Goal: Complete application form: Complete application form

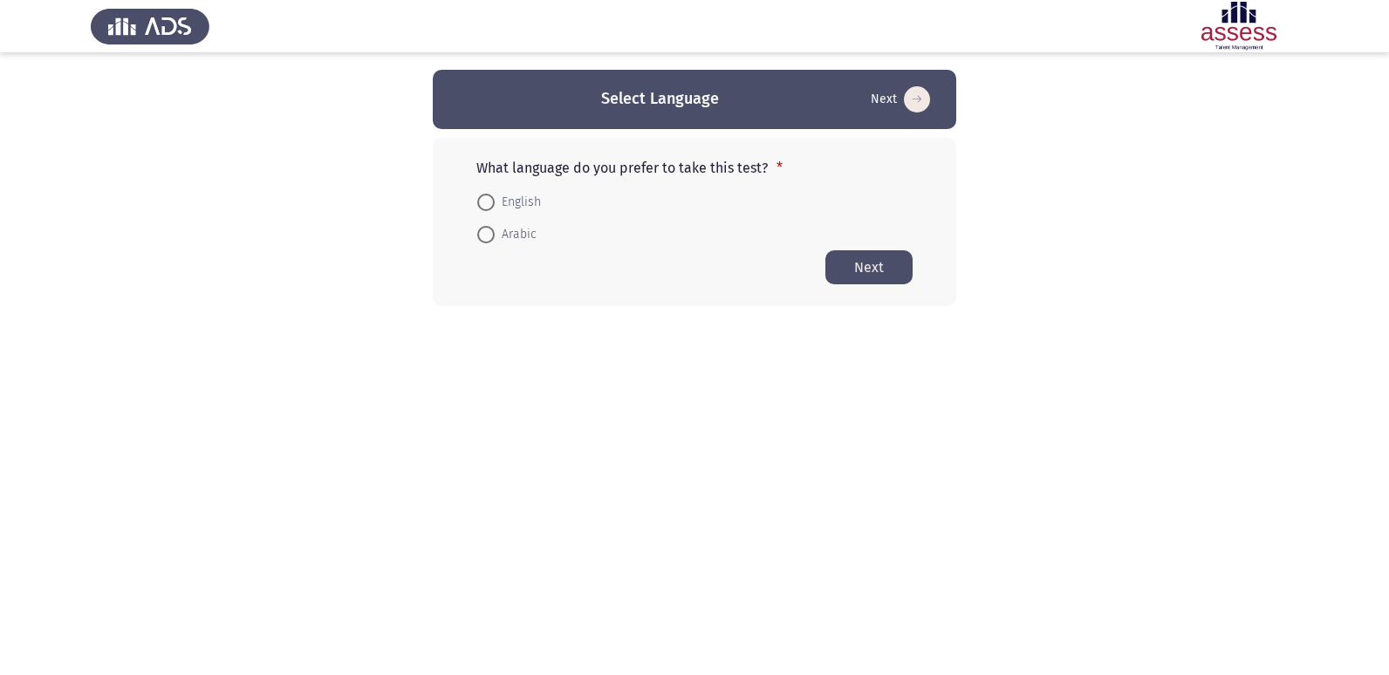
click at [483, 231] on span at bounding box center [485, 234] width 17 height 17
click at [483, 231] on input "Arabic" at bounding box center [485, 234] width 17 height 17
radio input "true"
click at [873, 262] on button "Next" at bounding box center [868, 267] width 87 height 34
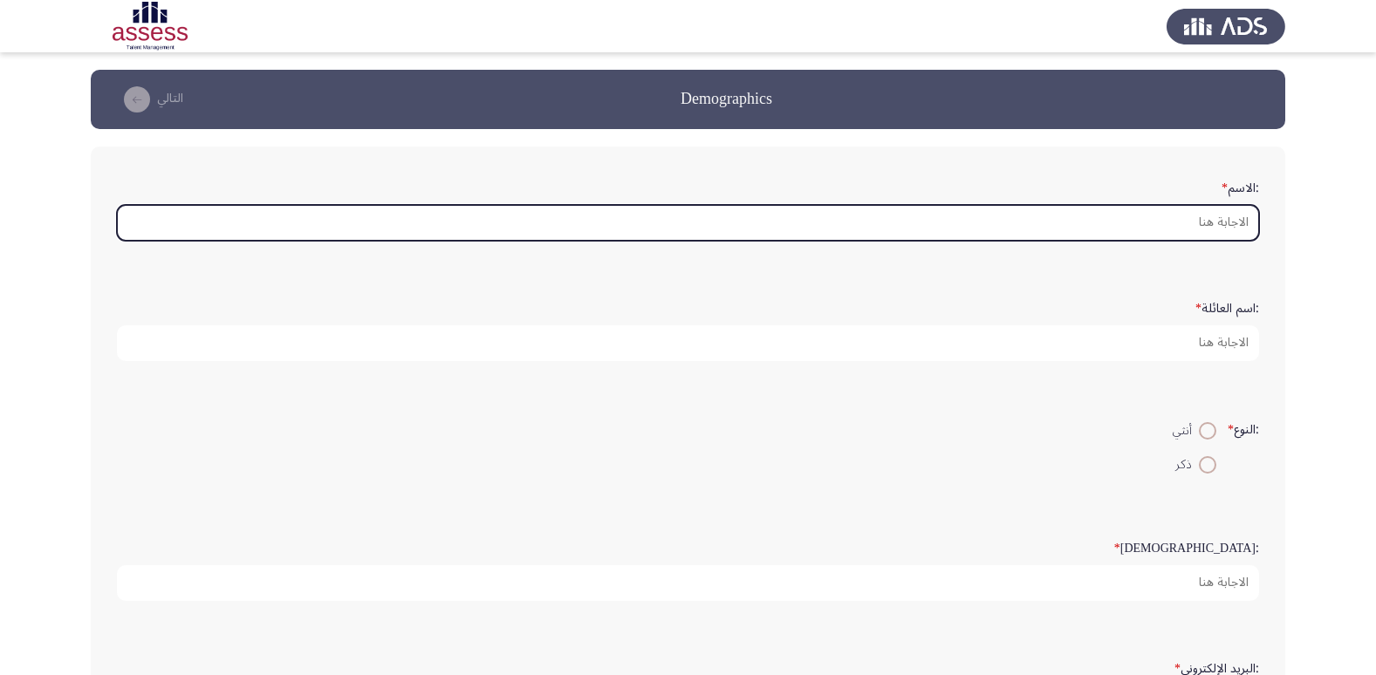
click at [1207, 232] on input ":الاسم *" at bounding box center [688, 223] width 1142 height 36
type input "k"
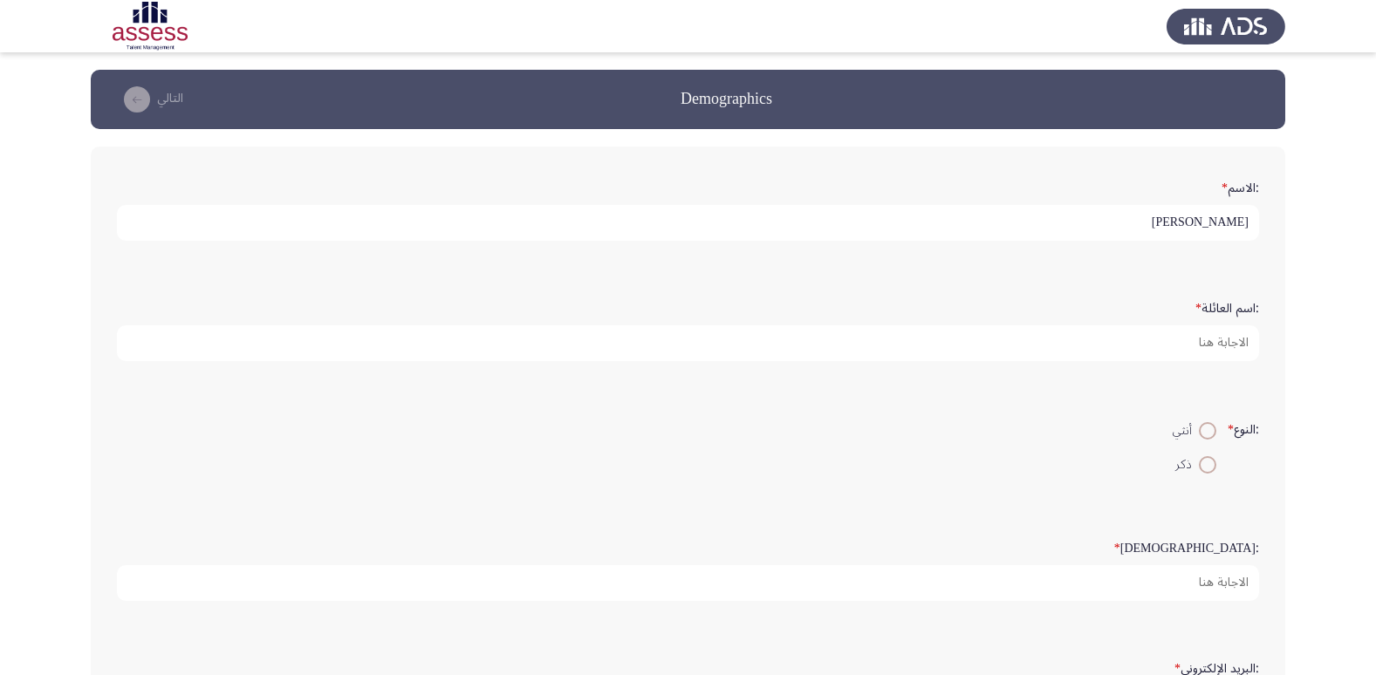
type input "[PERSON_NAME]"
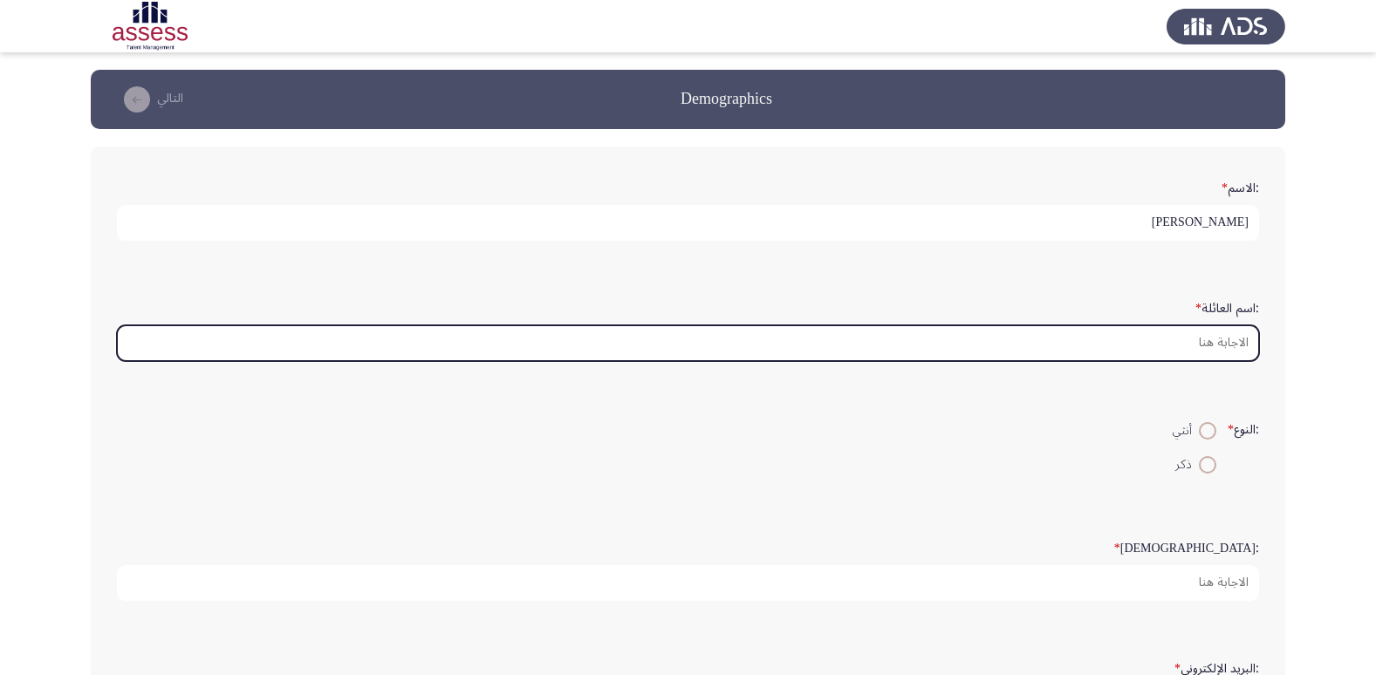
click at [1229, 355] on input ":اسم العائلة *" at bounding box center [688, 343] width 1142 height 36
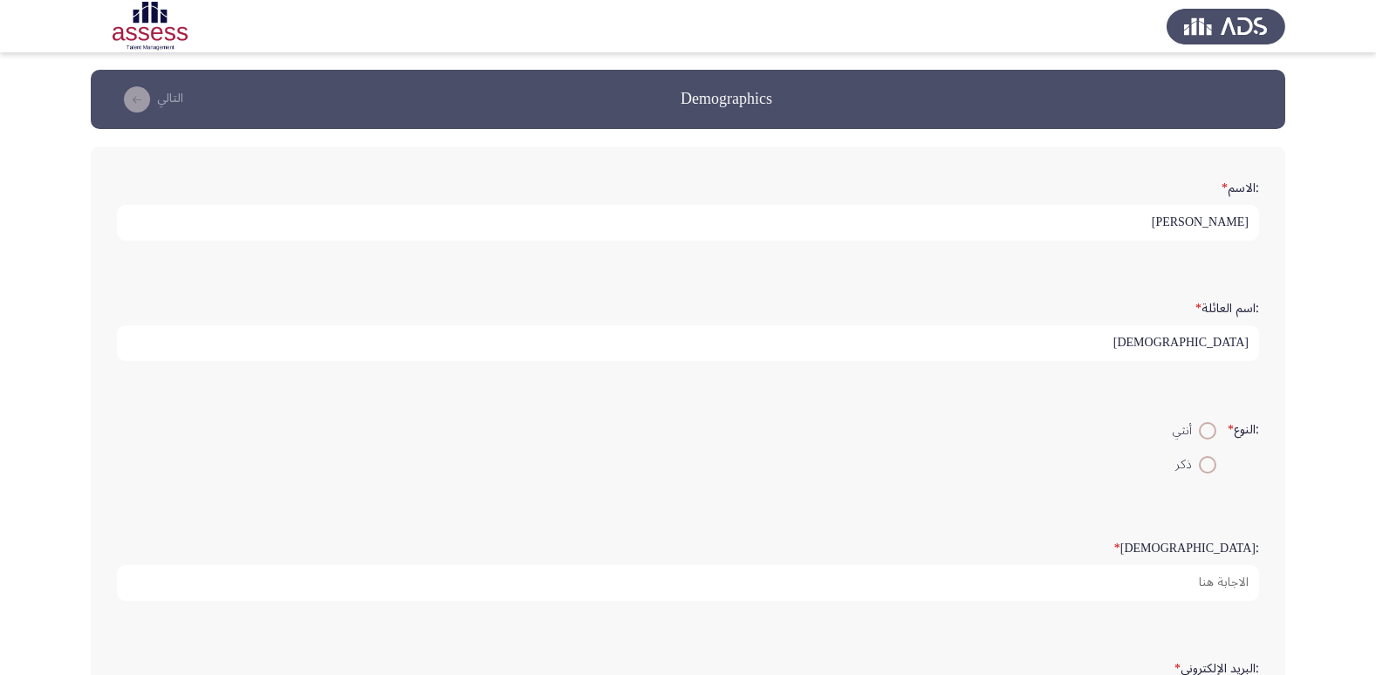
type input "[DEMOGRAPHIC_DATA]"
click at [1199, 439] on span at bounding box center [1207, 430] width 17 height 17
click at [1199, 439] on input "أنثي" at bounding box center [1207, 430] width 17 height 17
radio input "true"
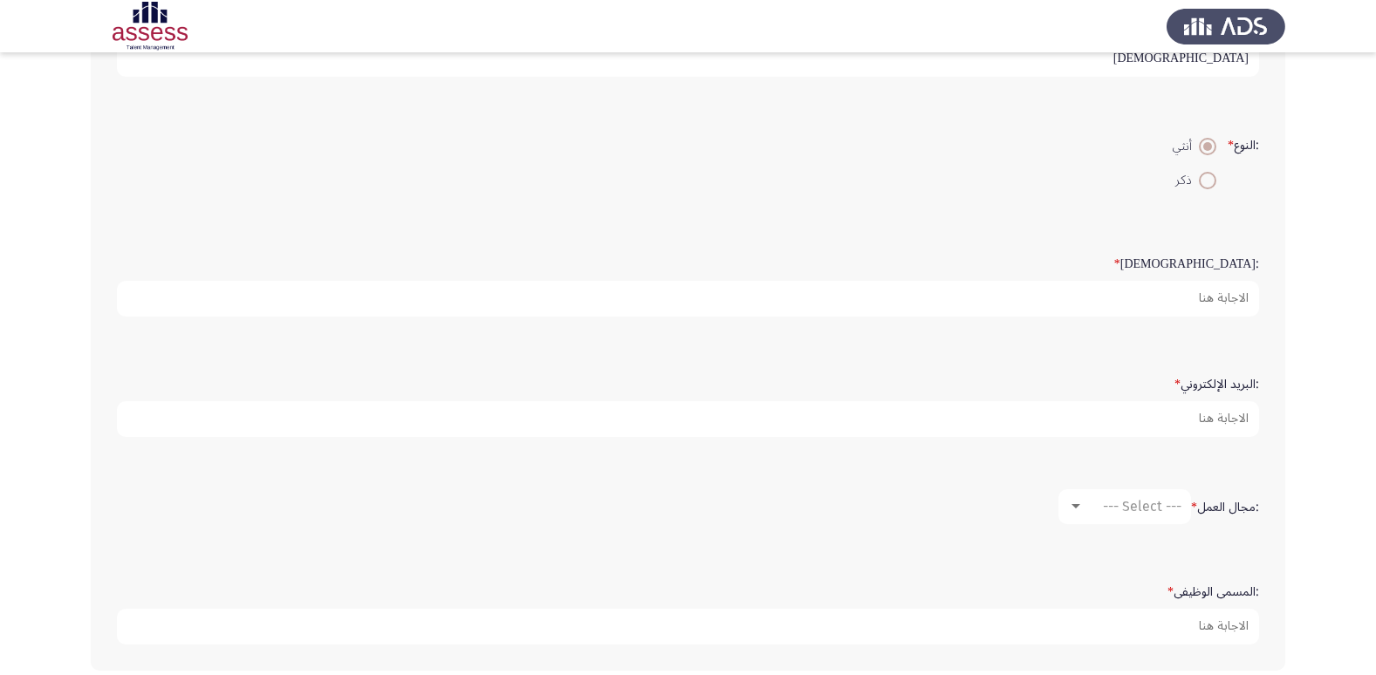
scroll to position [349, 0]
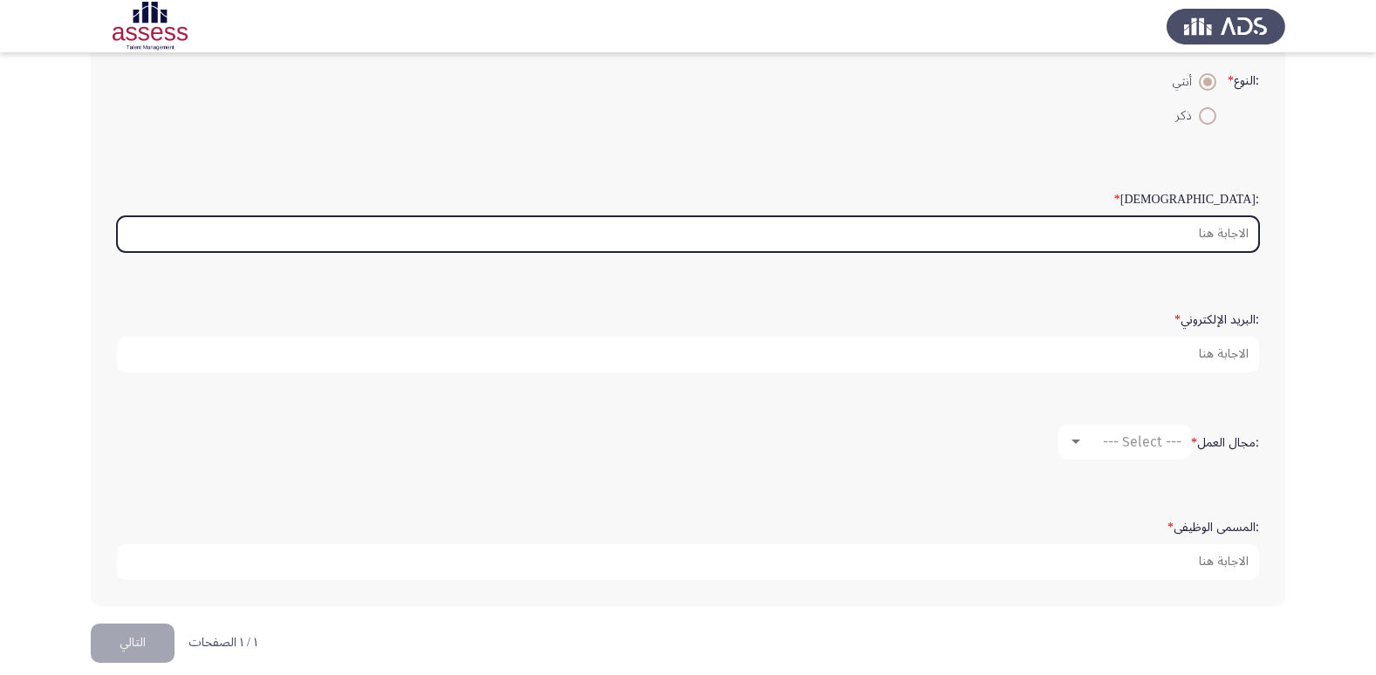
click at [1230, 222] on input ":السن *" at bounding box center [688, 234] width 1142 height 36
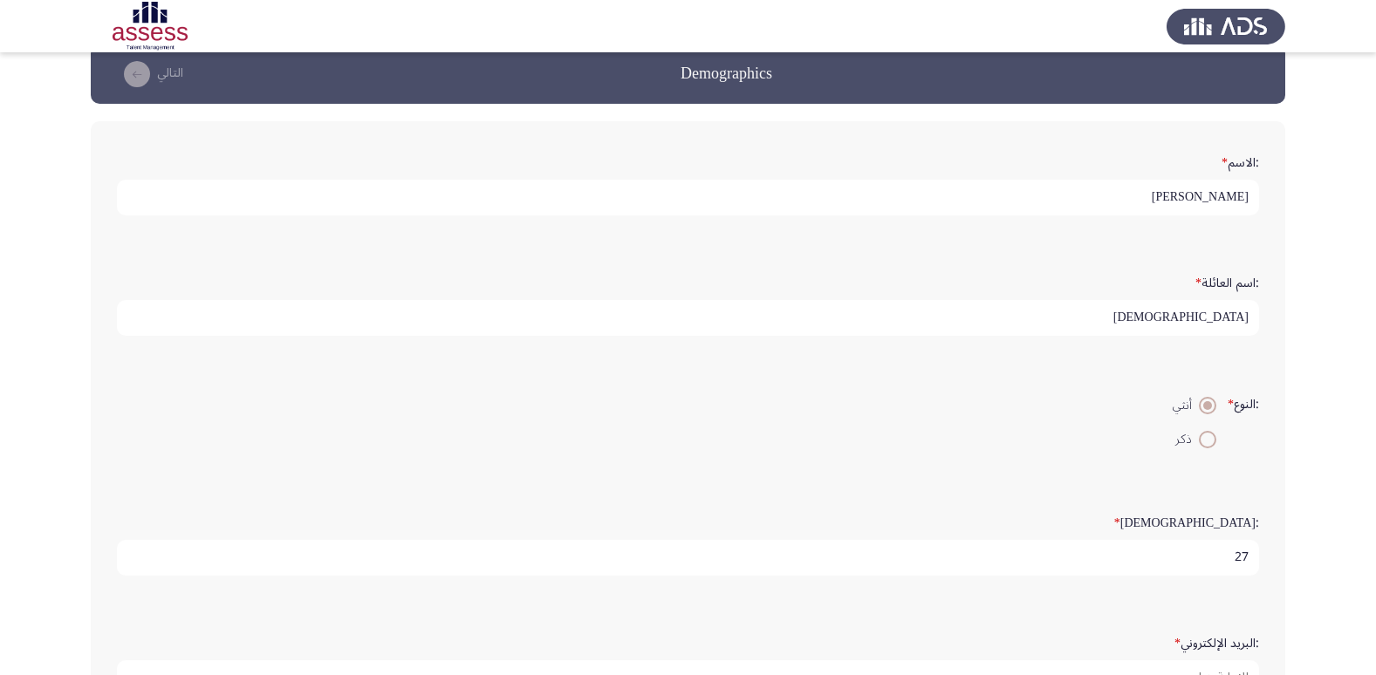
scroll to position [0, 0]
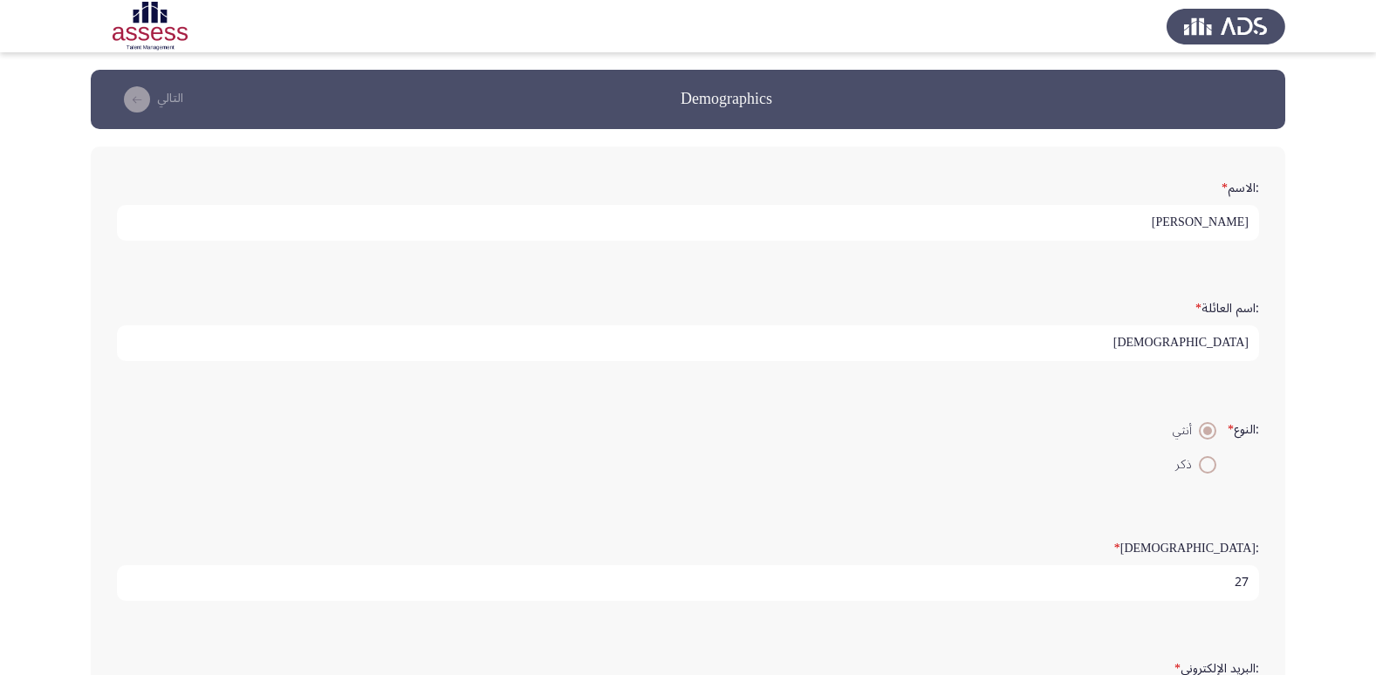
type input "27"
drag, startPoint x: 1180, startPoint y: 337, endPoint x: 1303, endPoint y: 338, distance: 122.1
click at [1303, 338] on app-assessment-container "Demographics التالي :الاسم * [PERSON_NAME] :اسم العائلة * الشافعي :النوع * أنثي…" at bounding box center [688, 521] width 1376 height 903
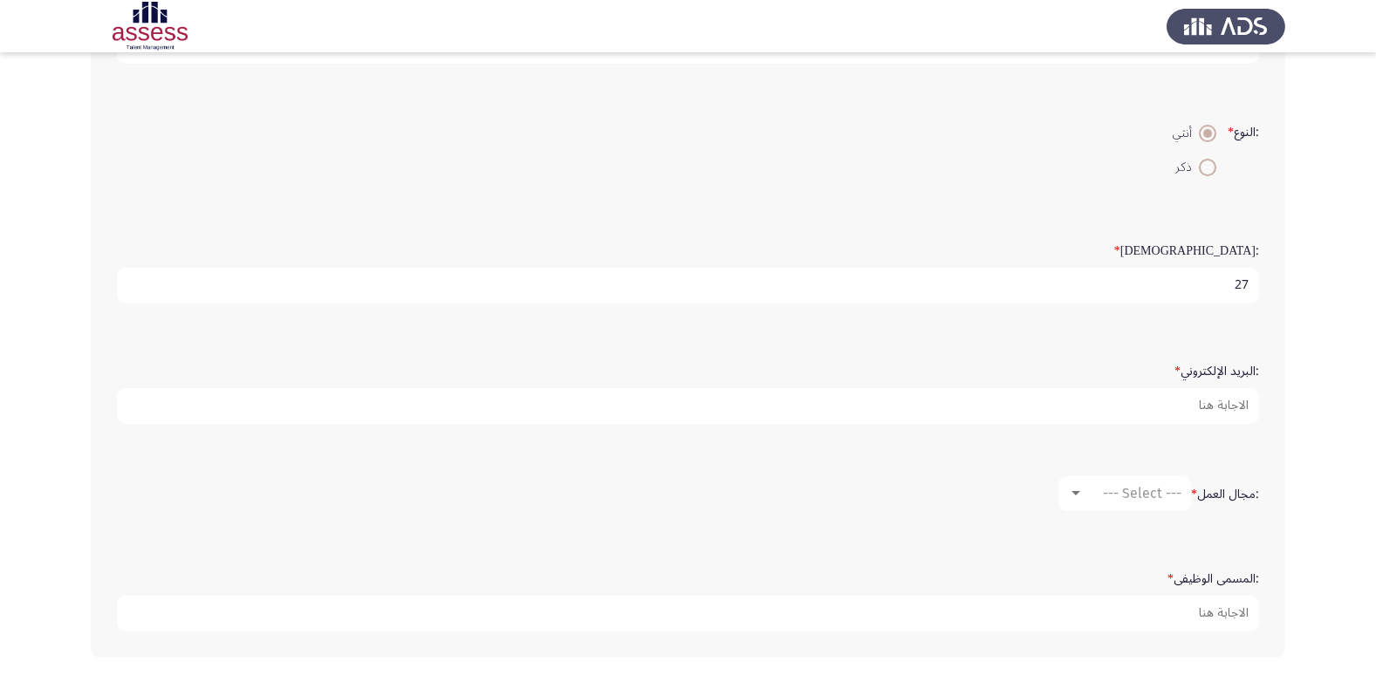
scroll to position [349, 0]
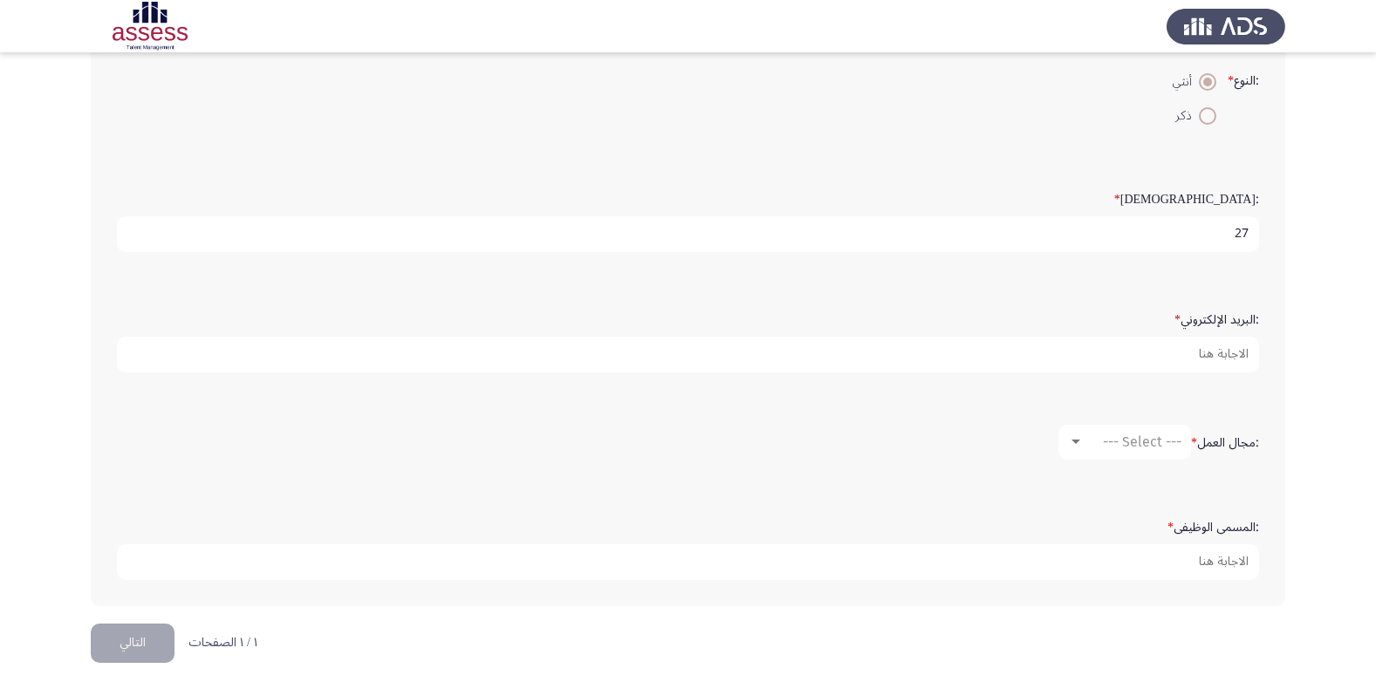
type input "29805170100881"
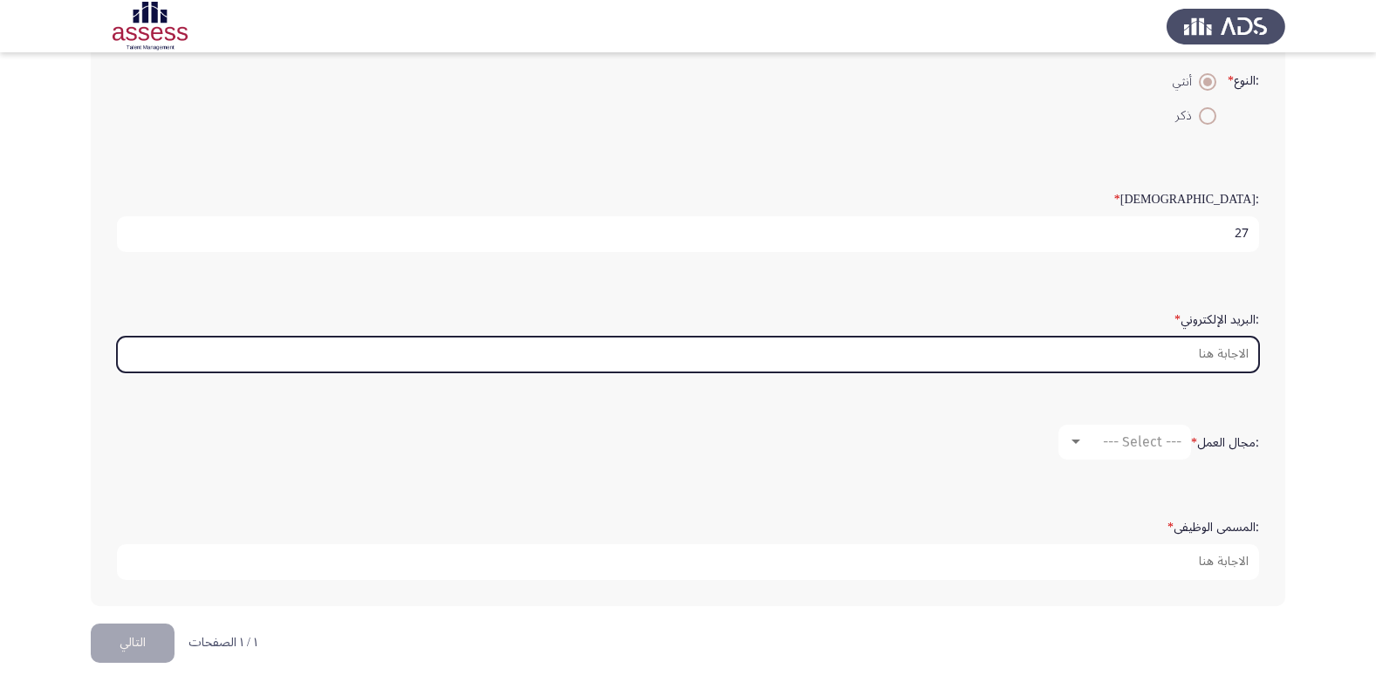
click at [1230, 365] on input ":البريد الإلكتروني *" at bounding box center [688, 355] width 1142 height 36
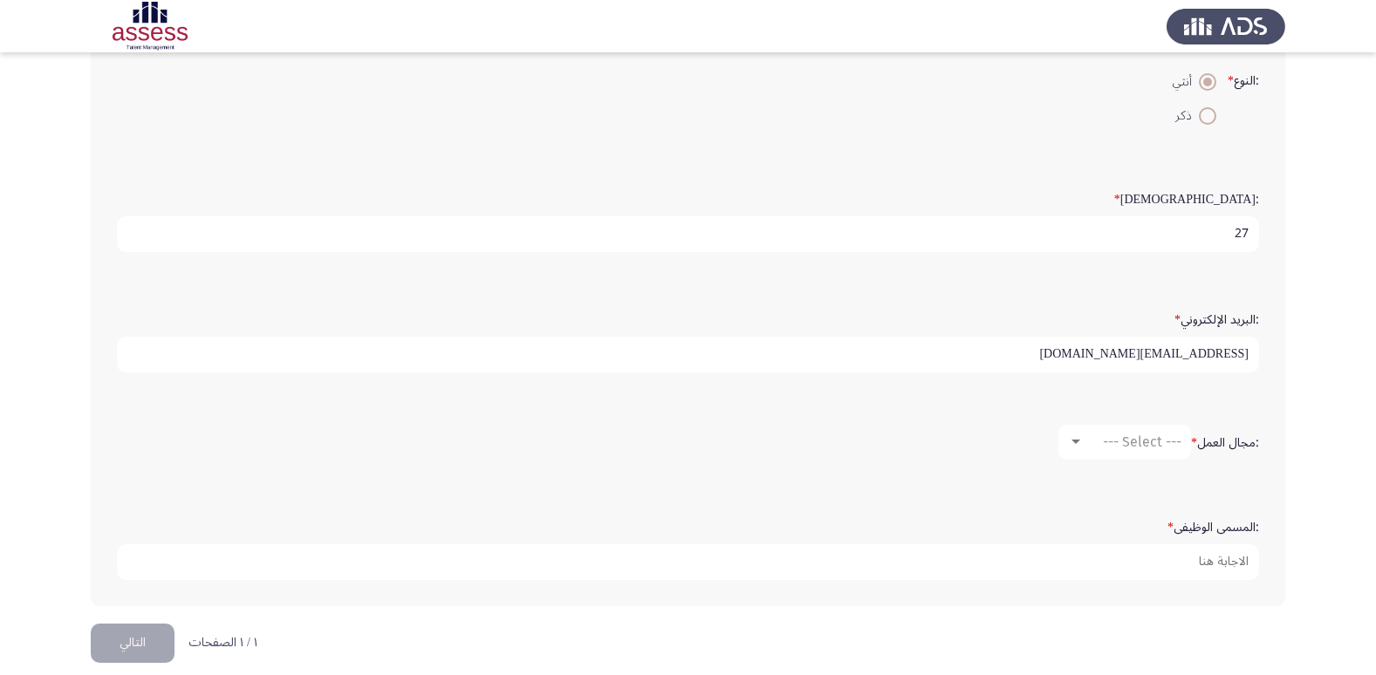
drag, startPoint x: 1221, startPoint y: 357, endPoint x: 1392, endPoint y: 357, distance: 171.0
click at [1376, 357] on html "Demographics التالي :الاسم * [PERSON_NAME] :اسم العائلة * 29805170100881 :النوع…" at bounding box center [688, 172] width 1376 height 1043
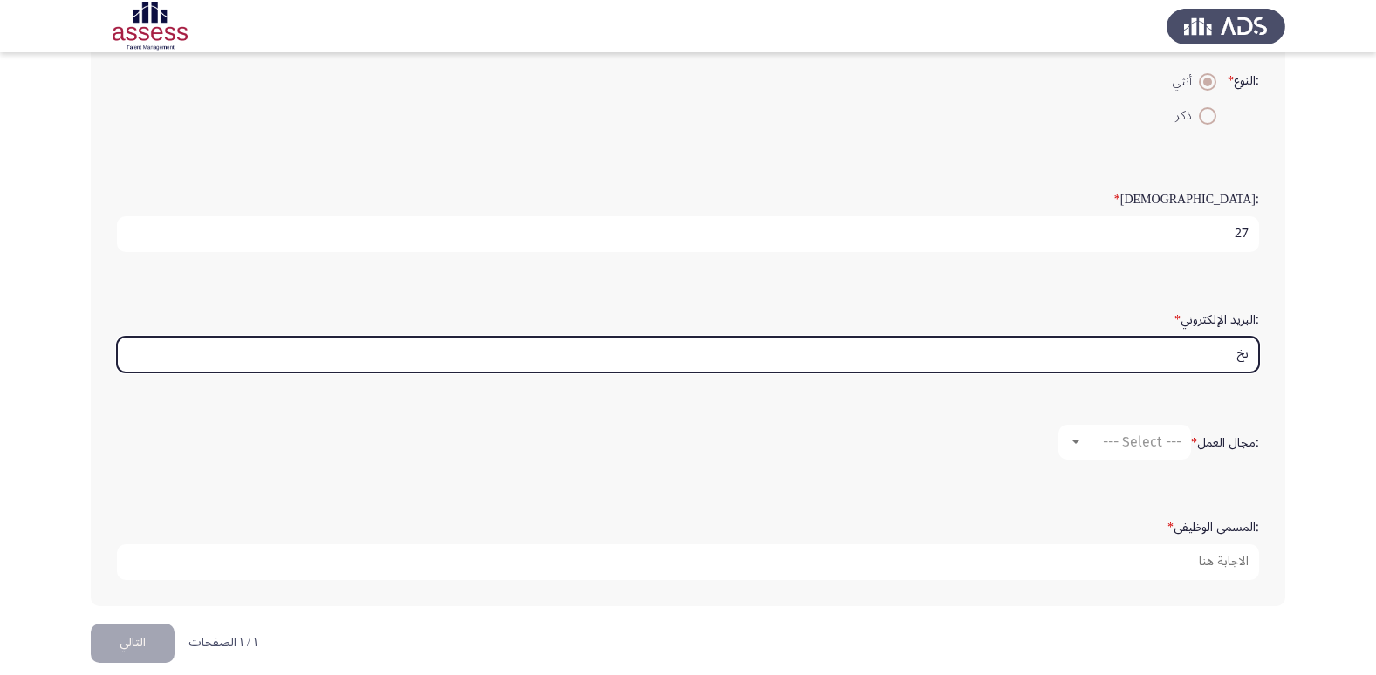
type input "ى"
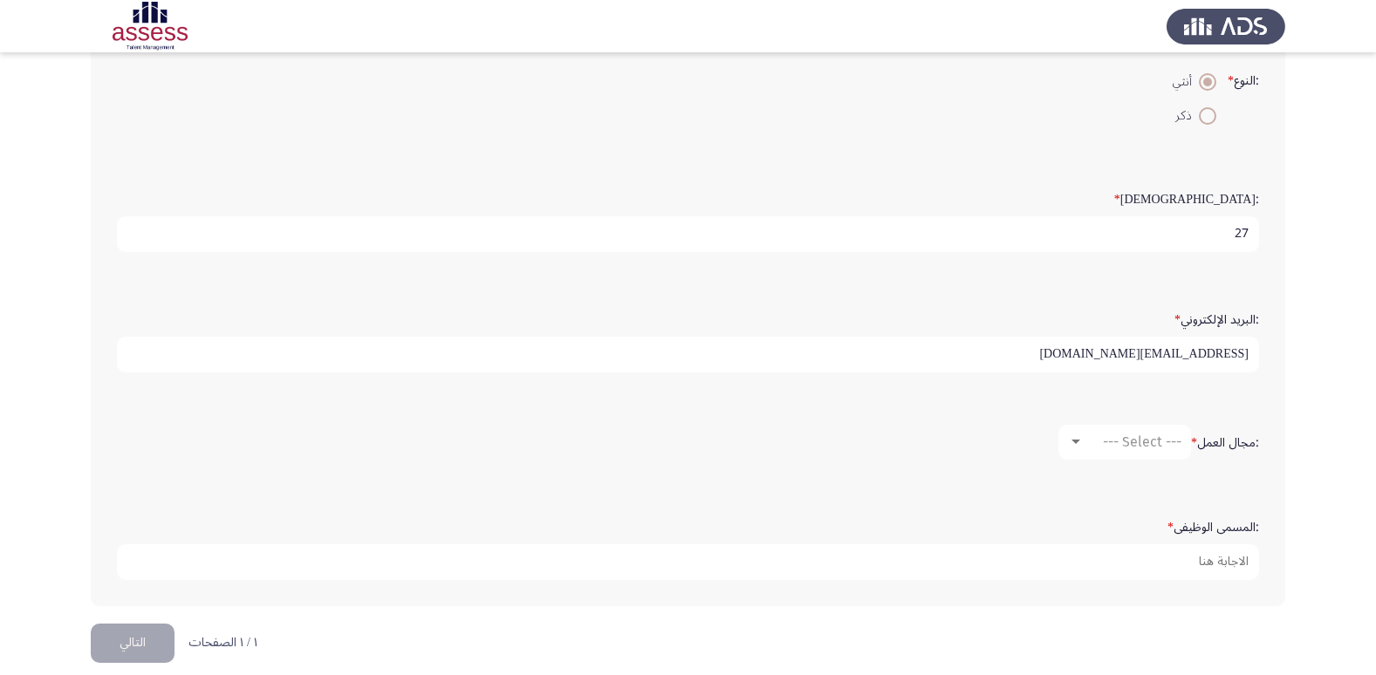
type input "[EMAIL_ADDRESS][DOMAIN_NAME]"
click at [1118, 437] on span "--- Select ---" at bounding box center [1142, 442] width 79 height 17
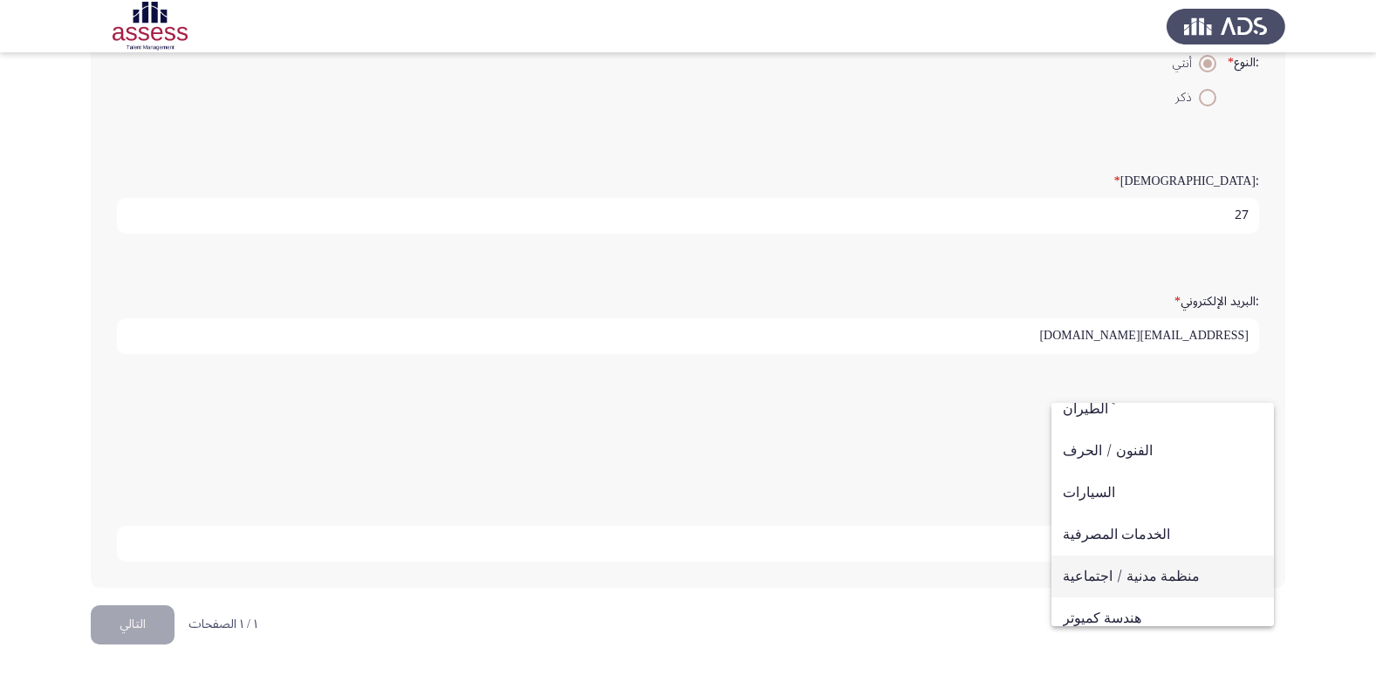
scroll to position [0, 0]
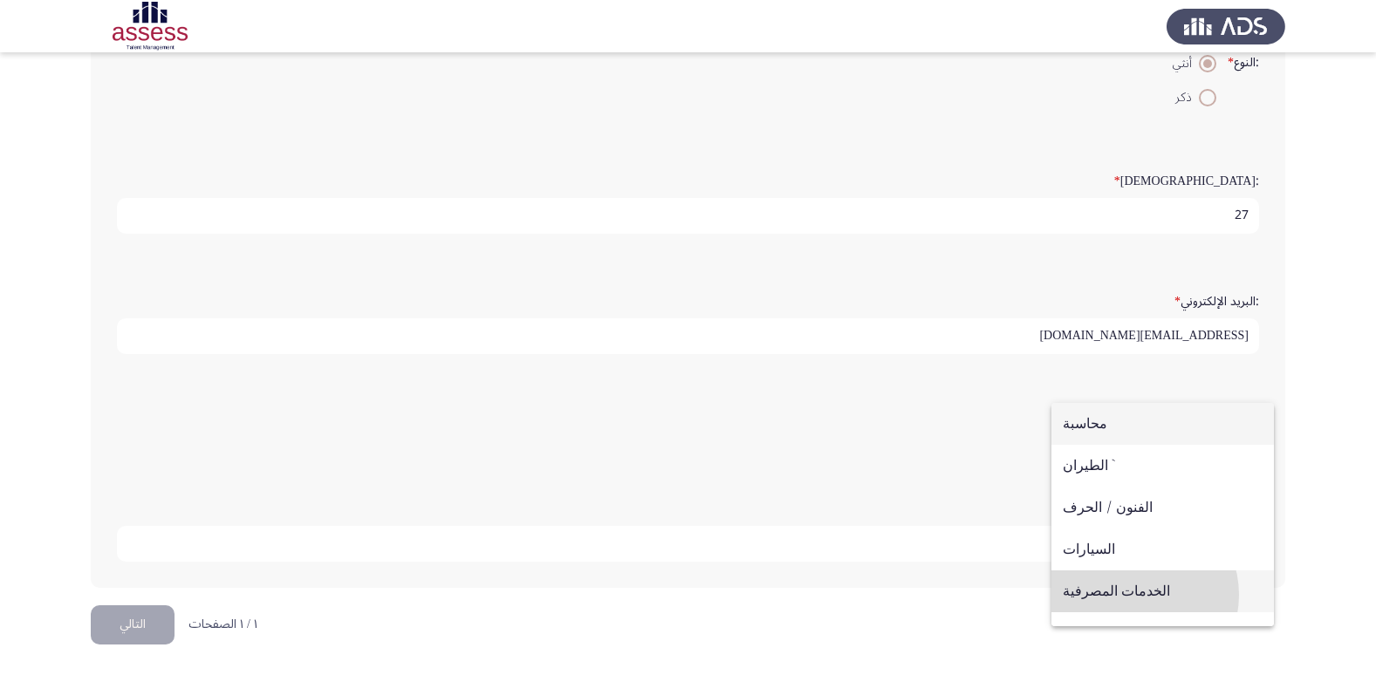
click at [1134, 595] on span "الخدمات المصرفية" at bounding box center [1163, 592] width 200 height 42
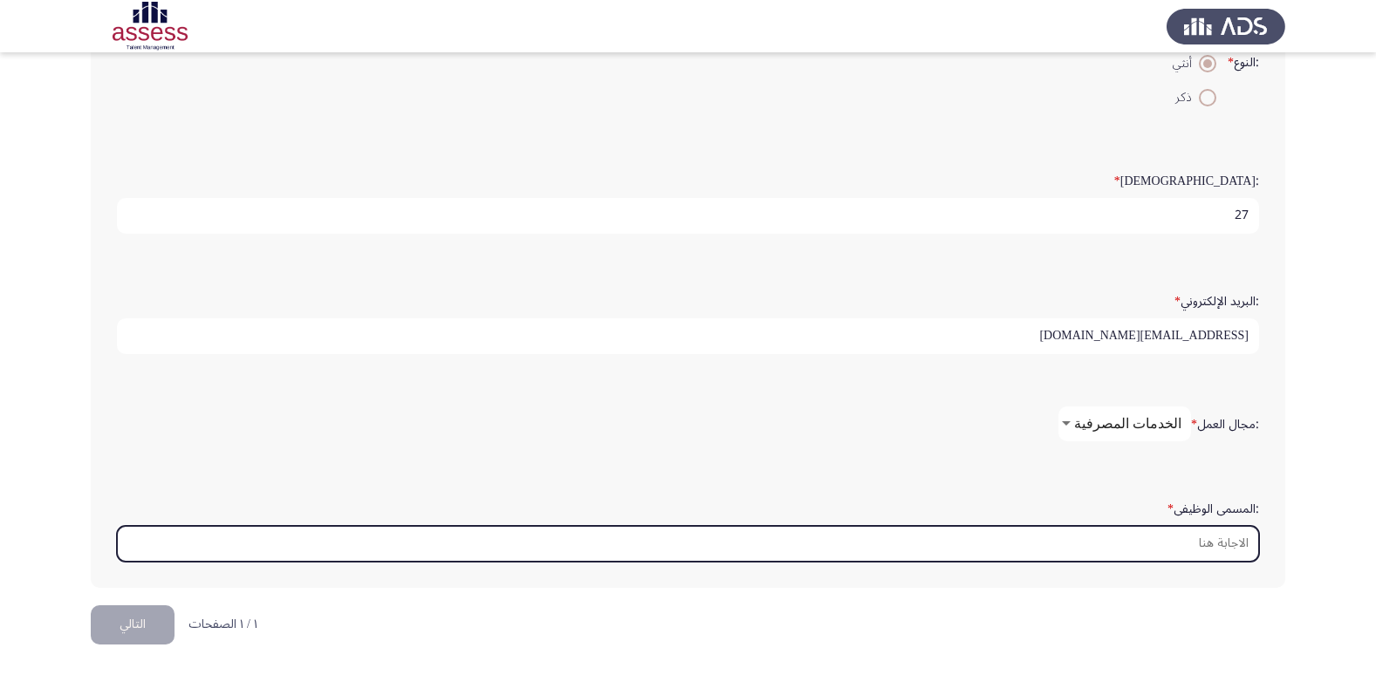
click at [1226, 538] on input ":المسمى الوظيفى *" at bounding box center [688, 544] width 1142 height 36
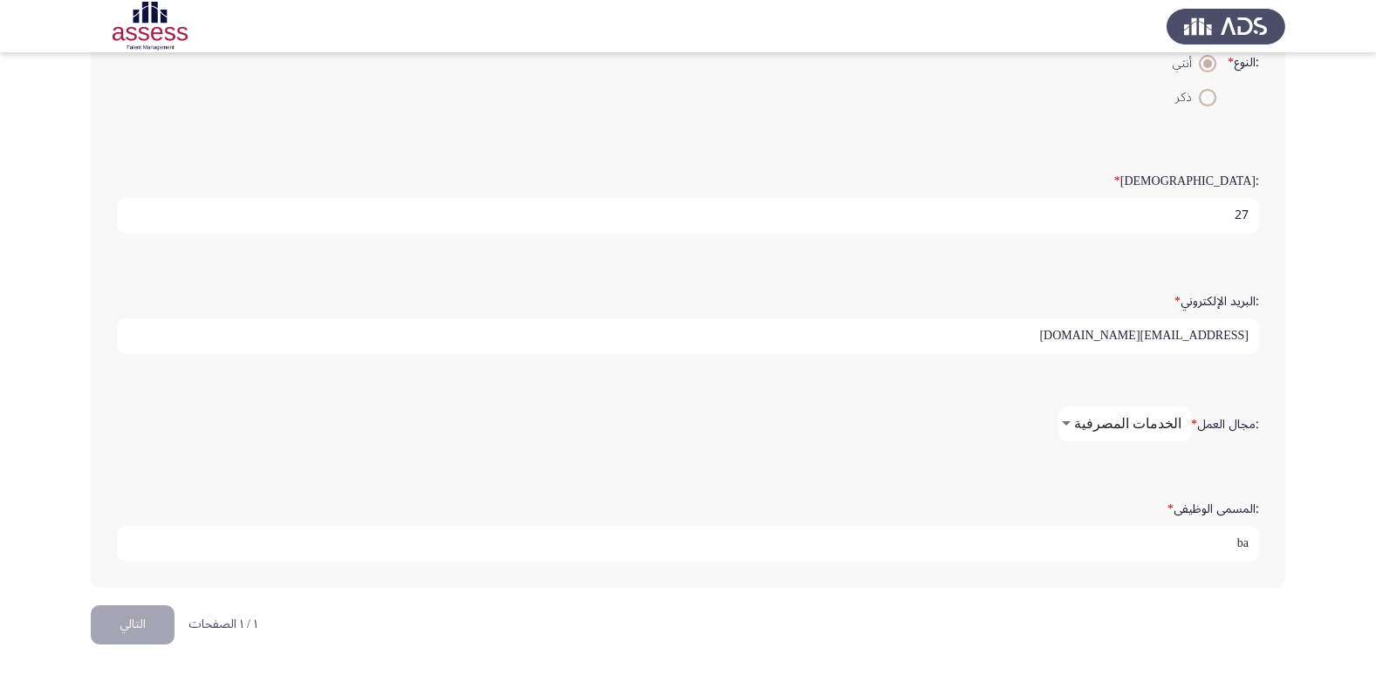
type input "b"
type input "Banker"
click at [1090, 594] on div ":الاسم * [PERSON_NAME] :اسم العائلة * 29805170100881 :النوع * أنثي ذكر :السن * …" at bounding box center [688, 184] width 1194 height 844
click at [132, 617] on button "التالي" at bounding box center [133, 624] width 84 height 39
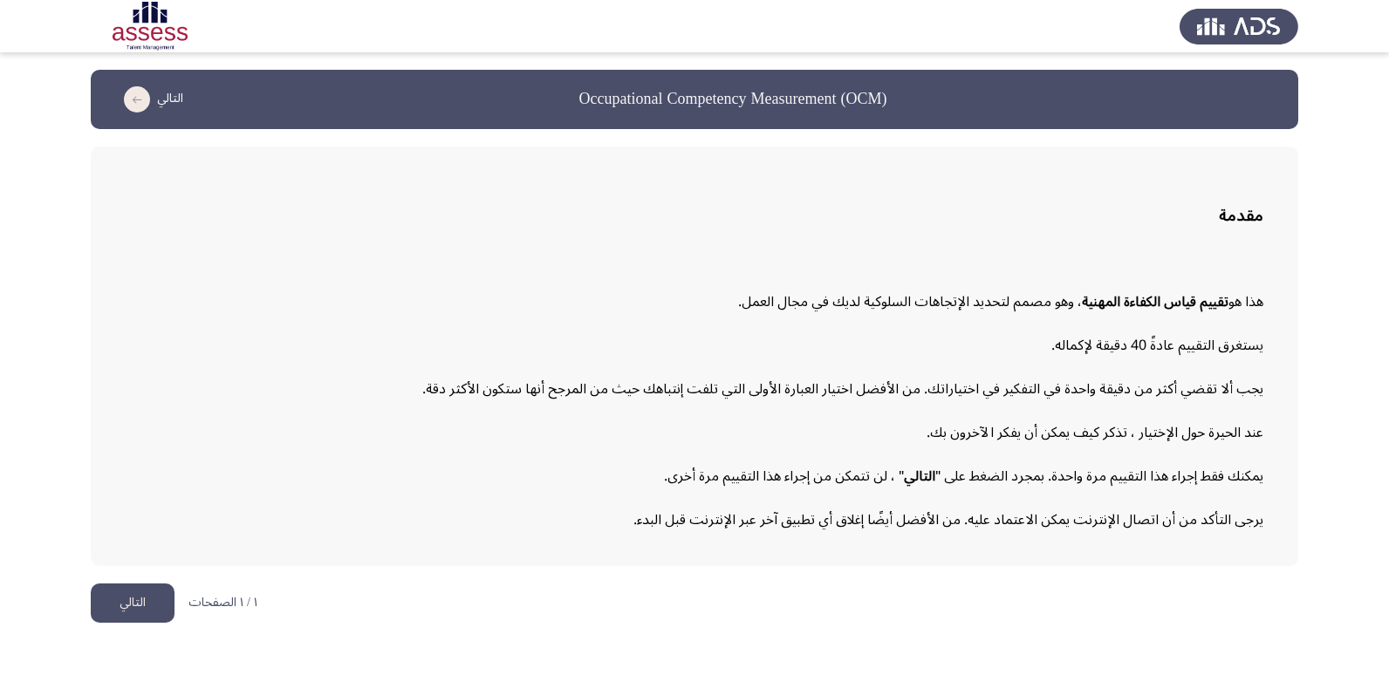
click at [113, 594] on button "التالي" at bounding box center [133, 603] width 84 height 39
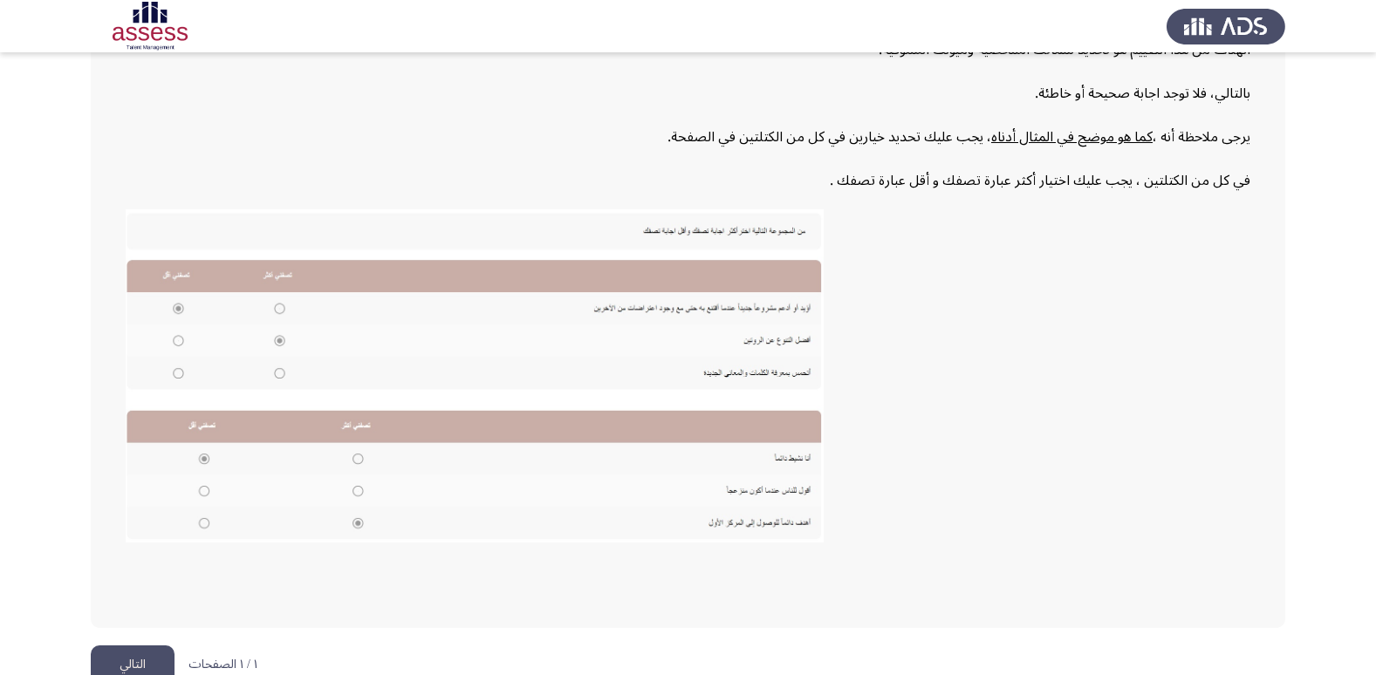
scroll to position [262, 0]
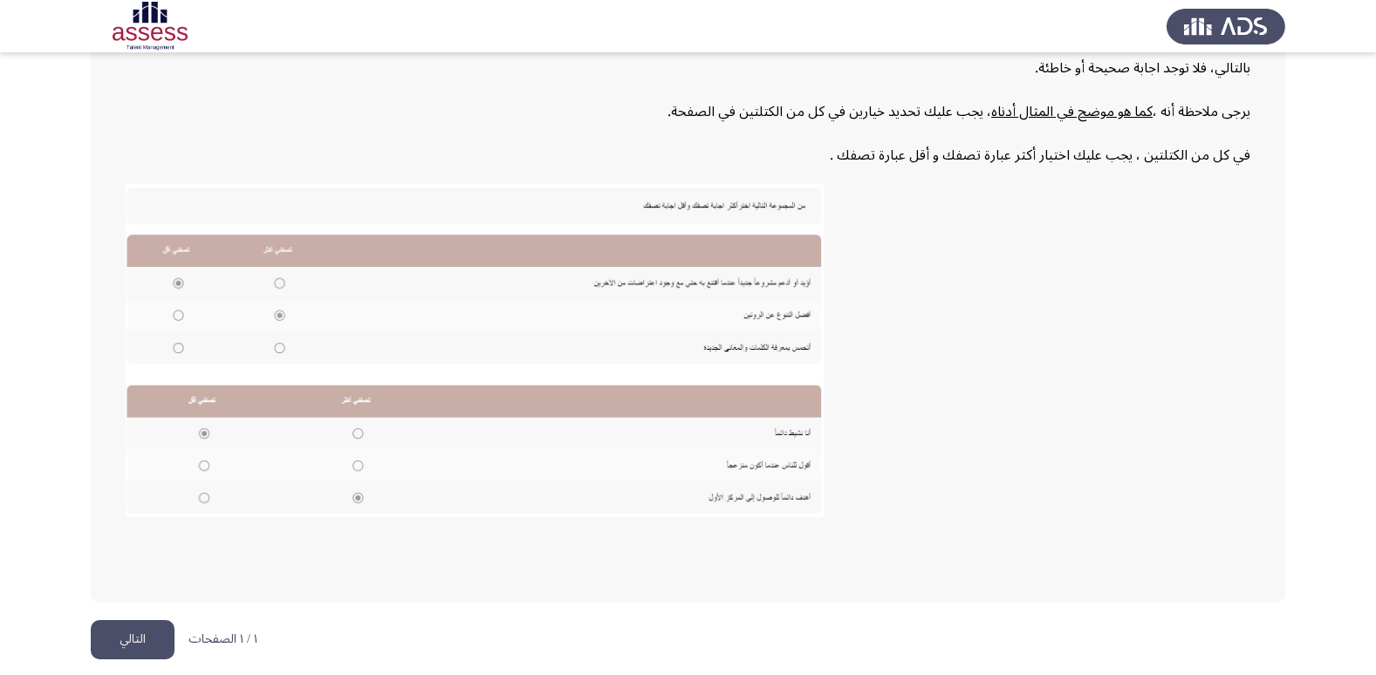
click at [164, 636] on button "التالي" at bounding box center [133, 639] width 84 height 39
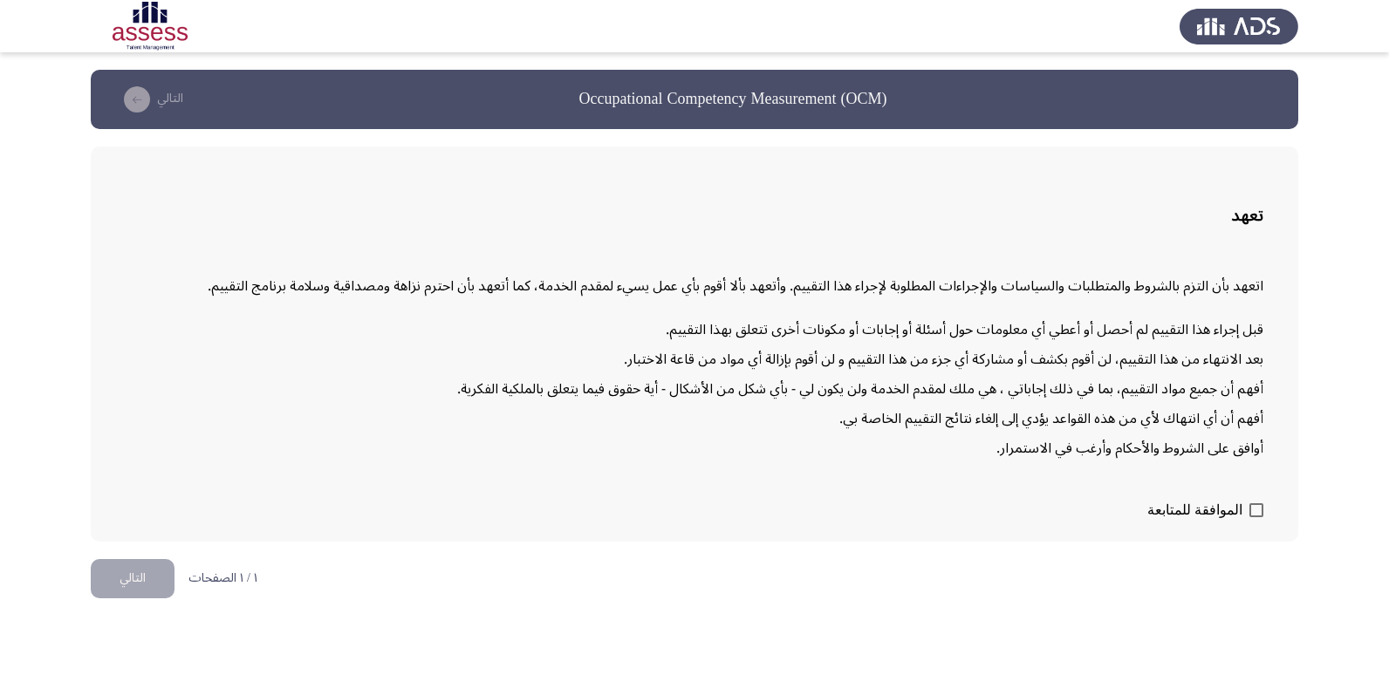
click at [1256, 512] on span at bounding box center [1256, 510] width 14 height 14
click at [1256, 517] on input "الموافقة للمتابعة" at bounding box center [1255, 517] width 1 height 1
checkbox input "true"
click at [146, 578] on button "التالي" at bounding box center [133, 578] width 84 height 39
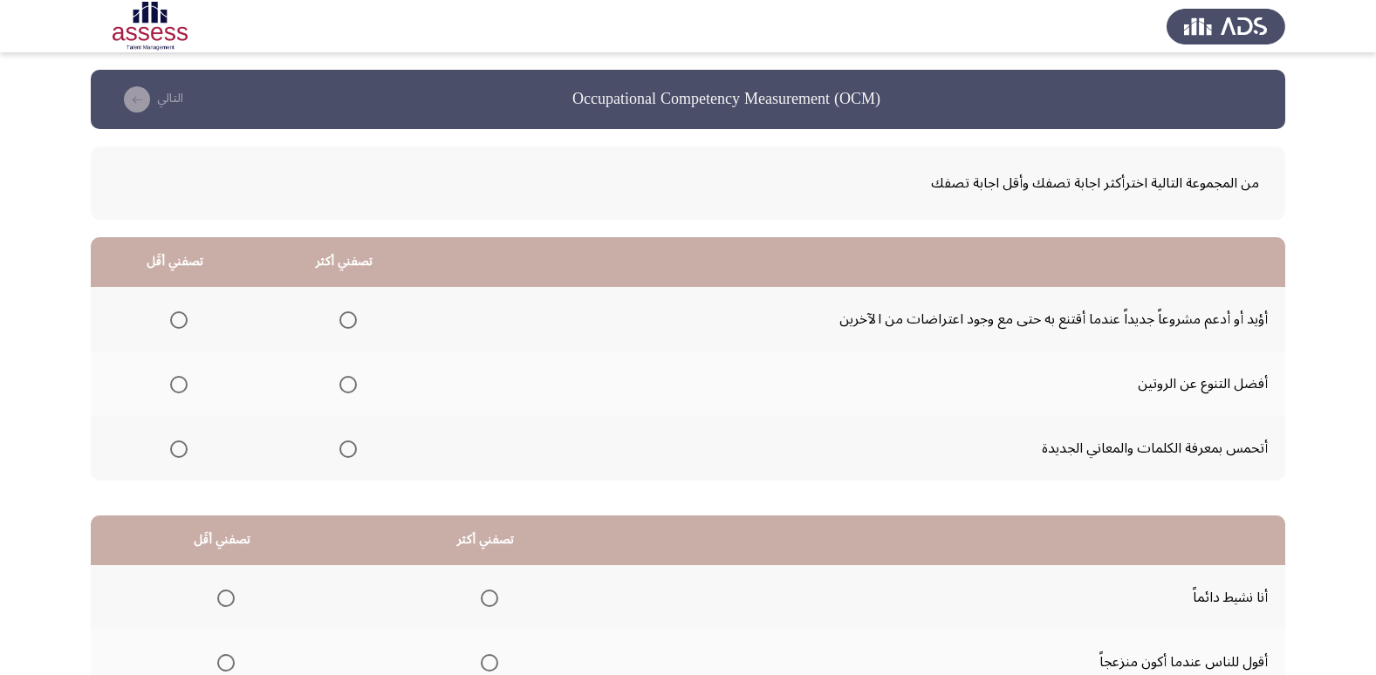
click at [352, 321] on span "Select an option" at bounding box center [347, 319] width 17 height 17
click at [352, 321] on input "Select an option" at bounding box center [347, 319] width 17 height 17
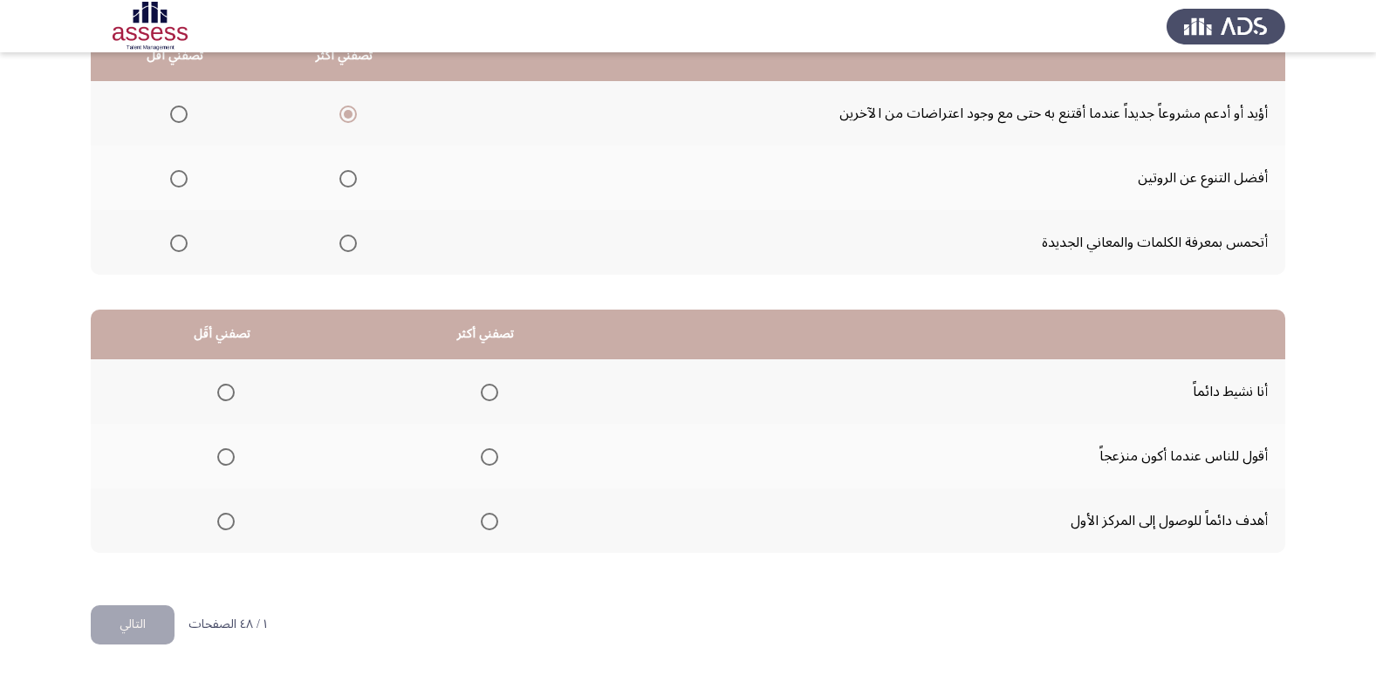
scroll to position [119, 0]
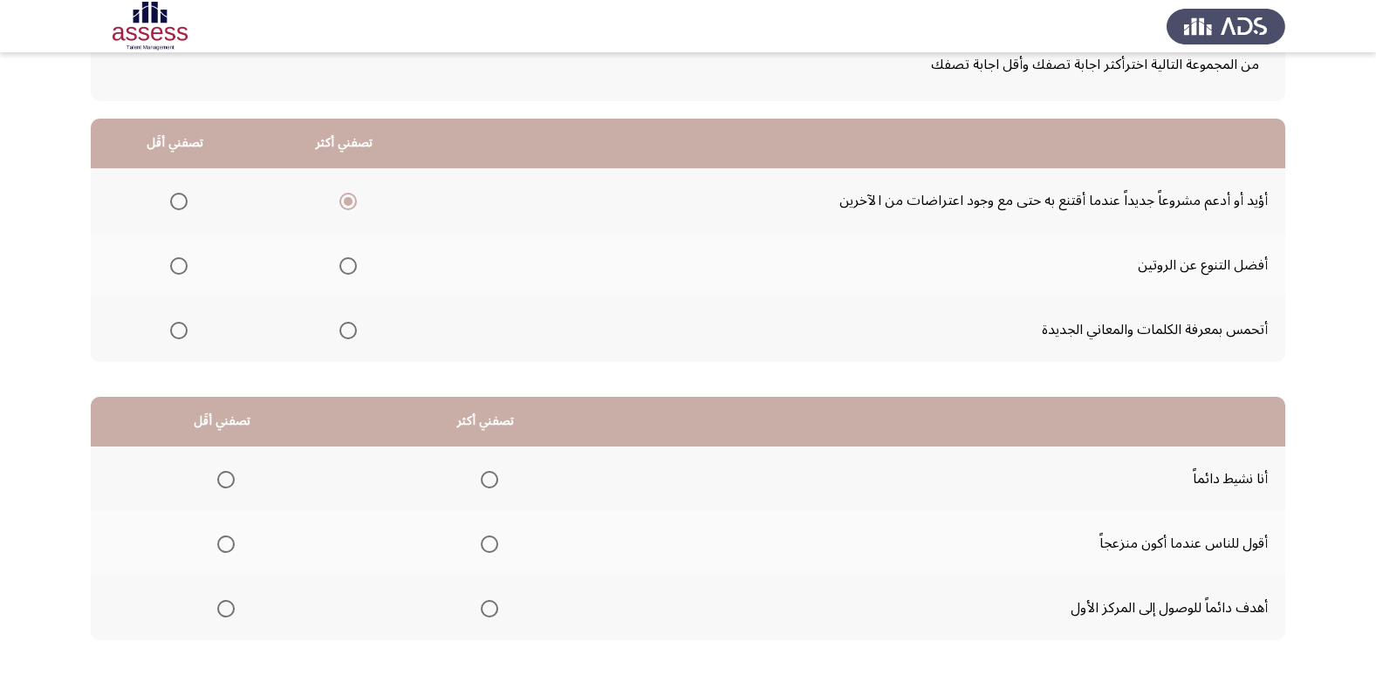
click at [170, 325] on span "Select an option" at bounding box center [178, 330] width 17 height 17
click at [170, 325] on input "Select an option" at bounding box center [178, 330] width 17 height 17
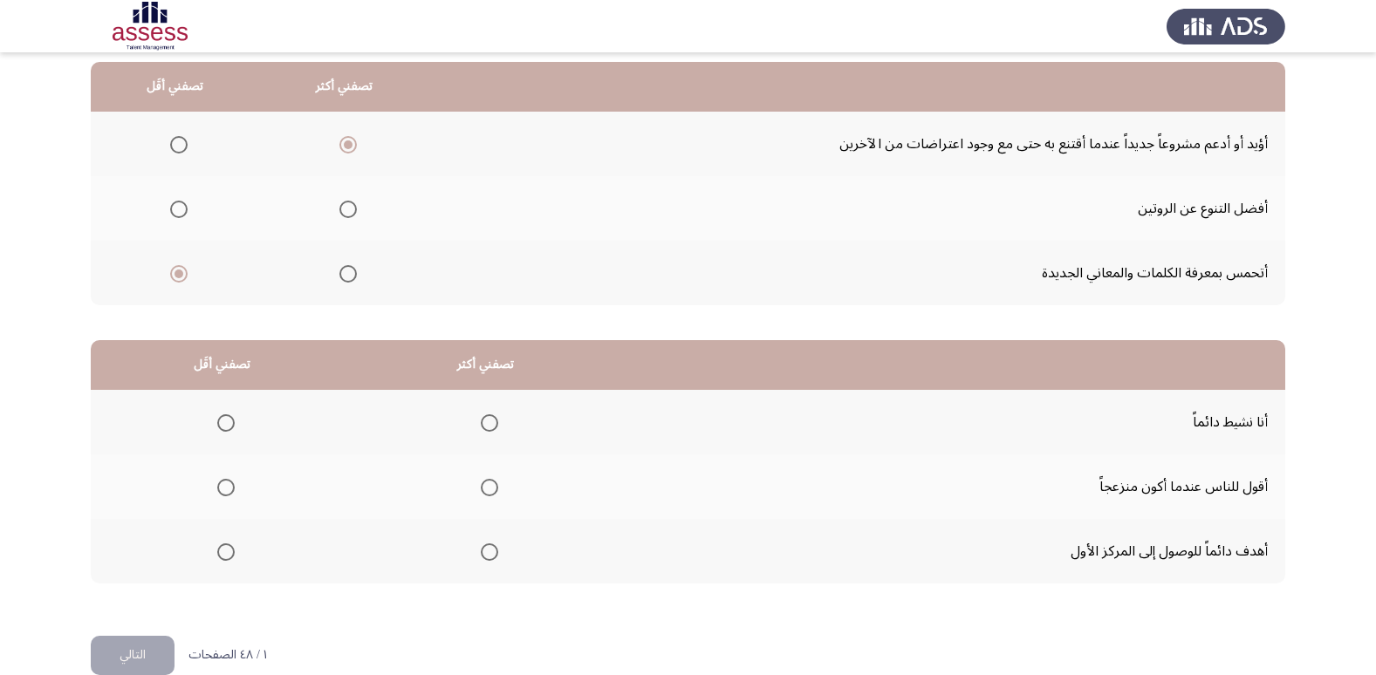
scroll to position [206, 0]
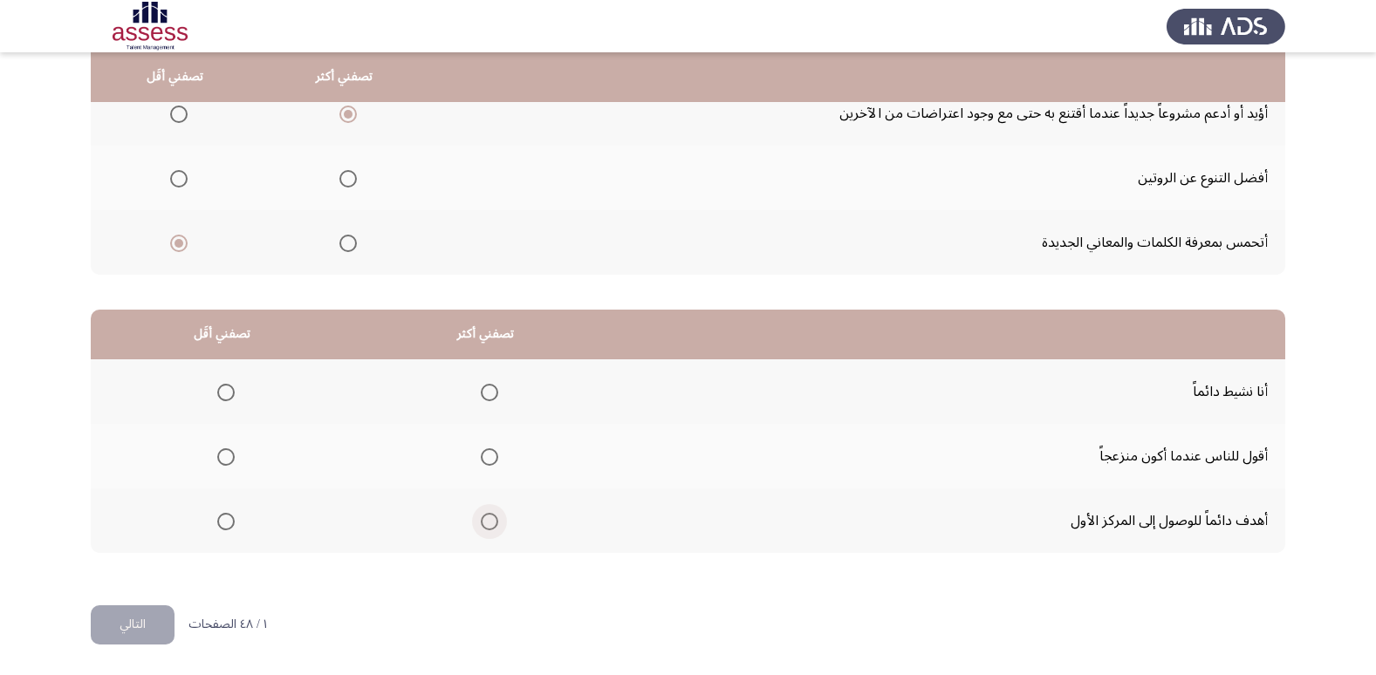
click at [481, 523] on span "Select an option" at bounding box center [489, 521] width 17 height 17
click at [481, 523] on input "Select an option" at bounding box center [489, 521] width 17 height 17
click at [225, 462] on span "Select an option" at bounding box center [225, 456] width 17 height 17
click at [225, 462] on input "Select an option" at bounding box center [225, 456] width 17 height 17
click at [114, 631] on button "التالي" at bounding box center [133, 624] width 84 height 39
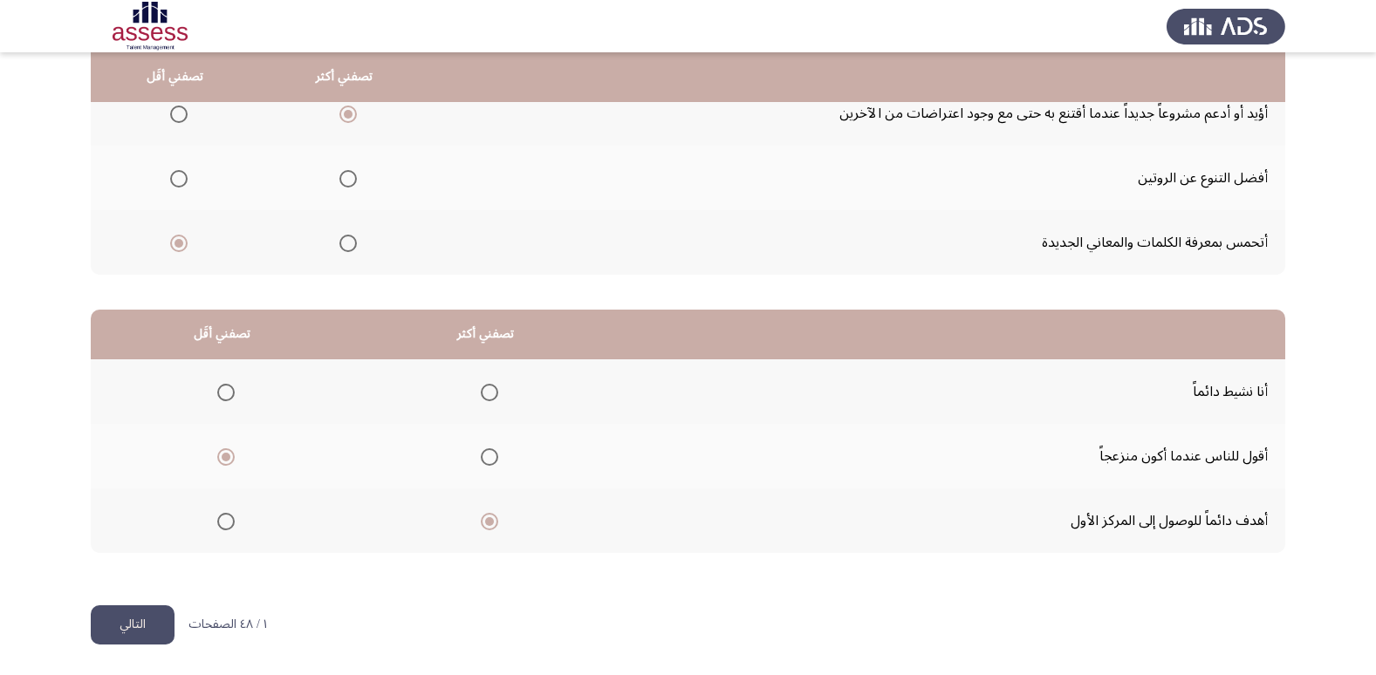
scroll to position [0, 0]
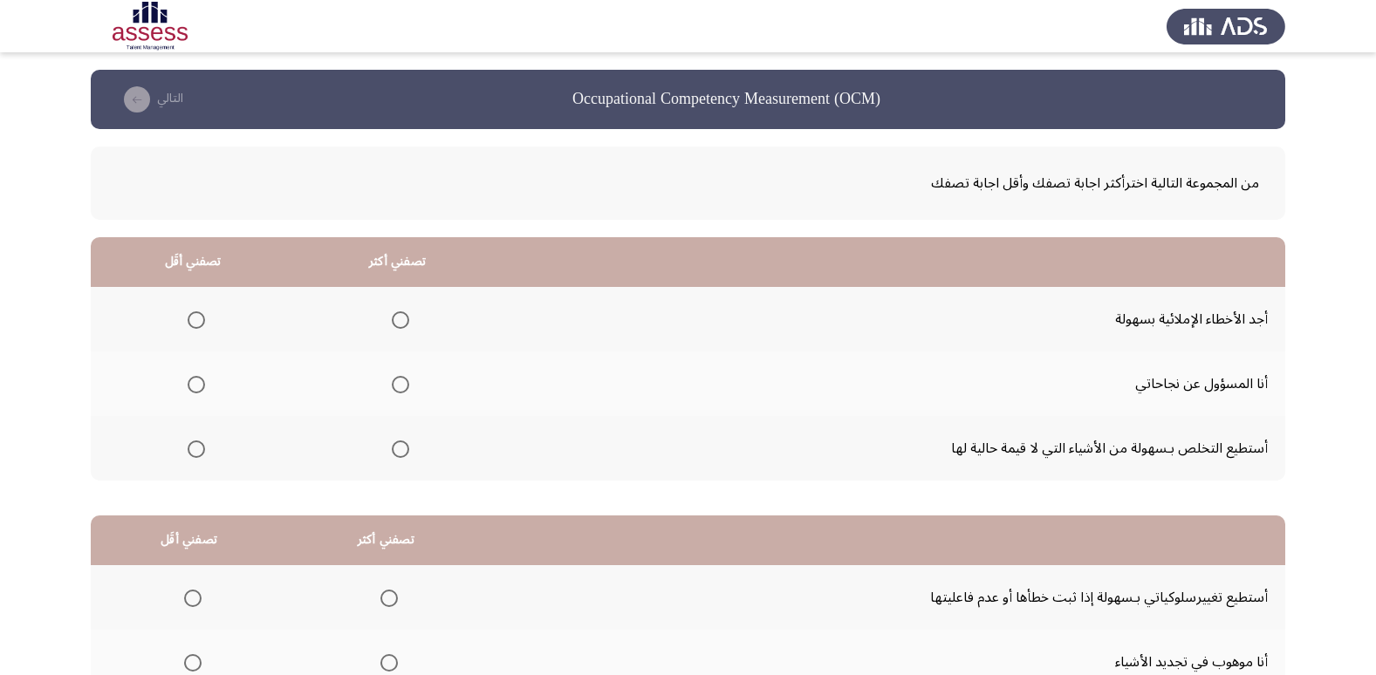
click at [193, 319] on span "Select an option" at bounding box center [196, 319] width 17 height 17
click at [193, 319] on input "Select an option" at bounding box center [196, 319] width 17 height 17
click at [392, 390] on span "Select an option" at bounding box center [400, 384] width 17 height 17
click at [392, 390] on input "Select an option" at bounding box center [400, 384] width 17 height 17
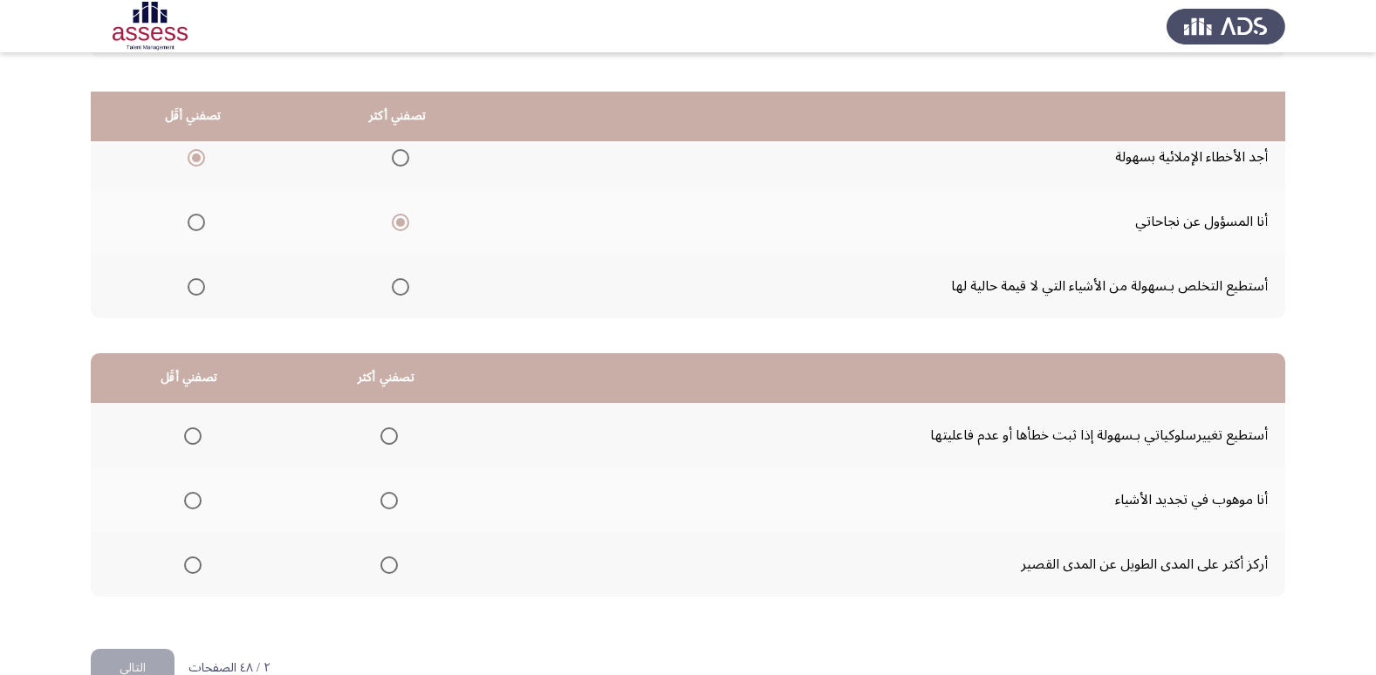
scroll to position [206, 0]
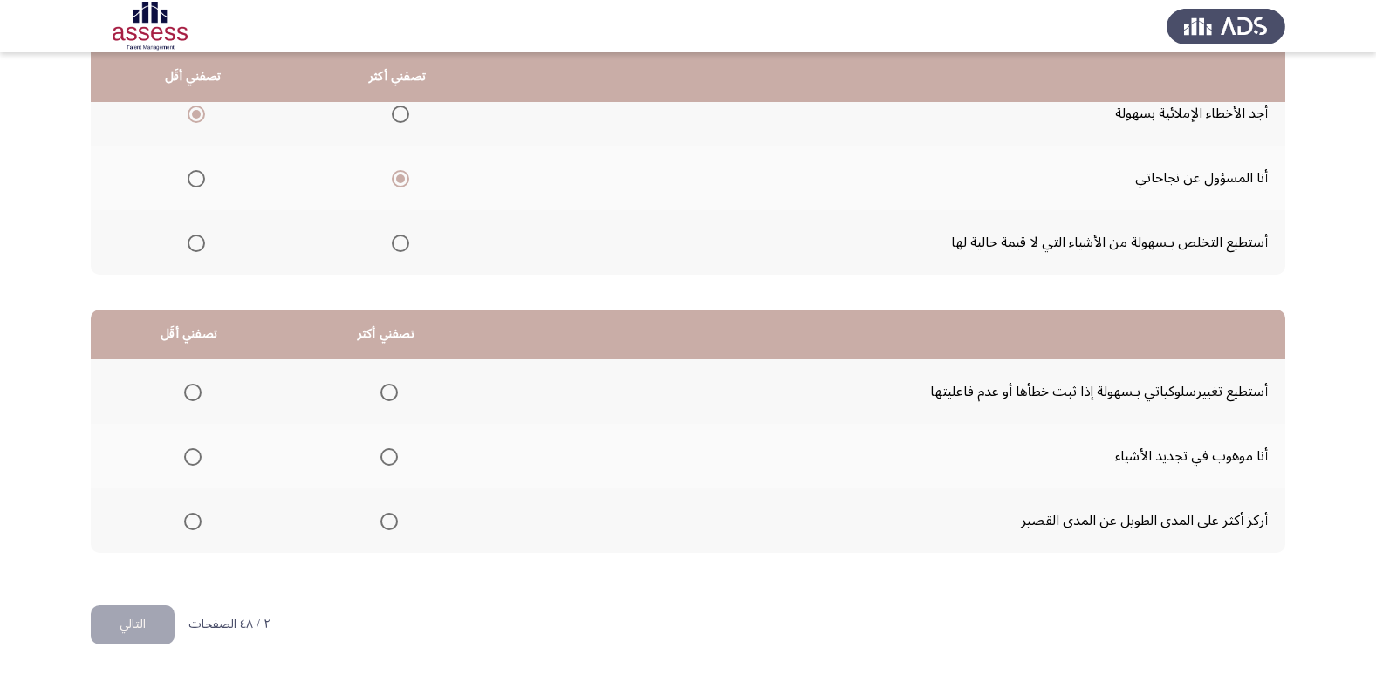
click at [380, 400] on span "Select an option" at bounding box center [388, 392] width 17 height 17
click at [380, 400] on input "Select an option" at bounding box center [388, 392] width 17 height 17
click at [179, 539] on th at bounding box center [189, 521] width 196 height 65
click at [184, 527] on span "Select an option" at bounding box center [192, 521] width 17 height 17
click at [184, 527] on input "Select an option" at bounding box center [192, 521] width 17 height 17
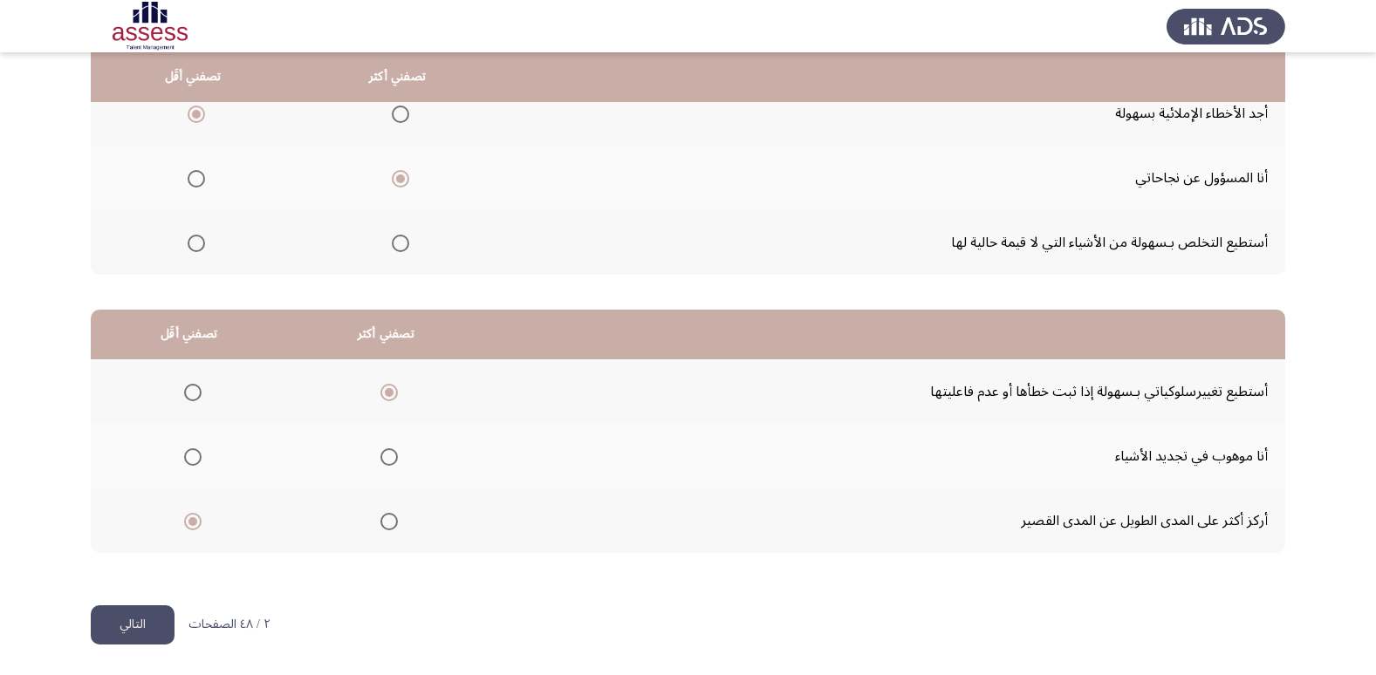
click at [159, 612] on button "التالي" at bounding box center [133, 624] width 84 height 39
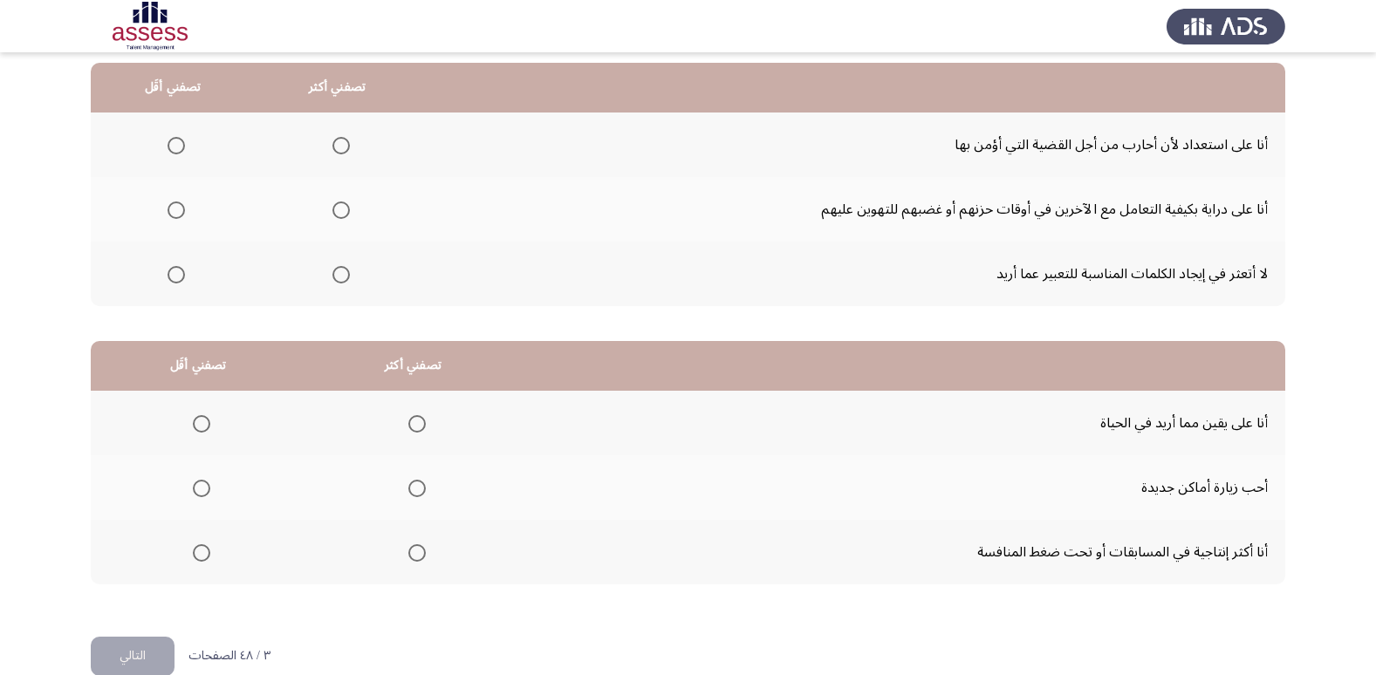
scroll to position [87, 0]
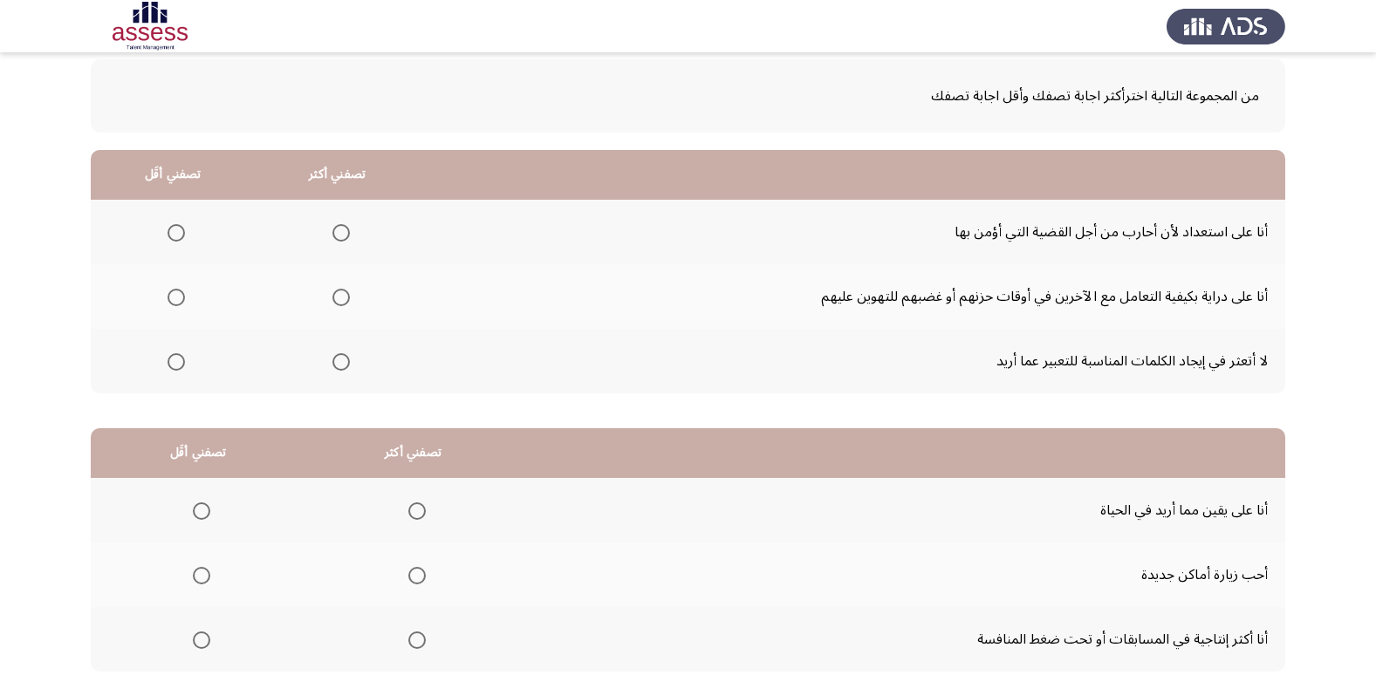
click at [171, 301] on span "Select an option" at bounding box center [176, 297] width 17 height 17
click at [171, 301] on input "Select an option" at bounding box center [176, 297] width 17 height 17
click at [333, 243] on mat-radio-group "Select an option" at bounding box center [337, 232] width 24 height 30
click at [339, 241] on span "Select an option" at bounding box center [340, 232] width 17 height 17
click at [339, 241] on input "Select an option" at bounding box center [340, 232] width 17 height 17
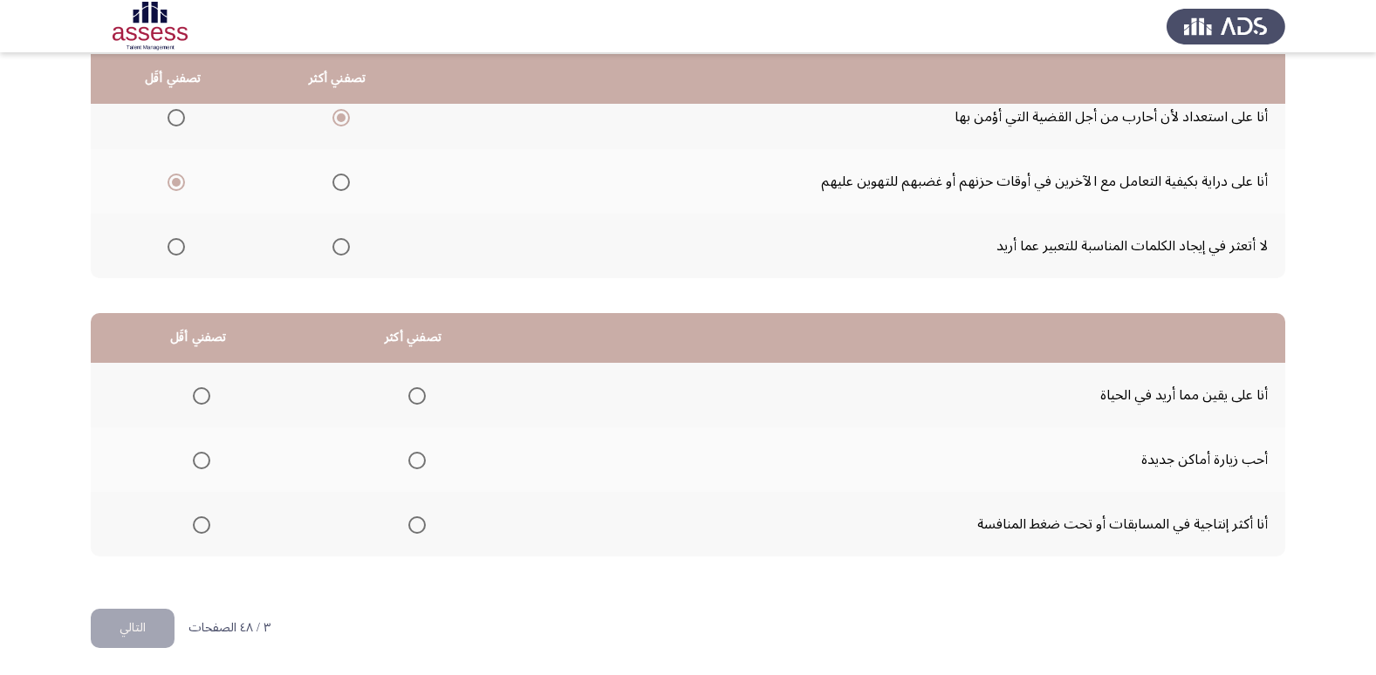
scroll to position [206, 0]
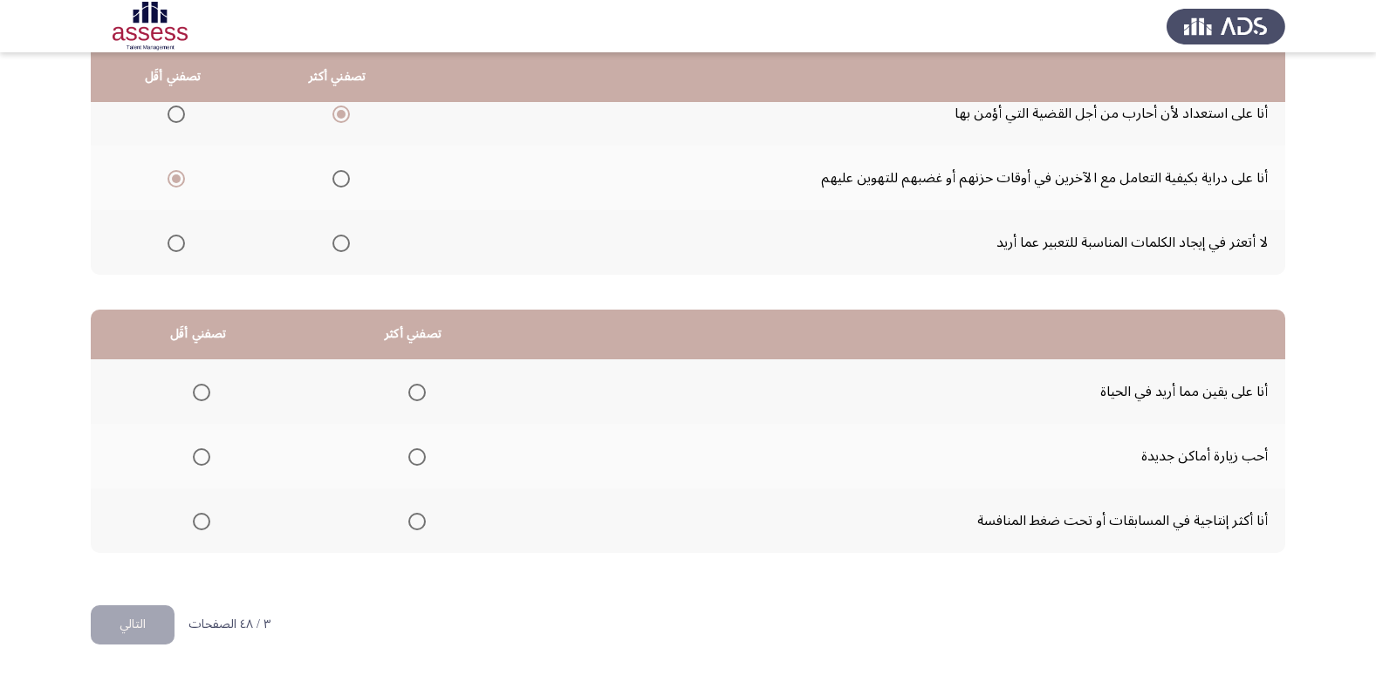
click at [408, 516] on span "Select an option" at bounding box center [416, 521] width 17 height 17
click at [408, 516] on input "Select an option" at bounding box center [416, 521] width 17 height 17
click at [197, 455] on span "Select an option" at bounding box center [201, 456] width 17 height 17
click at [197, 455] on input "Select an option" at bounding box center [201, 456] width 17 height 17
click at [140, 633] on button "التالي" at bounding box center [133, 624] width 84 height 39
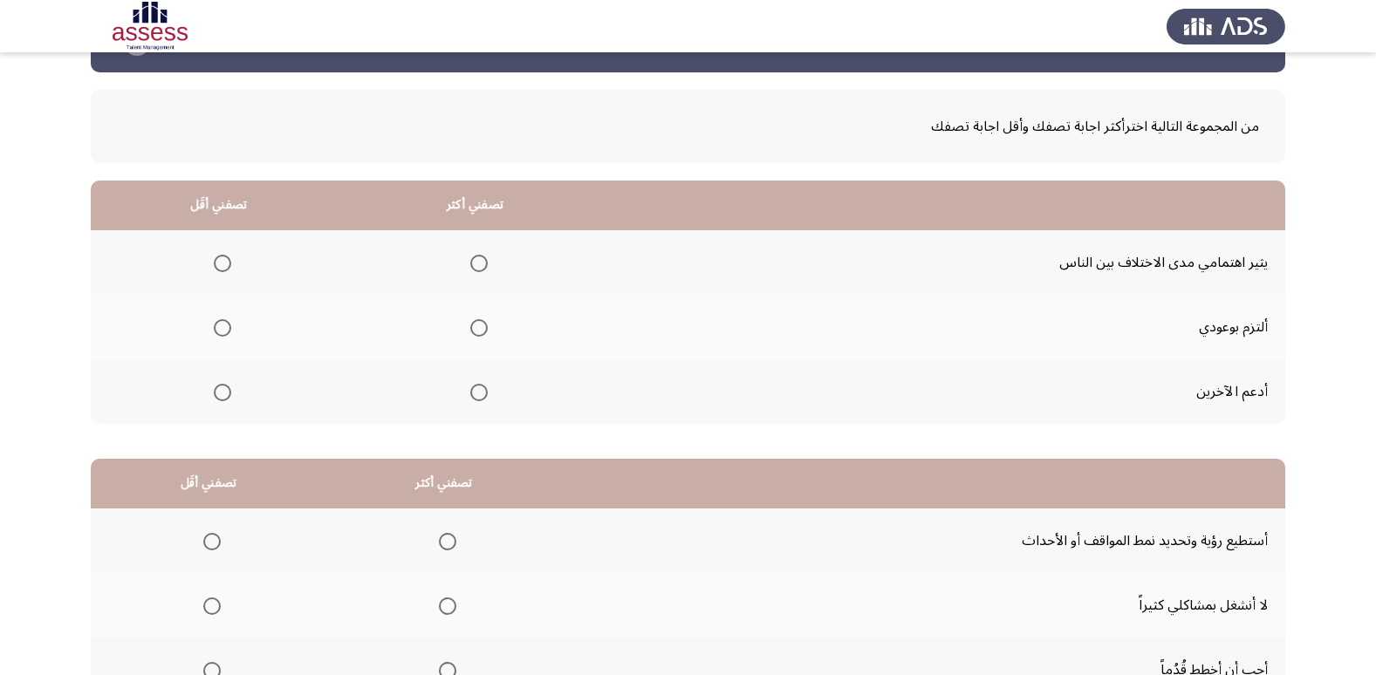
scroll to position [87, 0]
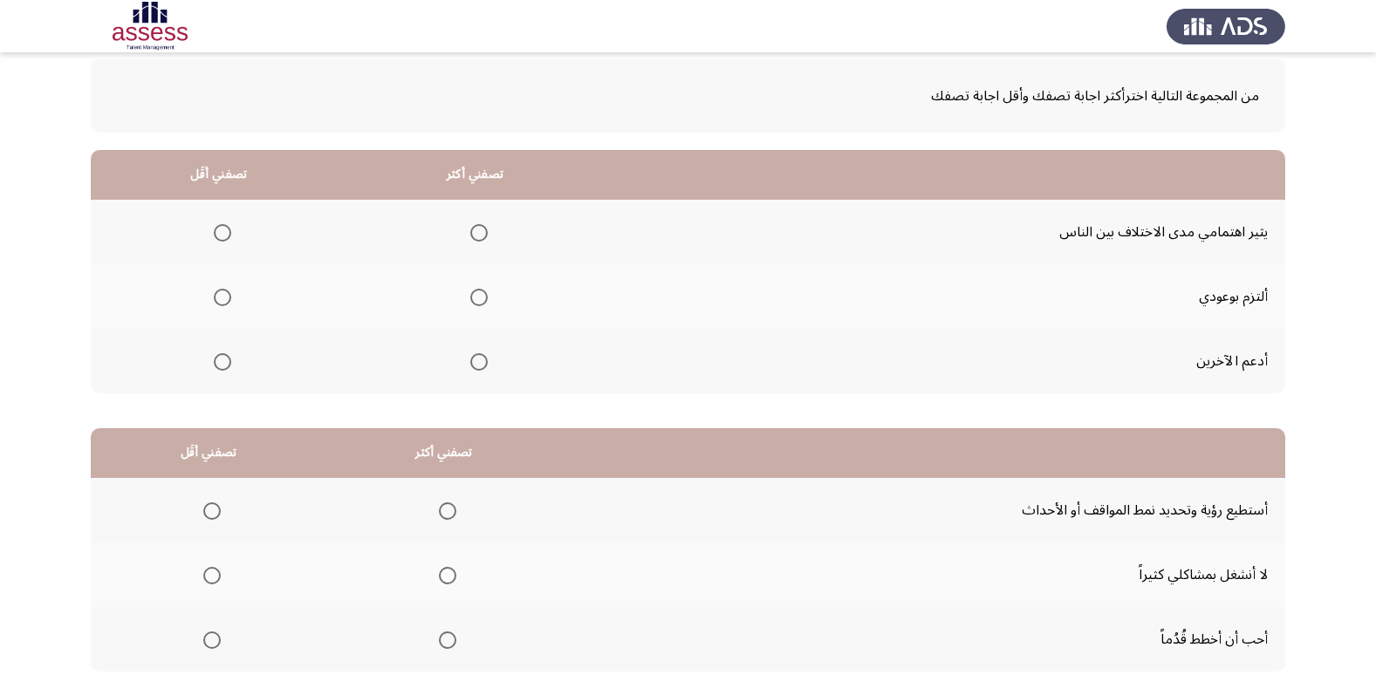
click at [478, 304] on span "Select an option" at bounding box center [478, 297] width 17 height 17
click at [478, 304] on input "Select an option" at bounding box center [478, 297] width 17 height 17
click at [204, 364] on th at bounding box center [219, 361] width 256 height 65
click at [214, 361] on span "Select an option" at bounding box center [222, 361] width 17 height 17
click at [214, 361] on input "Select an option" at bounding box center [222, 361] width 17 height 17
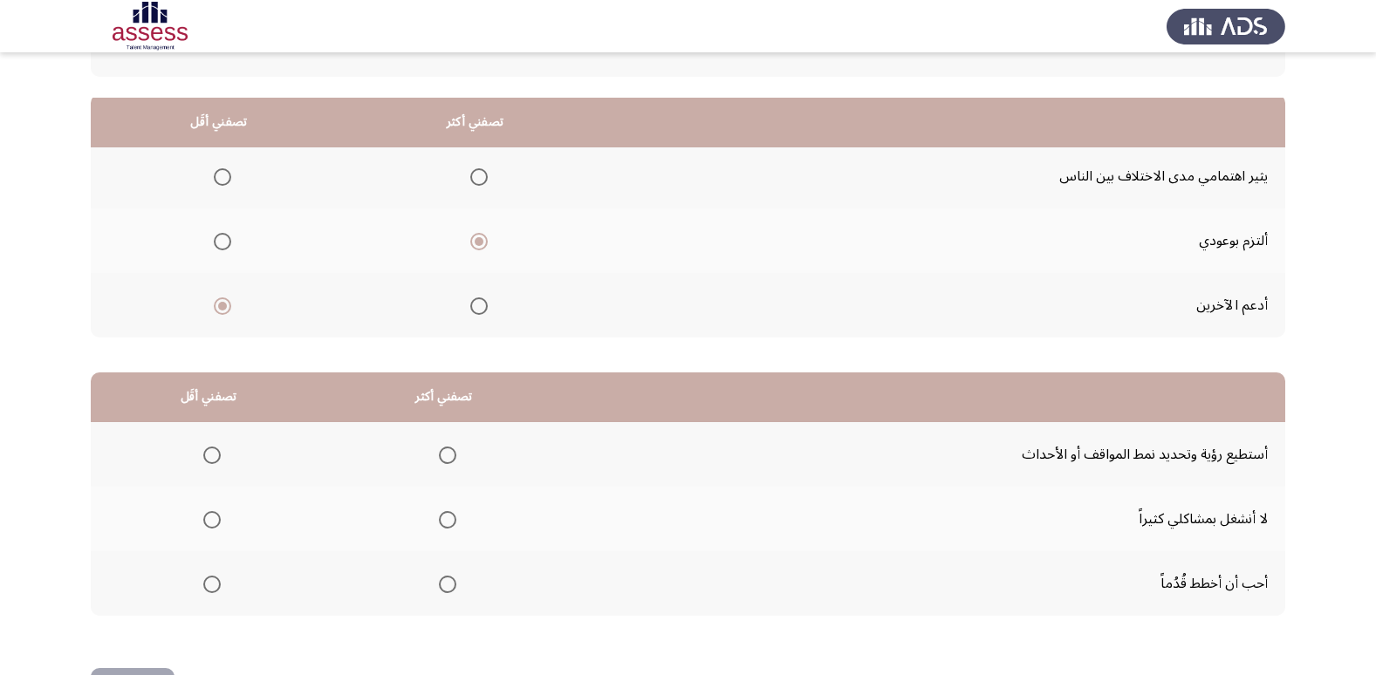
scroll to position [206, 0]
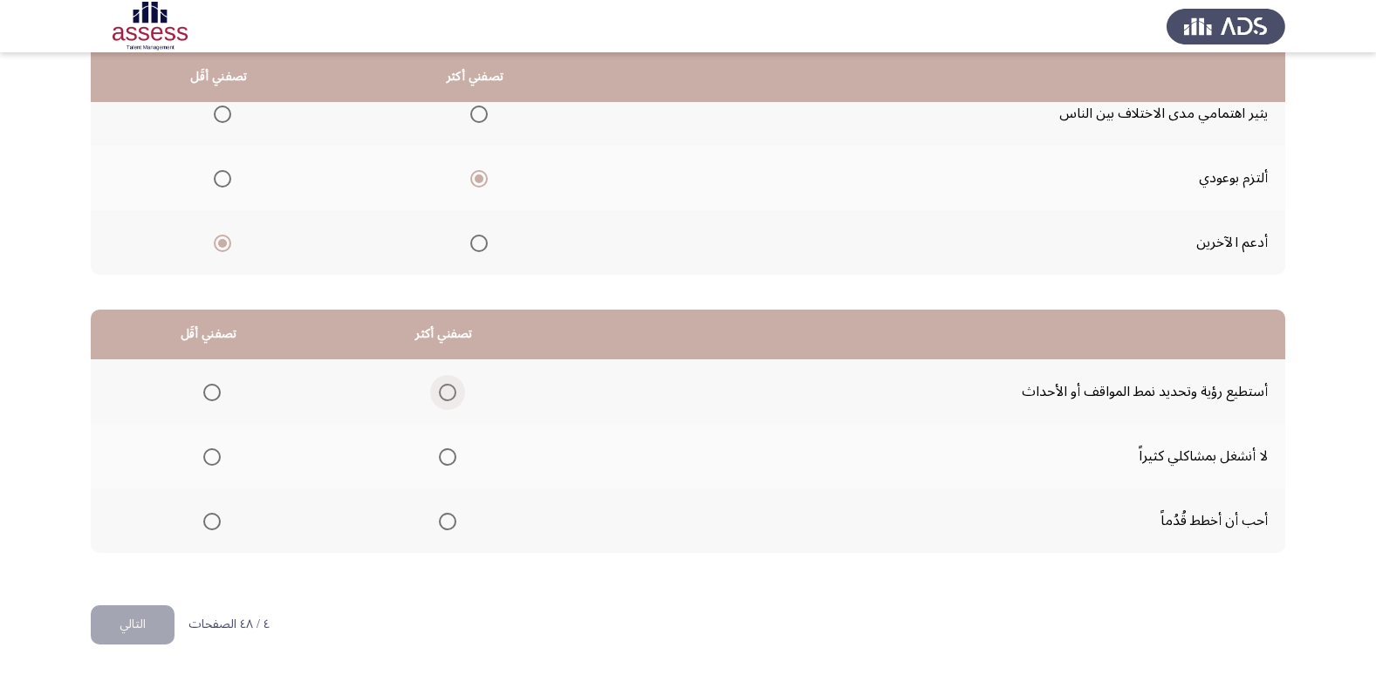
click at [439, 389] on span "Select an option" at bounding box center [447, 392] width 17 height 17
click at [439, 389] on input "Select an option" at bounding box center [447, 392] width 17 height 17
click at [208, 462] on span "Select an option" at bounding box center [211, 456] width 17 height 17
click at [208, 462] on input "Select an option" at bounding box center [211, 456] width 17 height 17
click at [146, 628] on button "التالي" at bounding box center [133, 624] width 84 height 39
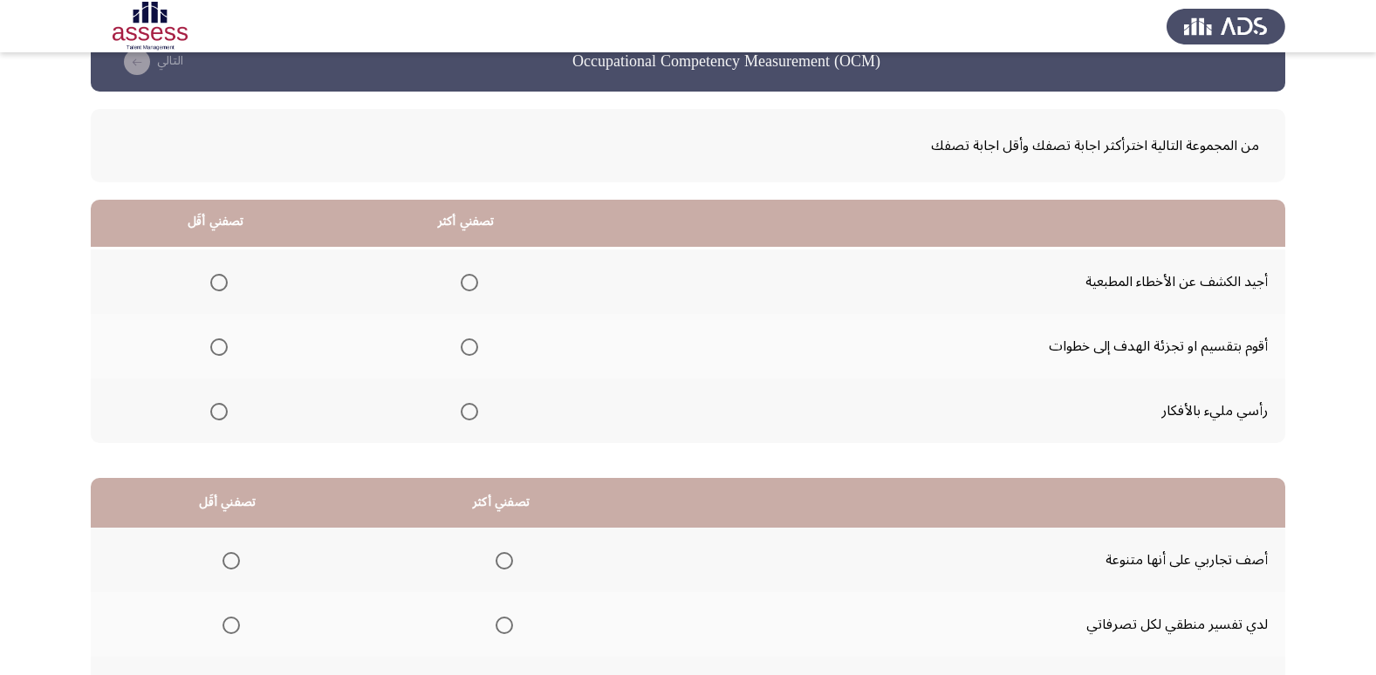
scroll to position [0, 0]
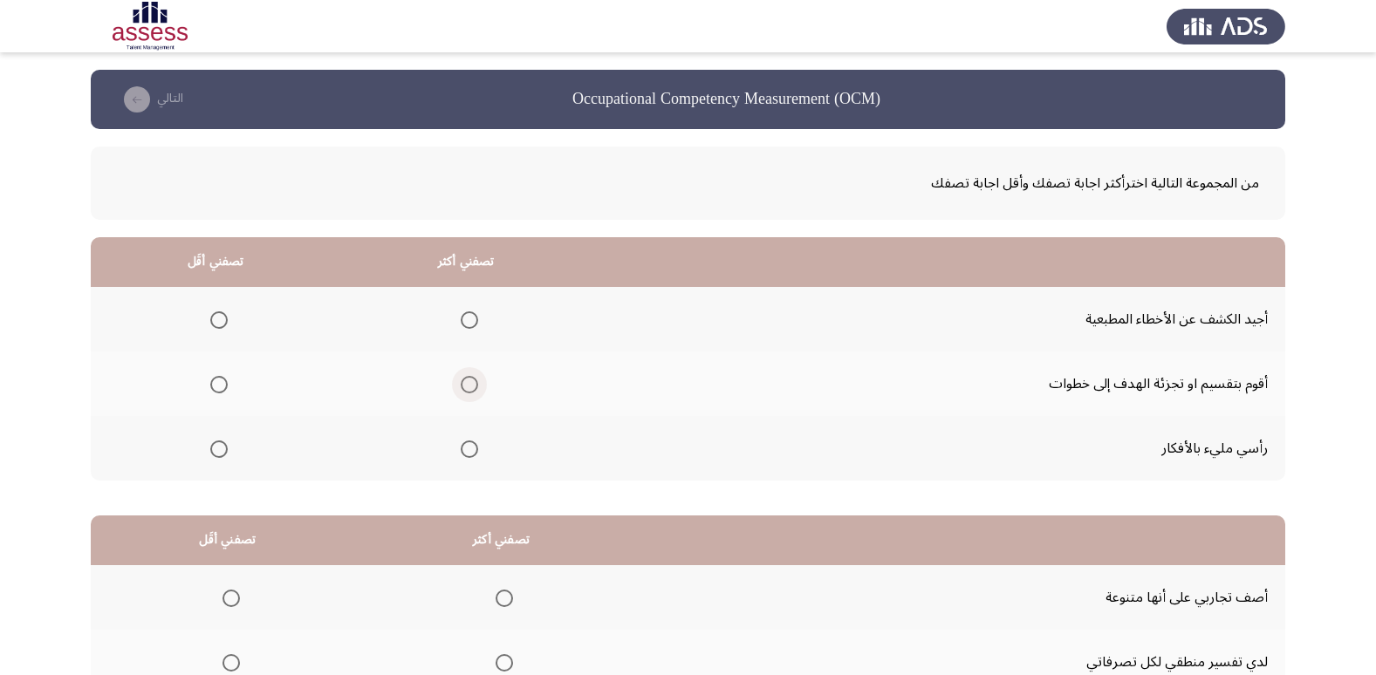
click at [467, 385] on span "Select an option" at bounding box center [469, 384] width 17 height 17
click at [467, 385] on input "Select an option" at bounding box center [469, 384] width 17 height 17
click at [208, 331] on mat-radio-group "Select an option" at bounding box center [215, 319] width 24 height 30
click at [213, 325] on span "Select an option" at bounding box center [218, 319] width 17 height 17
click at [213, 325] on input "Select an option" at bounding box center [218, 319] width 17 height 17
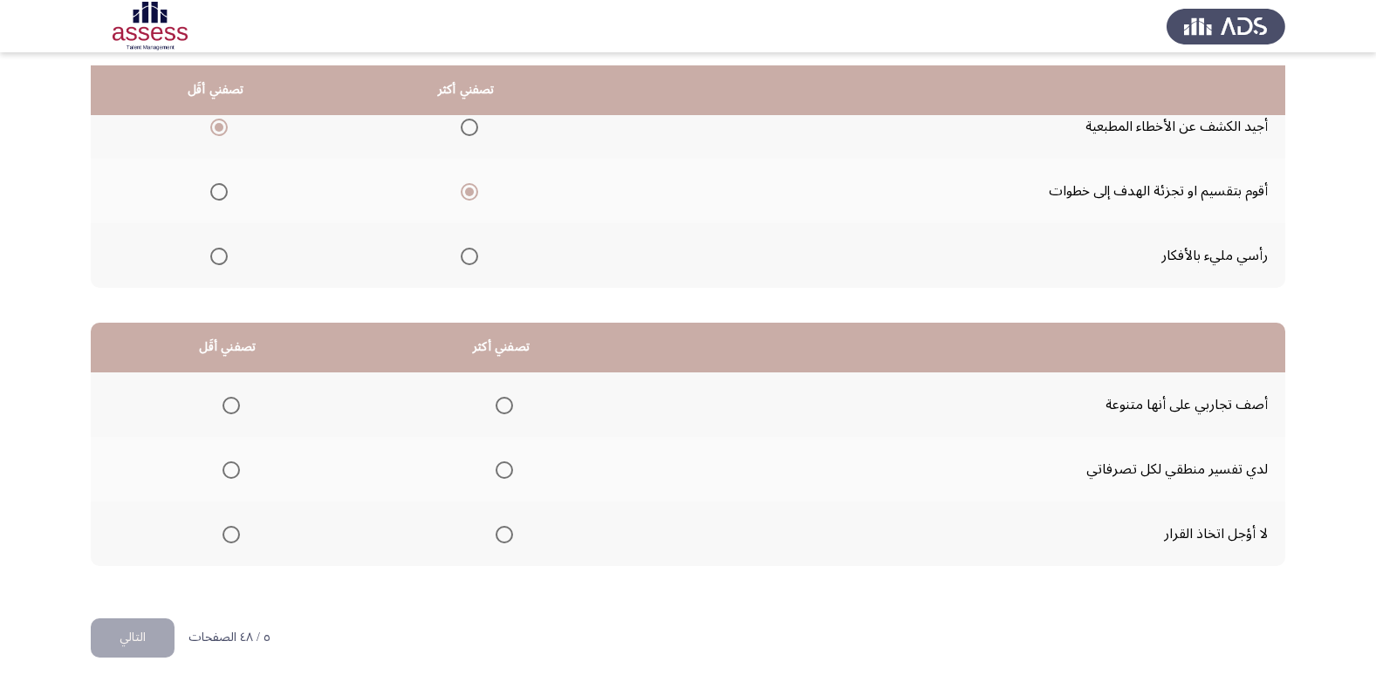
scroll to position [206, 0]
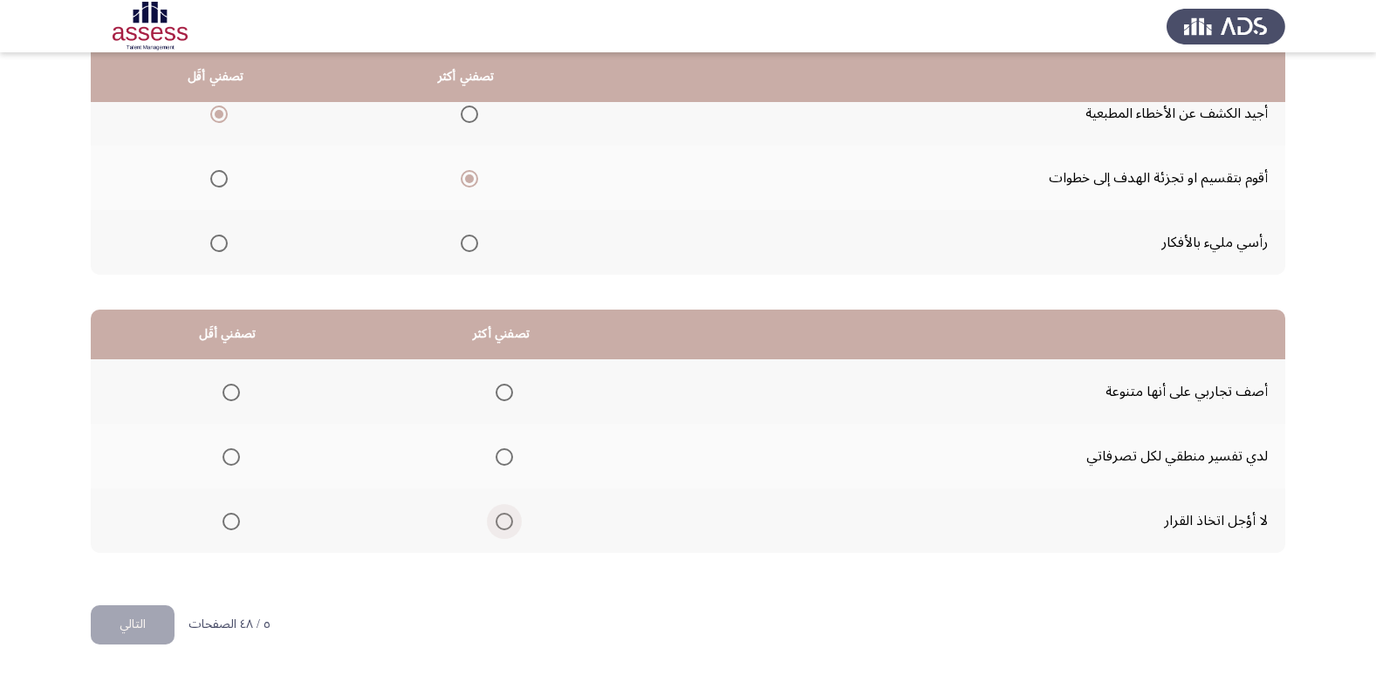
click at [500, 523] on span "Select an option" at bounding box center [504, 521] width 17 height 17
click at [500, 523] on input "Select an option" at bounding box center [504, 521] width 17 height 17
click at [500, 393] on span "Select an option" at bounding box center [504, 392] width 17 height 17
click at [500, 393] on input "Select an option" at bounding box center [504, 392] width 17 height 17
click at [227, 515] on span "Select an option" at bounding box center [230, 521] width 17 height 17
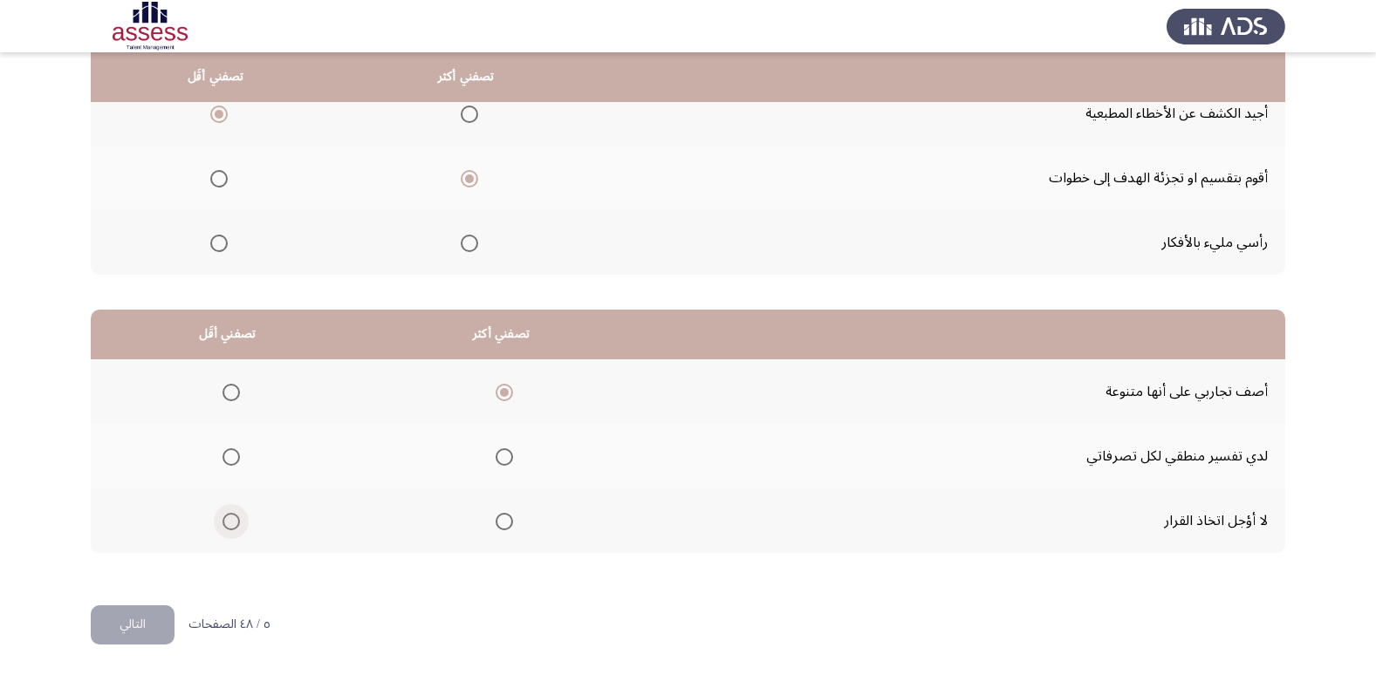
click at [227, 515] on input "Select an option" at bounding box center [230, 521] width 17 height 17
click at [137, 632] on button "التالي" at bounding box center [133, 624] width 84 height 39
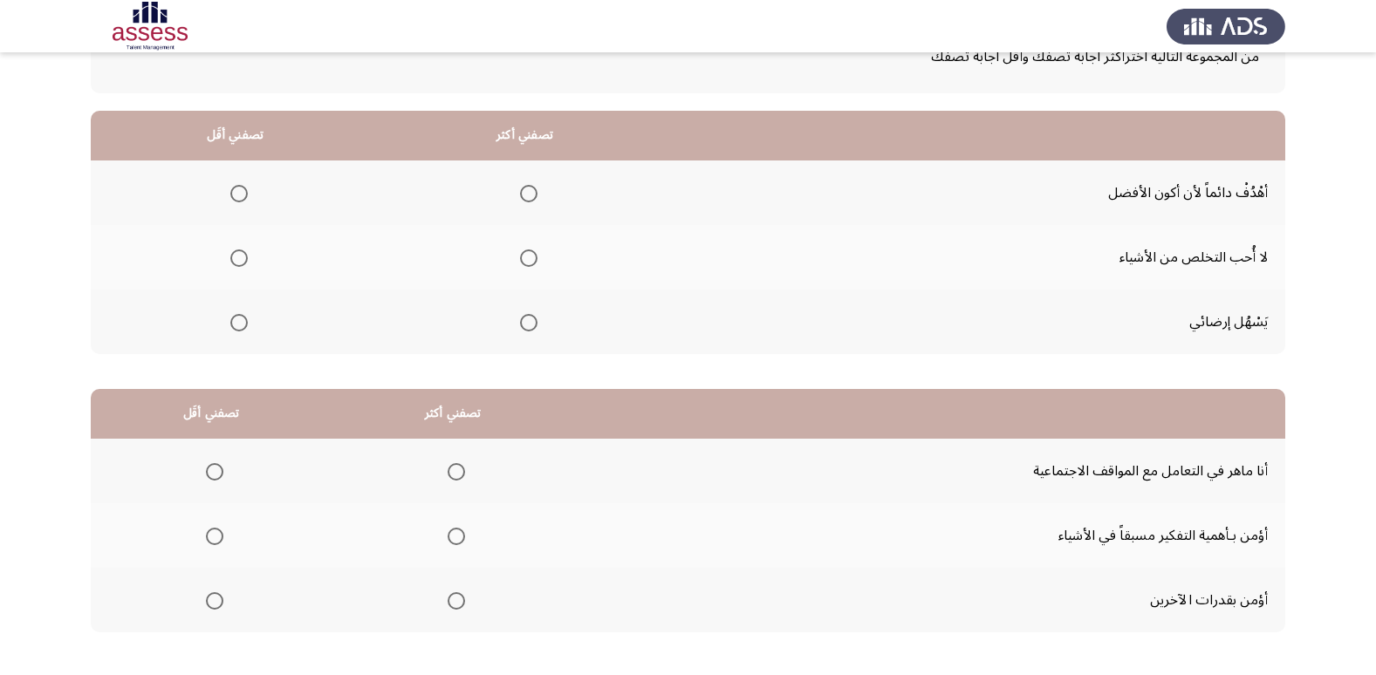
scroll to position [87, 0]
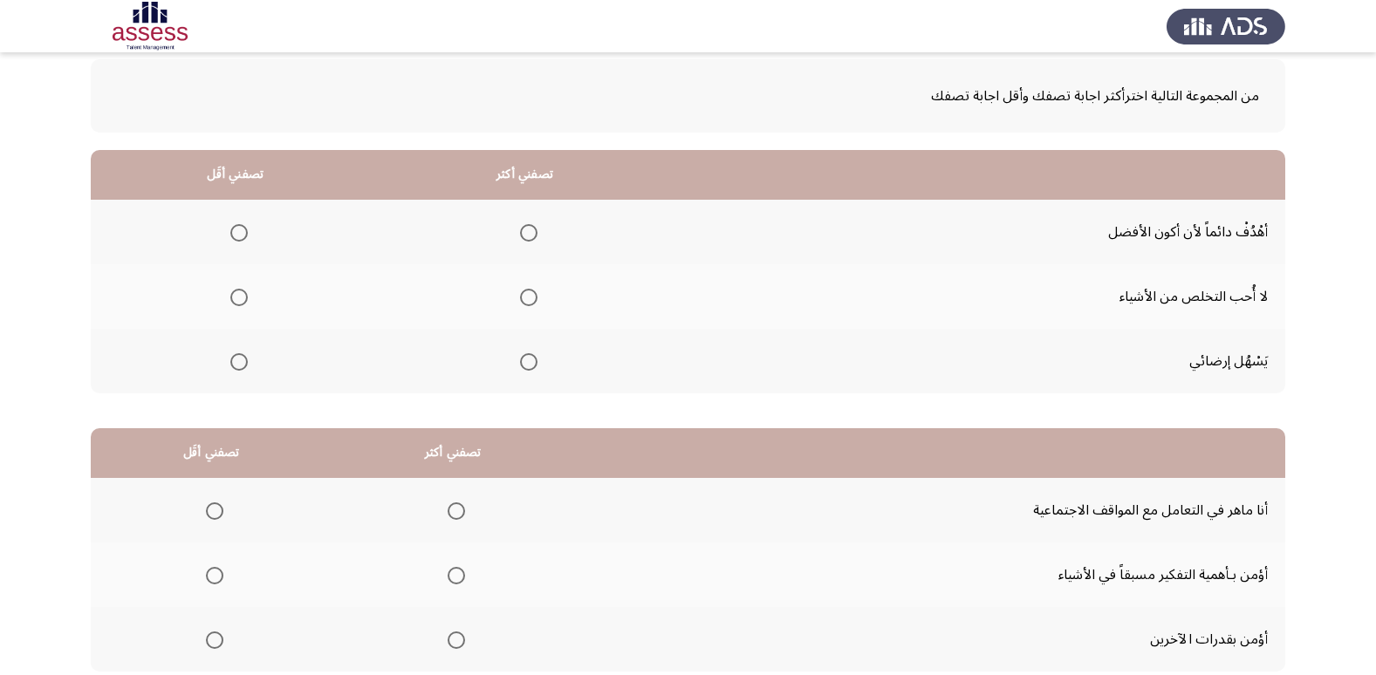
click at [529, 233] on span "Select an option" at bounding box center [529, 233] width 0 height 0
click at [528, 233] on input "Select an option" at bounding box center [528, 232] width 17 height 17
click at [244, 301] on span "Select an option" at bounding box center [238, 297] width 17 height 17
click at [244, 301] on input "Select an option" at bounding box center [238, 297] width 17 height 17
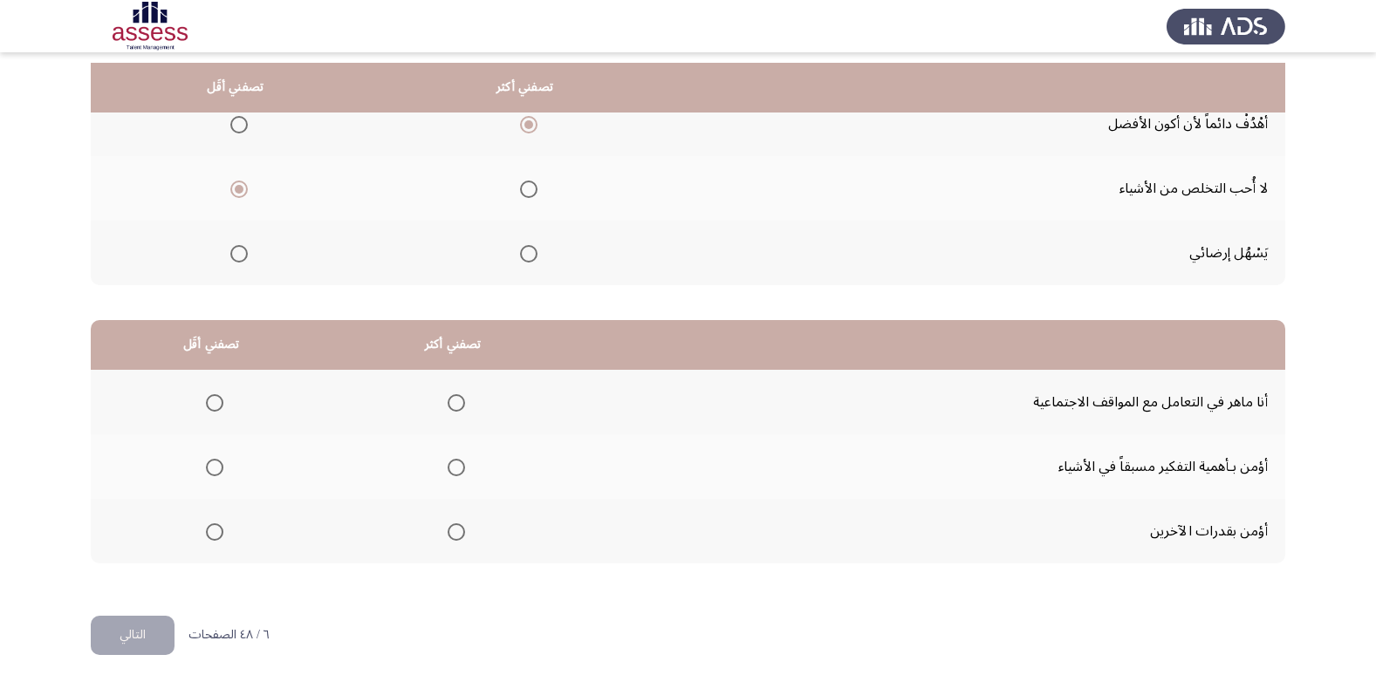
scroll to position [206, 0]
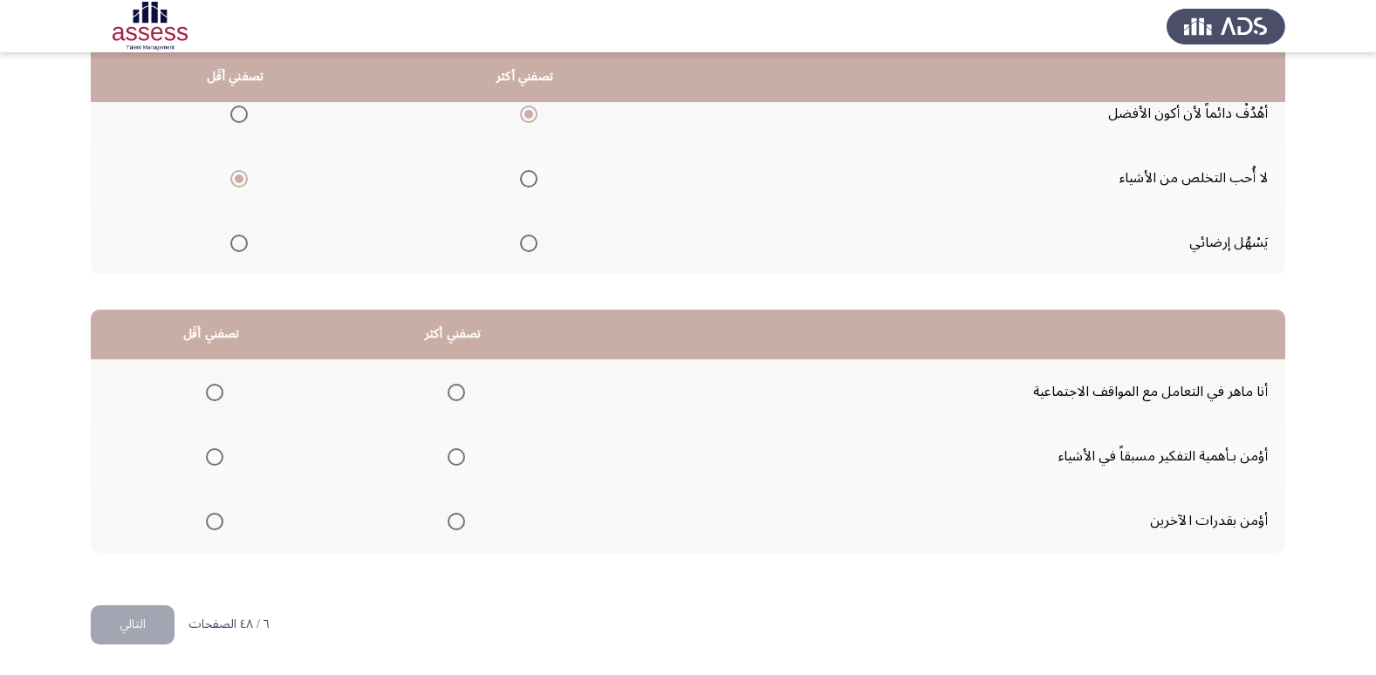
click at [455, 462] on span "Select an option" at bounding box center [456, 456] width 17 height 17
click at [455, 462] on input "Select an option" at bounding box center [456, 456] width 17 height 17
drag, startPoint x: 192, startPoint y: 517, endPoint x: 209, endPoint y: 520, distance: 16.8
click at [196, 517] on th at bounding box center [212, 521] width 242 height 65
click at [209, 520] on span "Select an option" at bounding box center [214, 521] width 17 height 17
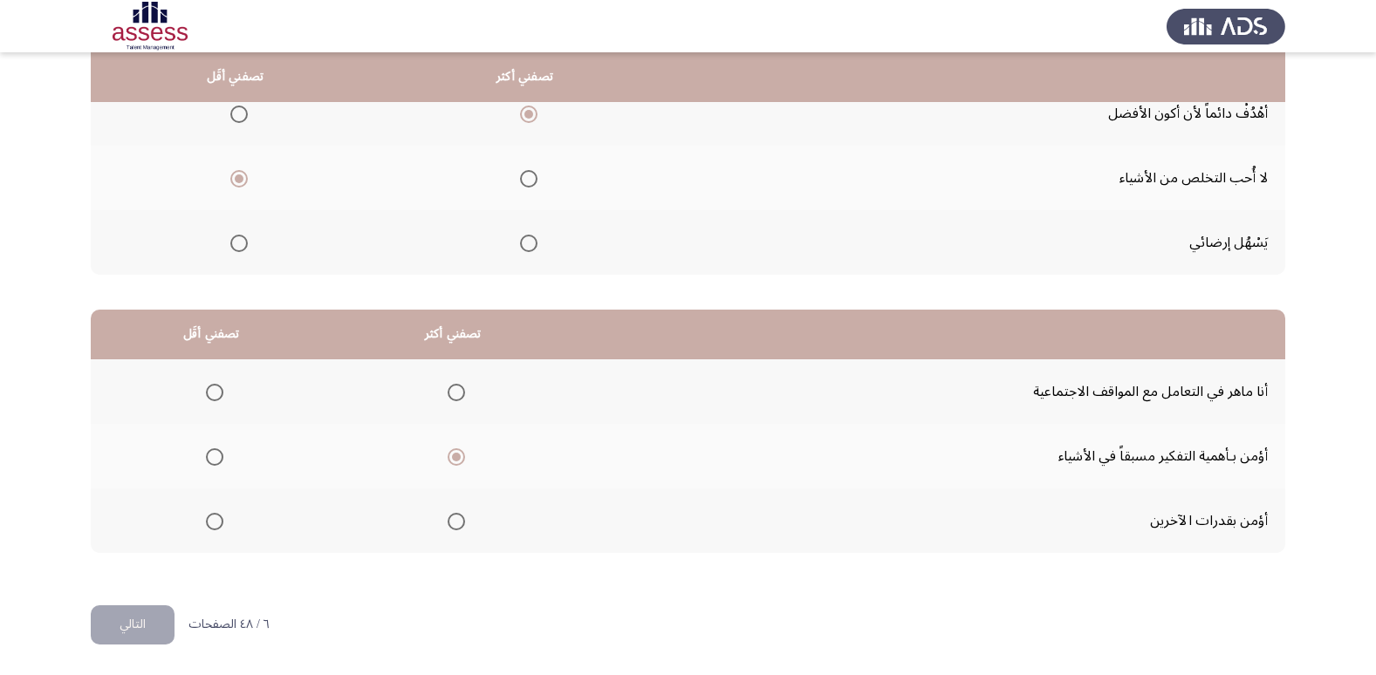
click at [209, 520] on input "Select an option" at bounding box center [214, 521] width 17 height 17
click at [144, 624] on button "التالي" at bounding box center [133, 624] width 84 height 39
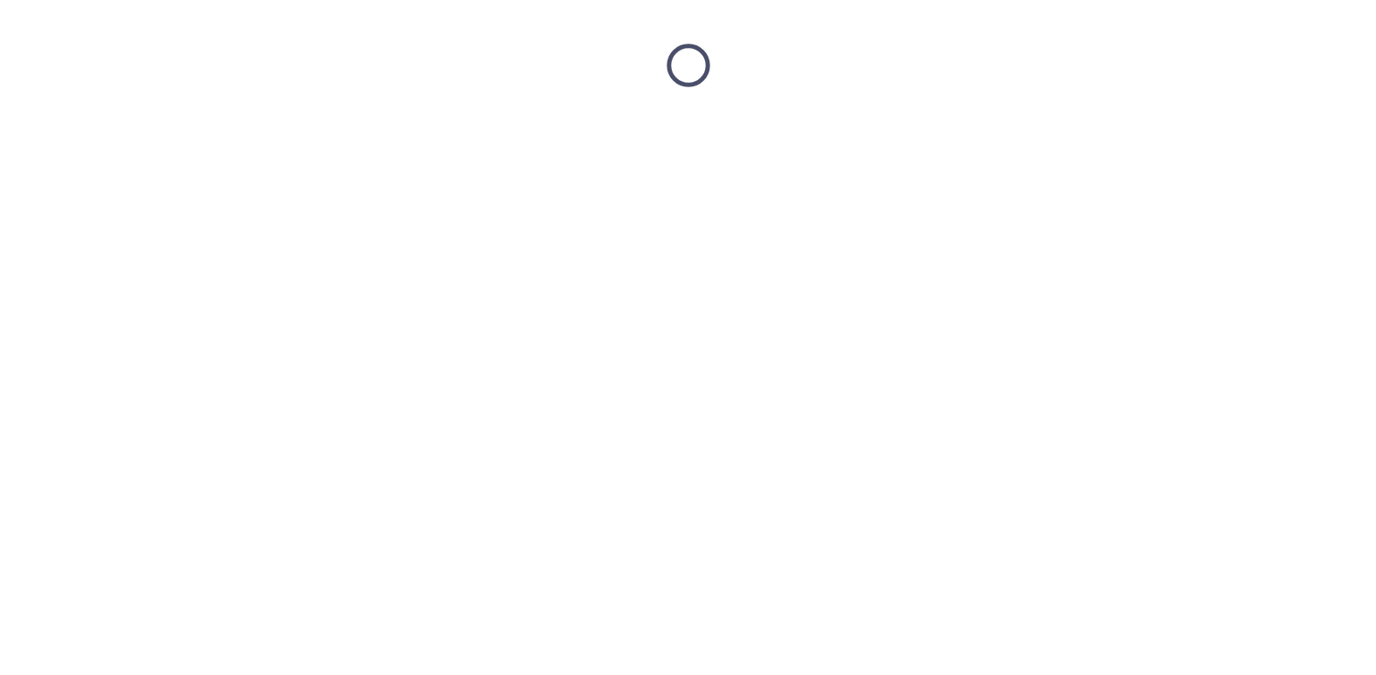
scroll to position [0, 0]
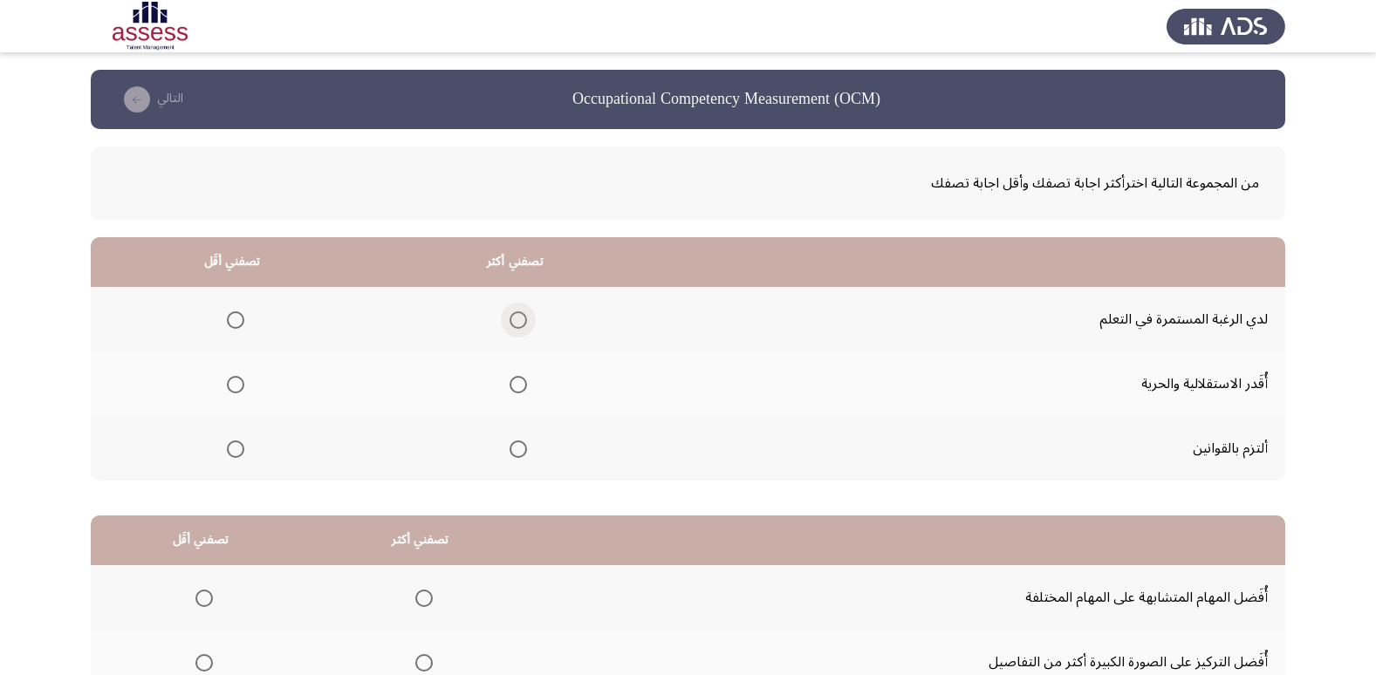
click at [510, 315] on span "Select an option" at bounding box center [518, 319] width 17 height 17
click at [510, 315] on input "Select an option" at bounding box center [518, 319] width 17 height 17
click at [241, 448] on span "Select an option" at bounding box center [235, 449] width 17 height 17
click at [241, 448] on input "Select an option" at bounding box center [235, 449] width 17 height 17
click at [229, 388] on span "Select an option" at bounding box center [235, 384] width 17 height 17
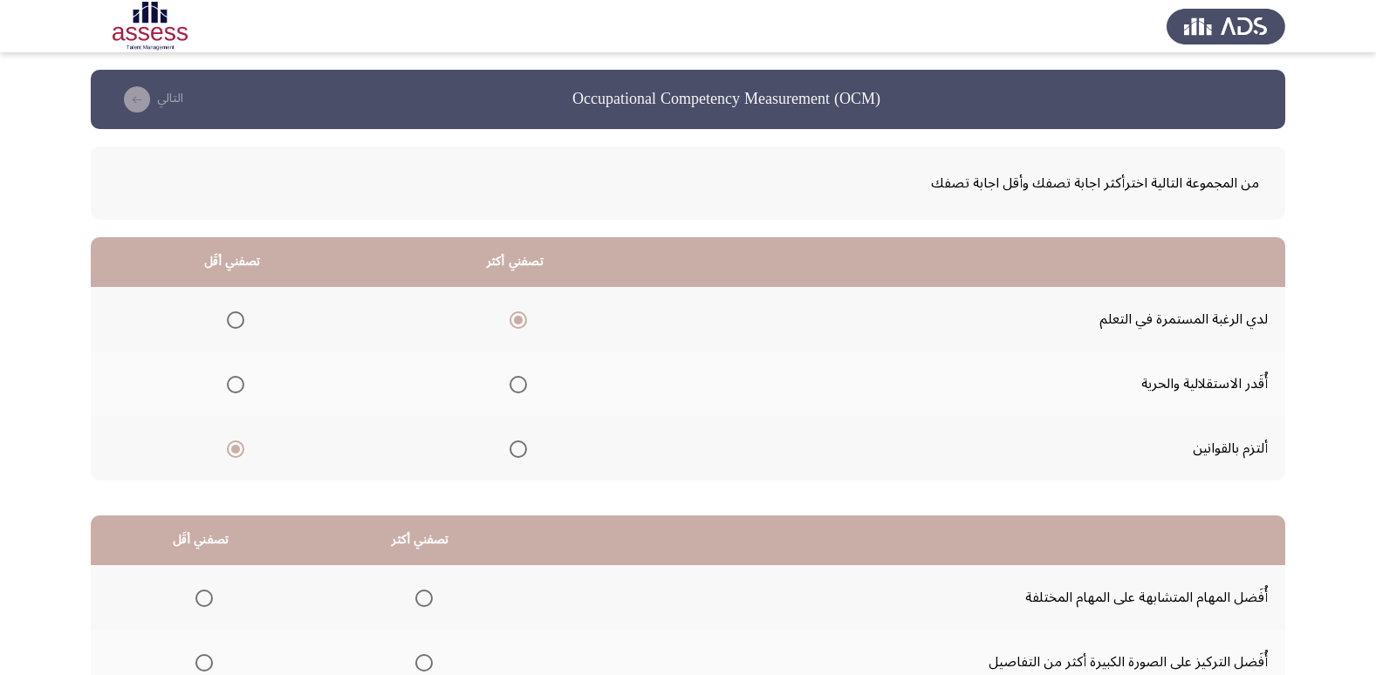
click at [229, 388] on input "Select an option" at bounding box center [235, 384] width 17 height 17
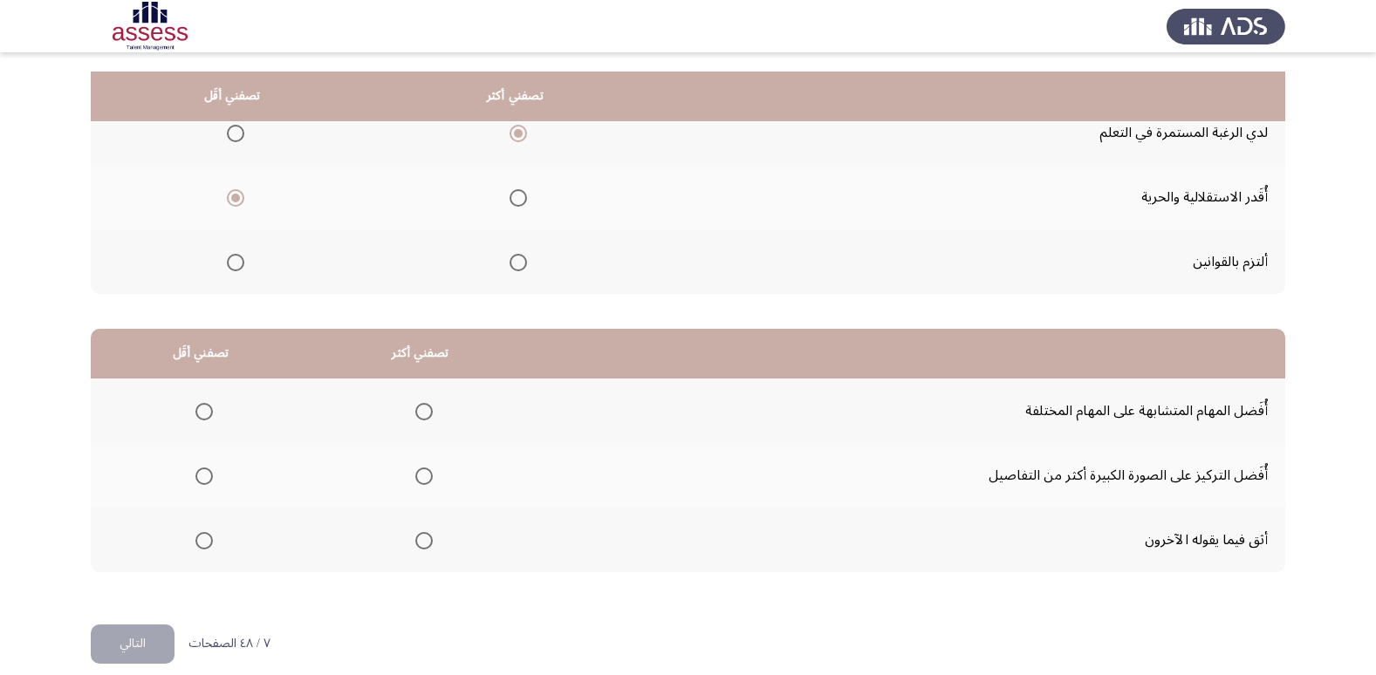
scroll to position [206, 0]
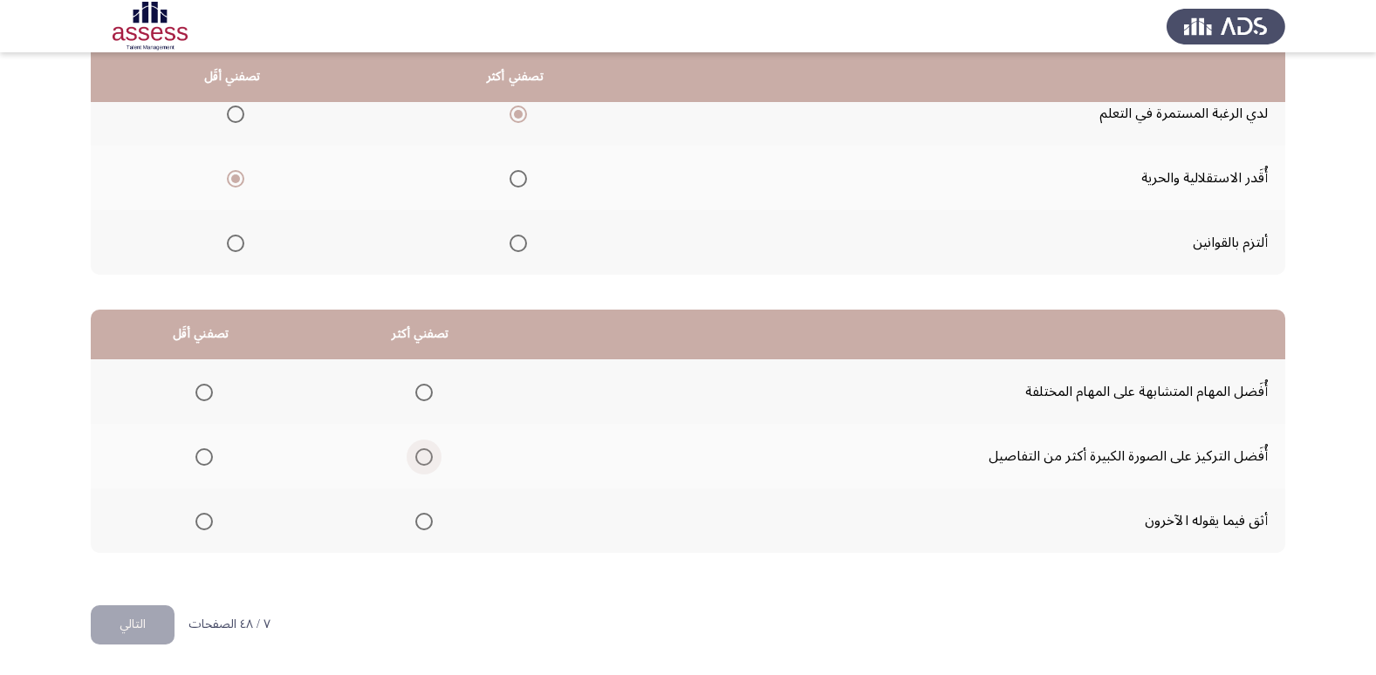
click at [415, 462] on span "Select an option" at bounding box center [423, 456] width 17 height 17
click at [415, 462] on input "Select an option" at bounding box center [423, 456] width 17 height 17
click at [204, 522] on span "Select an option" at bounding box center [204, 522] width 0 height 0
click at [204, 521] on input "Select an option" at bounding box center [203, 521] width 17 height 17
click at [114, 631] on button "التالي" at bounding box center [133, 624] width 84 height 39
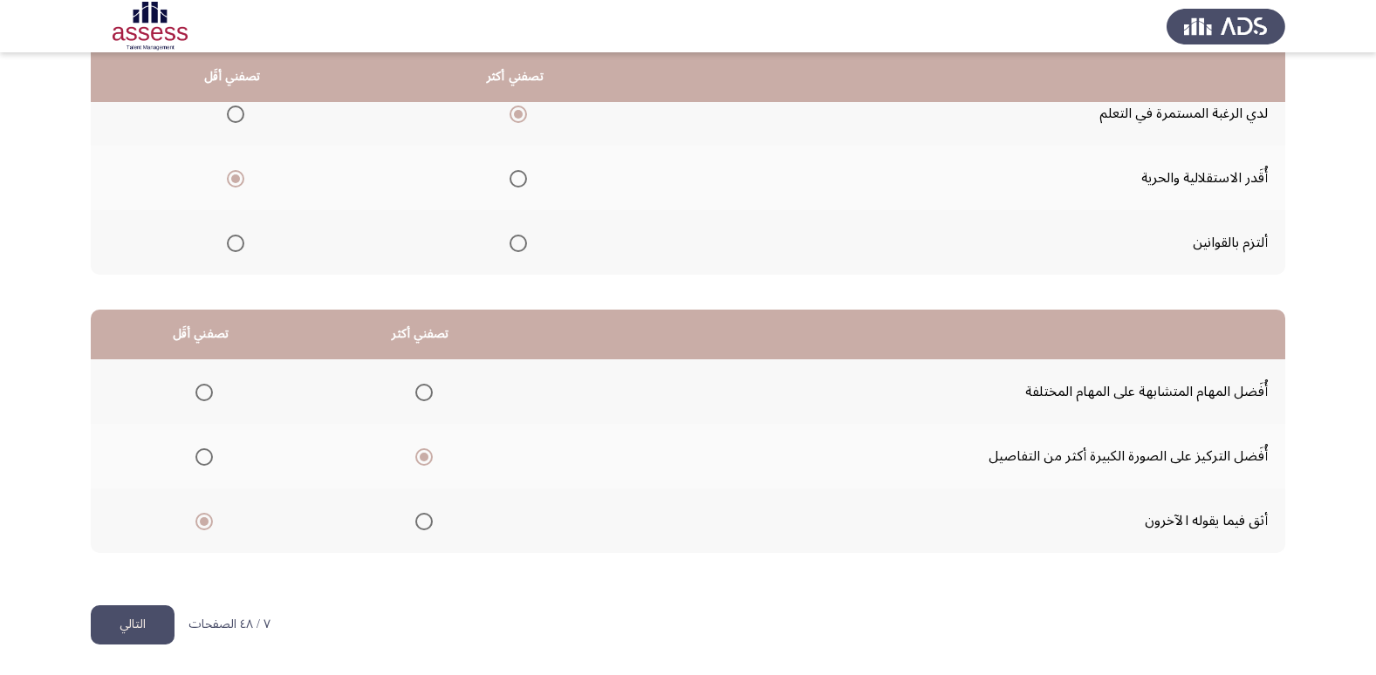
scroll to position [0, 0]
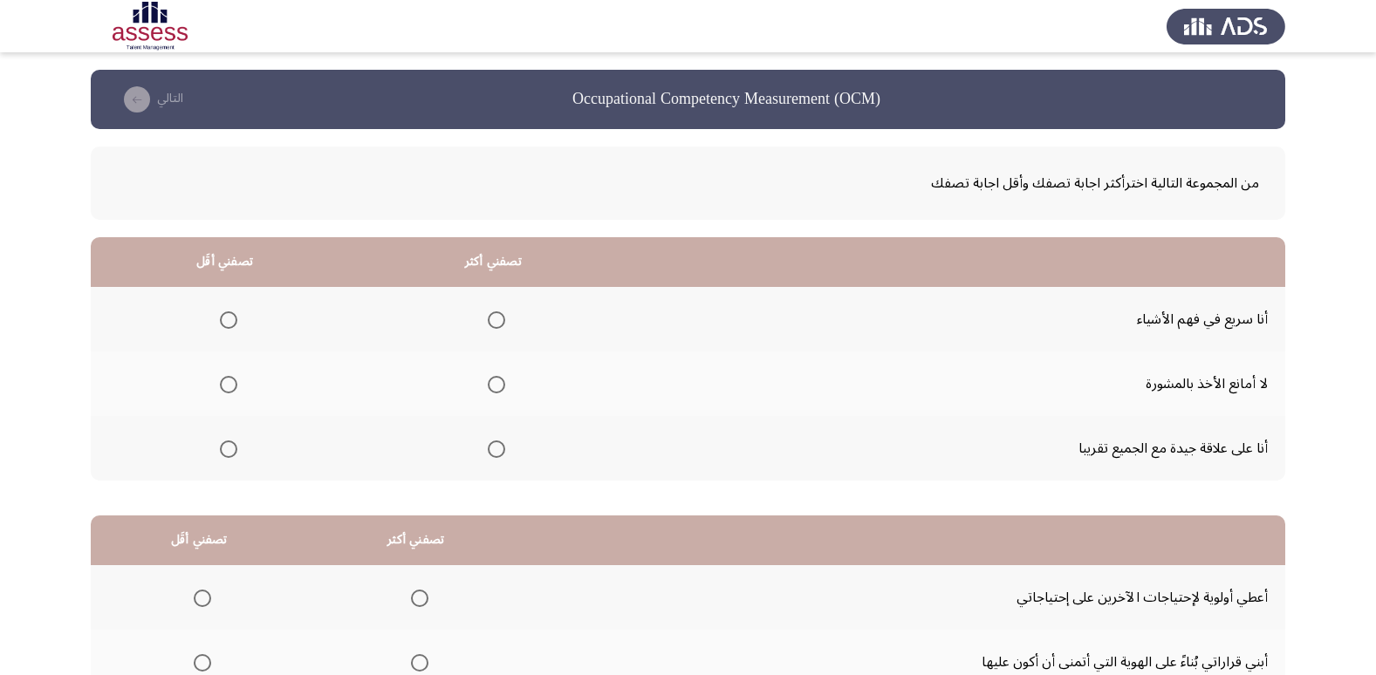
click at [227, 393] on span "Select an option" at bounding box center [228, 384] width 17 height 17
click at [227, 393] on input "Select an option" at bounding box center [228, 384] width 17 height 17
click at [220, 444] on span "Select an option" at bounding box center [228, 449] width 17 height 17
click at [220, 444] on input "Select an option" at bounding box center [228, 449] width 17 height 17
click at [489, 311] on span "Select an option" at bounding box center [496, 319] width 17 height 17
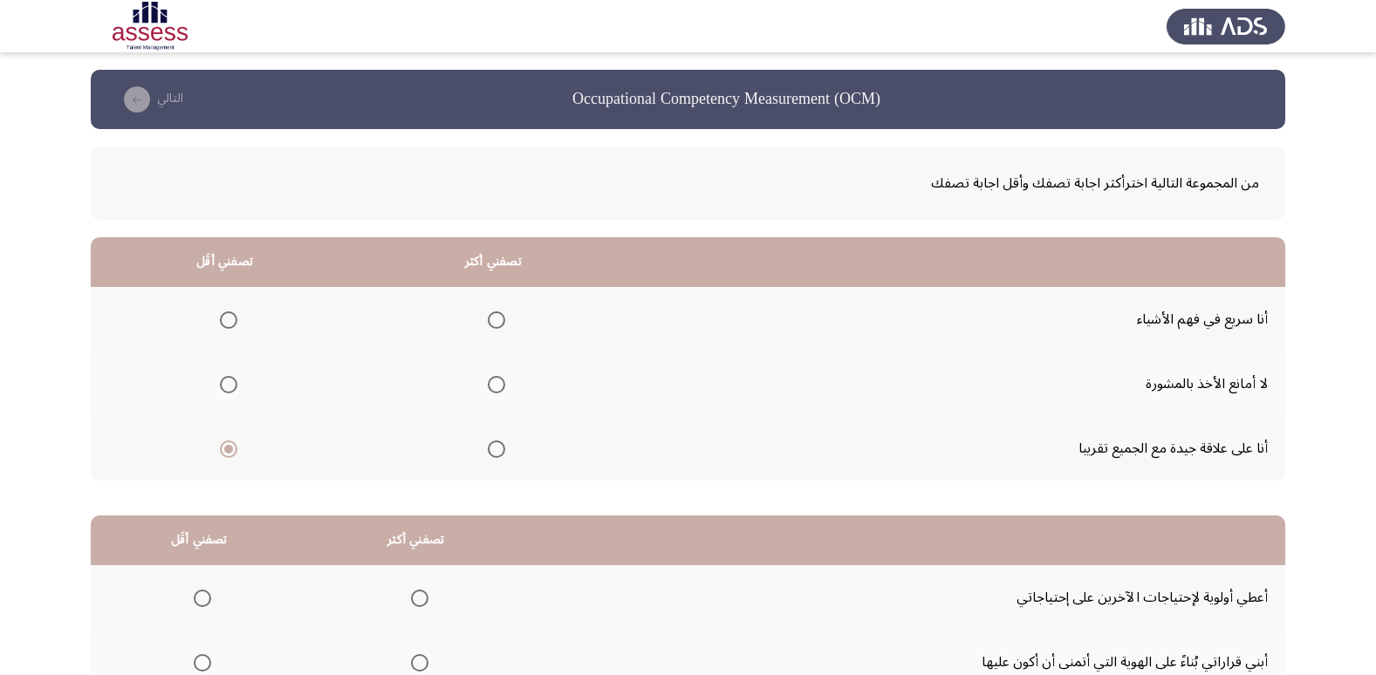
click at [489, 311] on input "Select an option" at bounding box center [496, 319] width 17 height 17
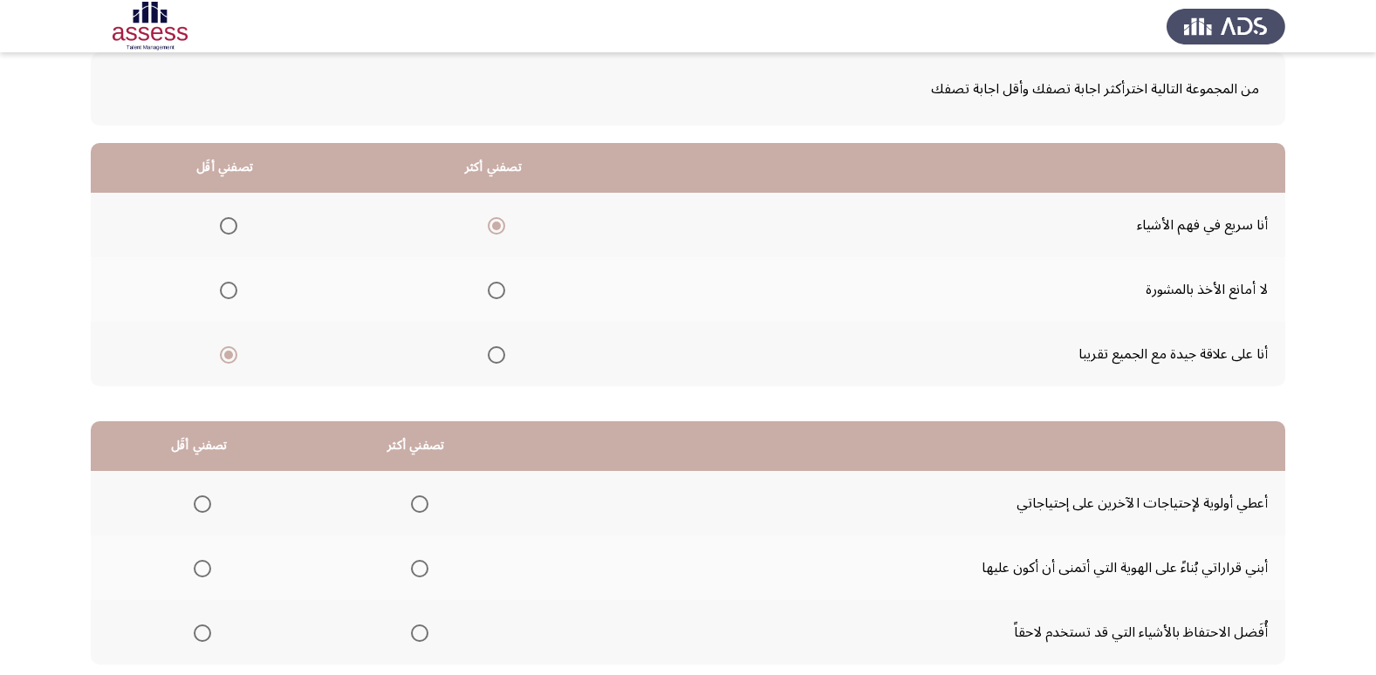
scroll to position [206, 0]
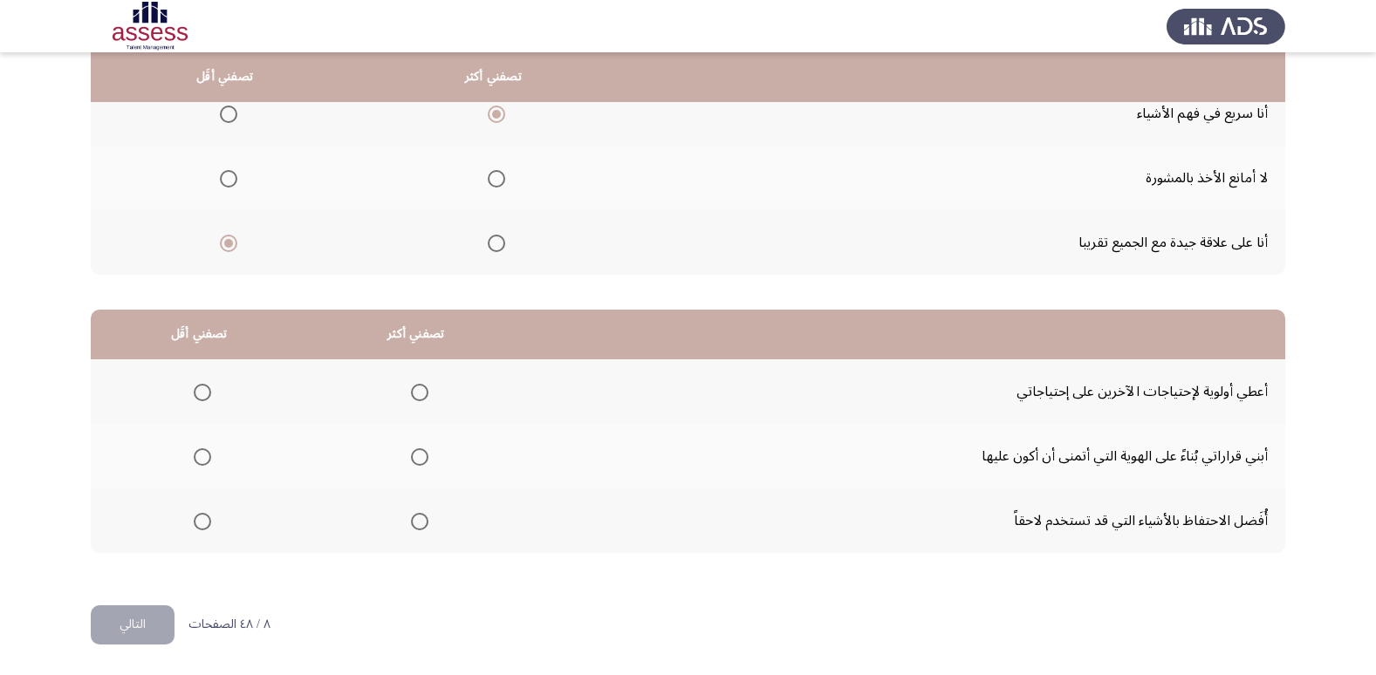
click at [428, 529] on th at bounding box center [415, 521] width 217 height 65
click at [202, 390] on span "Select an option" at bounding box center [202, 392] width 17 height 17
click at [202, 390] on input "Select an option" at bounding box center [202, 392] width 17 height 17
drag, startPoint x: 406, startPoint y: 516, endPoint x: 427, endPoint y: 510, distance: 22.6
click at [427, 510] on th at bounding box center [415, 521] width 217 height 65
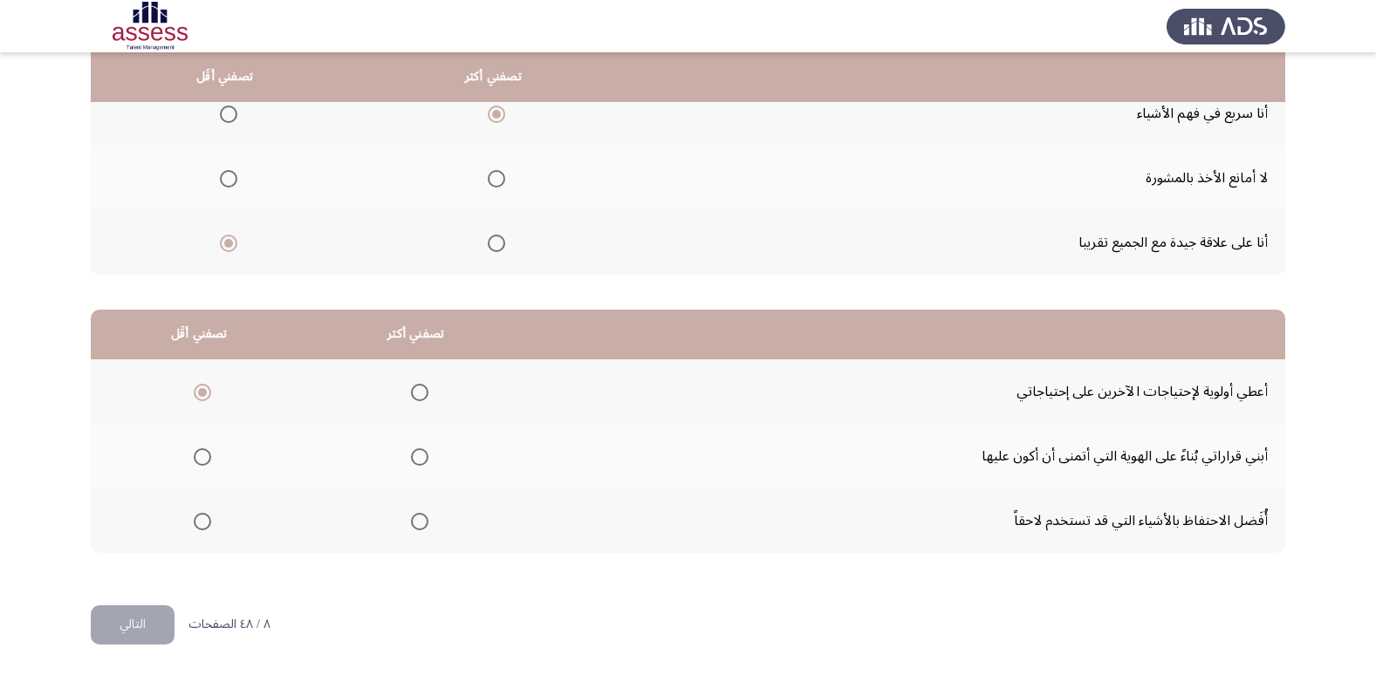
click at [419, 531] on mat-radio-group "Select an option" at bounding box center [416, 521] width 24 height 30
click at [416, 527] on span "Select an option" at bounding box center [419, 521] width 17 height 17
click at [416, 527] on input "Select an option" at bounding box center [419, 521] width 17 height 17
click at [140, 626] on button "التالي" at bounding box center [133, 624] width 84 height 39
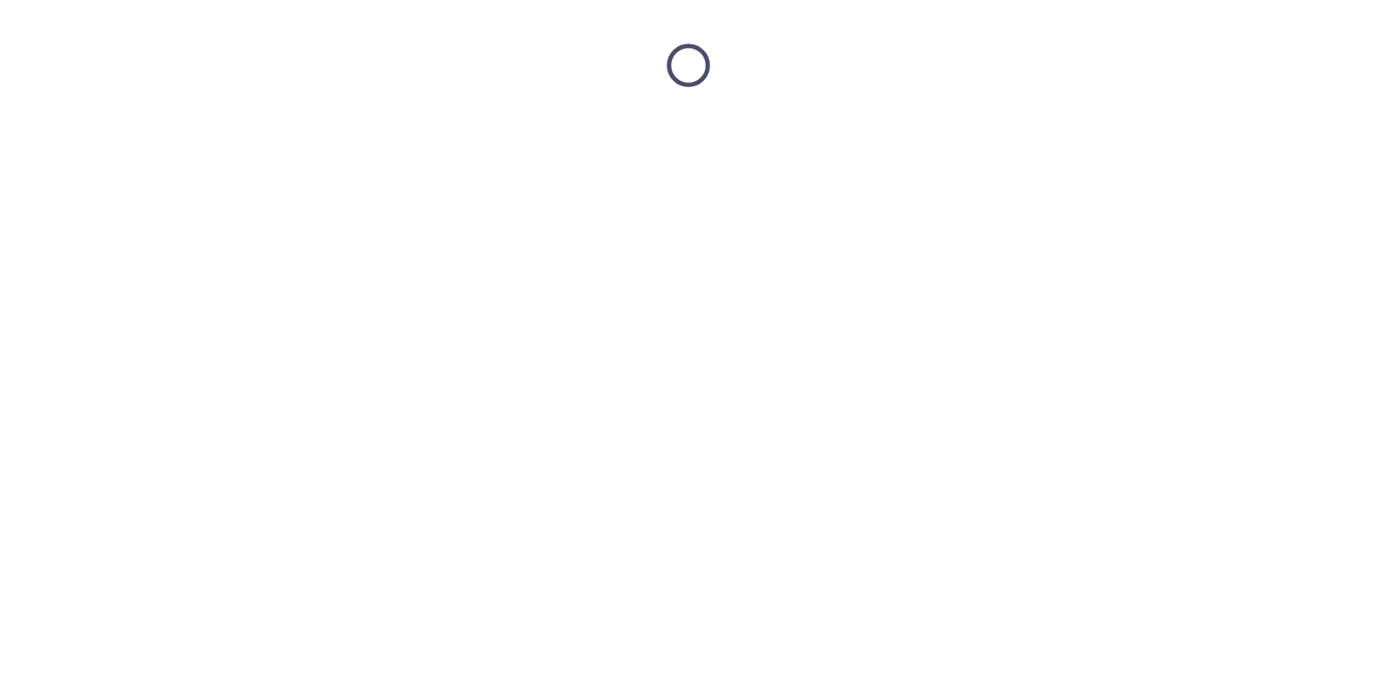
scroll to position [0, 0]
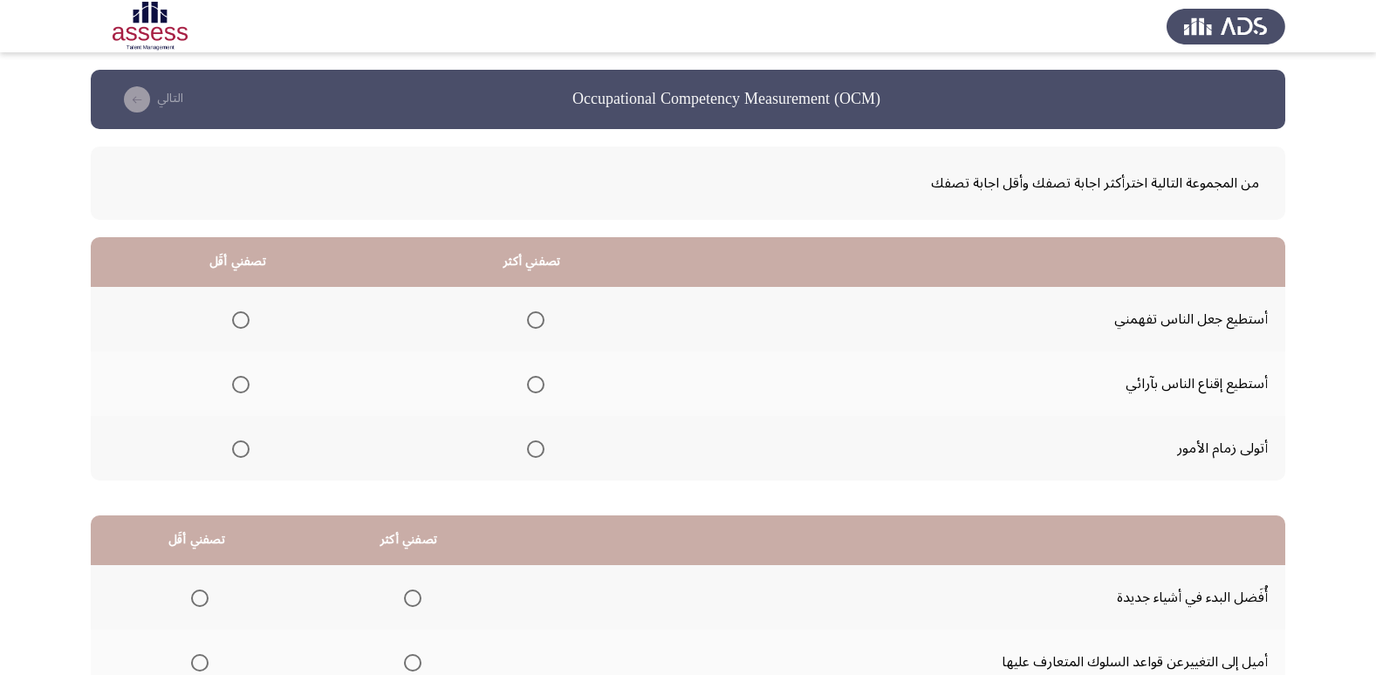
click at [537, 448] on span "Select an option" at bounding box center [535, 449] width 17 height 17
click at [537, 448] on input "Select an option" at bounding box center [535, 449] width 17 height 17
click at [241, 312] on span "Select an option" at bounding box center [240, 319] width 17 height 17
click at [241, 312] on input "Select an option" at bounding box center [240, 319] width 17 height 17
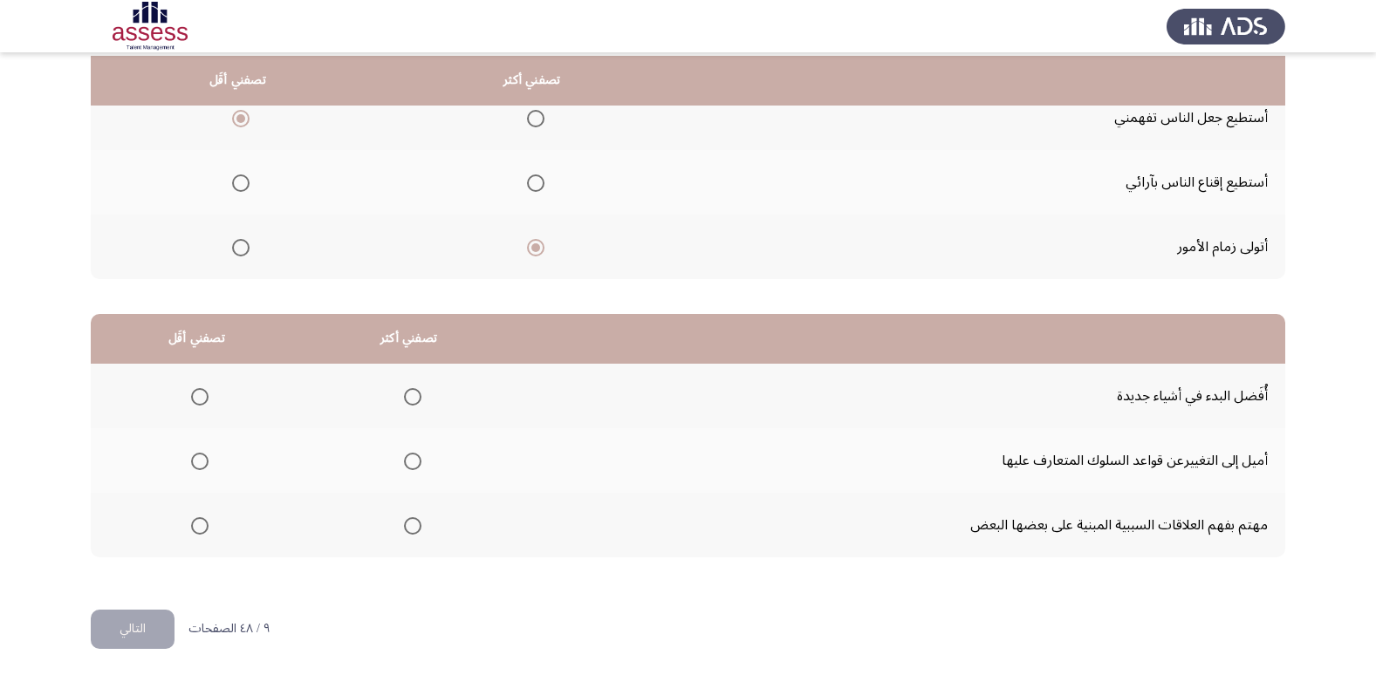
scroll to position [206, 0]
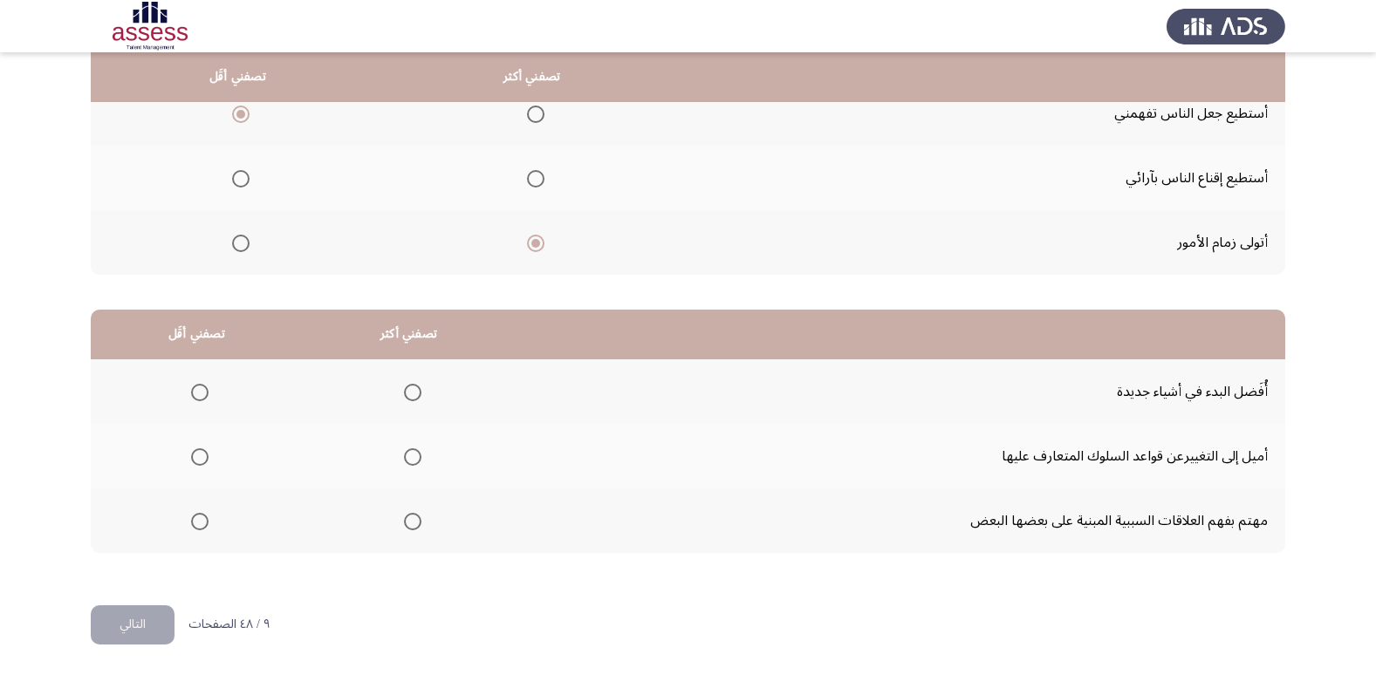
click at [397, 523] on label "Select an option" at bounding box center [409, 521] width 24 height 17
click at [404, 523] on input "Select an option" at bounding box center [412, 521] width 17 height 17
click at [202, 462] on span "Select an option" at bounding box center [199, 456] width 17 height 17
click at [202, 462] on input "Select an option" at bounding box center [199, 456] width 17 height 17
click at [174, 625] on button "التالي" at bounding box center [133, 624] width 84 height 39
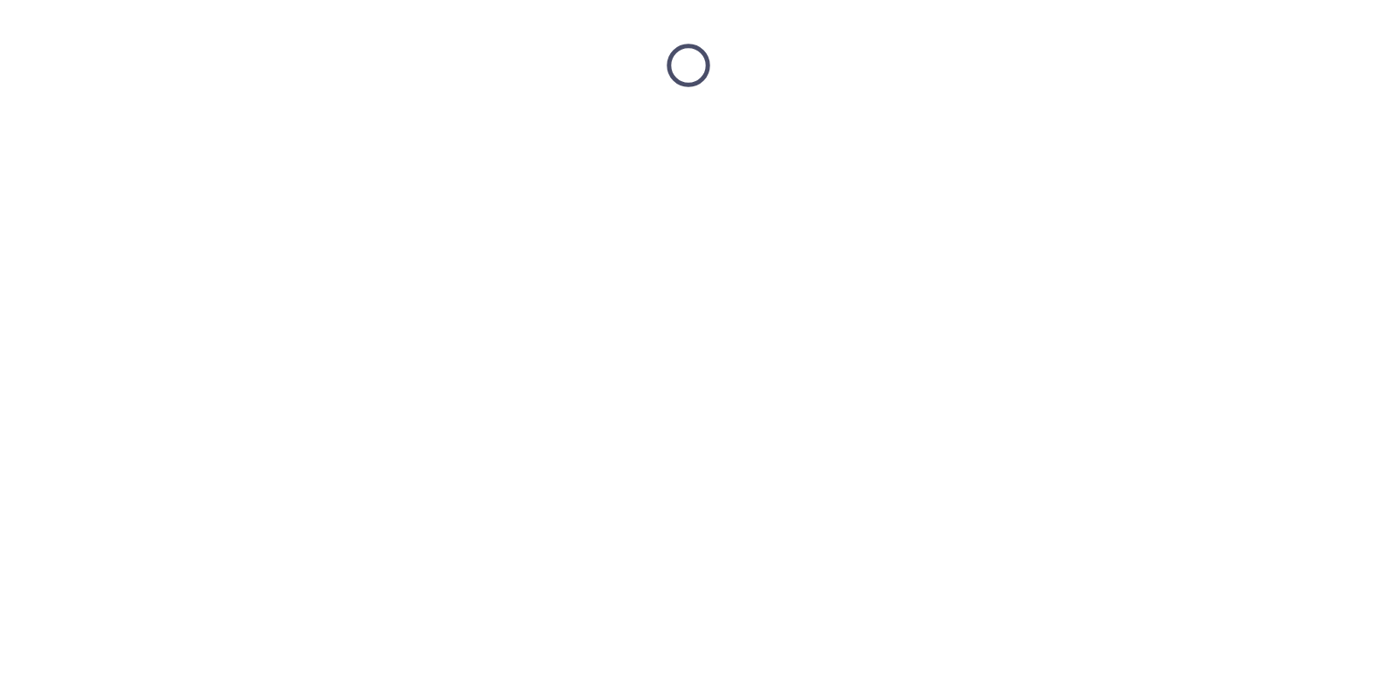
scroll to position [0, 0]
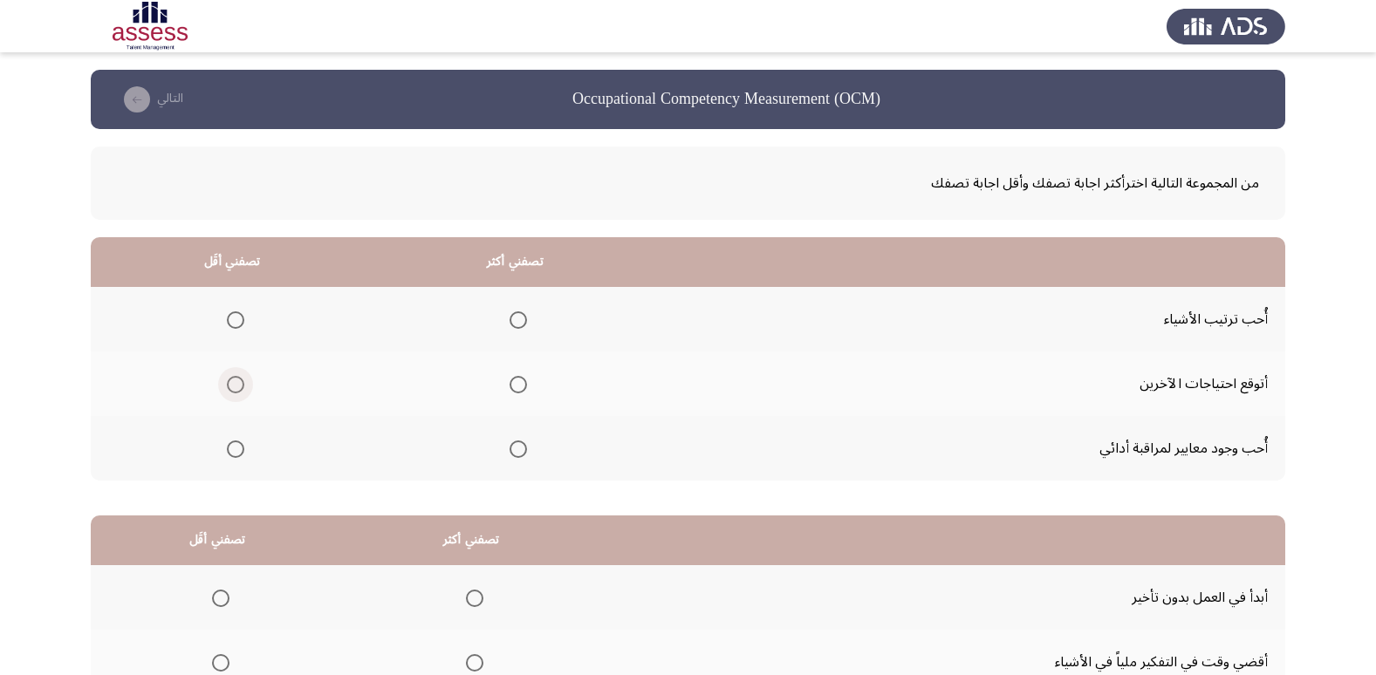
click at [237, 385] on span "Select an option" at bounding box center [235, 384] width 17 height 17
click at [237, 385] on input "Select an option" at bounding box center [235, 384] width 17 height 17
click at [518, 449] on span "Select an option" at bounding box center [518, 449] width 0 height 0
click at [514, 449] on input "Select an option" at bounding box center [518, 449] width 17 height 17
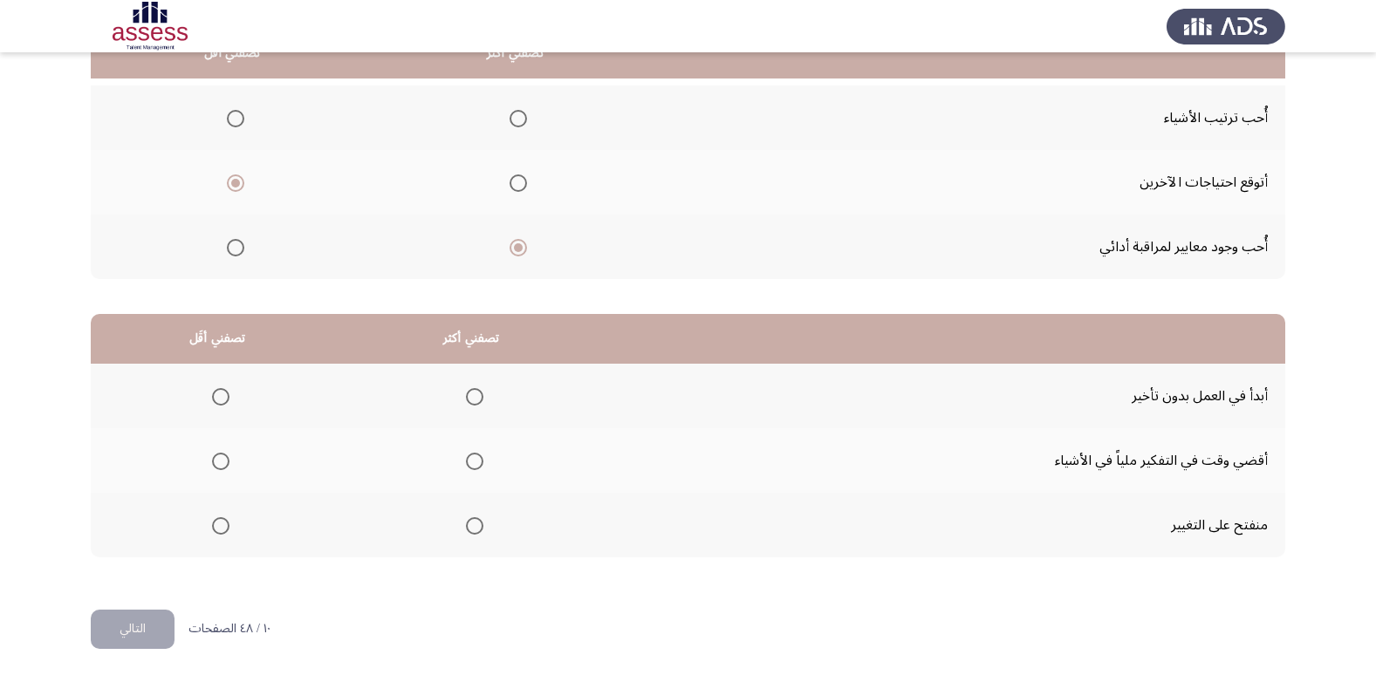
scroll to position [206, 0]
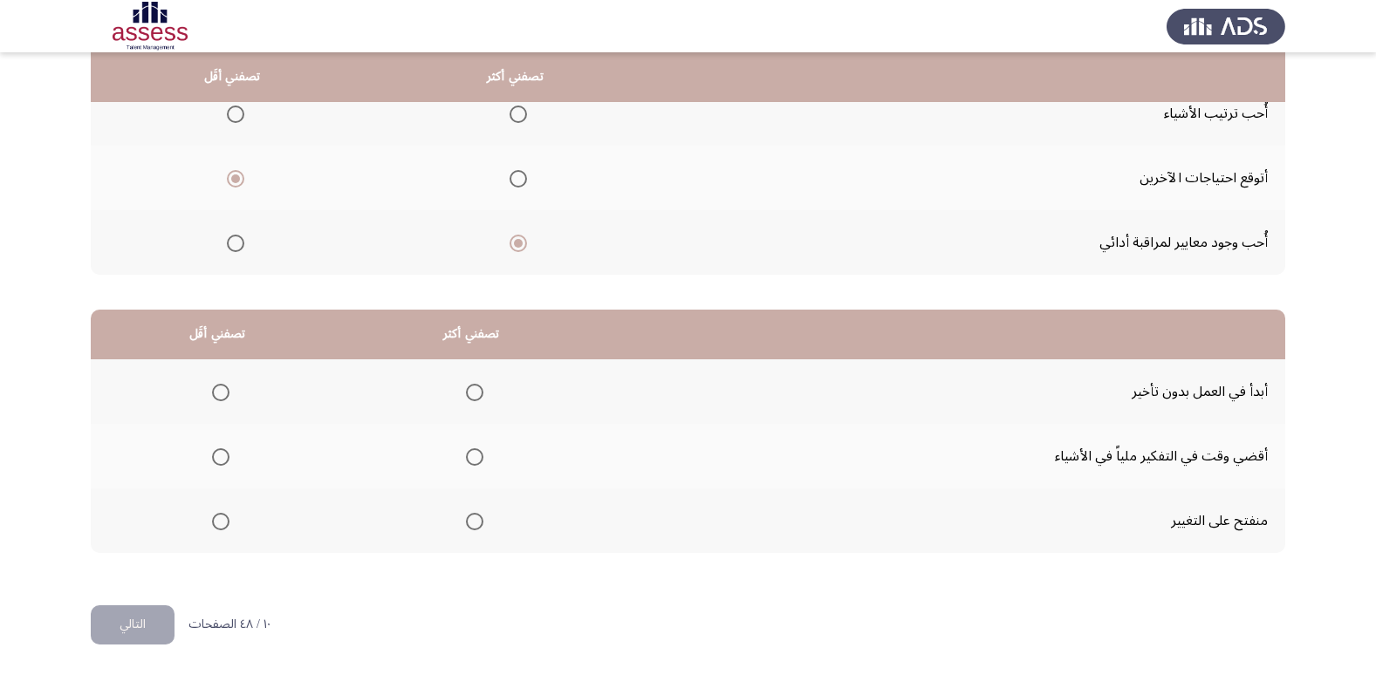
click at [221, 457] on span "Select an option" at bounding box center [221, 457] width 0 height 0
click at [220, 457] on input "Select an option" at bounding box center [220, 456] width 17 height 17
click at [482, 393] on th at bounding box center [472, 391] width 254 height 65
click at [480, 395] on span "Select an option" at bounding box center [474, 392] width 17 height 17
click at [480, 395] on input "Select an option" at bounding box center [474, 392] width 17 height 17
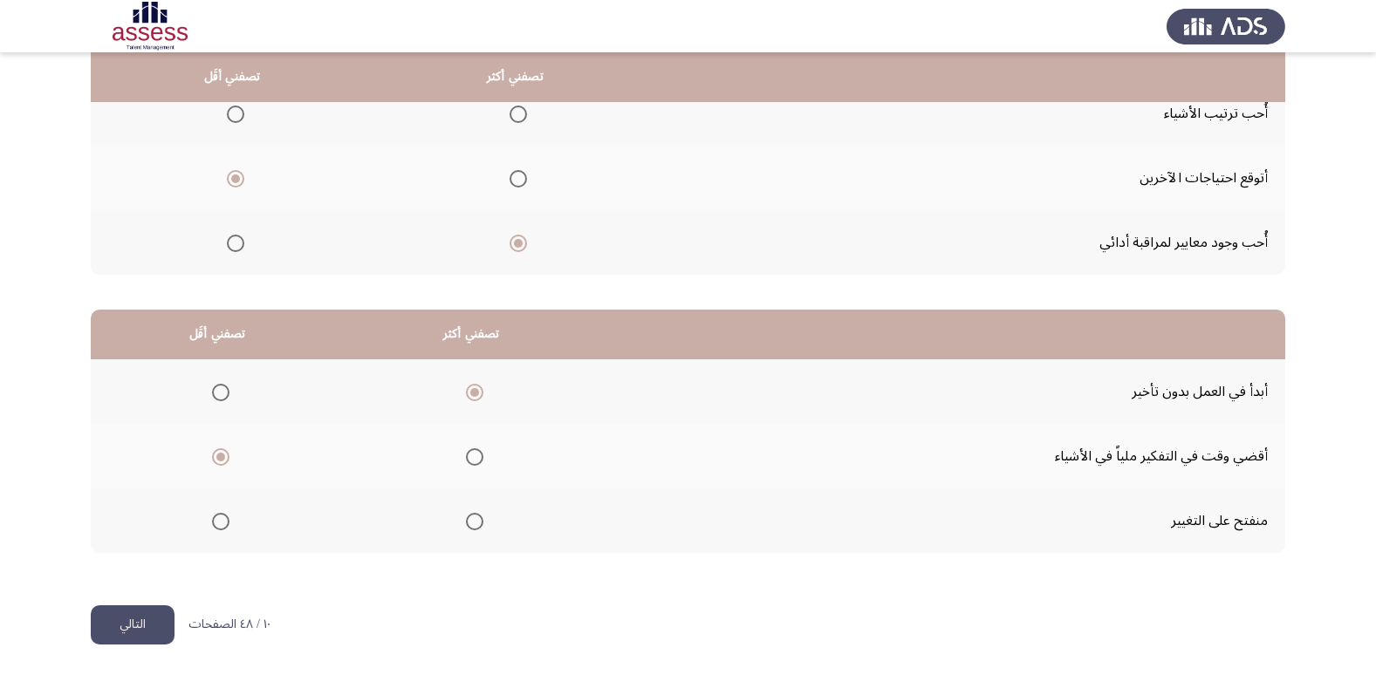
drag, startPoint x: 154, startPoint y: 627, endPoint x: 245, endPoint y: 594, distance: 97.4
click at [153, 627] on button "التالي" at bounding box center [133, 624] width 84 height 39
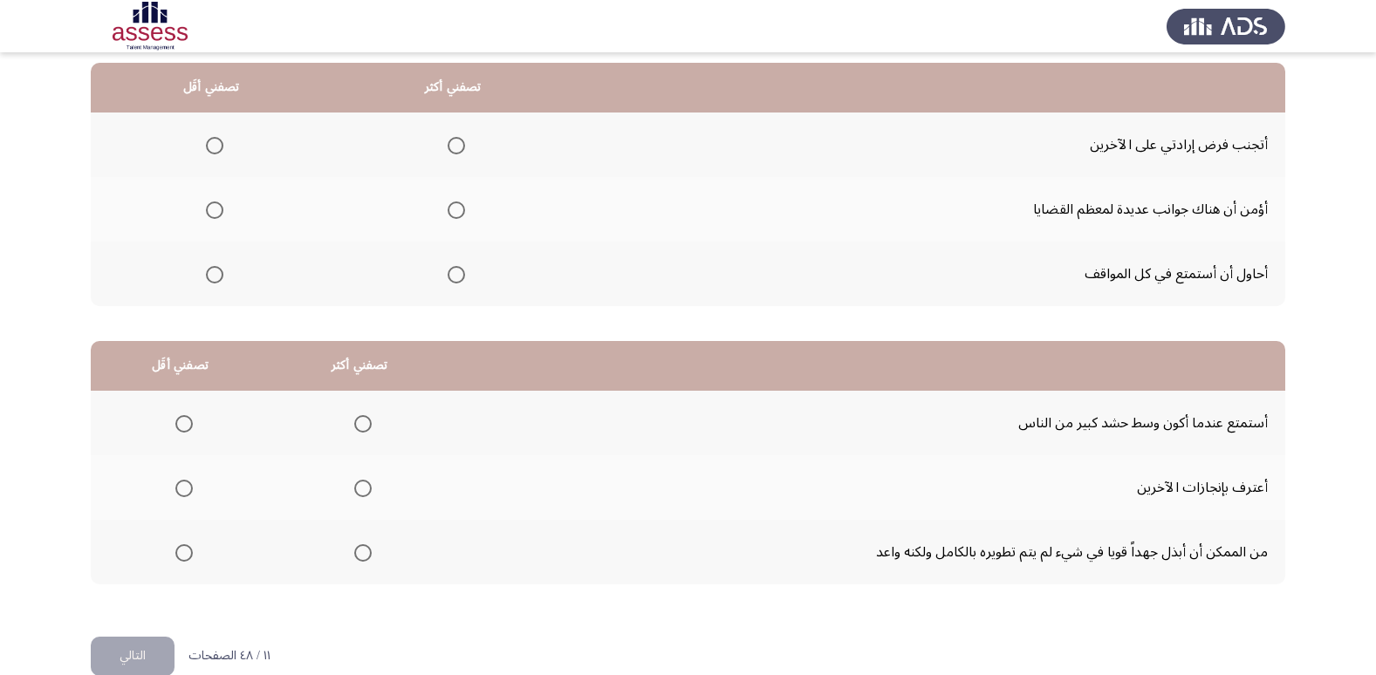
scroll to position [87, 0]
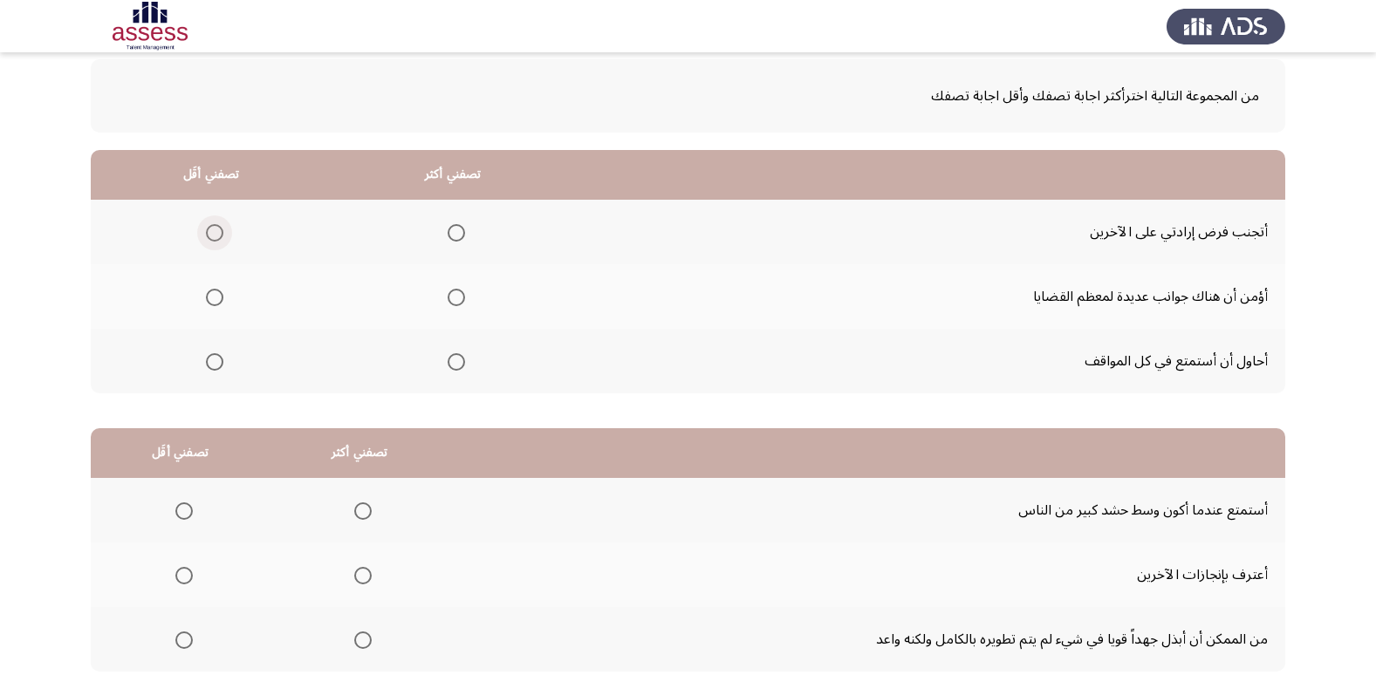
click at [215, 233] on span "Select an option" at bounding box center [215, 233] width 0 height 0
click at [212, 232] on input "Select an option" at bounding box center [214, 232] width 17 height 17
click at [219, 366] on span "Select an option" at bounding box center [214, 361] width 17 height 17
click at [219, 366] on input "Select an option" at bounding box center [214, 361] width 17 height 17
click at [451, 234] on span "Select an option" at bounding box center [456, 232] width 17 height 17
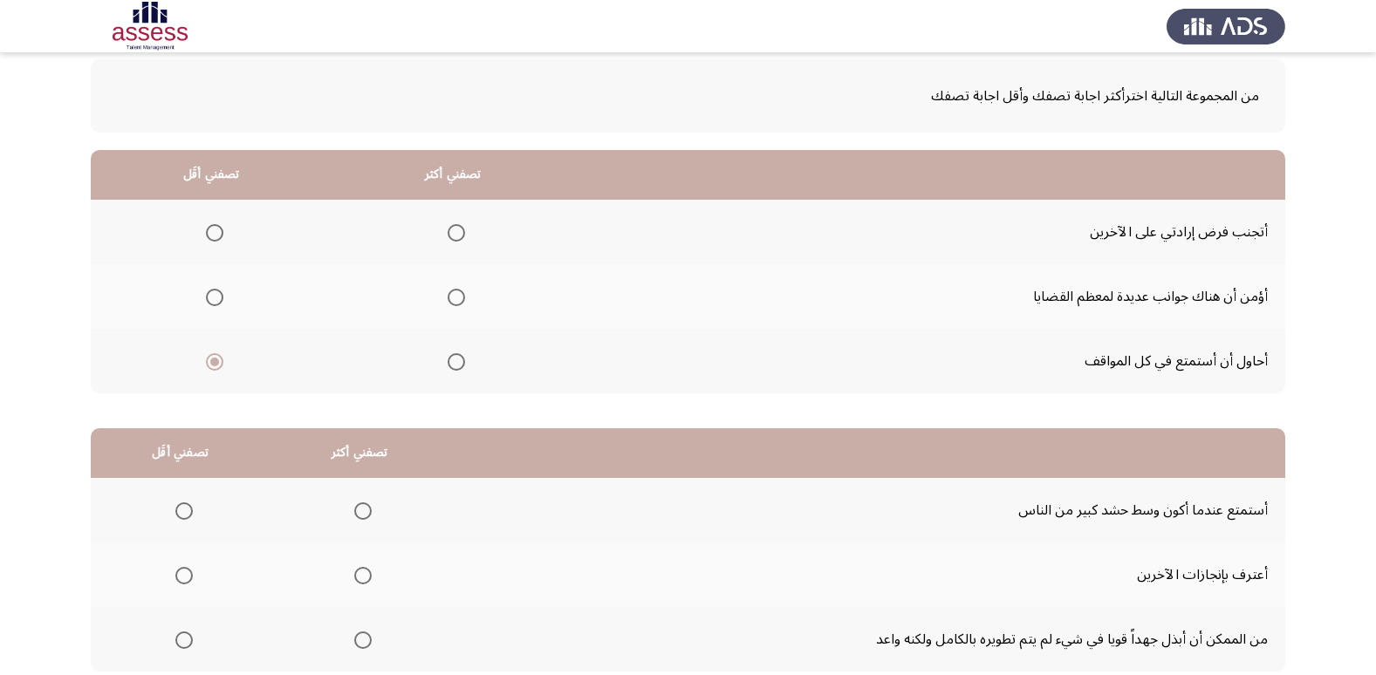
click at [451, 234] on input "Select an option" at bounding box center [456, 232] width 17 height 17
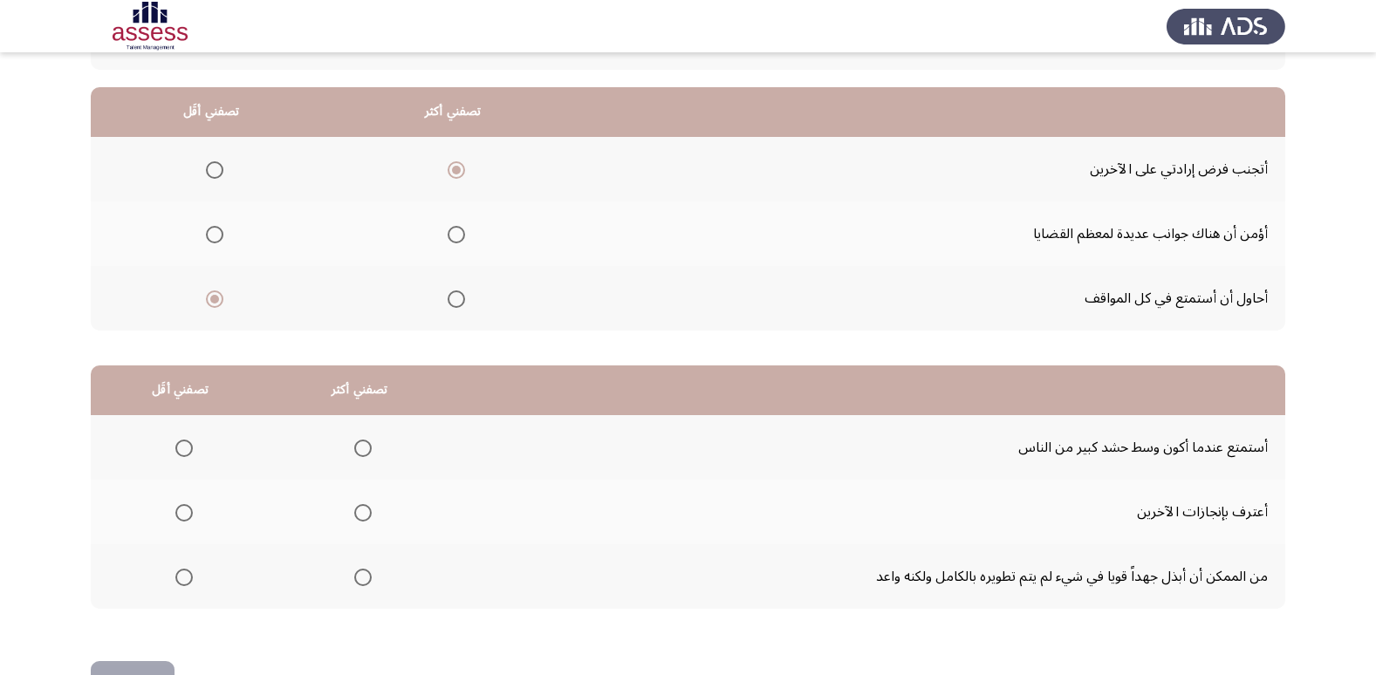
scroll to position [119, 0]
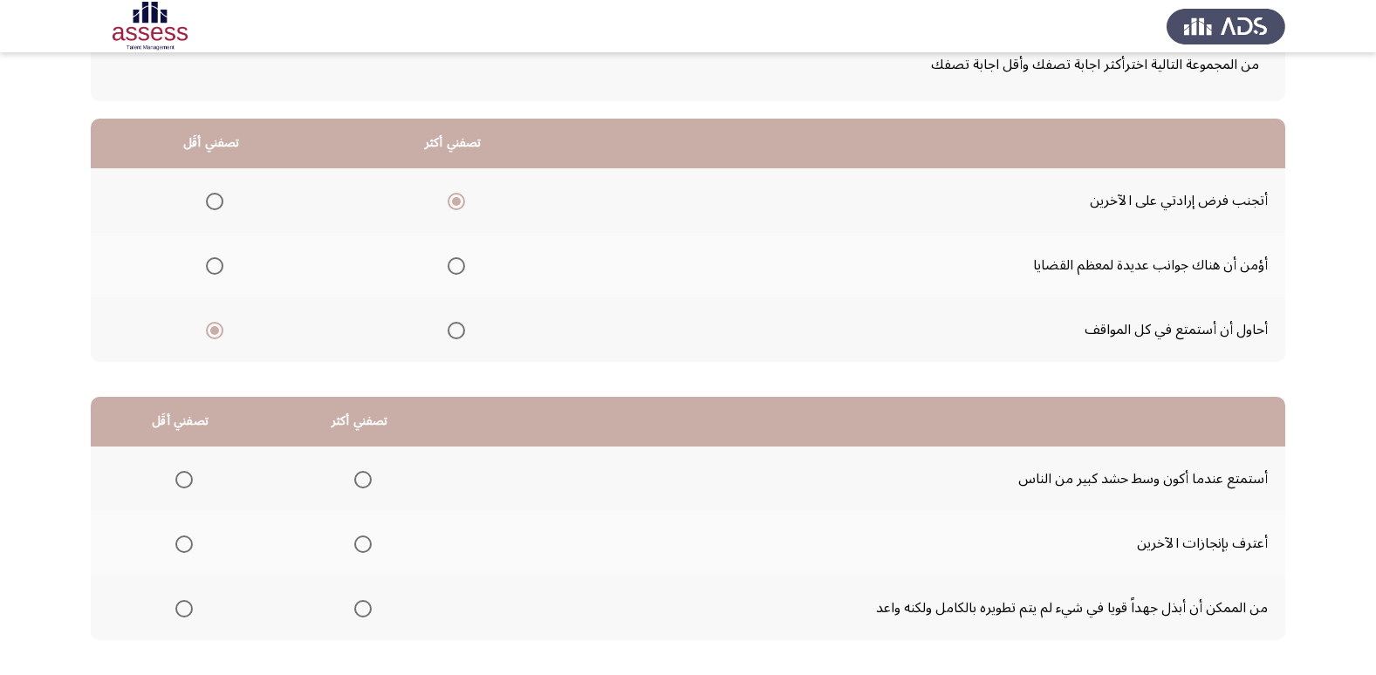
click at [459, 262] on span "Select an option" at bounding box center [456, 265] width 17 height 17
click at [459, 262] on input "Select an option" at bounding box center [456, 265] width 17 height 17
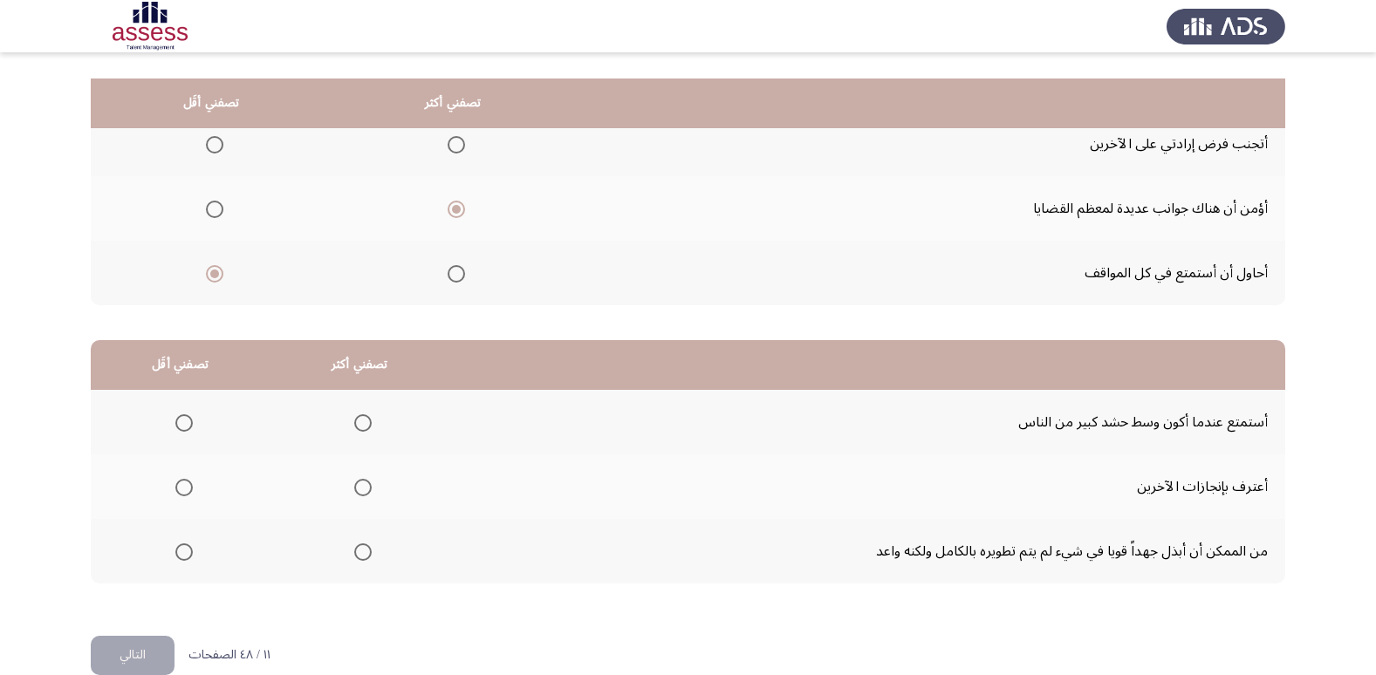
scroll to position [206, 0]
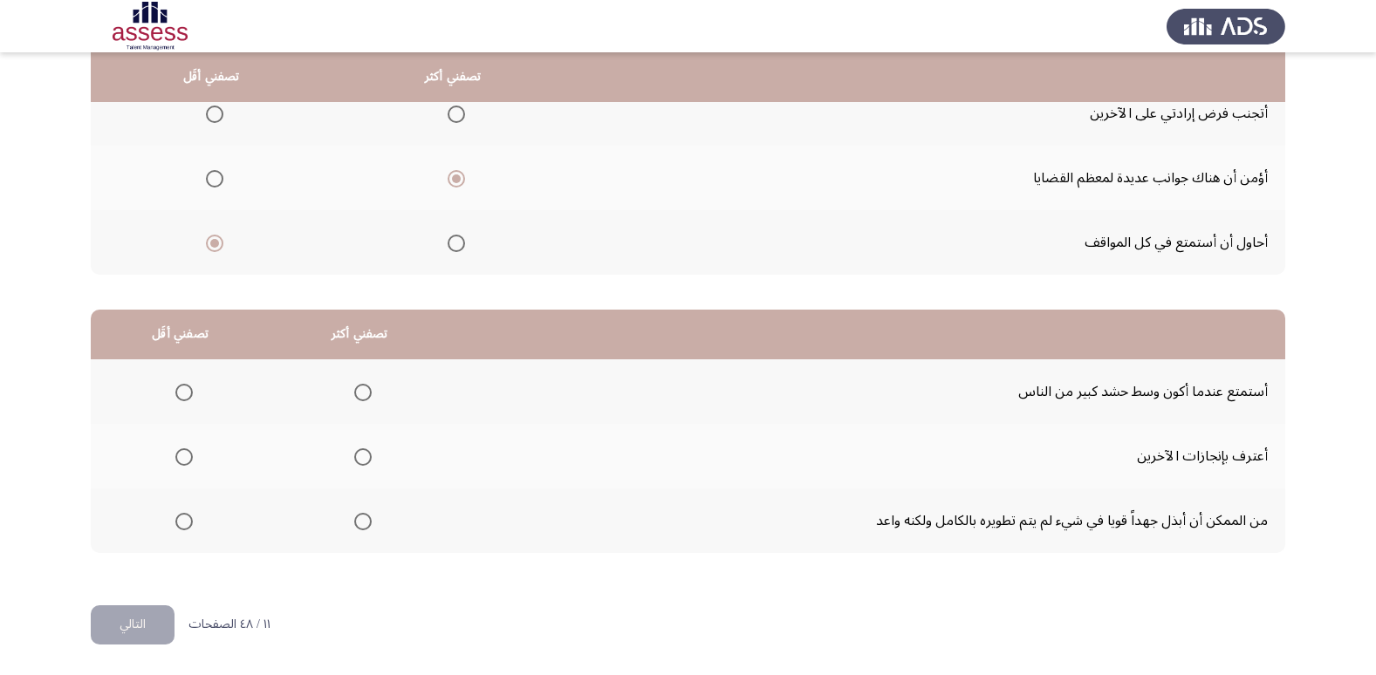
click at [186, 399] on span "Select an option" at bounding box center [183, 392] width 17 height 17
click at [186, 399] on input "Select an option" at bounding box center [183, 392] width 17 height 17
click at [347, 525] on label "Select an option" at bounding box center [359, 521] width 24 height 17
click at [354, 525] on input "Select an option" at bounding box center [362, 521] width 17 height 17
click at [120, 619] on button "التالي" at bounding box center [133, 624] width 84 height 39
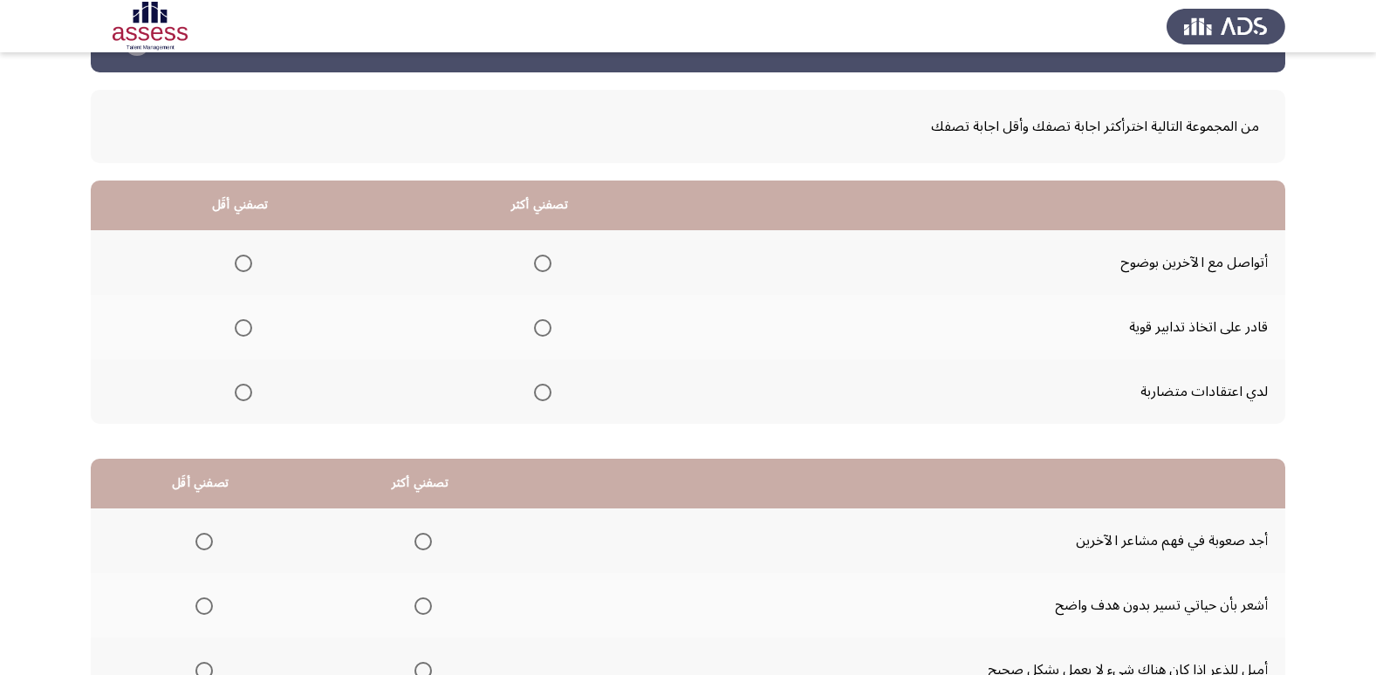
scroll to position [87, 0]
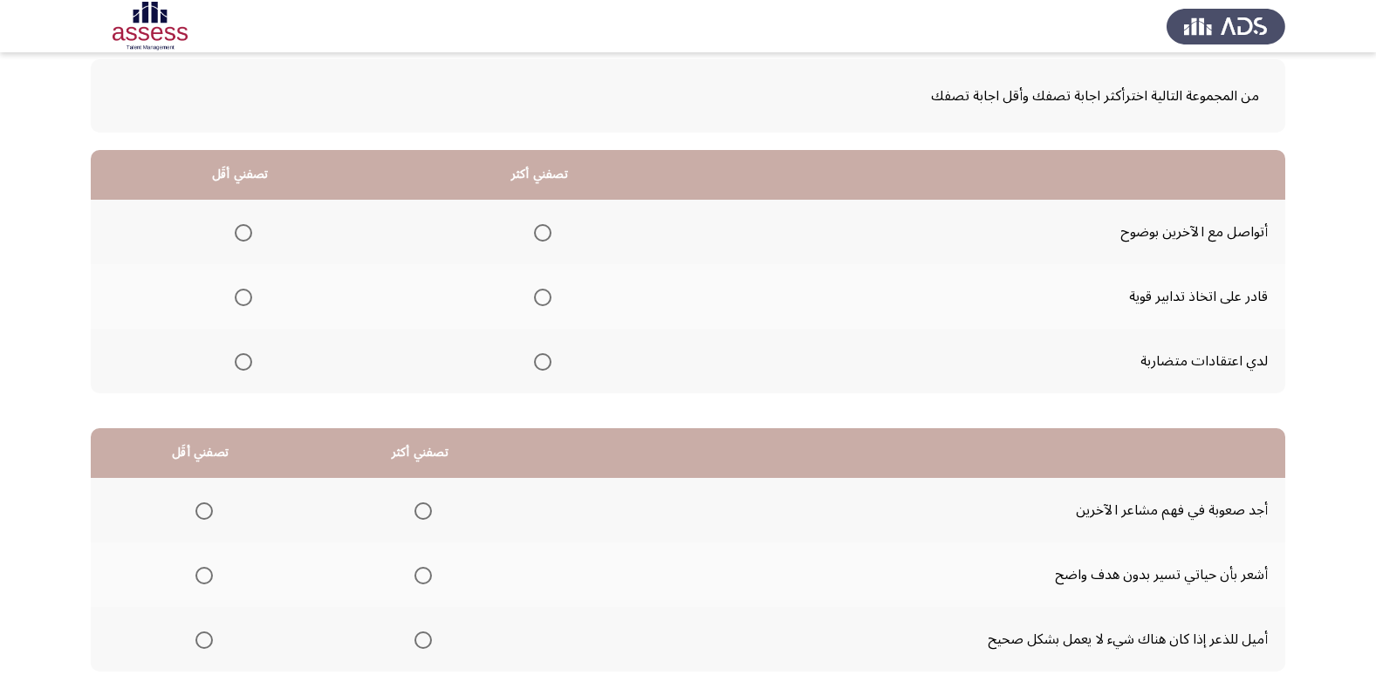
click at [539, 293] on span "Select an option" at bounding box center [542, 297] width 17 height 17
click at [539, 293] on input "Select an option" at bounding box center [542, 297] width 17 height 17
click at [240, 353] on span "Select an option" at bounding box center [243, 361] width 17 height 17
click at [240, 353] on input "Select an option" at bounding box center [243, 361] width 17 height 17
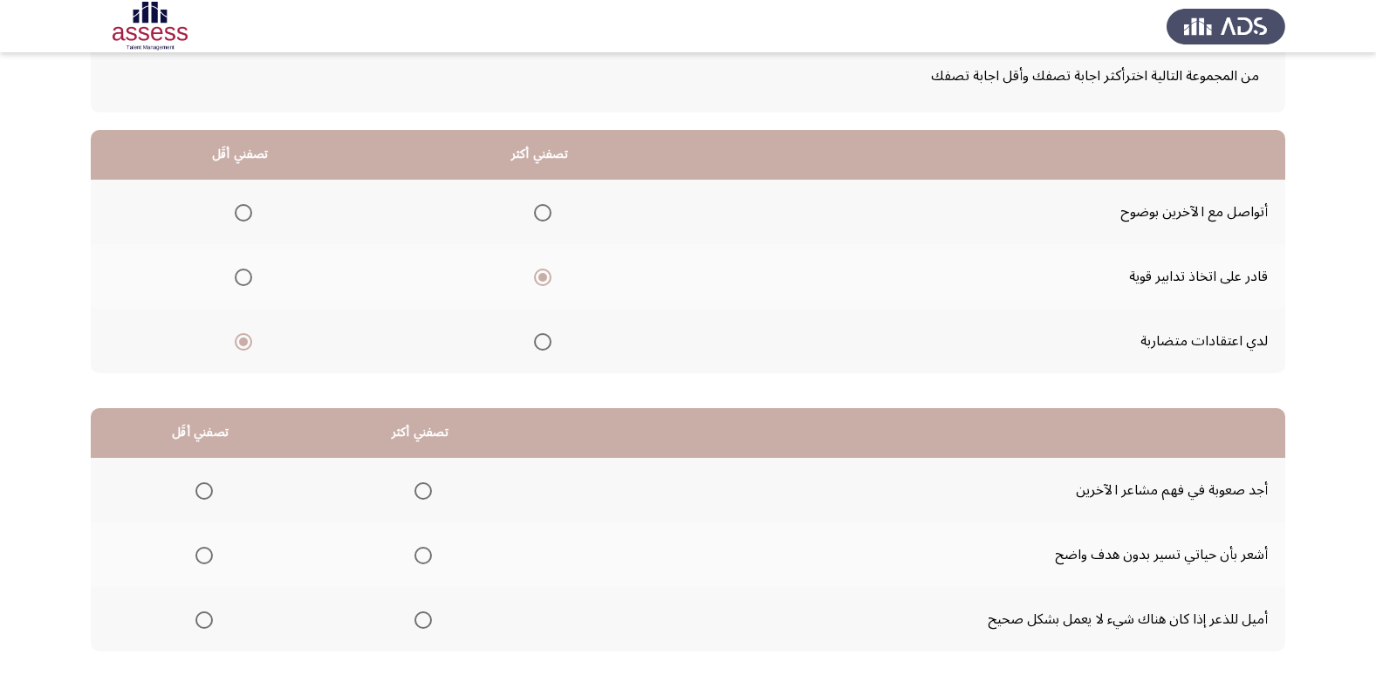
scroll to position [206, 0]
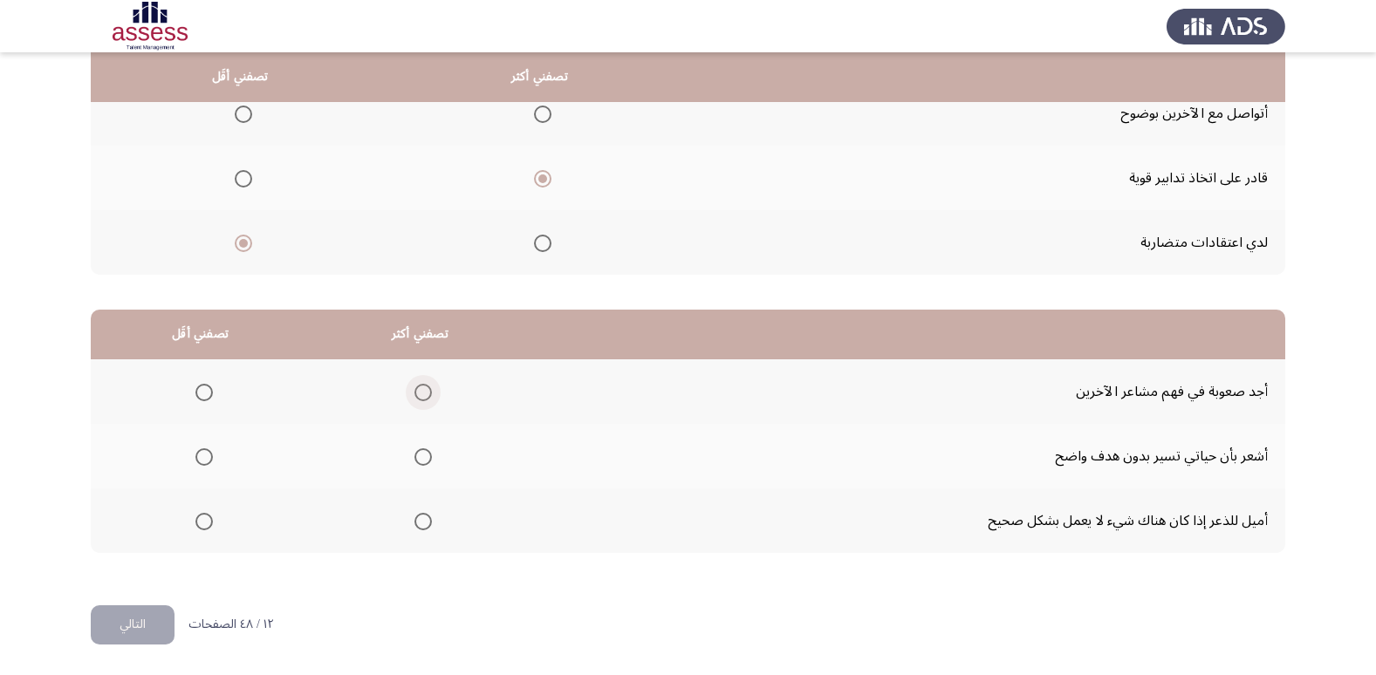
click at [421, 389] on span "Select an option" at bounding box center [422, 392] width 17 height 17
click at [421, 389] on input "Select an option" at bounding box center [422, 392] width 17 height 17
click at [196, 460] on span "Select an option" at bounding box center [203, 456] width 17 height 17
click at [196, 460] on input "Select an option" at bounding box center [203, 456] width 17 height 17
click at [132, 626] on button "التالي" at bounding box center [133, 624] width 84 height 39
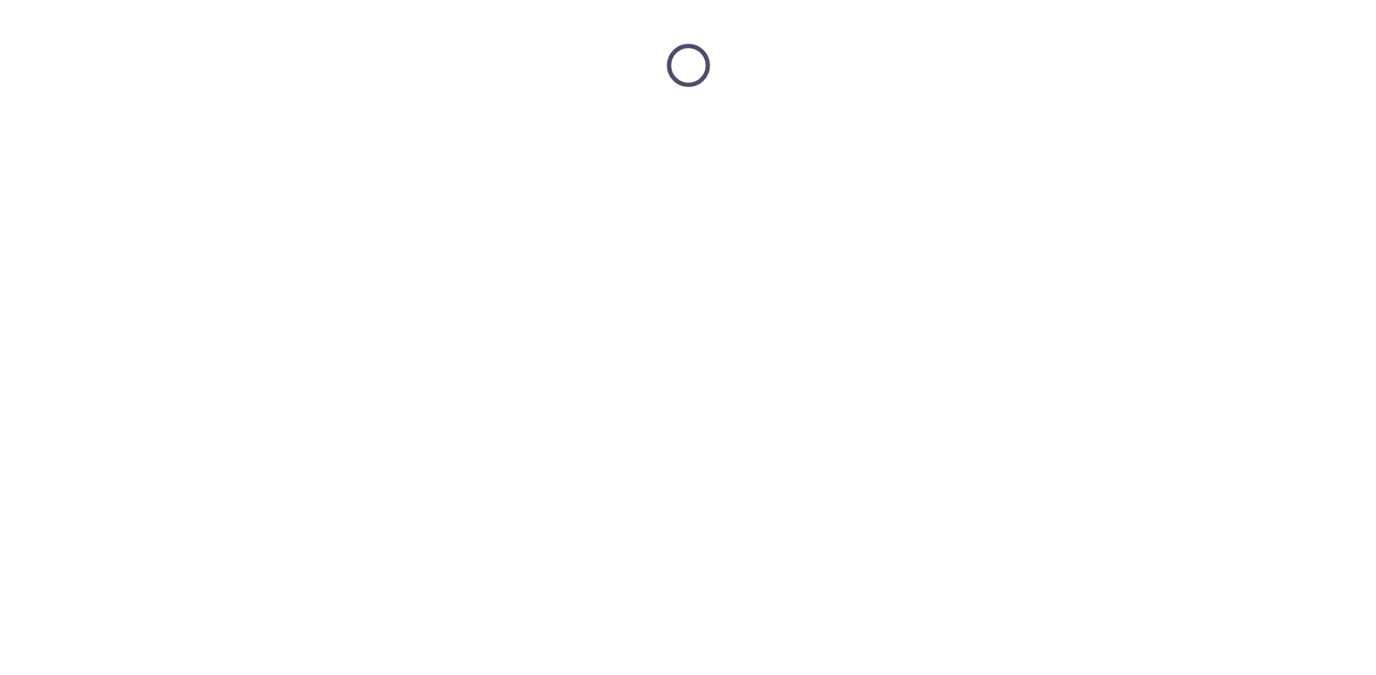
scroll to position [0, 0]
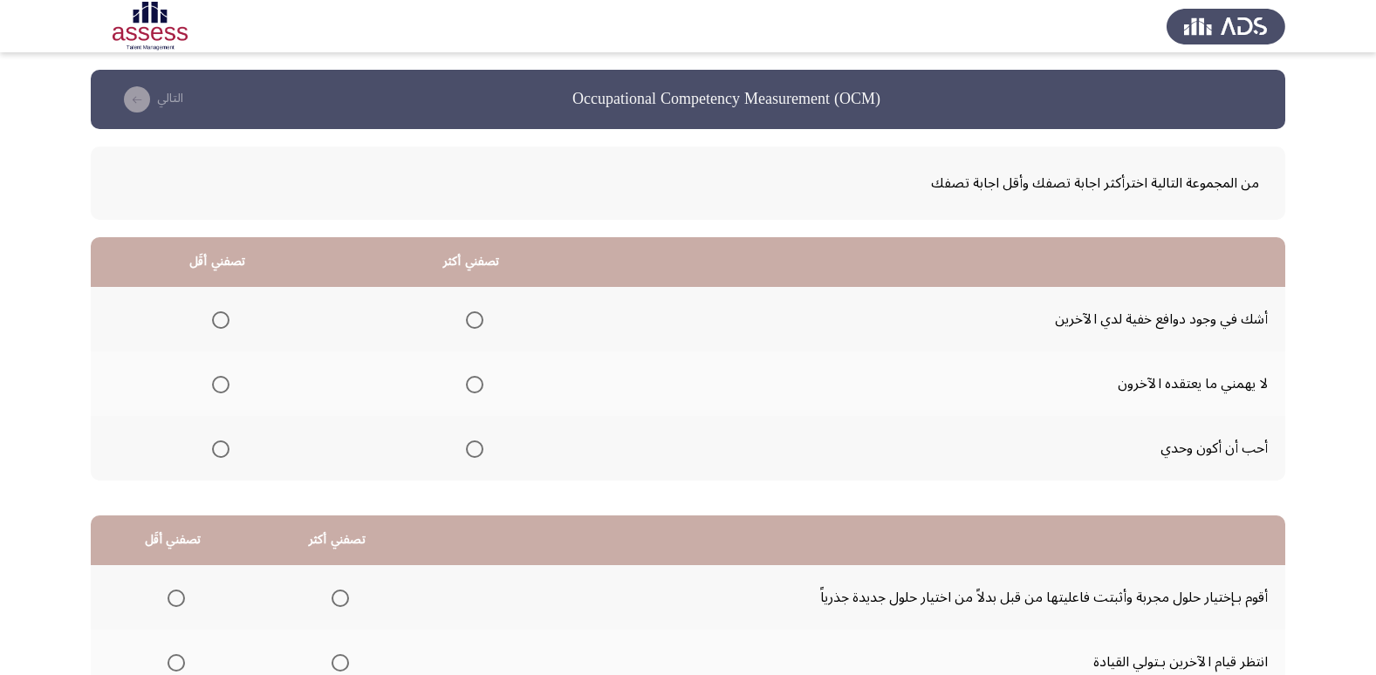
click at [468, 379] on span "Select an option" at bounding box center [474, 384] width 17 height 17
click at [468, 379] on input "Select an option" at bounding box center [474, 384] width 17 height 17
click at [219, 314] on span "Select an option" at bounding box center [220, 319] width 17 height 17
click at [219, 314] on input "Select an option" at bounding box center [220, 319] width 17 height 17
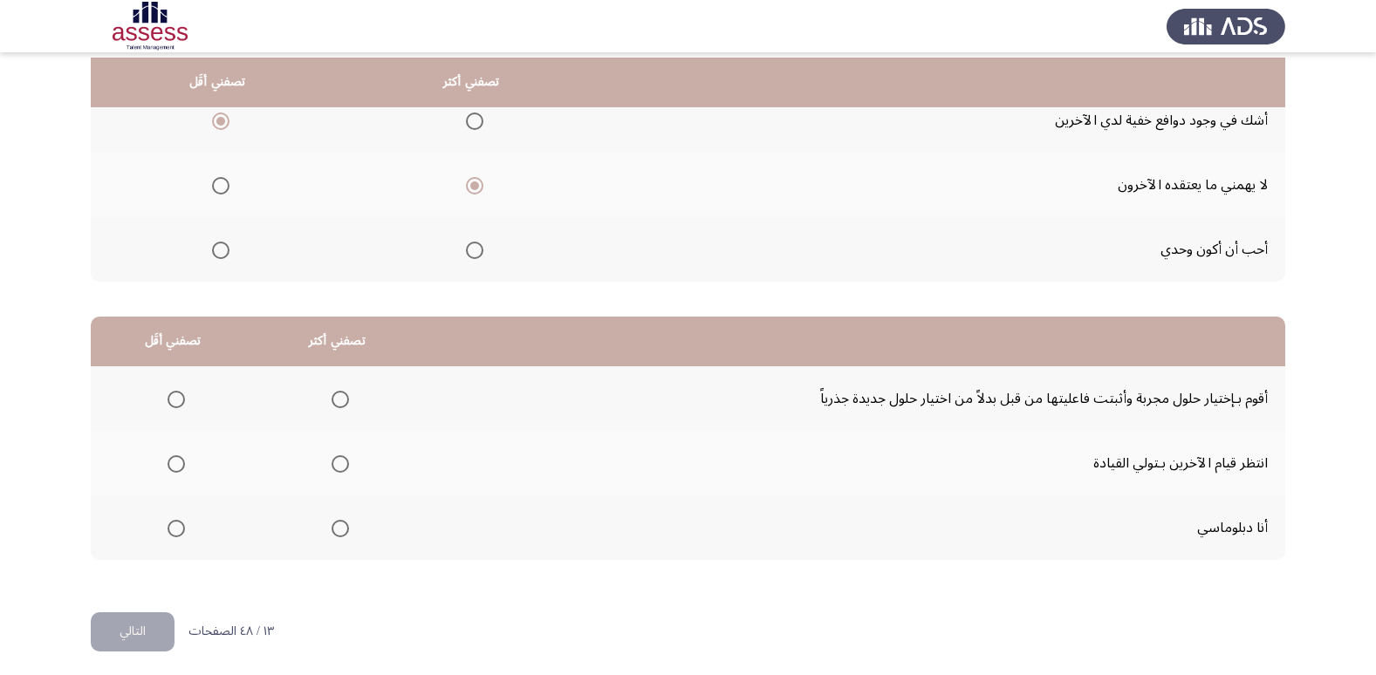
scroll to position [206, 0]
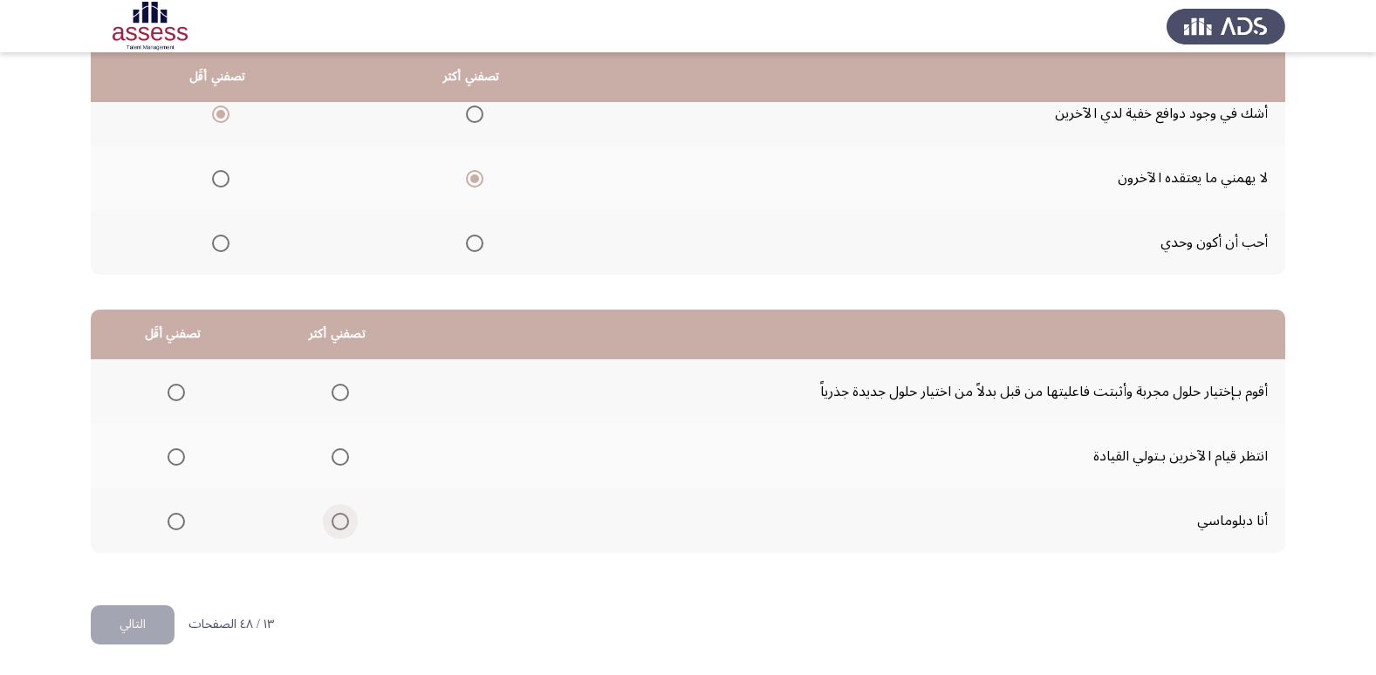
click at [334, 521] on span "Select an option" at bounding box center [340, 521] width 17 height 17
click at [334, 521] on input "Select an option" at bounding box center [340, 521] width 17 height 17
click at [168, 461] on span "Select an option" at bounding box center [176, 456] width 17 height 17
click at [168, 461] on input "Select an option" at bounding box center [176, 456] width 17 height 17
click at [347, 395] on th at bounding box center [337, 391] width 164 height 65
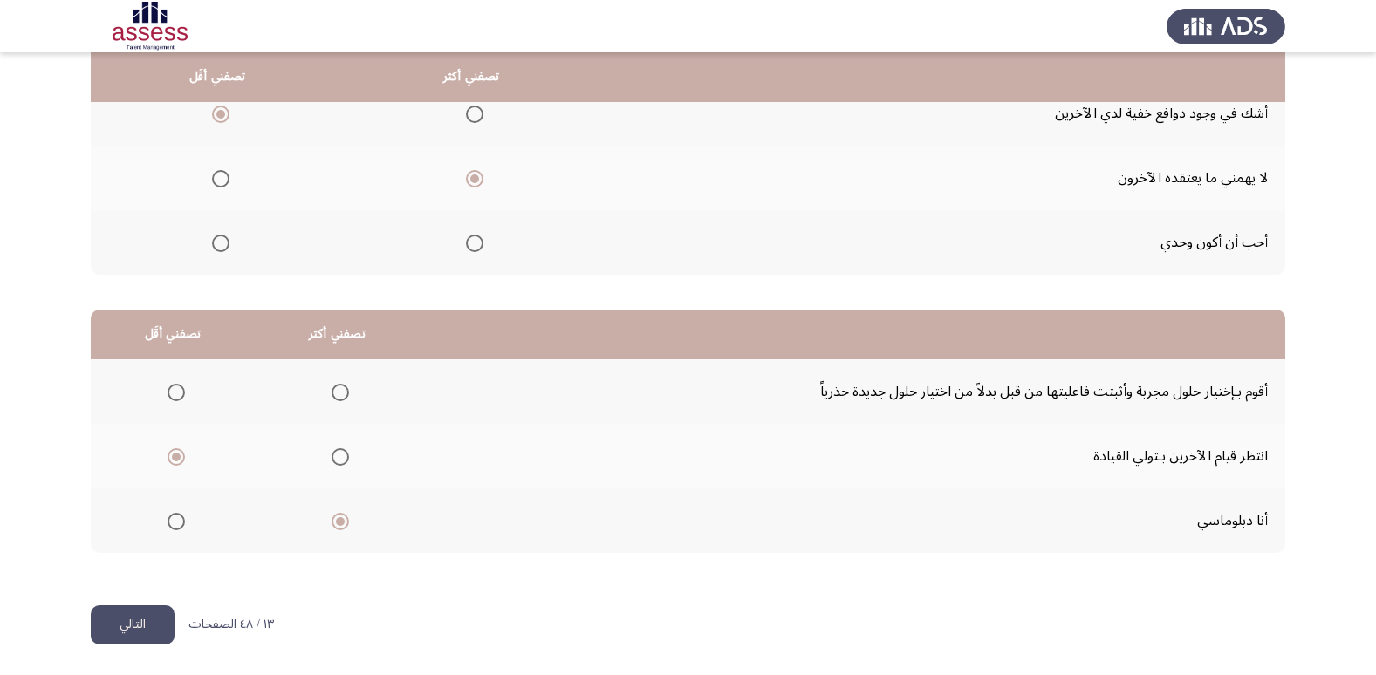
click at [342, 395] on span "Select an option" at bounding box center [340, 392] width 17 height 17
click at [342, 395] on input "Select an option" at bounding box center [340, 392] width 17 height 17
click at [332, 515] on span "Select an option" at bounding box center [340, 521] width 17 height 17
click at [332, 515] on input "Select an option" at bounding box center [340, 521] width 17 height 17
click at [139, 626] on button "التالي" at bounding box center [133, 624] width 84 height 39
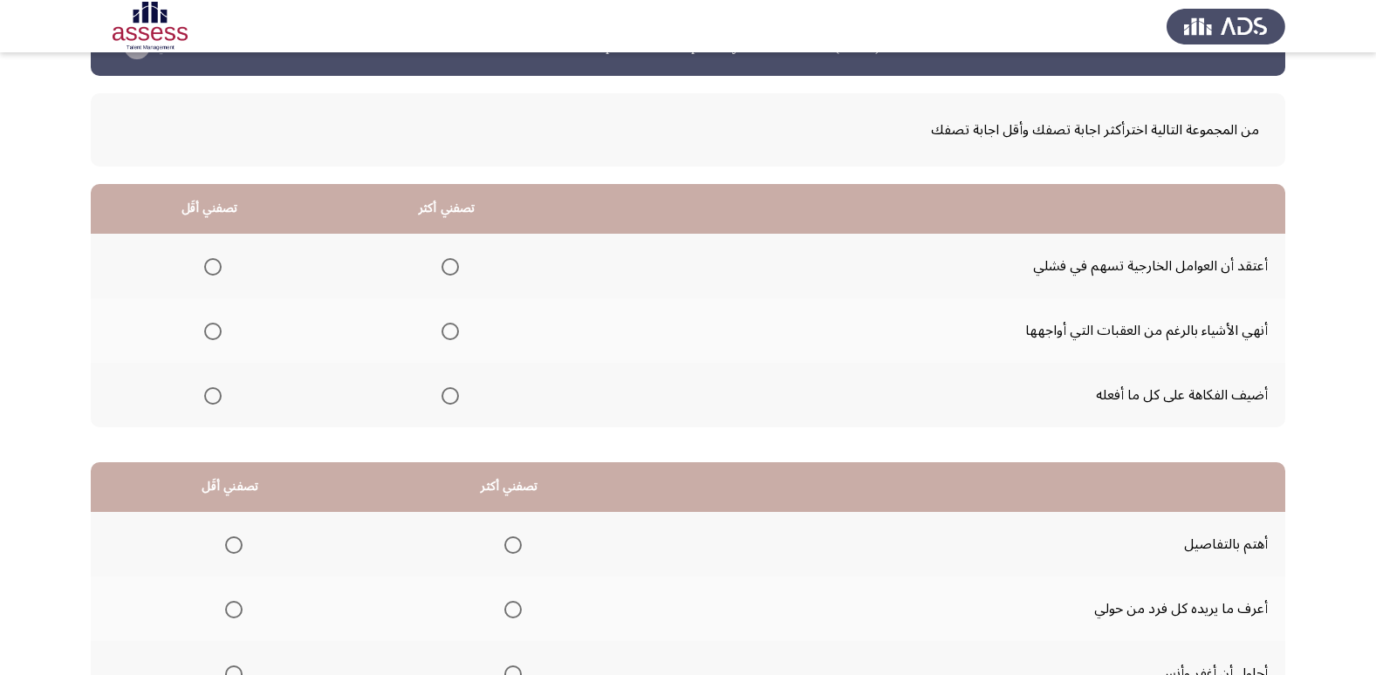
scroll to position [31, 0]
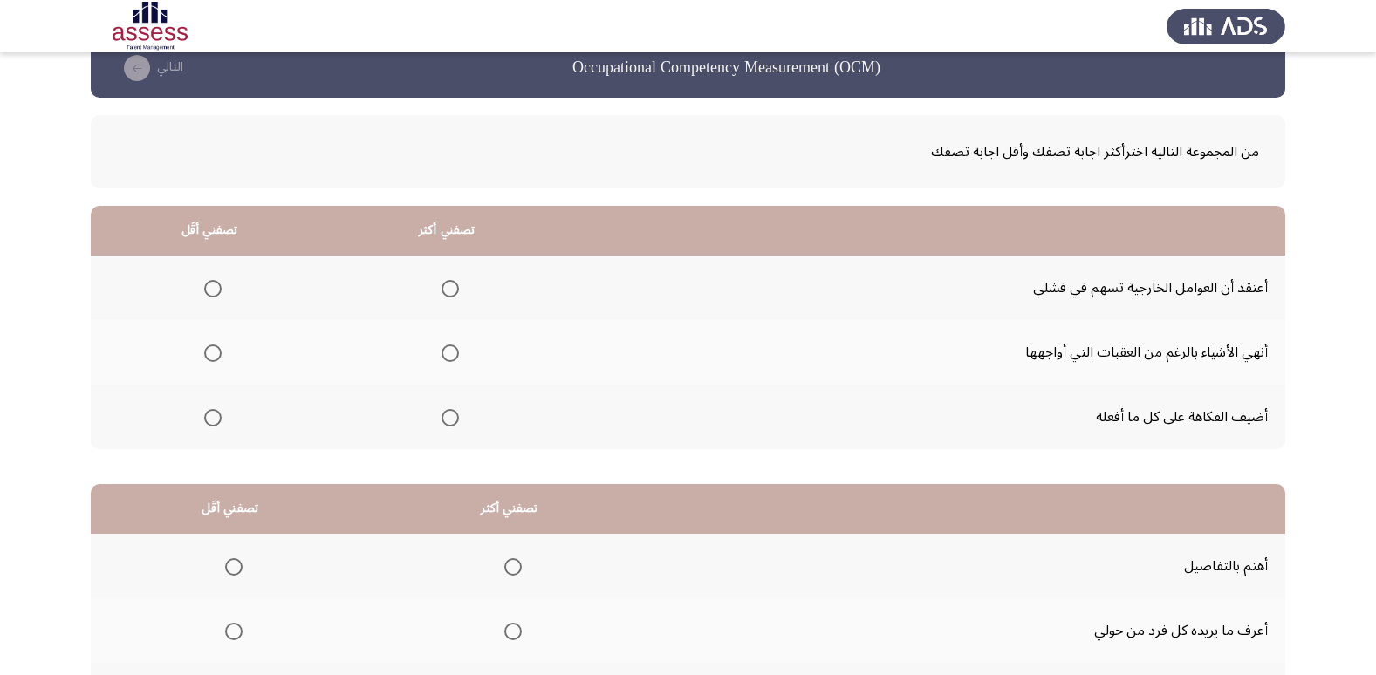
click at [213, 294] on span "Select an option" at bounding box center [212, 288] width 17 height 17
click at [213, 294] on input "Select an option" at bounding box center [212, 288] width 17 height 17
click at [451, 357] on span "Select an option" at bounding box center [449, 353] width 17 height 17
click at [451, 357] on input "Select an option" at bounding box center [449, 353] width 17 height 17
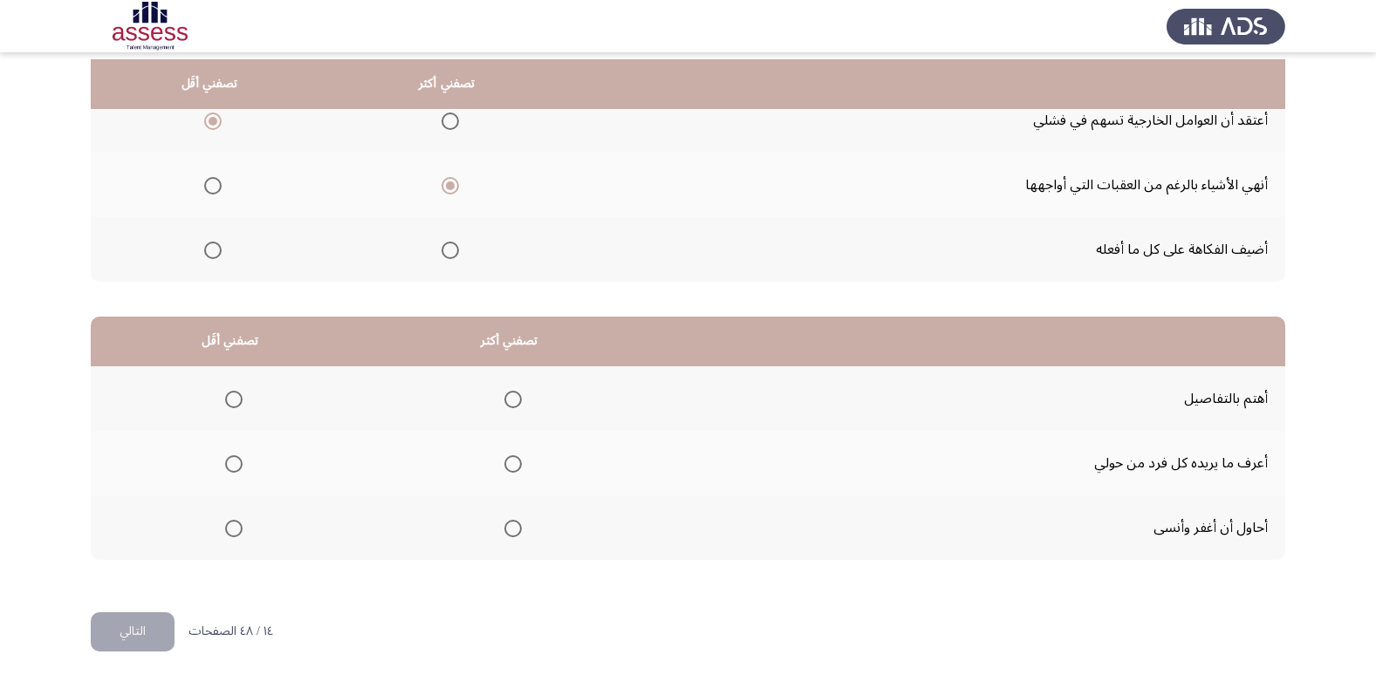
scroll to position [206, 0]
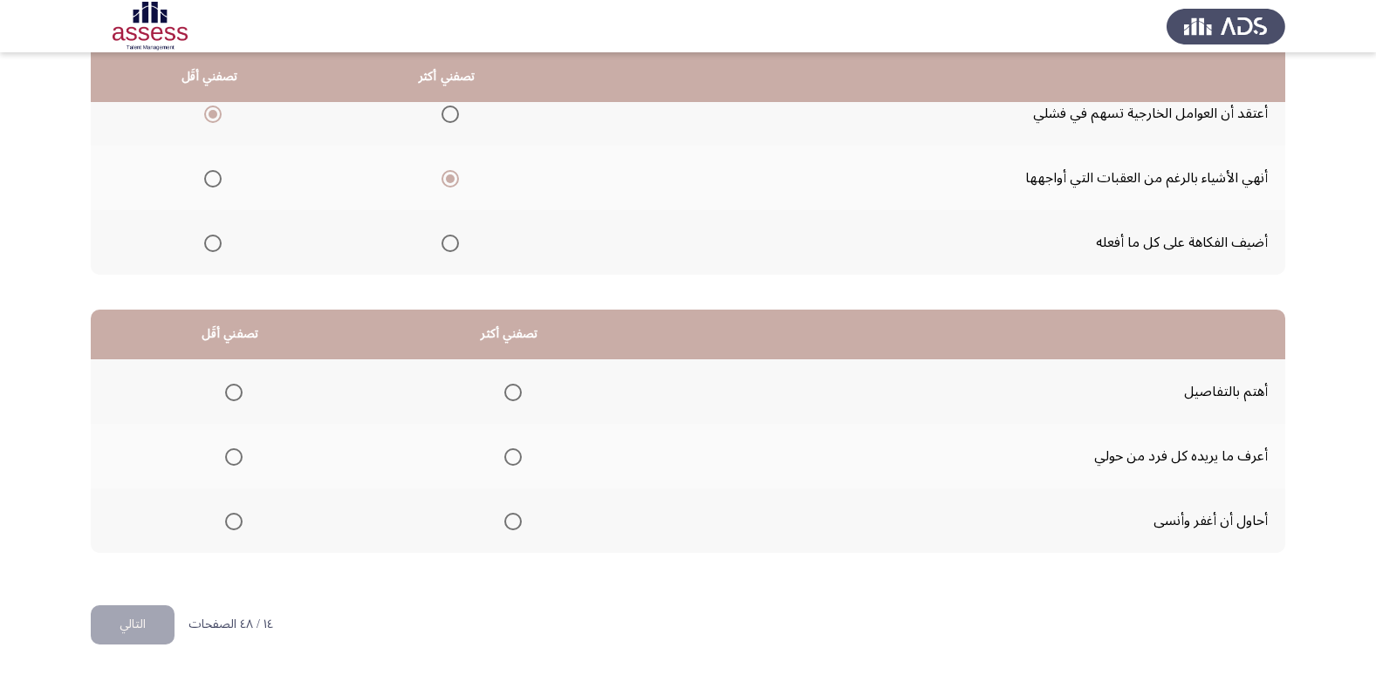
click at [504, 400] on span "Select an option" at bounding box center [512, 392] width 17 height 17
click at [504, 400] on input "Select an option" at bounding box center [512, 392] width 17 height 17
click at [237, 465] on span "Select an option" at bounding box center [233, 456] width 17 height 17
click at [237, 465] on input "Select an option" at bounding box center [233, 456] width 17 height 17
click at [144, 619] on button "التالي" at bounding box center [133, 624] width 84 height 39
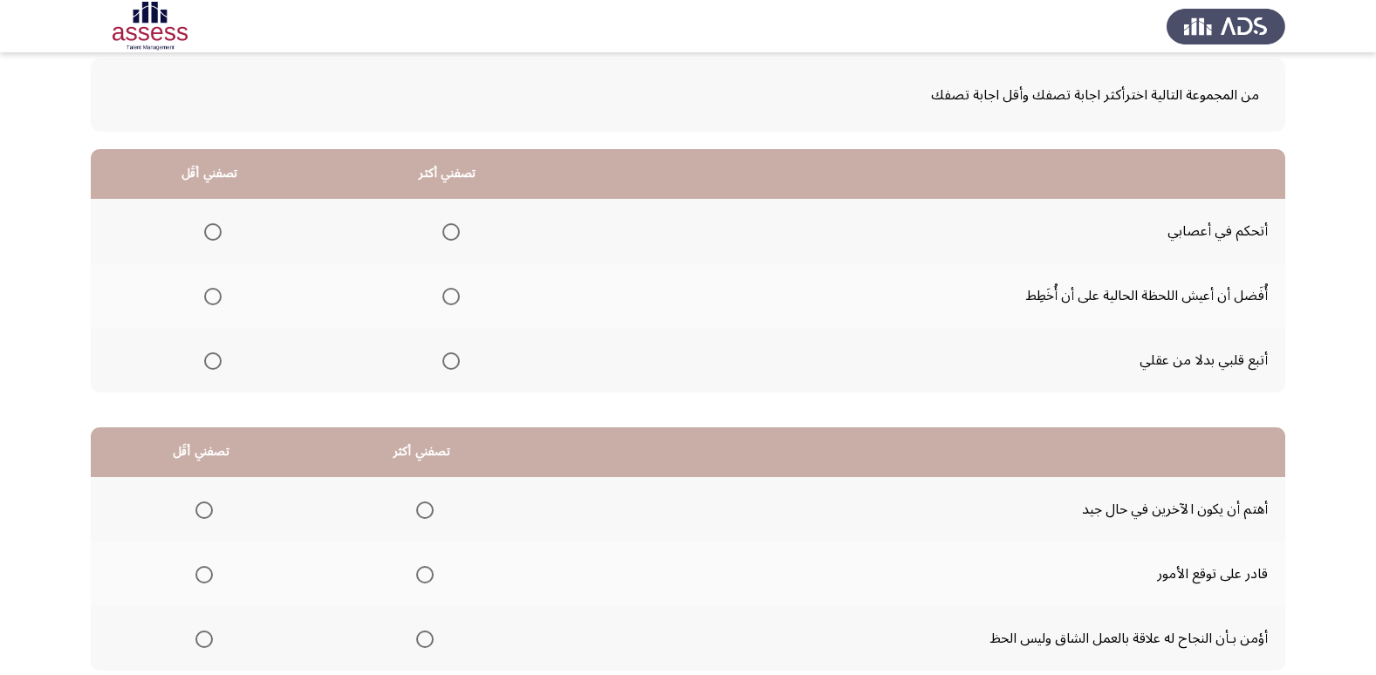
scroll to position [87, 0]
click at [435, 238] on label "Select an option" at bounding box center [447, 232] width 24 height 17
click at [442, 238] on input "Select an option" at bounding box center [450, 232] width 17 height 17
click at [208, 299] on span "Select an option" at bounding box center [212, 297] width 17 height 17
click at [208, 299] on input "Select an option" at bounding box center [212, 297] width 17 height 17
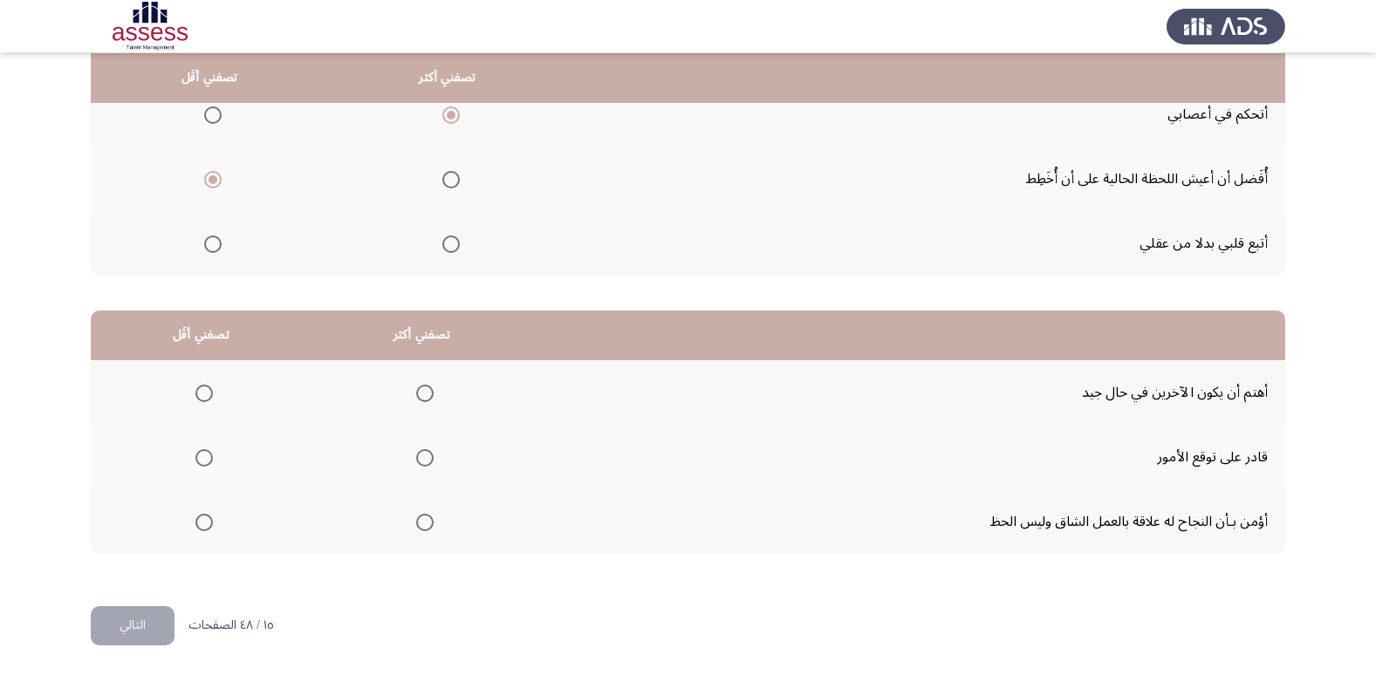
scroll to position [206, 0]
click at [200, 397] on span "Select an option" at bounding box center [203, 392] width 17 height 17
click at [200, 397] on input "Select an option" at bounding box center [203, 392] width 17 height 17
click at [425, 530] on mat-radio-group "Select an option" at bounding box center [421, 521] width 24 height 30
click at [409, 512] on mat-radio-button "Select an option" at bounding box center [421, 521] width 24 height 18
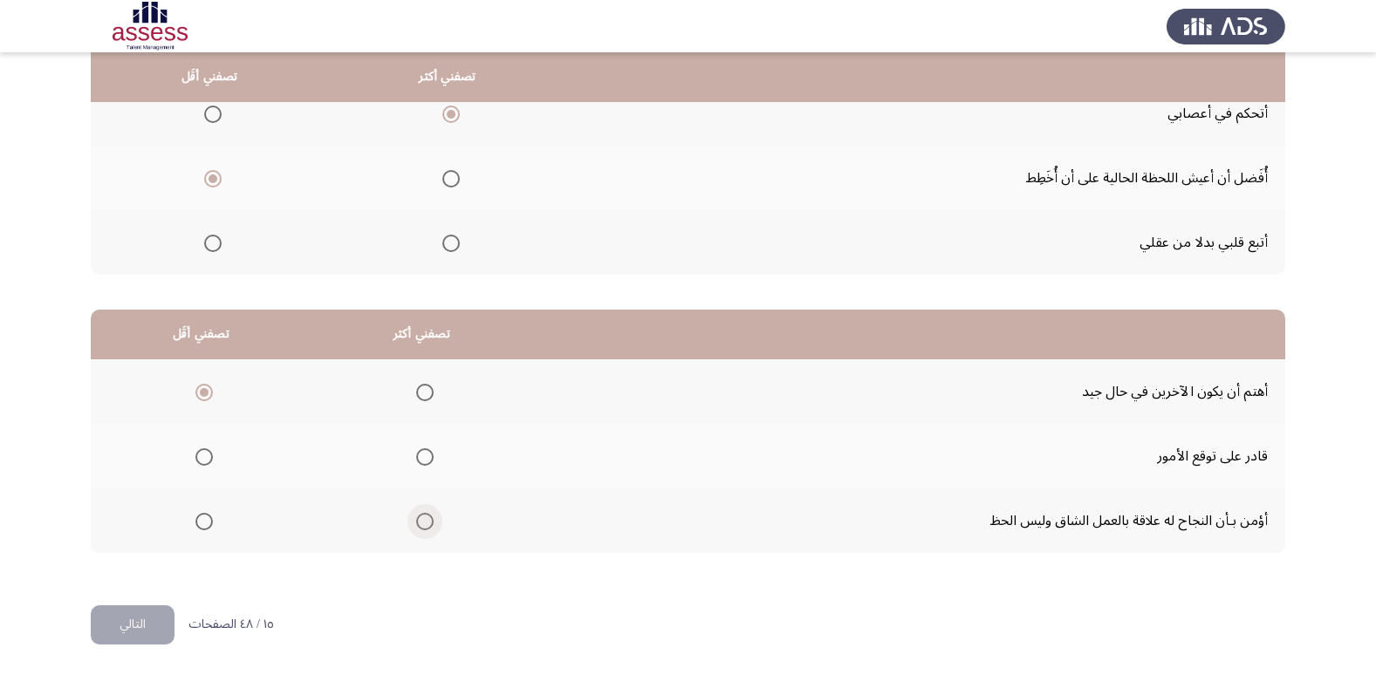
click at [422, 521] on span "Select an option" at bounding box center [424, 521] width 17 height 17
click at [422, 521] on input "Select an option" at bounding box center [424, 521] width 17 height 17
click at [141, 609] on button "التالي" at bounding box center [133, 624] width 84 height 39
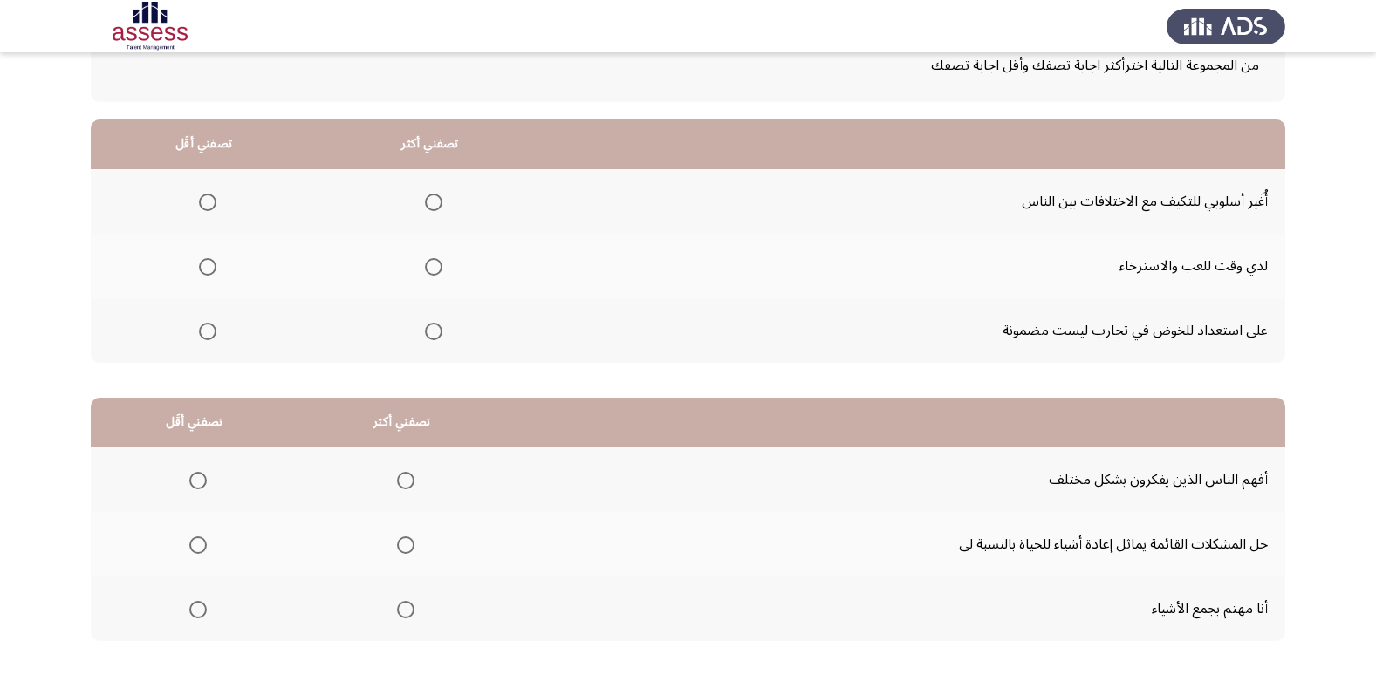
scroll to position [87, 0]
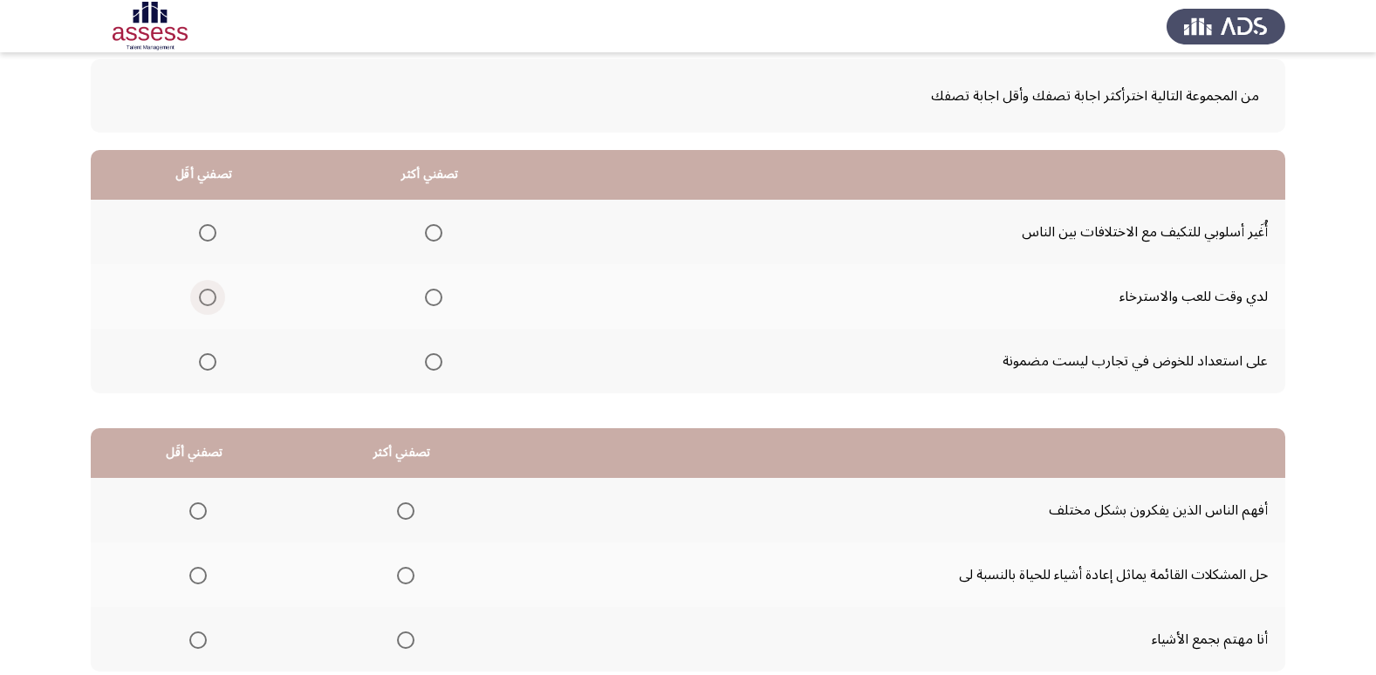
click at [203, 301] on span "Select an option" at bounding box center [207, 297] width 17 height 17
click at [203, 301] on input "Select an option" at bounding box center [207, 297] width 17 height 17
click at [434, 355] on span "Select an option" at bounding box center [433, 361] width 17 height 17
click at [434, 355] on input "Select an option" at bounding box center [433, 361] width 17 height 17
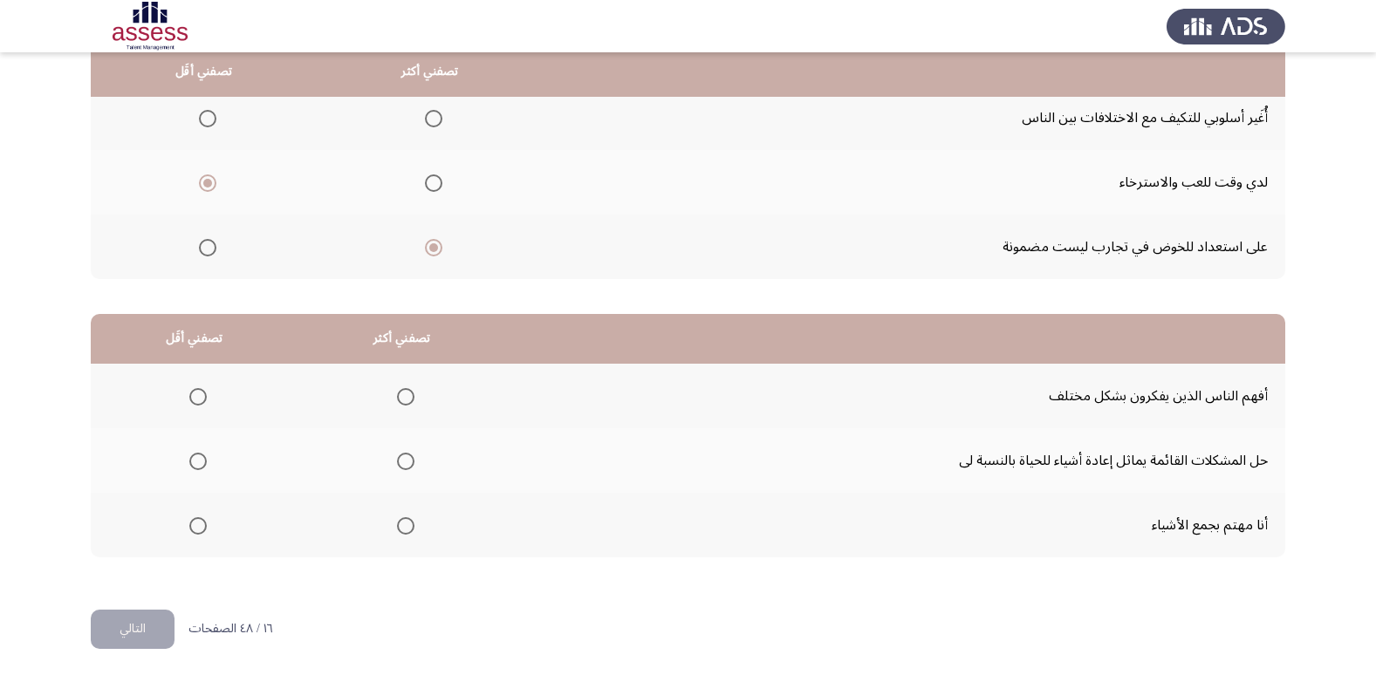
scroll to position [206, 0]
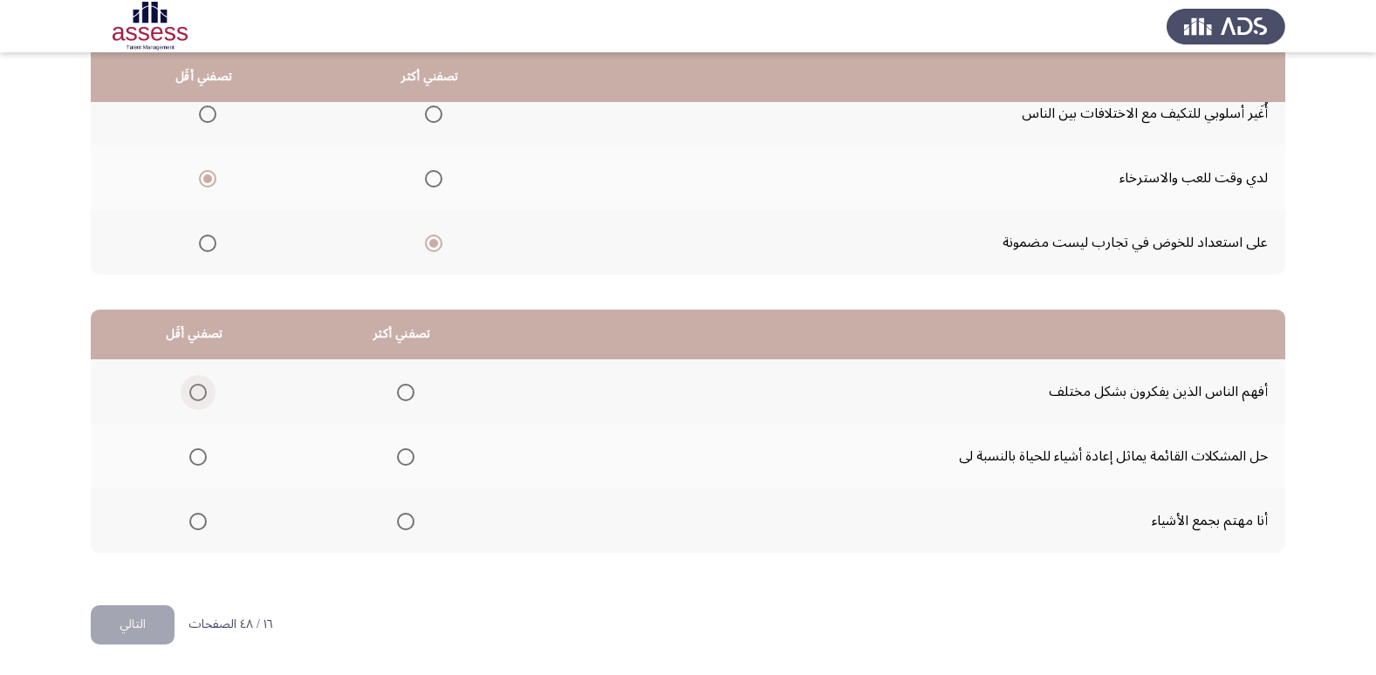
click at [189, 388] on span "Select an option" at bounding box center [197, 392] width 17 height 17
click at [189, 388] on input "Select an option" at bounding box center [197, 392] width 17 height 17
click at [400, 462] on span "Select an option" at bounding box center [405, 456] width 17 height 17
click at [400, 462] on input "Select an option" at bounding box center [405, 456] width 17 height 17
click at [194, 523] on span "Select an option" at bounding box center [197, 521] width 17 height 17
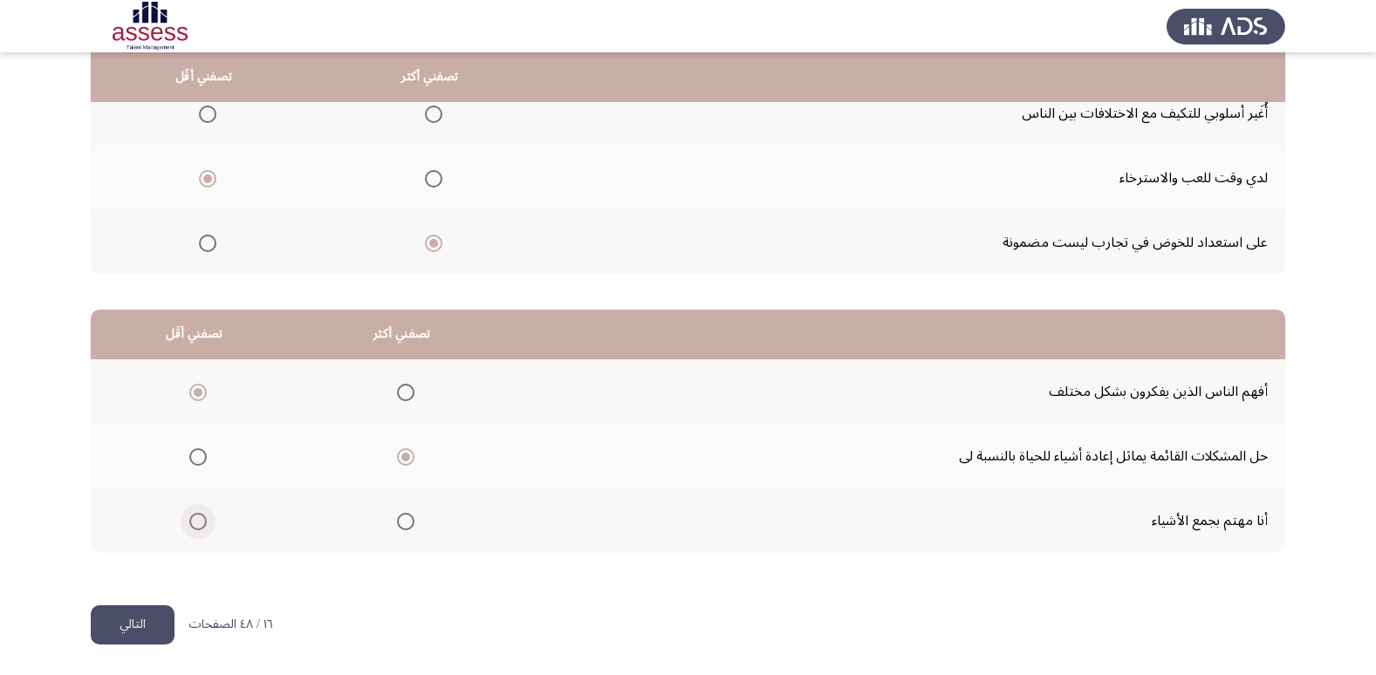
click at [194, 523] on input "Select an option" at bounding box center [197, 521] width 17 height 17
click at [201, 394] on span "Select an option" at bounding box center [197, 392] width 17 height 17
click at [201, 394] on input "Select an option" at bounding box center [197, 392] width 17 height 17
click at [161, 617] on button "التالي" at bounding box center [133, 624] width 84 height 39
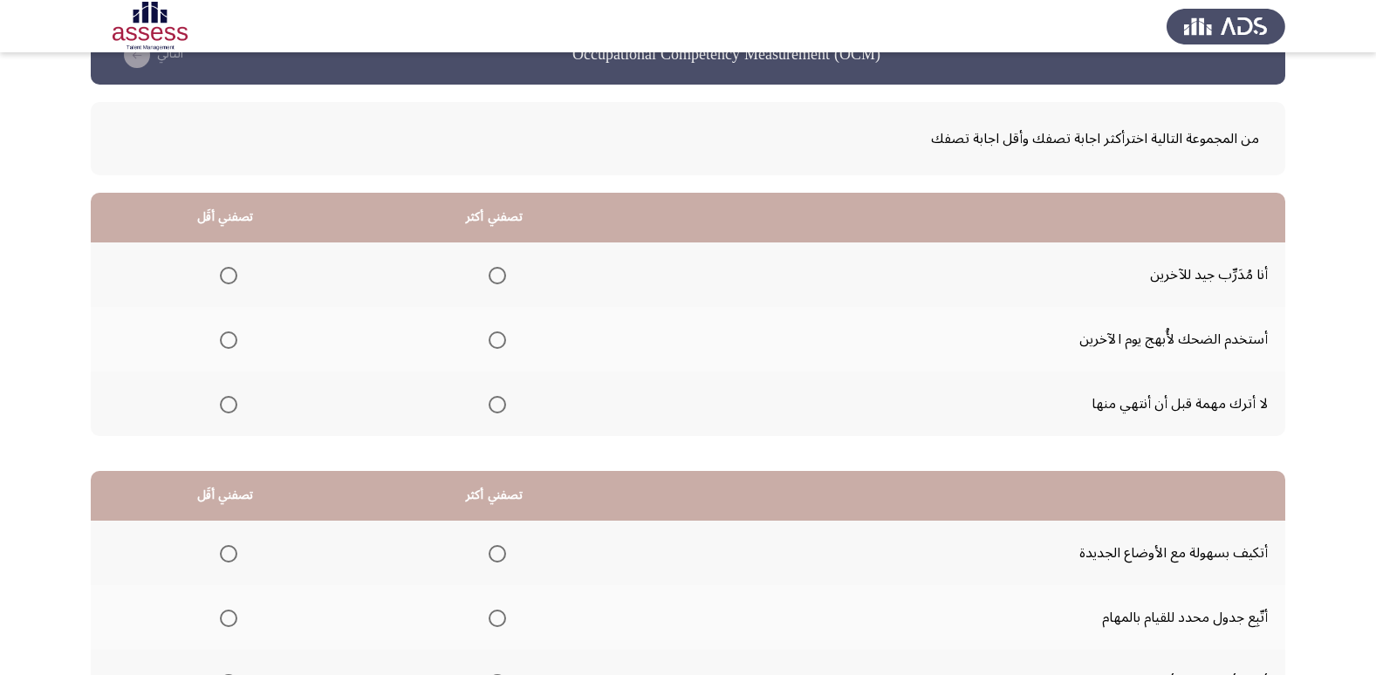
scroll to position [87, 0]
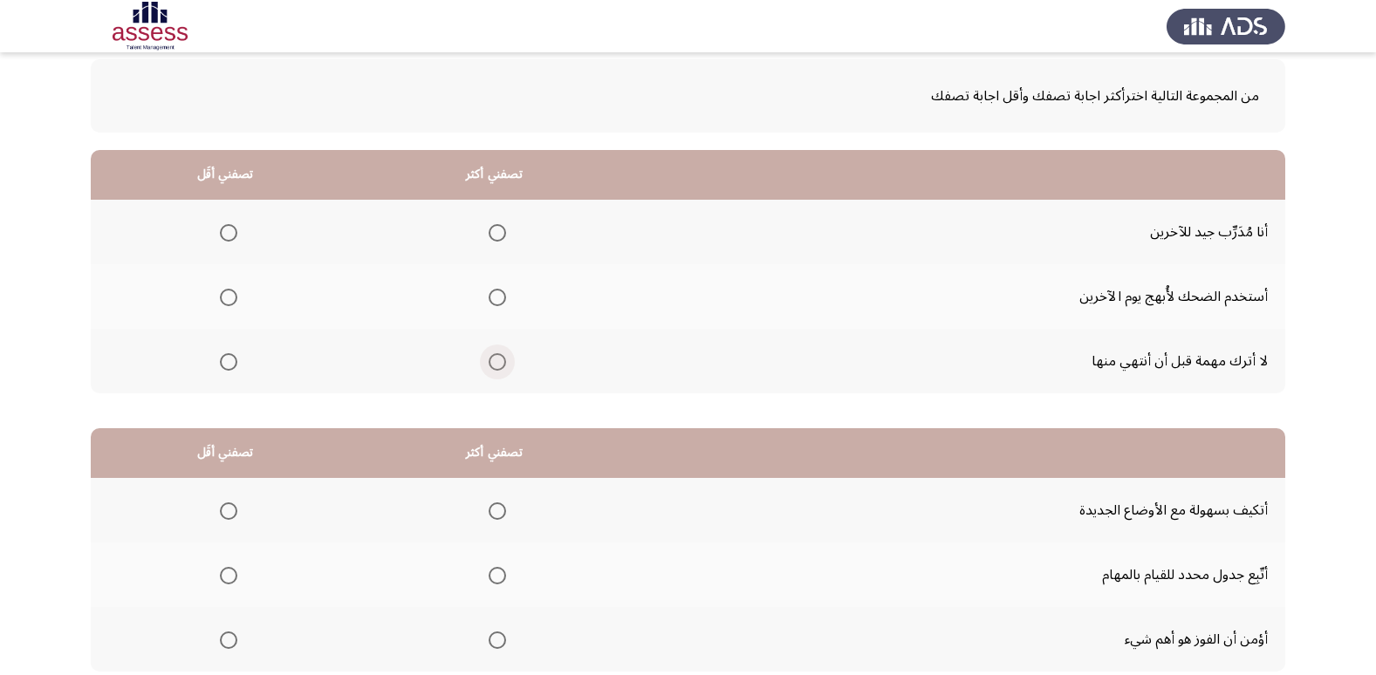
click at [489, 367] on span "Select an option" at bounding box center [497, 361] width 17 height 17
click at [489, 367] on input "Select an option" at bounding box center [497, 361] width 17 height 17
click at [222, 291] on span "Select an option" at bounding box center [228, 297] width 17 height 17
click at [222, 291] on input "Select an option" at bounding box center [228, 297] width 17 height 17
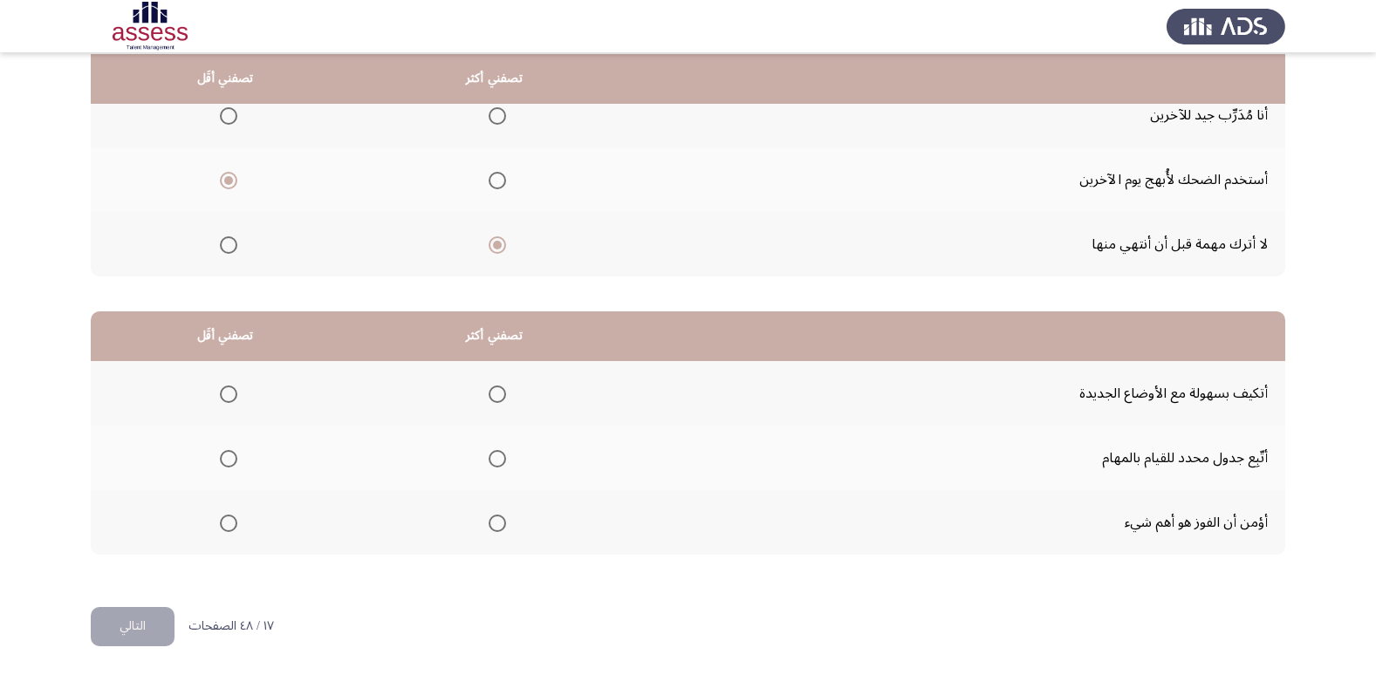
scroll to position [206, 0]
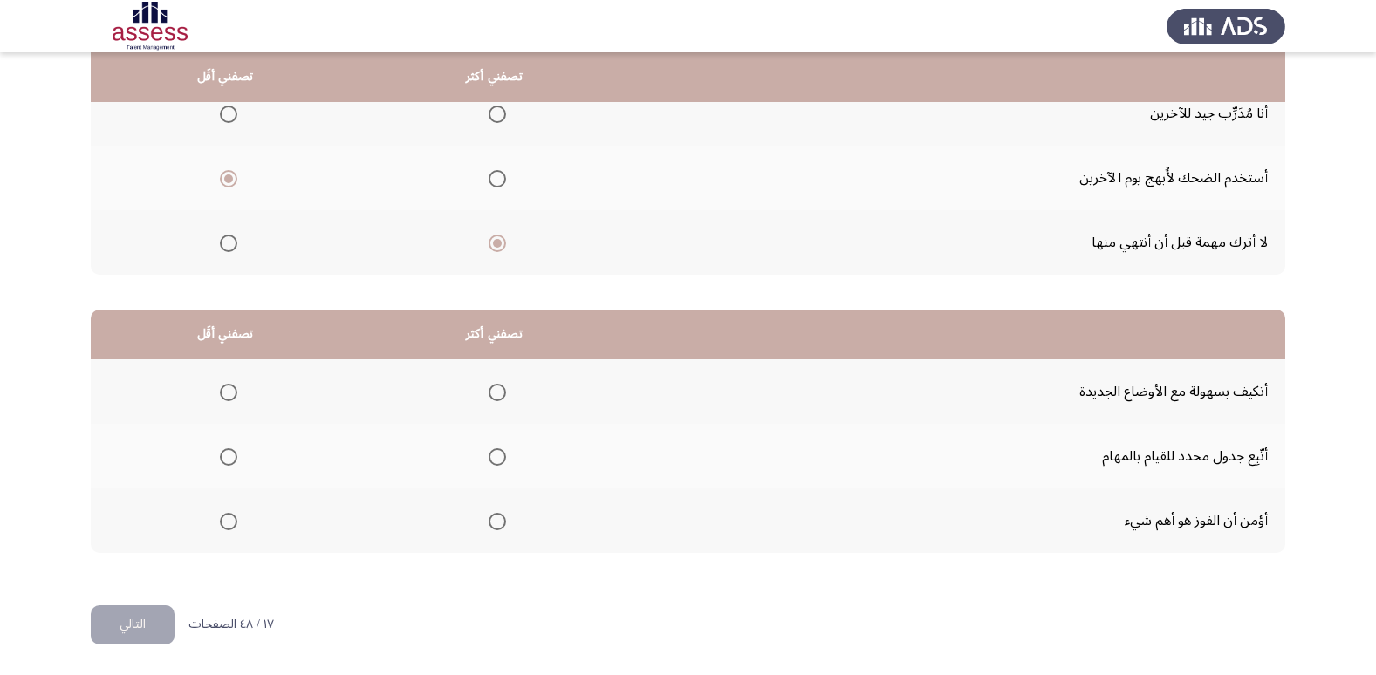
click at [493, 394] on span "Select an option" at bounding box center [497, 392] width 17 height 17
click at [493, 394] on input "Select an option" at bounding box center [497, 392] width 17 height 17
click at [489, 457] on span "Select an option" at bounding box center [497, 456] width 17 height 17
click at [489, 457] on input "Select an option" at bounding box center [497, 456] width 17 height 17
click at [222, 386] on span "Select an option" at bounding box center [228, 392] width 17 height 17
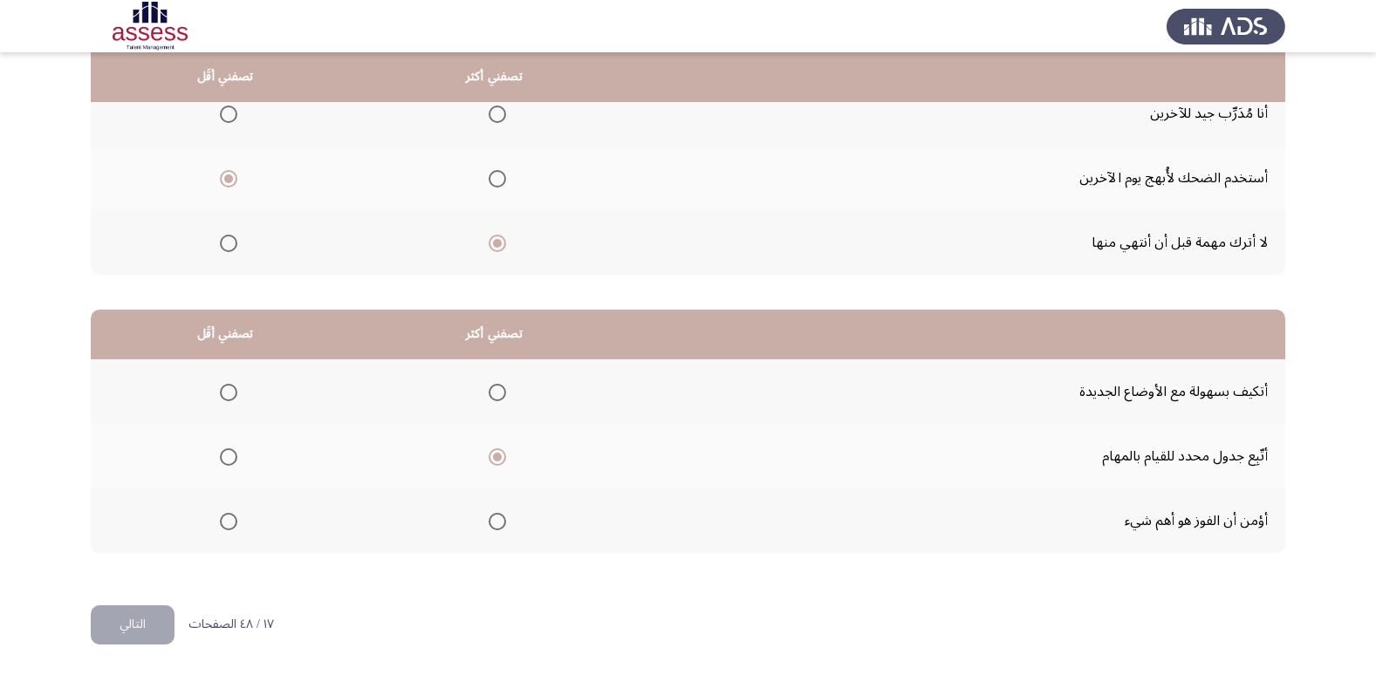
click at [222, 386] on input "Select an option" at bounding box center [228, 392] width 17 height 17
click at [123, 633] on button "التالي" at bounding box center [133, 624] width 84 height 39
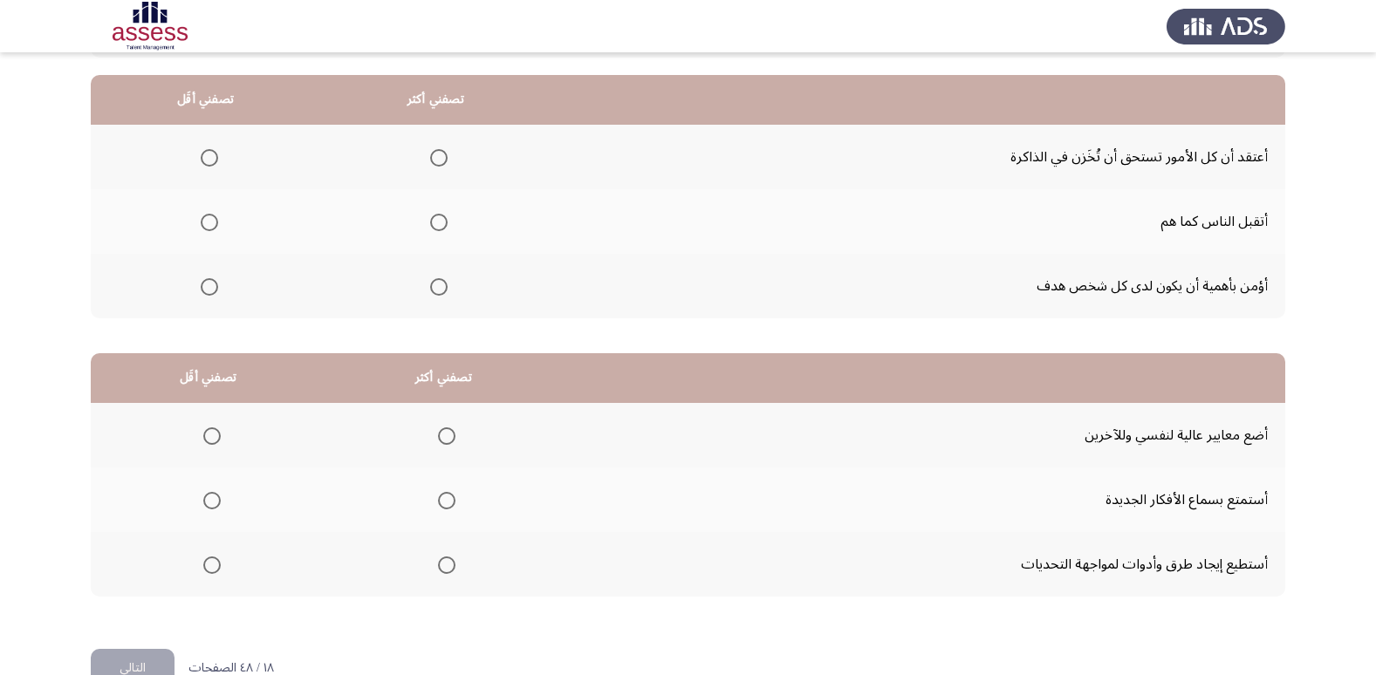
scroll to position [174, 0]
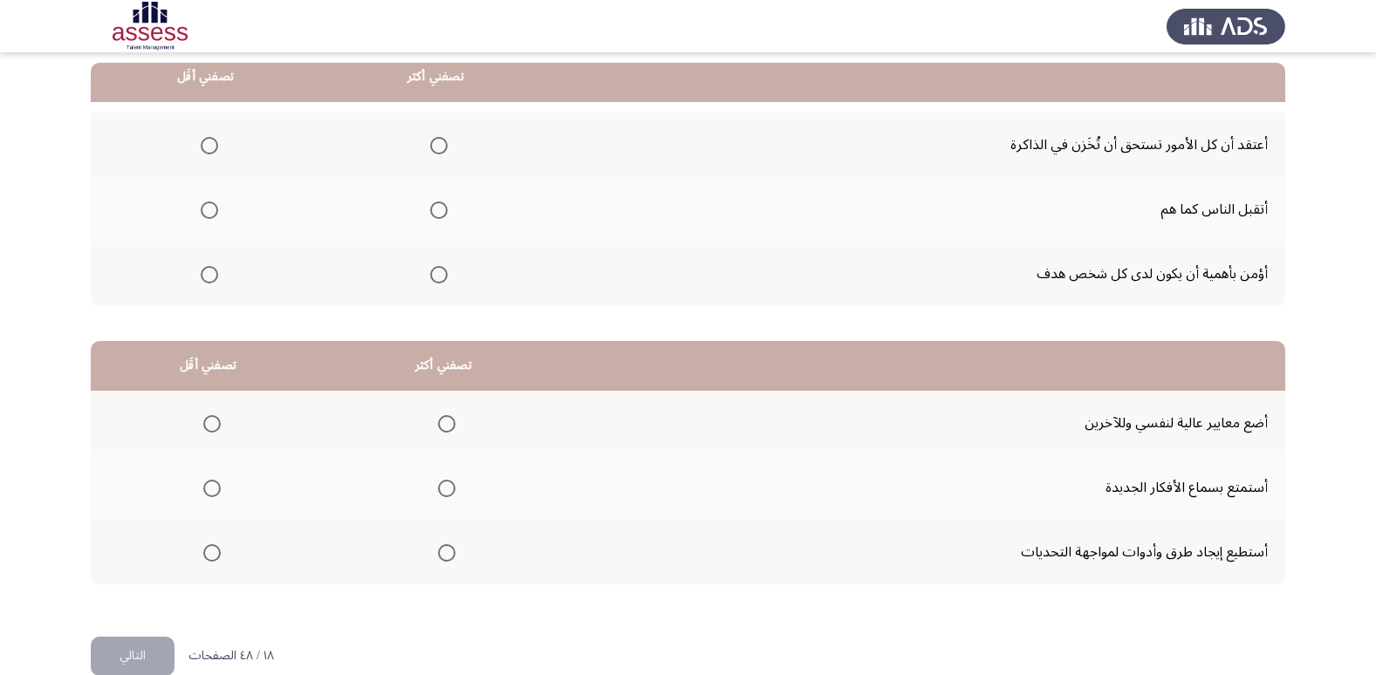
click at [209, 148] on span "Select an option" at bounding box center [209, 145] width 17 height 17
click at [209, 148] on input "Select an option" at bounding box center [209, 145] width 17 height 17
click at [441, 279] on span "Select an option" at bounding box center [438, 274] width 17 height 17
click at [441, 279] on input "Select an option" at bounding box center [438, 274] width 17 height 17
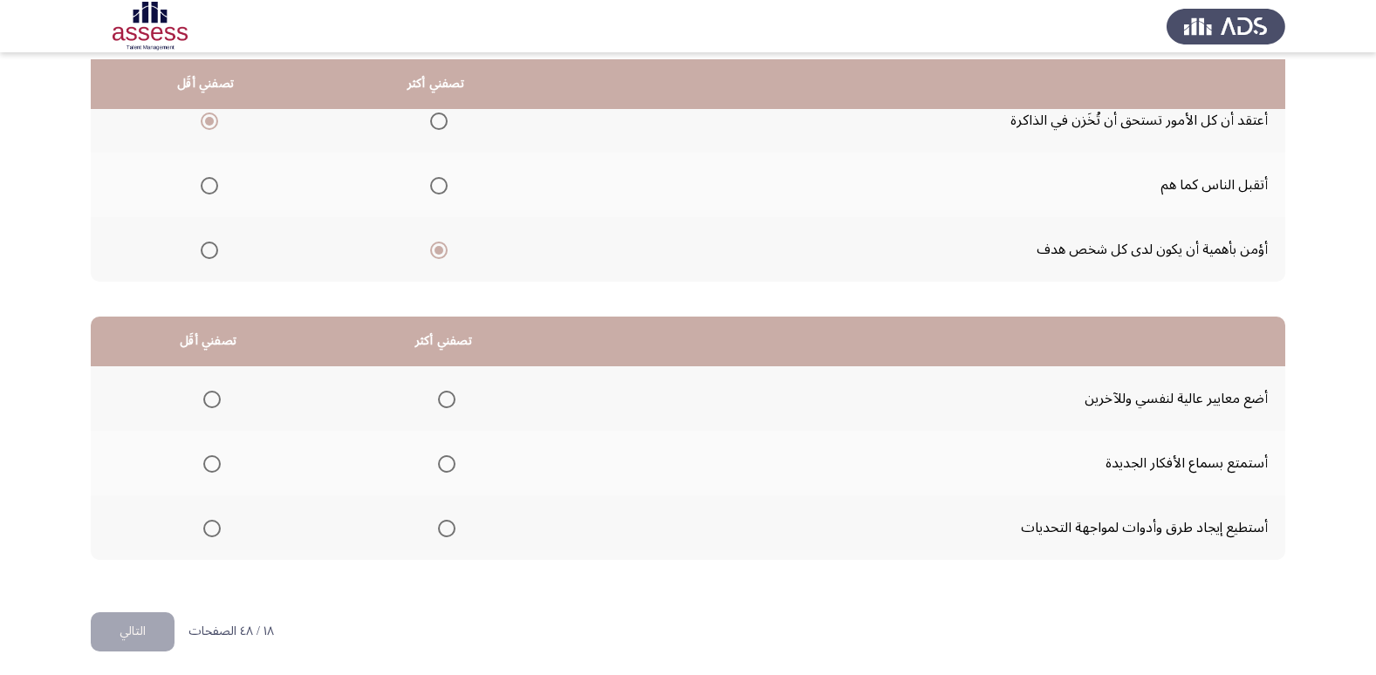
scroll to position [206, 0]
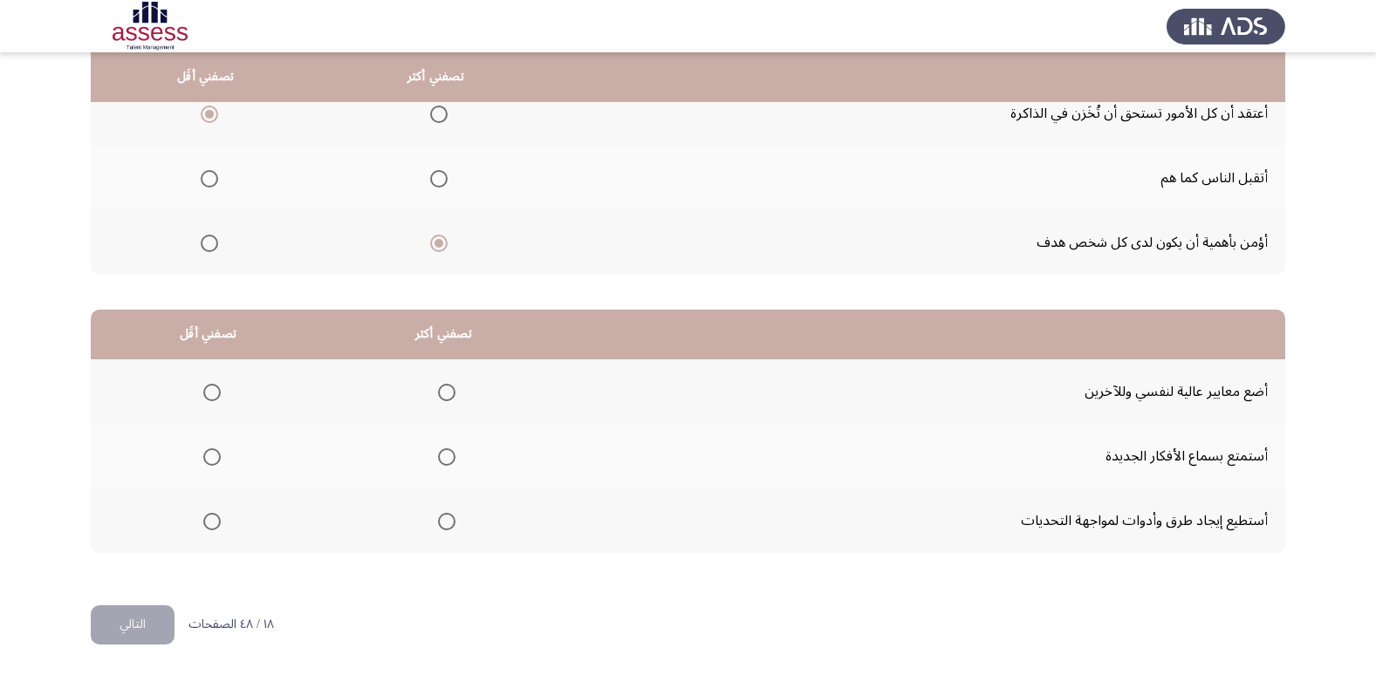
click at [438, 516] on span "Select an option" at bounding box center [446, 521] width 17 height 17
click at [438, 516] on input "Select an option" at bounding box center [446, 521] width 17 height 17
click at [203, 390] on span "Select an option" at bounding box center [211, 392] width 17 height 17
click at [203, 390] on input "Select an option" at bounding box center [211, 392] width 17 height 17
click at [153, 614] on button "التالي" at bounding box center [133, 624] width 84 height 39
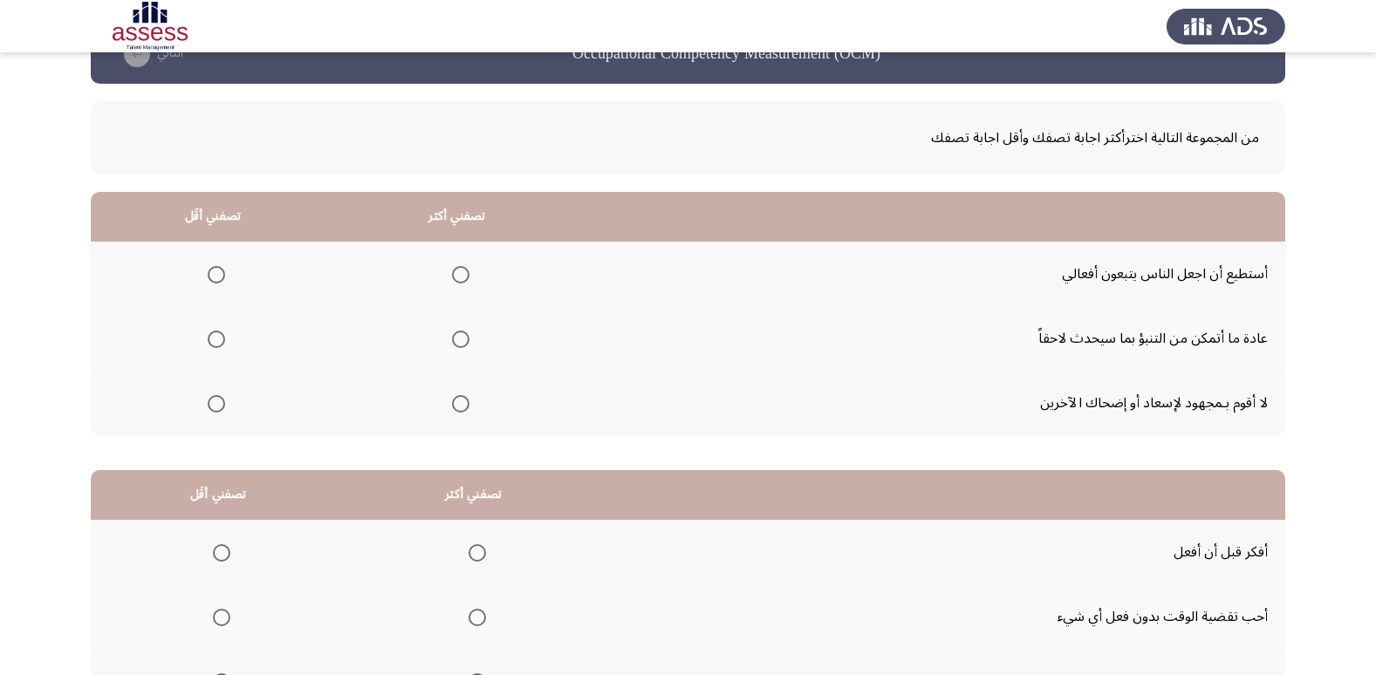
scroll to position [87, 0]
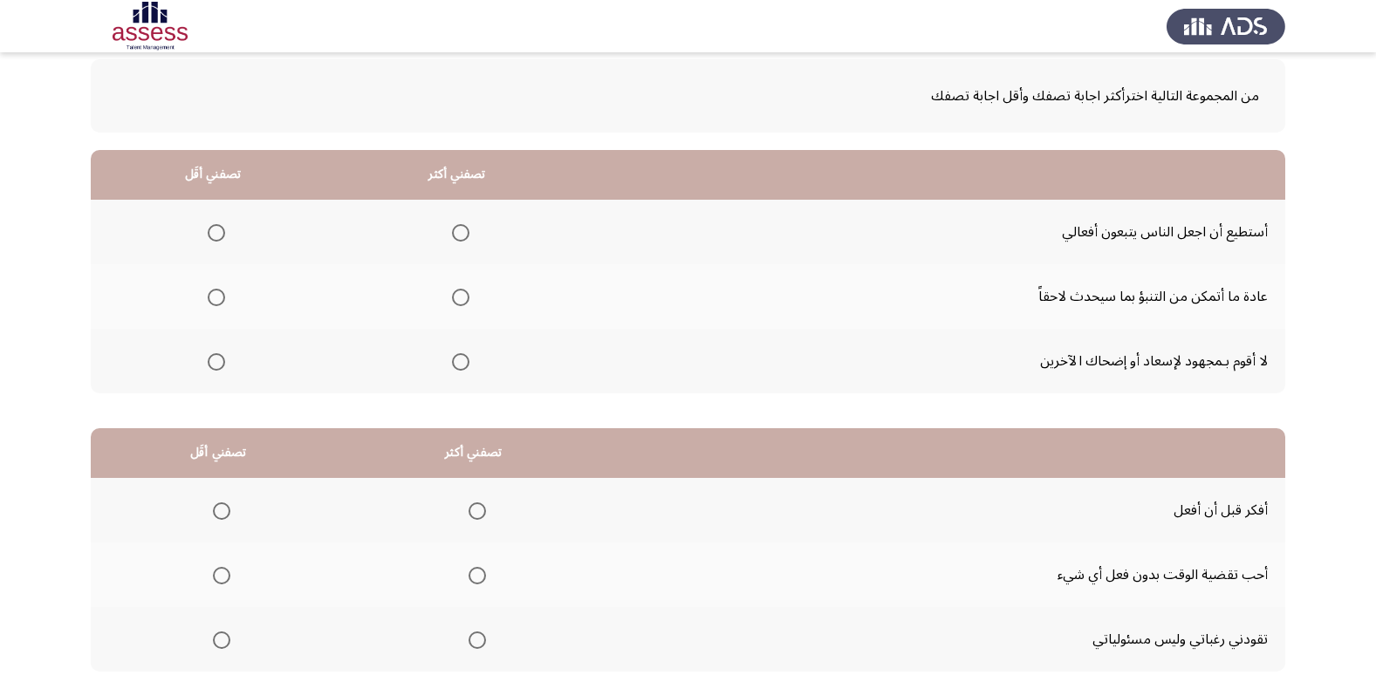
click at [454, 231] on span "Select an option" at bounding box center [460, 232] width 17 height 17
click at [454, 231] on input "Select an option" at bounding box center [460, 232] width 17 height 17
click at [208, 362] on span "Select an option" at bounding box center [216, 361] width 17 height 17
click at [208, 362] on input "Select an option" at bounding box center [216, 361] width 17 height 17
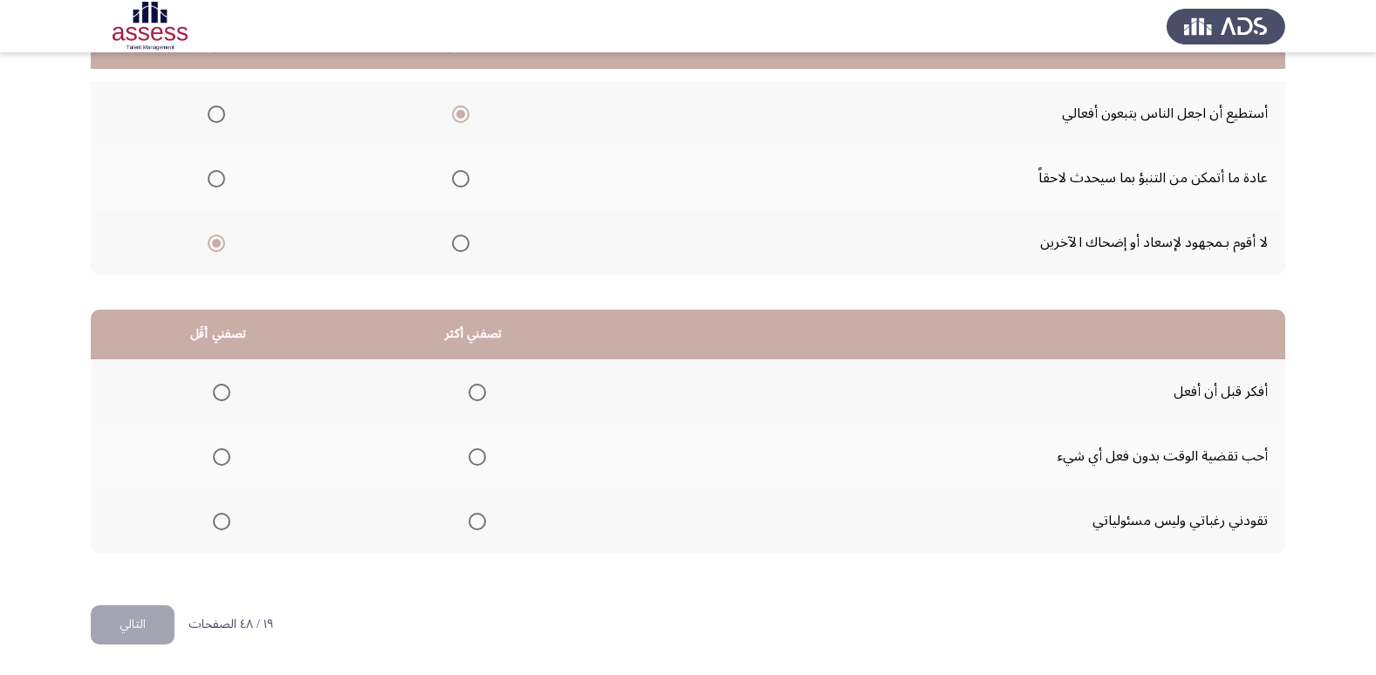
scroll to position [31, 0]
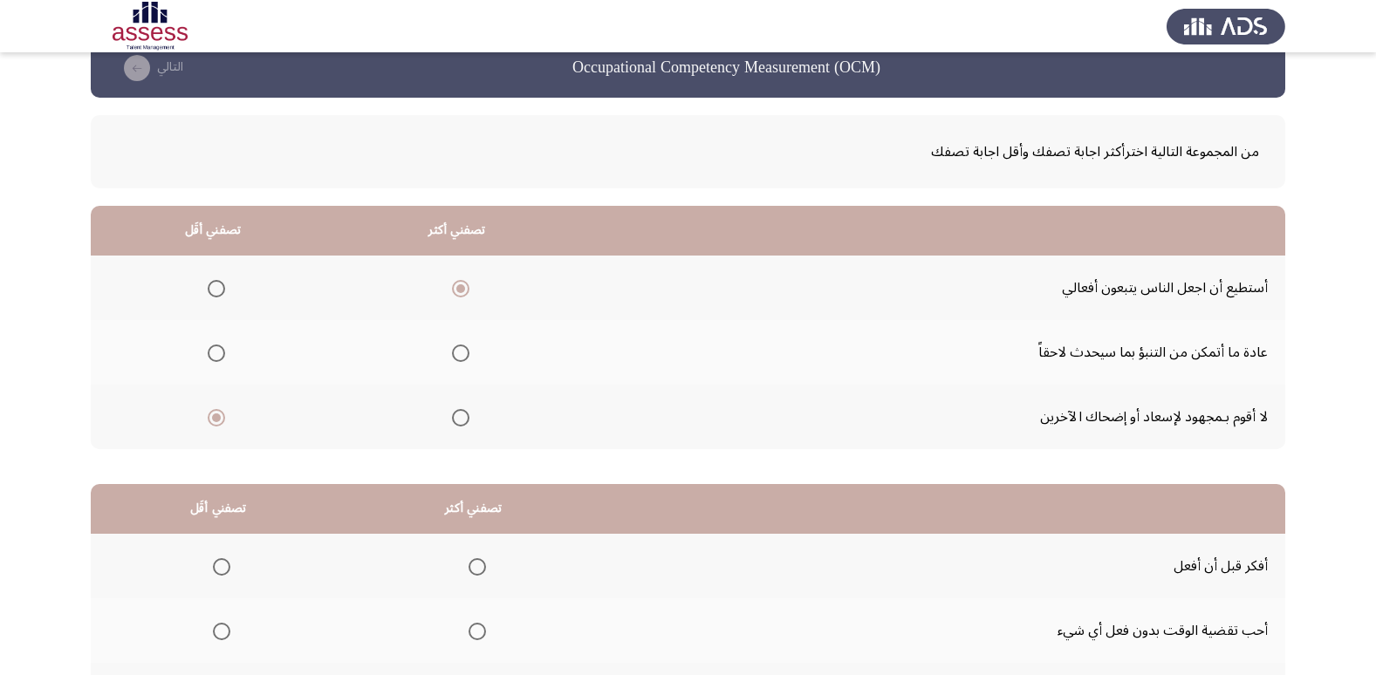
click at [208, 354] on span "Select an option" at bounding box center [216, 353] width 17 height 17
click at [208, 354] on input "Select an option" at bounding box center [216, 353] width 17 height 17
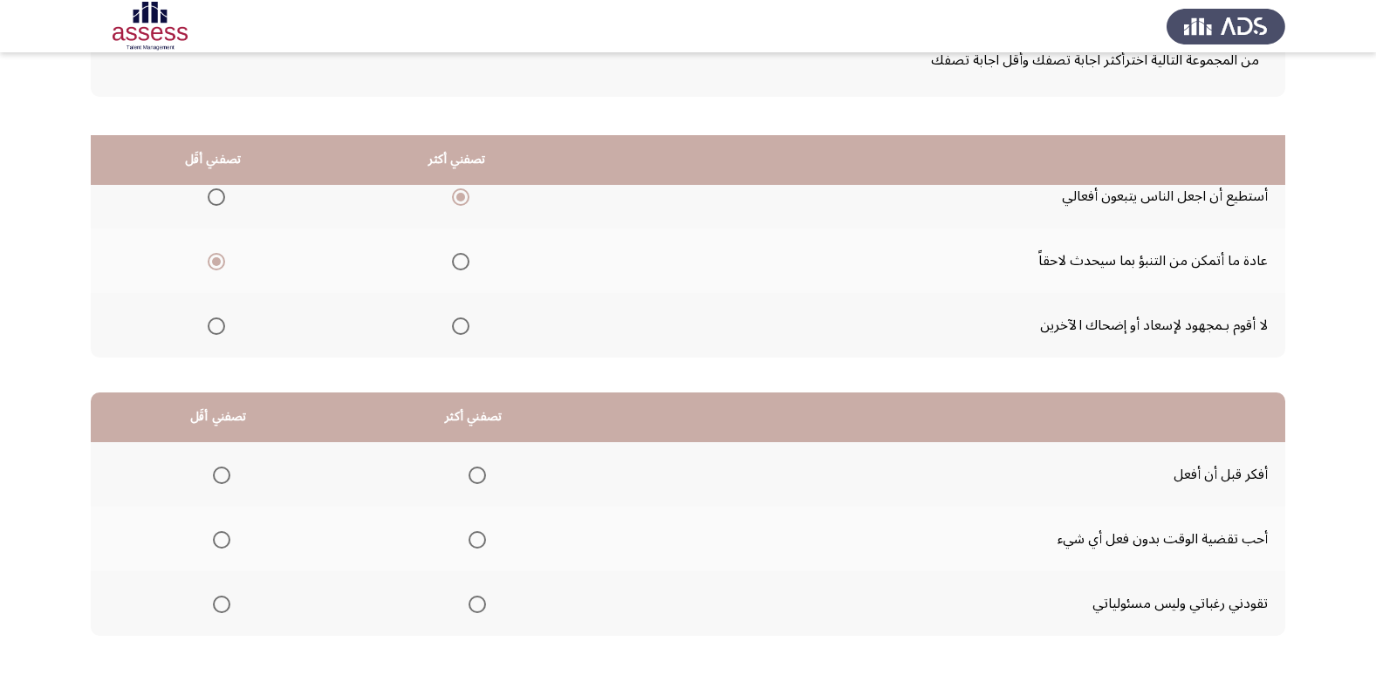
scroll to position [206, 0]
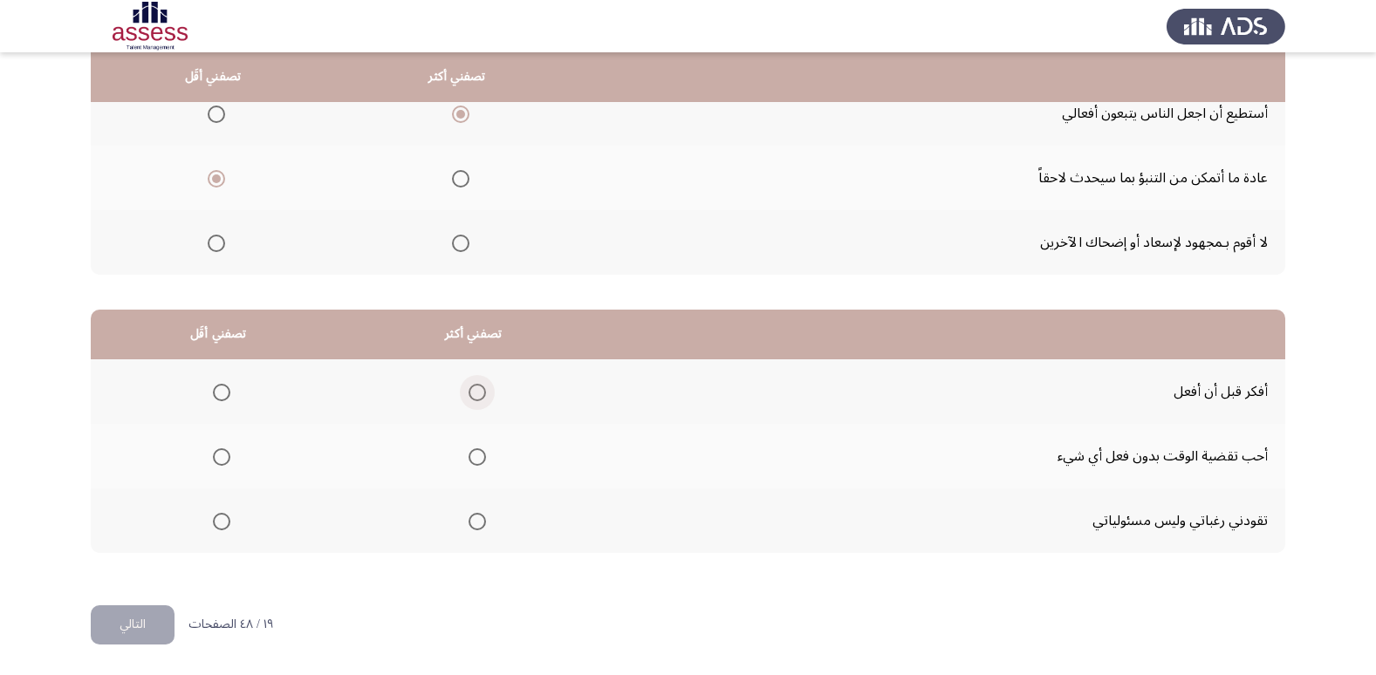
click at [475, 388] on span "Select an option" at bounding box center [476, 392] width 17 height 17
click at [475, 388] on input "Select an option" at bounding box center [476, 392] width 17 height 17
click at [209, 512] on mat-radio-button "Select an option" at bounding box center [218, 521] width 24 height 18
click at [213, 516] on span "Select an option" at bounding box center [221, 521] width 17 height 17
click at [213, 516] on input "Select an option" at bounding box center [221, 521] width 17 height 17
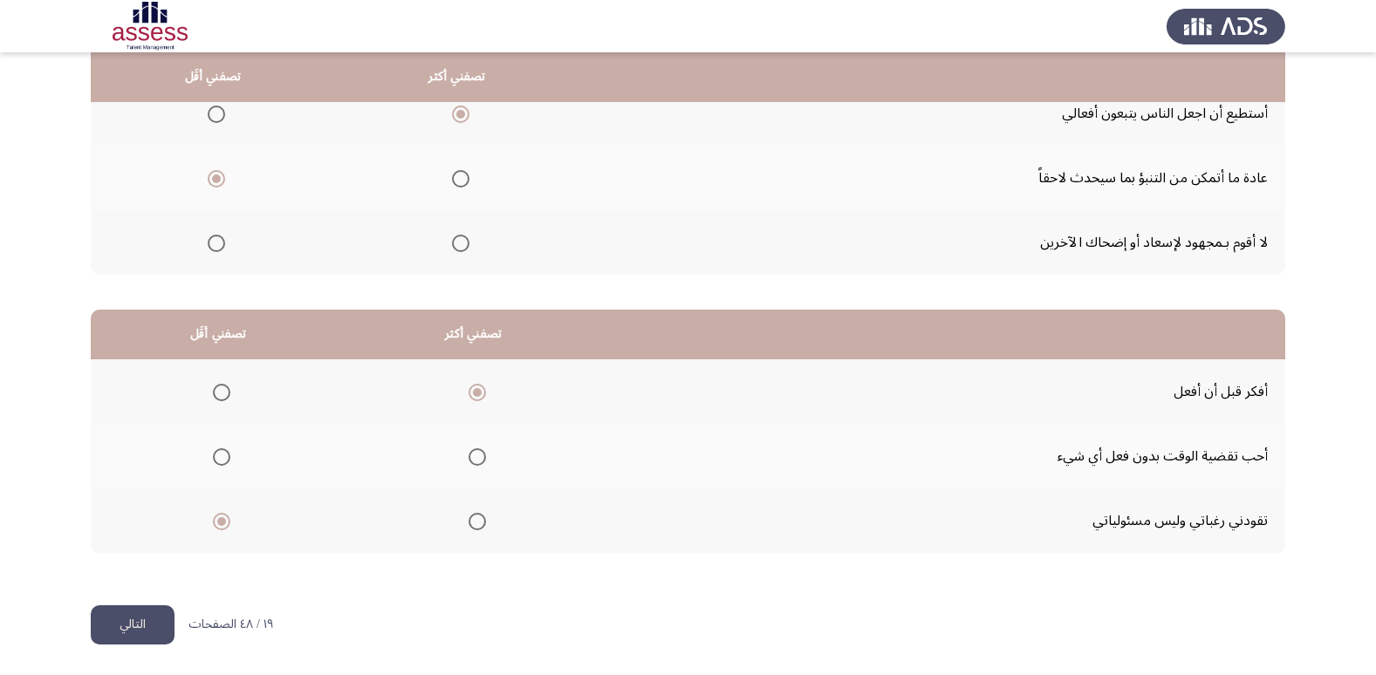
click at [130, 630] on button "التالي" at bounding box center [133, 624] width 84 height 39
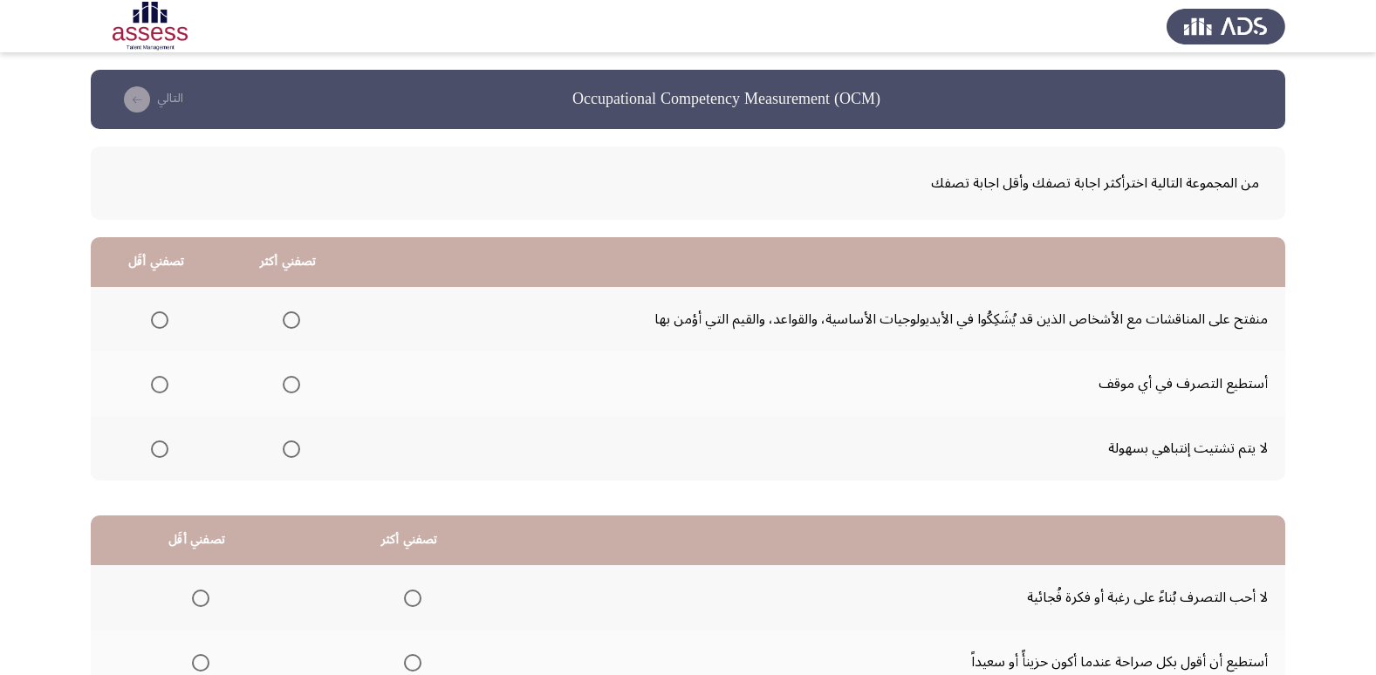
scroll to position [87, 0]
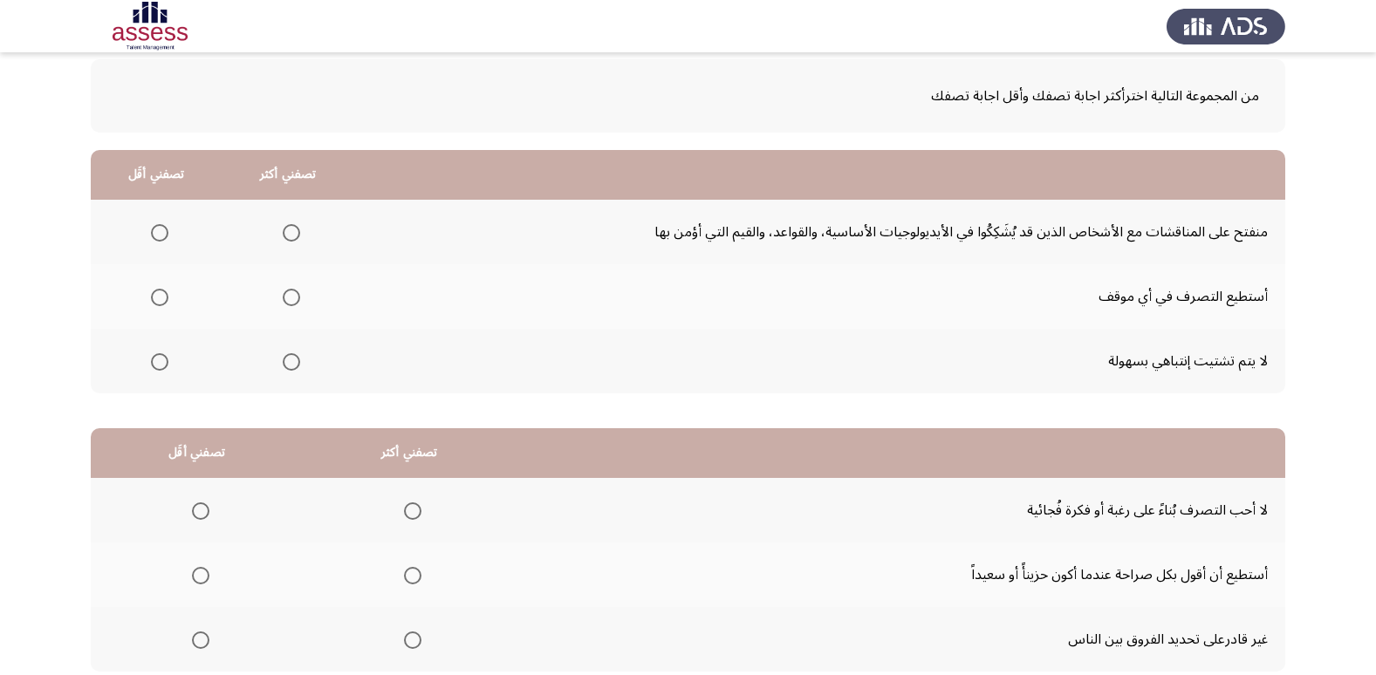
click at [284, 296] on span "Select an option" at bounding box center [291, 297] width 17 height 17
click at [284, 296] on input "Select an option" at bounding box center [291, 297] width 17 height 17
click at [291, 359] on span "Select an option" at bounding box center [291, 361] width 17 height 17
click at [291, 359] on input "Select an option" at bounding box center [291, 361] width 17 height 17
click at [285, 294] on span "Select an option" at bounding box center [291, 297] width 17 height 17
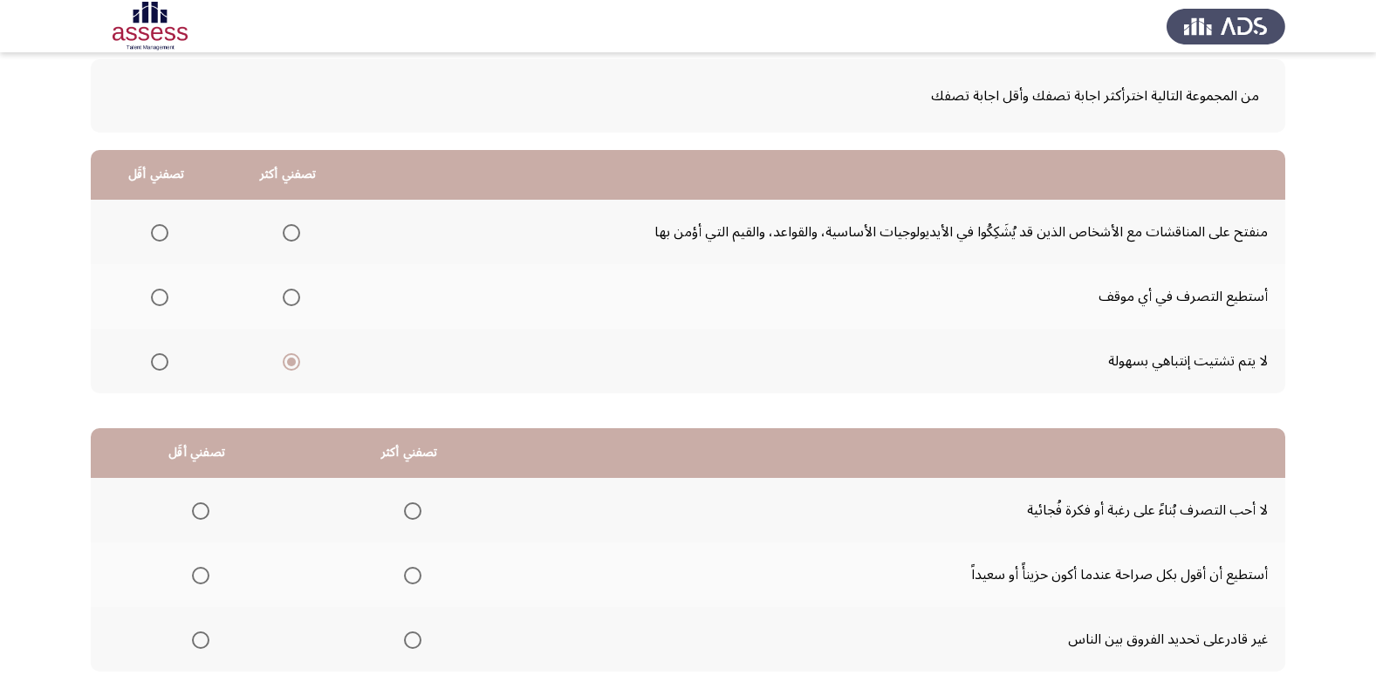
click at [285, 294] on input "Select an option" at bounding box center [291, 297] width 17 height 17
click at [152, 224] on span "Select an option" at bounding box center [159, 232] width 17 height 17
click at [152, 224] on input "Select an option" at bounding box center [159, 232] width 17 height 17
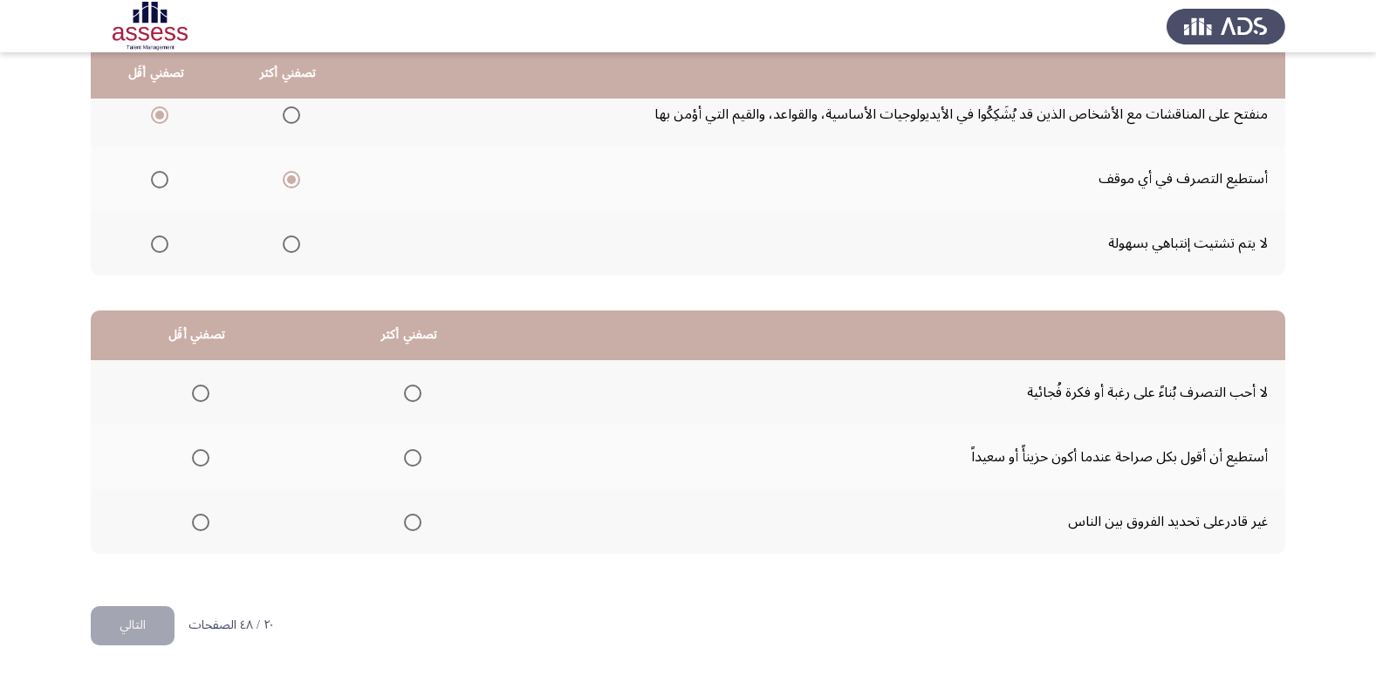
scroll to position [206, 0]
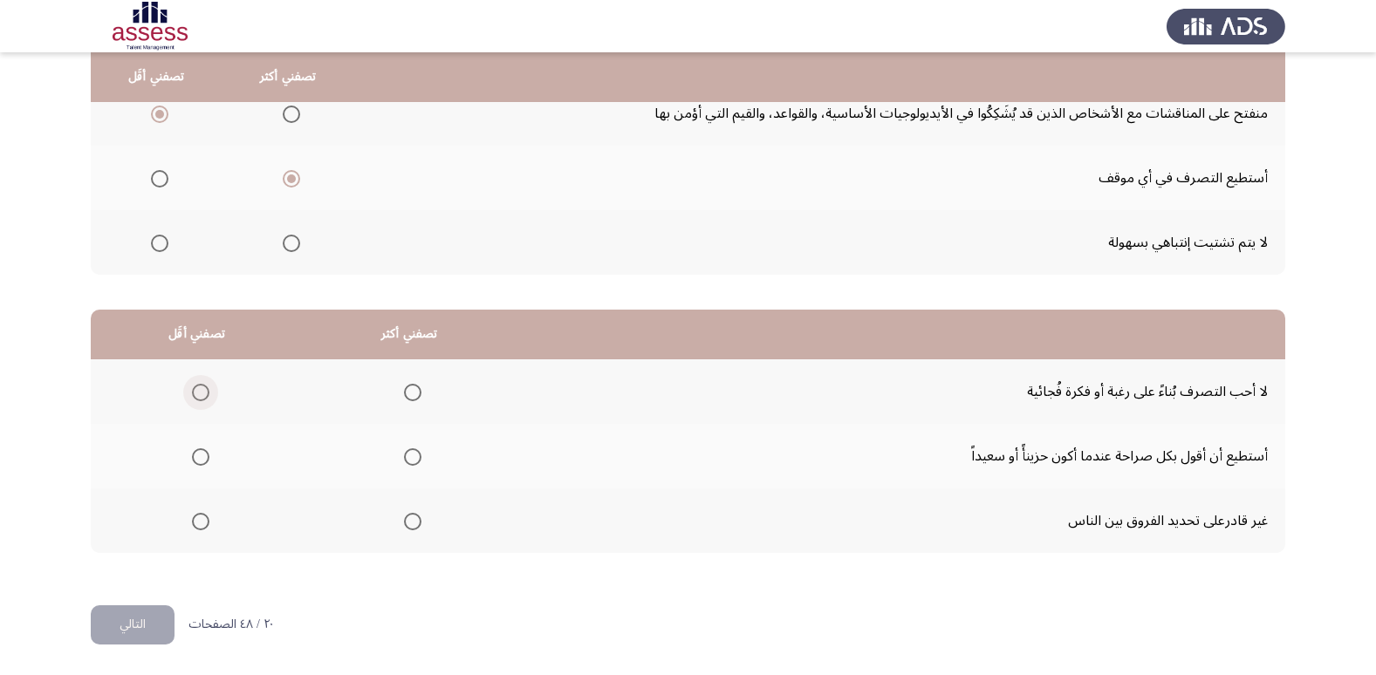
click at [202, 394] on span "Select an option" at bounding box center [200, 392] width 17 height 17
click at [202, 394] on input "Select an option" at bounding box center [200, 392] width 17 height 17
click at [414, 524] on span "Select an option" at bounding box center [412, 521] width 17 height 17
click at [414, 524] on input "Select an option" at bounding box center [412, 521] width 17 height 17
click at [408, 464] on span "Select an option" at bounding box center [412, 456] width 17 height 17
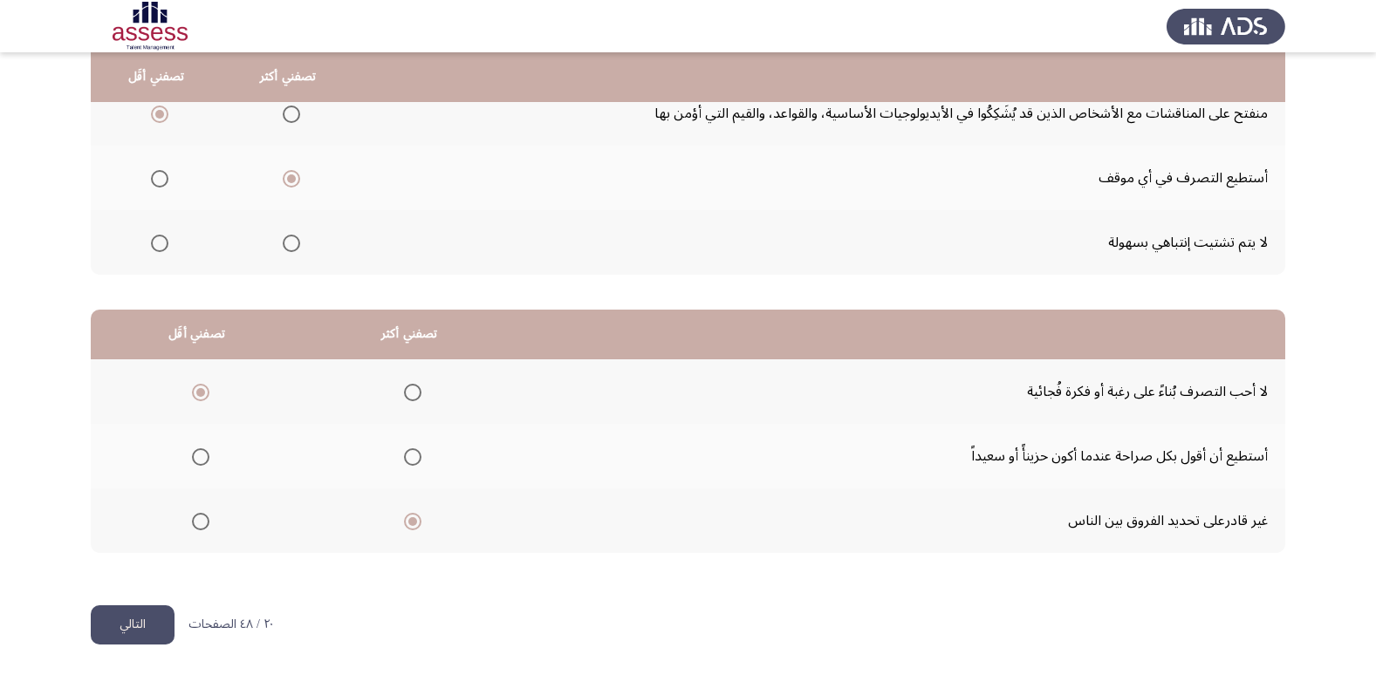
click at [408, 464] on input "Select an option" at bounding box center [412, 456] width 17 height 17
click at [120, 616] on button "التالي" at bounding box center [133, 624] width 84 height 39
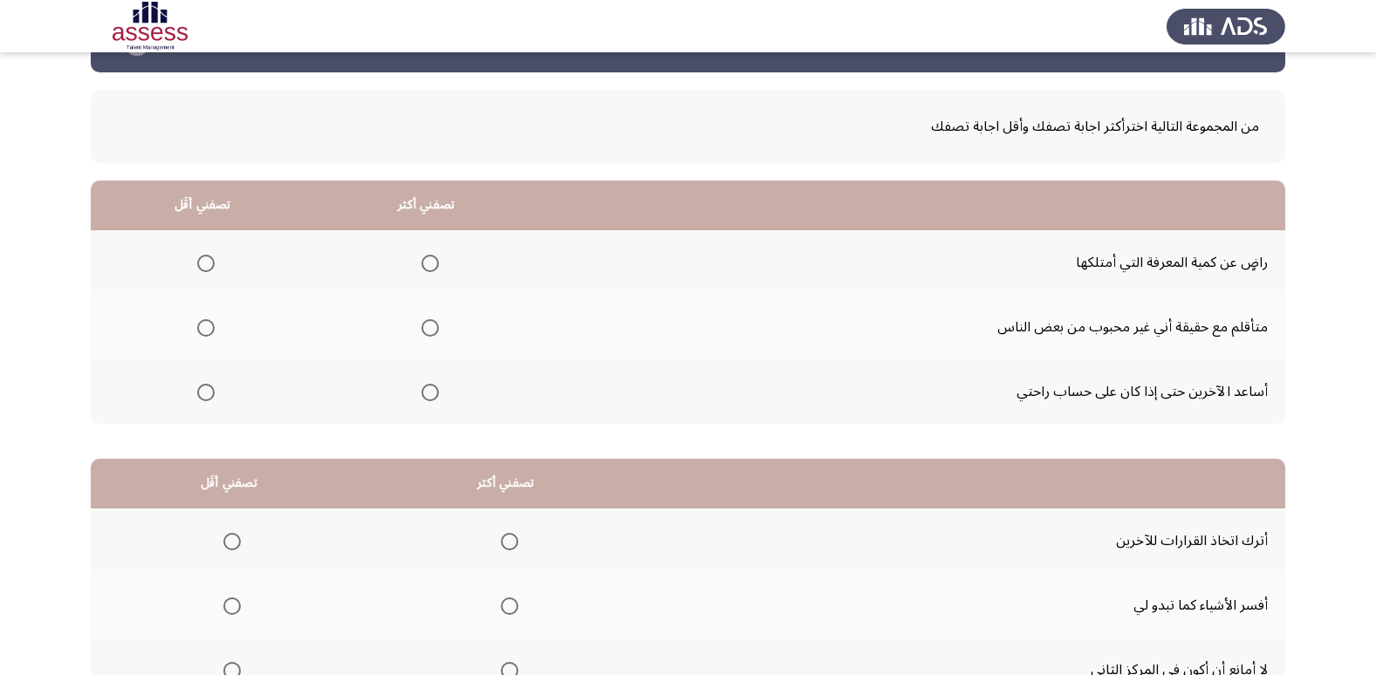
scroll to position [87, 0]
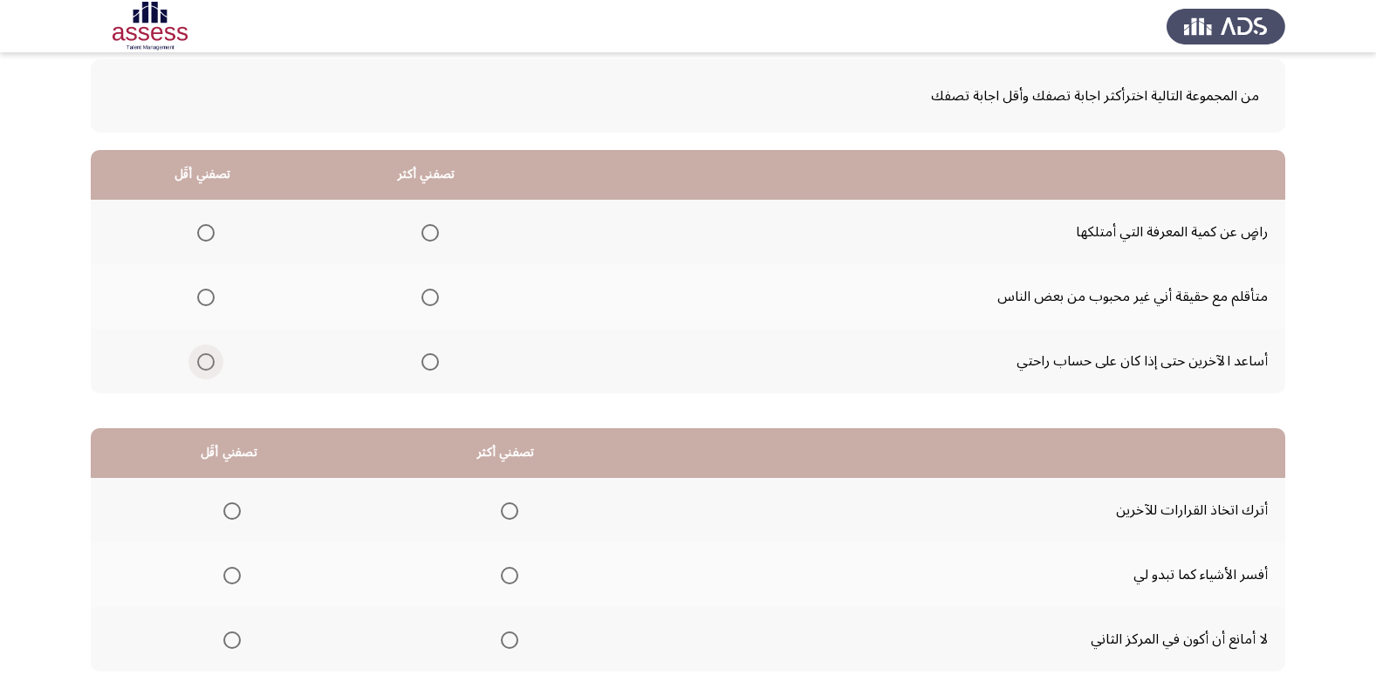
click at [202, 363] on span "Select an option" at bounding box center [205, 361] width 17 height 17
click at [202, 363] on input "Select an option" at bounding box center [205, 361] width 17 height 17
click at [421, 233] on span "Select an option" at bounding box center [429, 232] width 17 height 17
click at [421, 233] on input "Select an option" at bounding box center [429, 232] width 17 height 17
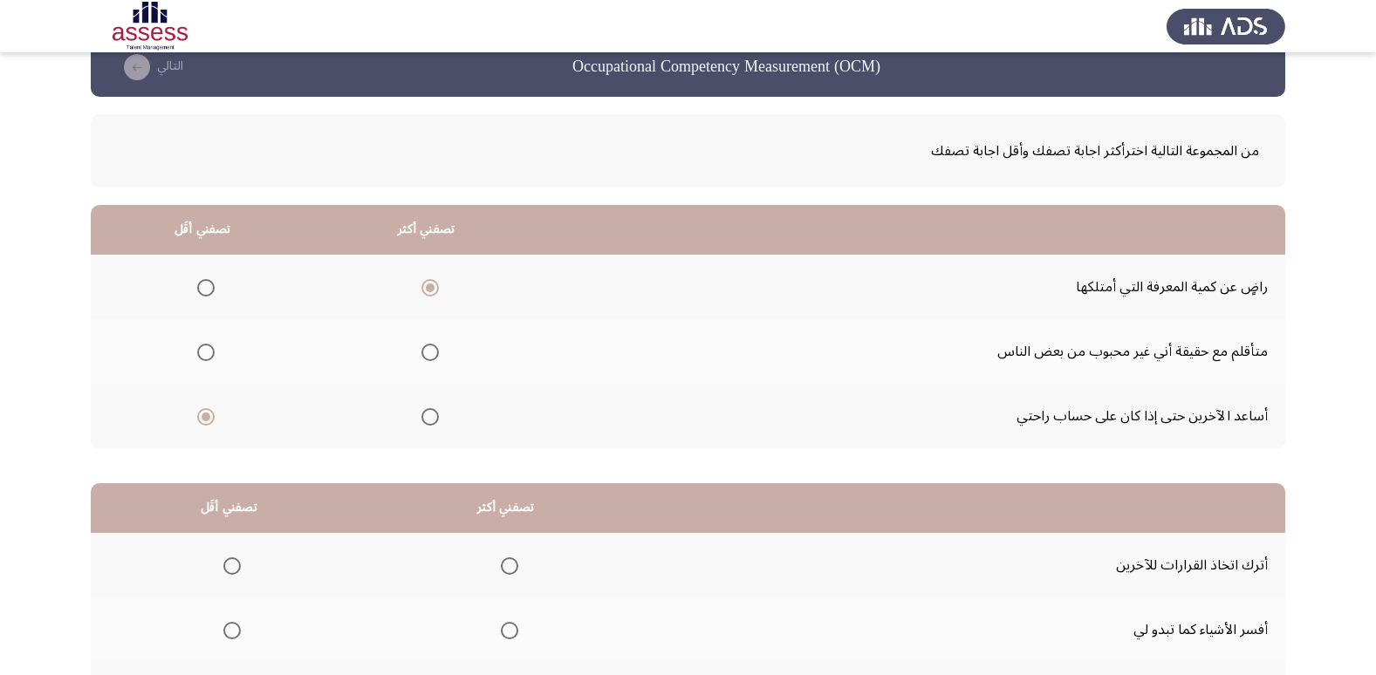
scroll to position [31, 0]
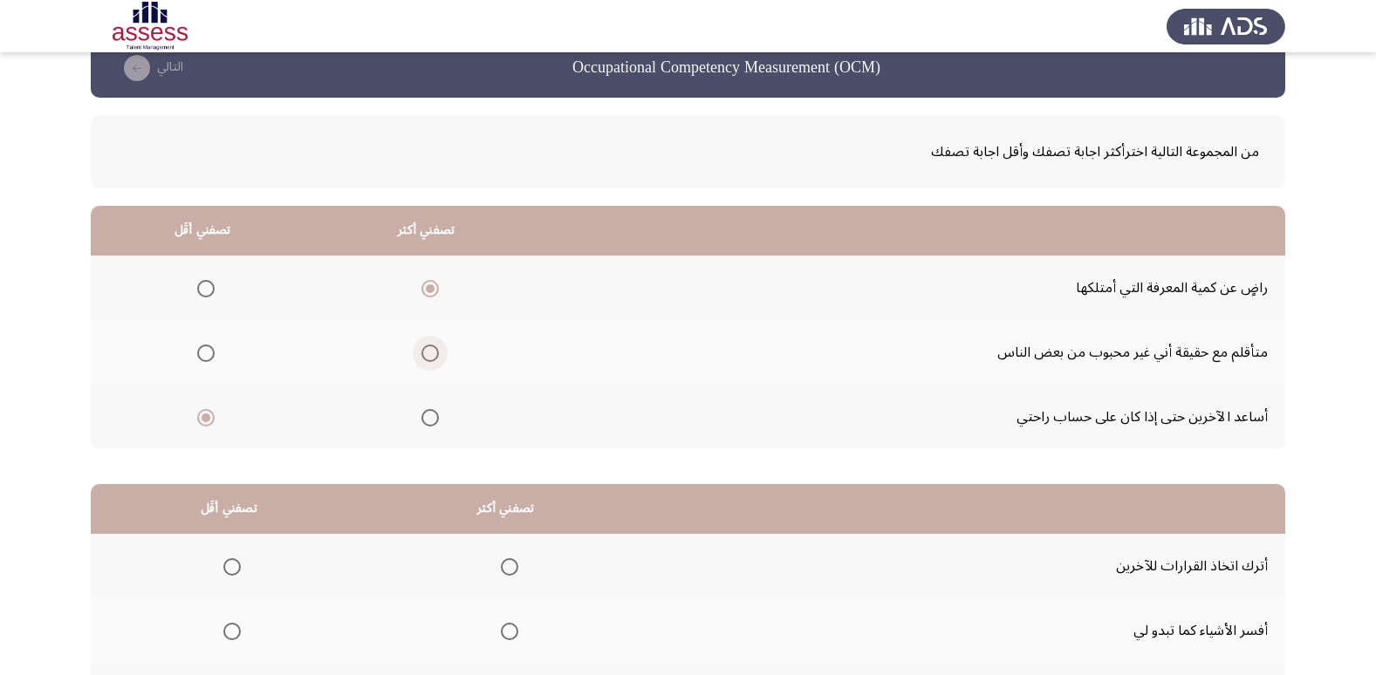
click at [425, 347] on span "Select an option" at bounding box center [429, 353] width 17 height 17
click at [425, 347] on input "Select an option" at bounding box center [429, 353] width 17 height 17
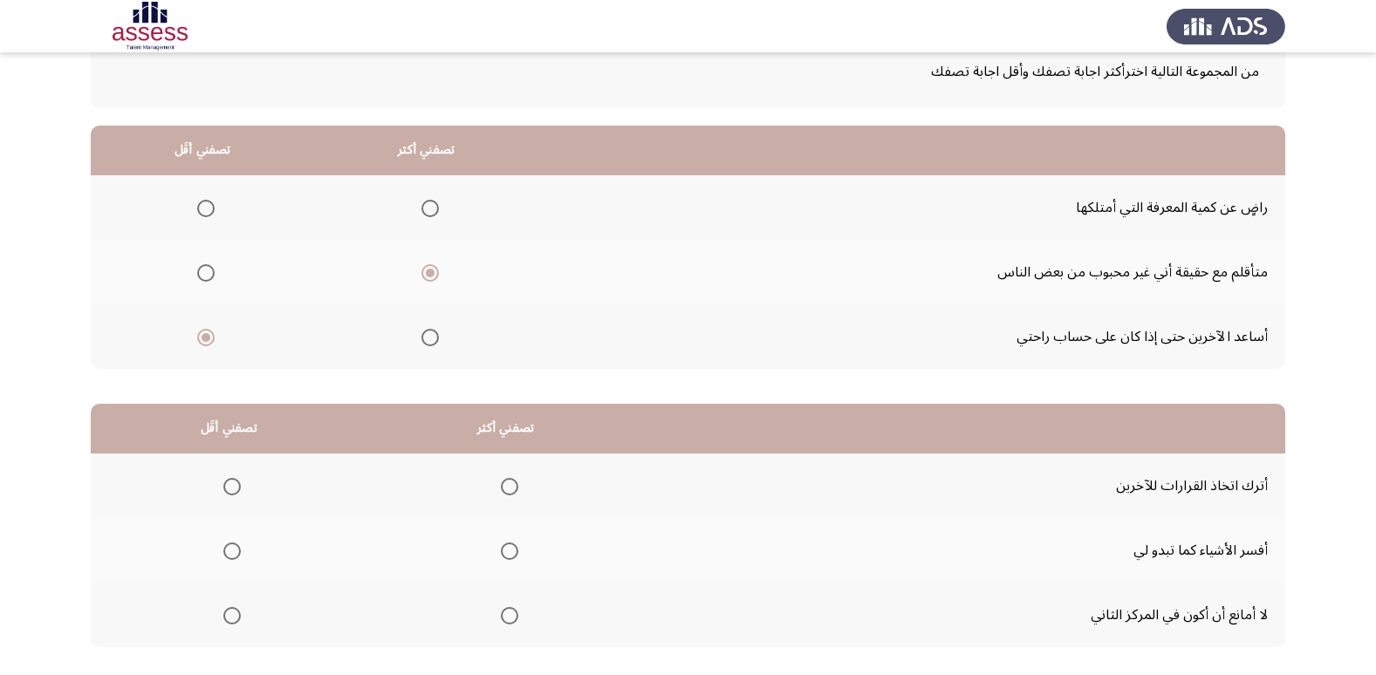
scroll to position [206, 0]
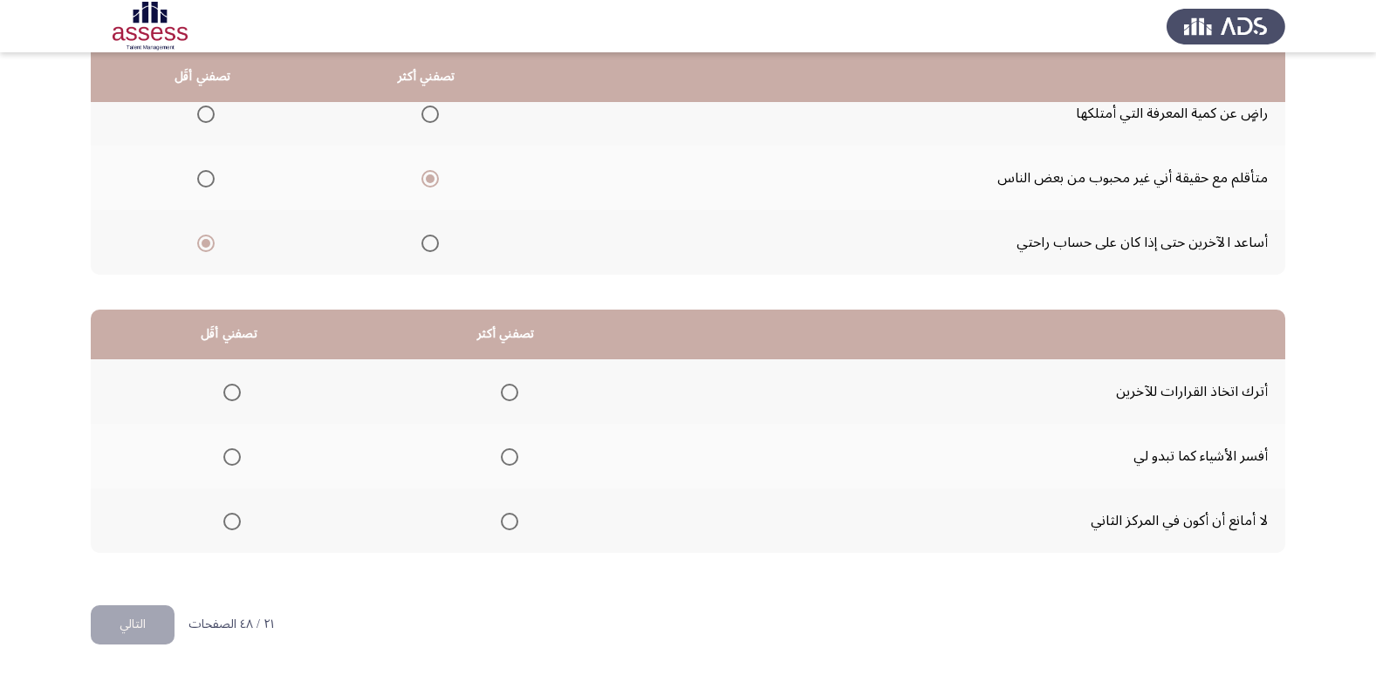
click at [239, 530] on mat-radio-group "Select an option" at bounding box center [228, 521] width 24 height 30
click at [231, 519] on span "Select an option" at bounding box center [231, 521] width 17 height 17
click at [231, 519] on input "Select an option" at bounding box center [231, 521] width 17 height 17
click at [508, 451] on span "Select an option" at bounding box center [509, 456] width 17 height 17
click at [508, 451] on input "Select an option" at bounding box center [509, 456] width 17 height 17
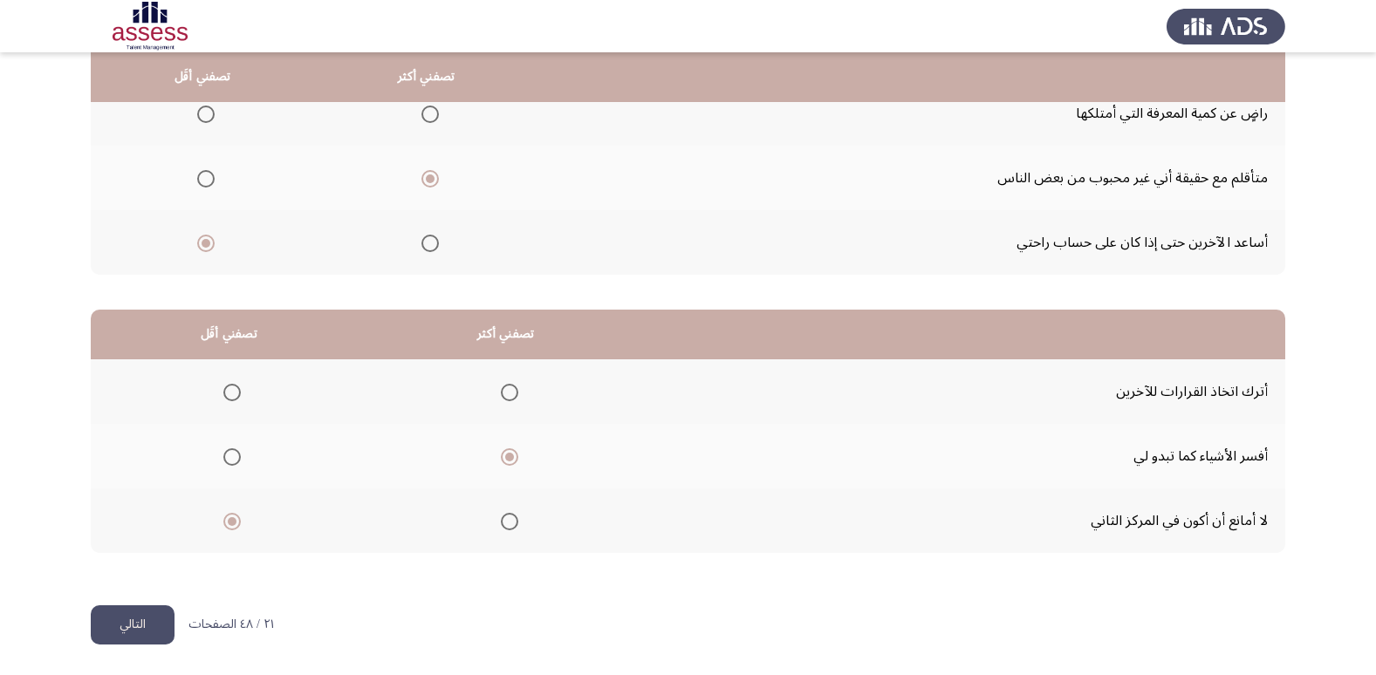
click at [129, 618] on button "التالي" at bounding box center [133, 624] width 84 height 39
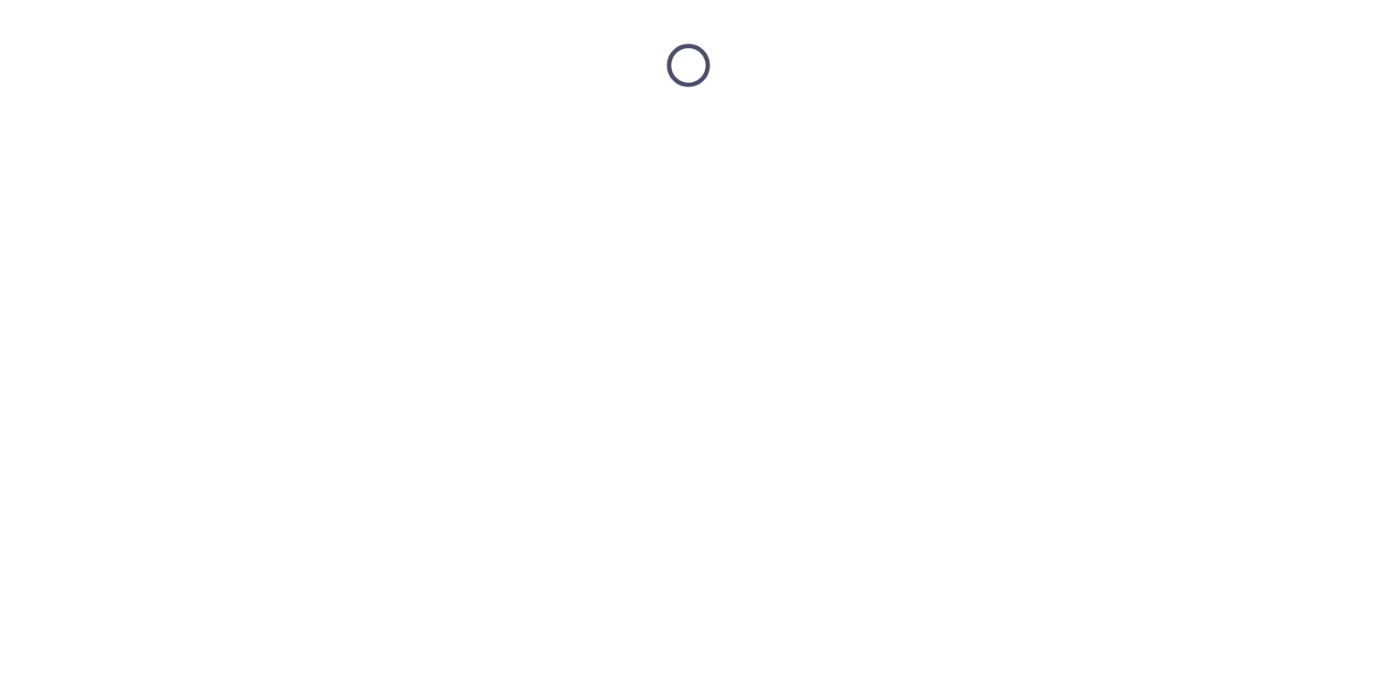
scroll to position [0, 0]
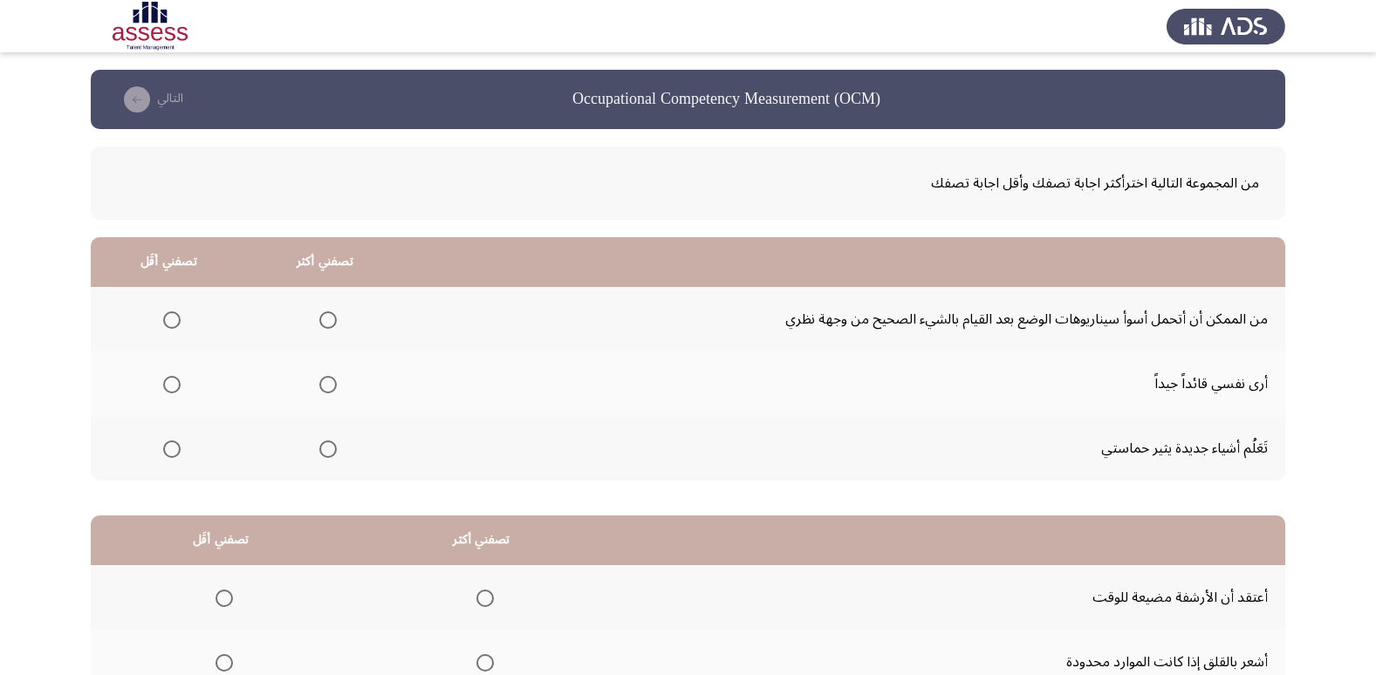
click at [331, 318] on span "Select an option" at bounding box center [327, 319] width 17 height 17
click at [331, 318] on input "Select an option" at bounding box center [327, 319] width 17 height 17
click at [328, 385] on span "Select an option" at bounding box center [328, 385] width 0 height 0
click at [325, 385] on input "Select an option" at bounding box center [327, 384] width 17 height 17
click at [169, 308] on mat-radio-group "Select an option" at bounding box center [168, 319] width 24 height 30
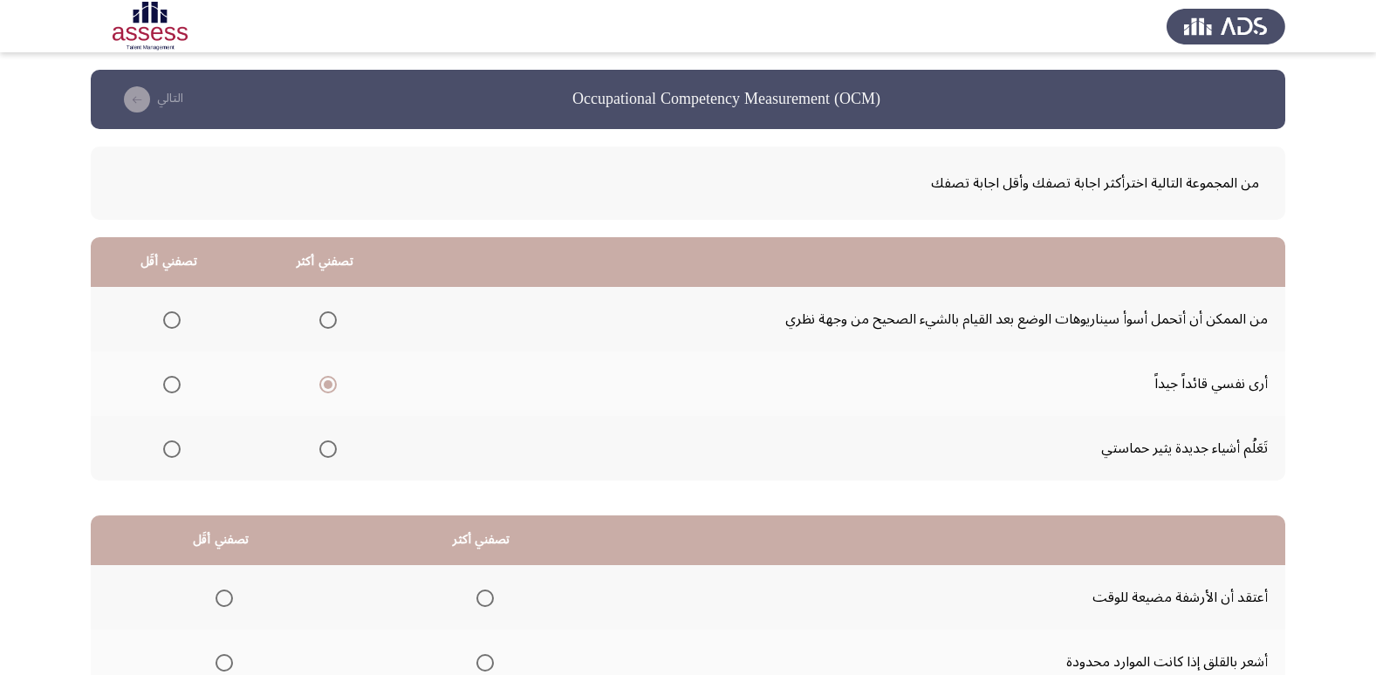
click at [168, 448] on span "Select an option" at bounding box center [171, 449] width 17 height 17
click at [168, 448] on input "Select an option" at bounding box center [171, 449] width 17 height 17
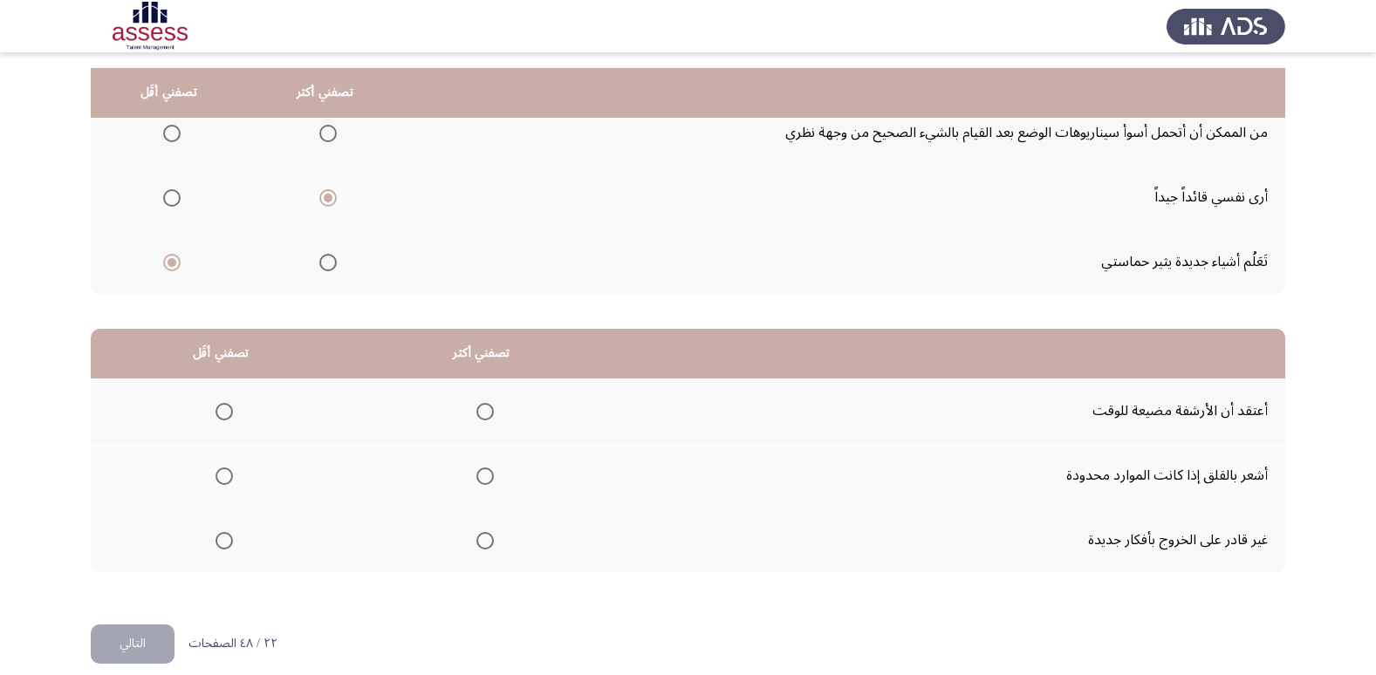
scroll to position [206, 0]
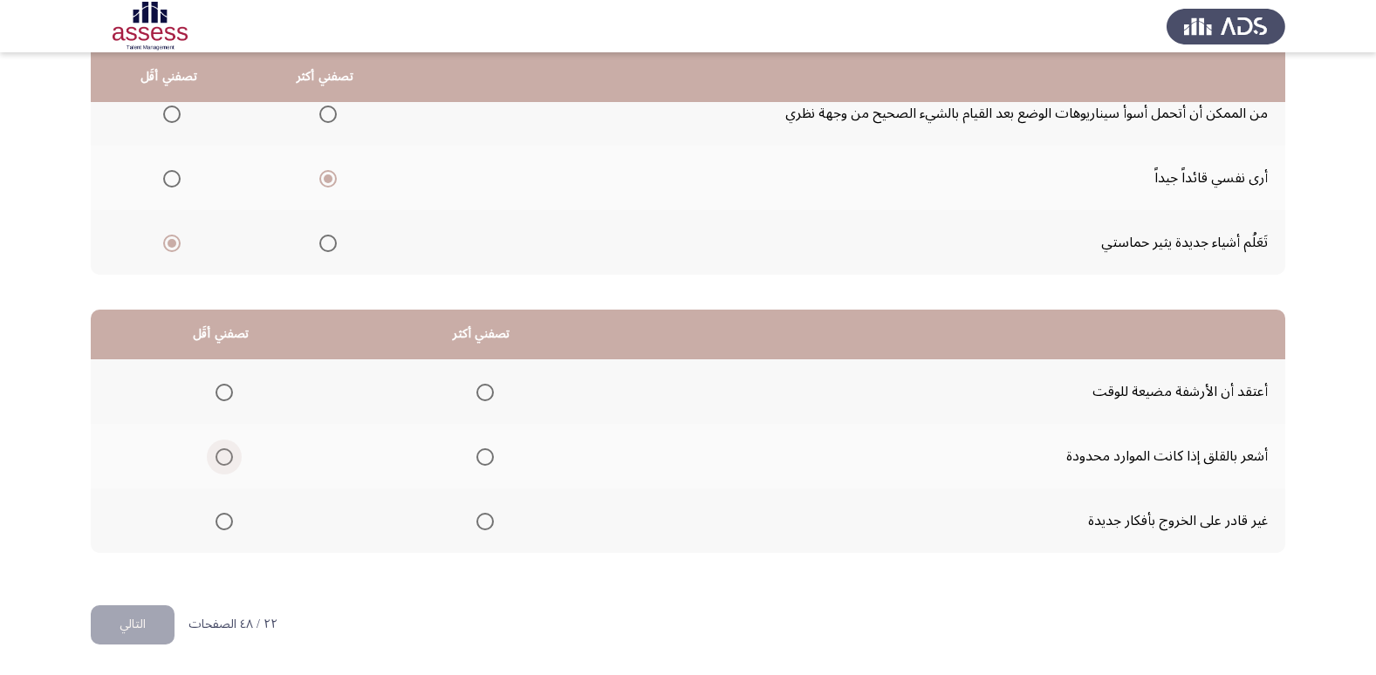
click at [222, 452] on span "Select an option" at bounding box center [223, 456] width 17 height 17
click at [222, 452] on input "Select an option" at bounding box center [223, 456] width 17 height 17
click at [488, 395] on span "Select an option" at bounding box center [484, 392] width 17 height 17
click at [488, 395] on input "Select an option" at bounding box center [484, 392] width 17 height 17
click at [140, 633] on button "التالي" at bounding box center [133, 624] width 84 height 39
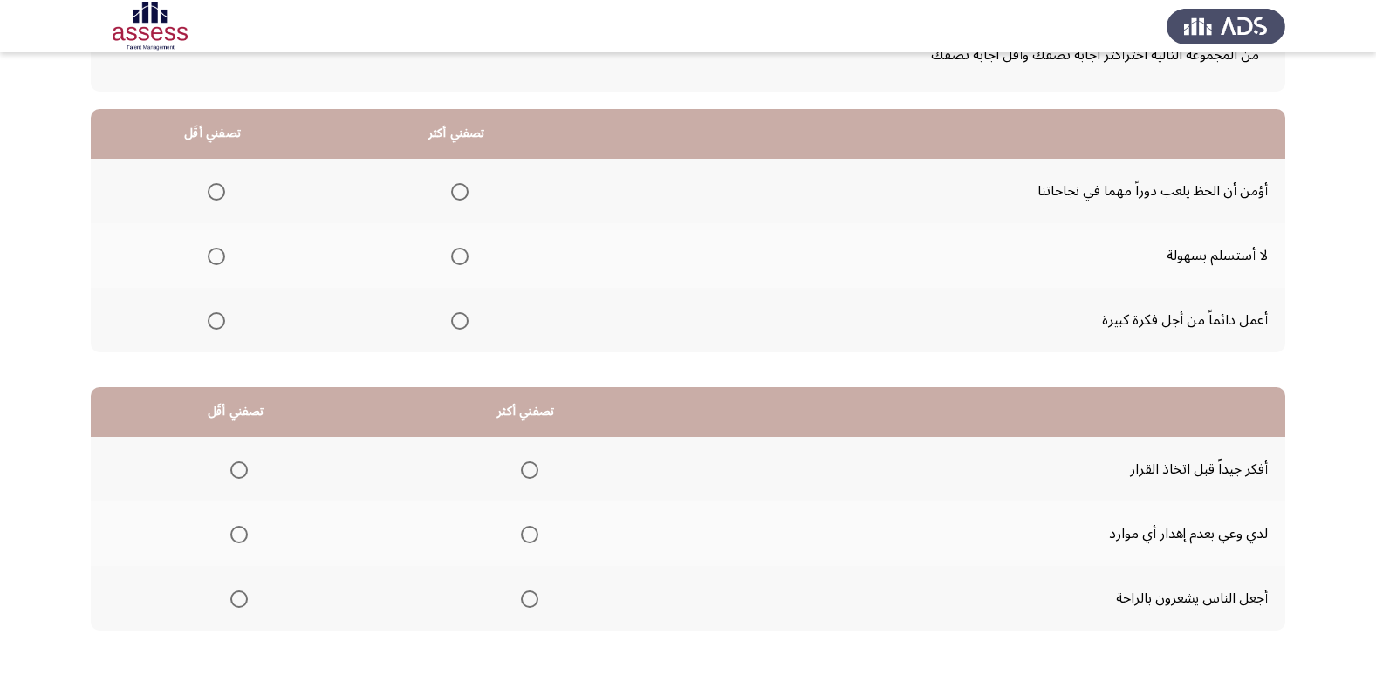
scroll to position [87, 0]
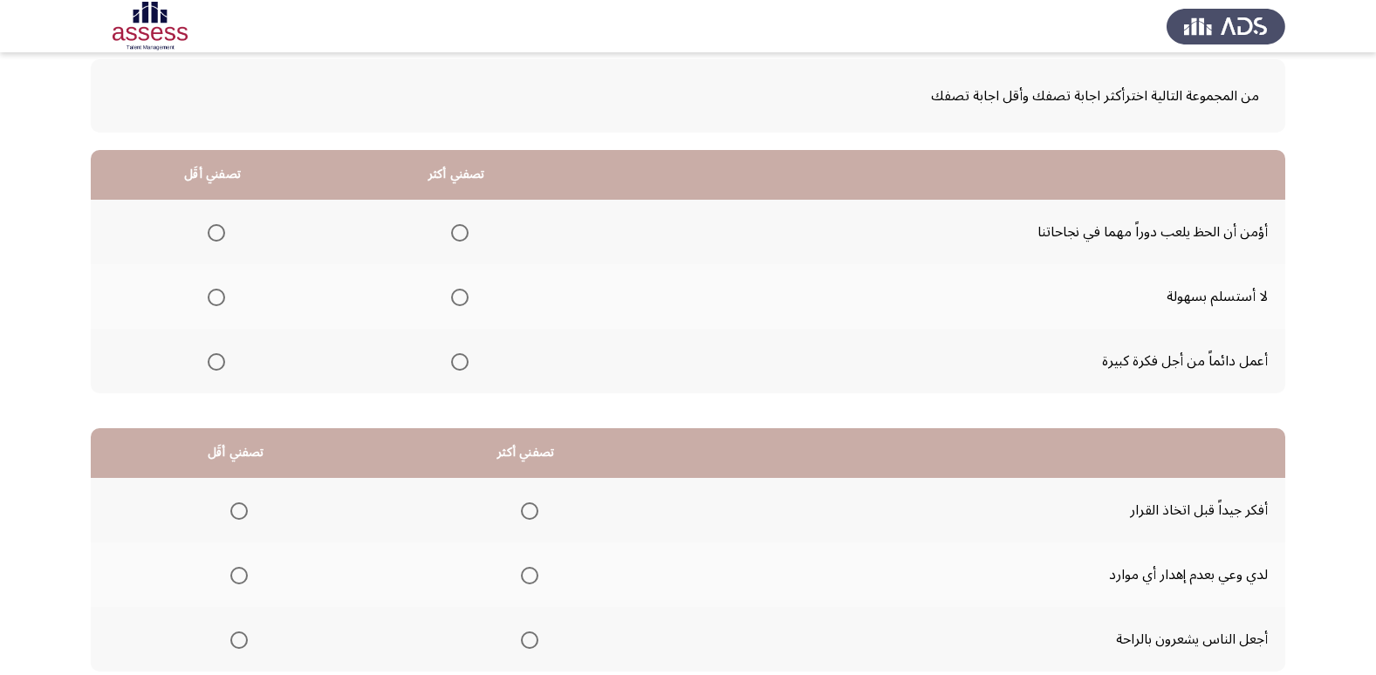
click at [460, 300] on span "Select an option" at bounding box center [459, 297] width 17 height 17
click at [460, 300] on input "Select an option" at bounding box center [459, 297] width 17 height 17
click at [213, 236] on span "Select an option" at bounding box center [216, 232] width 17 height 17
click at [213, 236] on input "Select an option" at bounding box center [216, 232] width 17 height 17
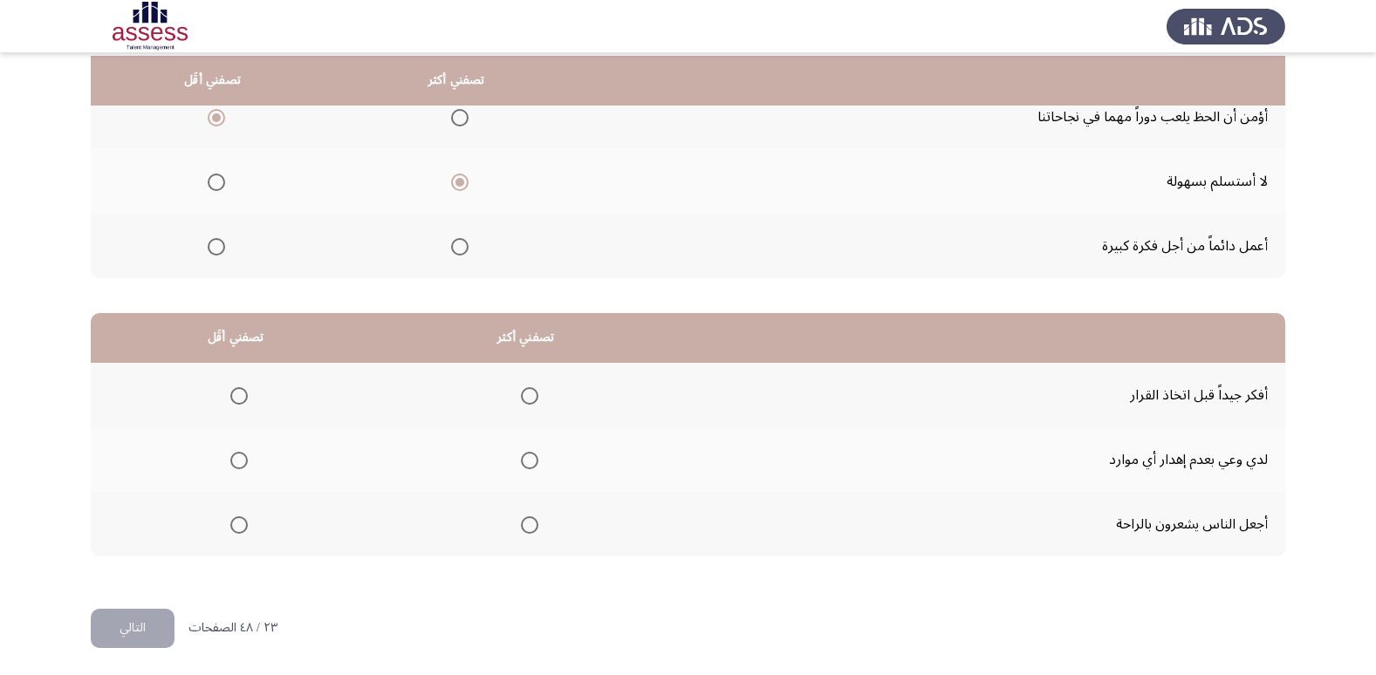
scroll to position [206, 0]
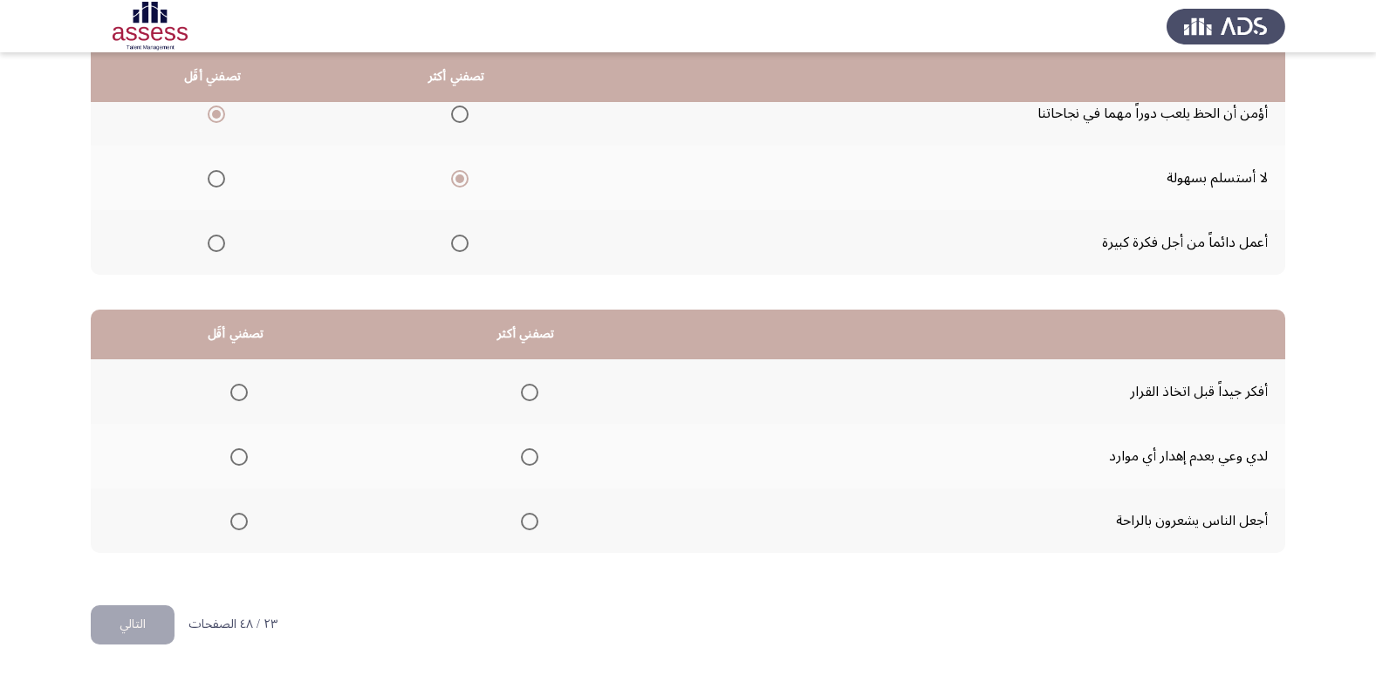
click at [521, 455] on span "Select an option" at bounding box center [529, 456] width 17 height 17
click at [521, 455] on input "Select an option" at bounding box center [529, 456] width 17 height 17
click at [223, 516] on label "Select an option" at bounding box center [235, 521] width 24 height 17
click at [230, 516] on input "Select an option" at bounding box center [238, 521] width 17 height 17
click at [132, 635] on button "التالي" at bounding box center [133, 624] width 84 height 39
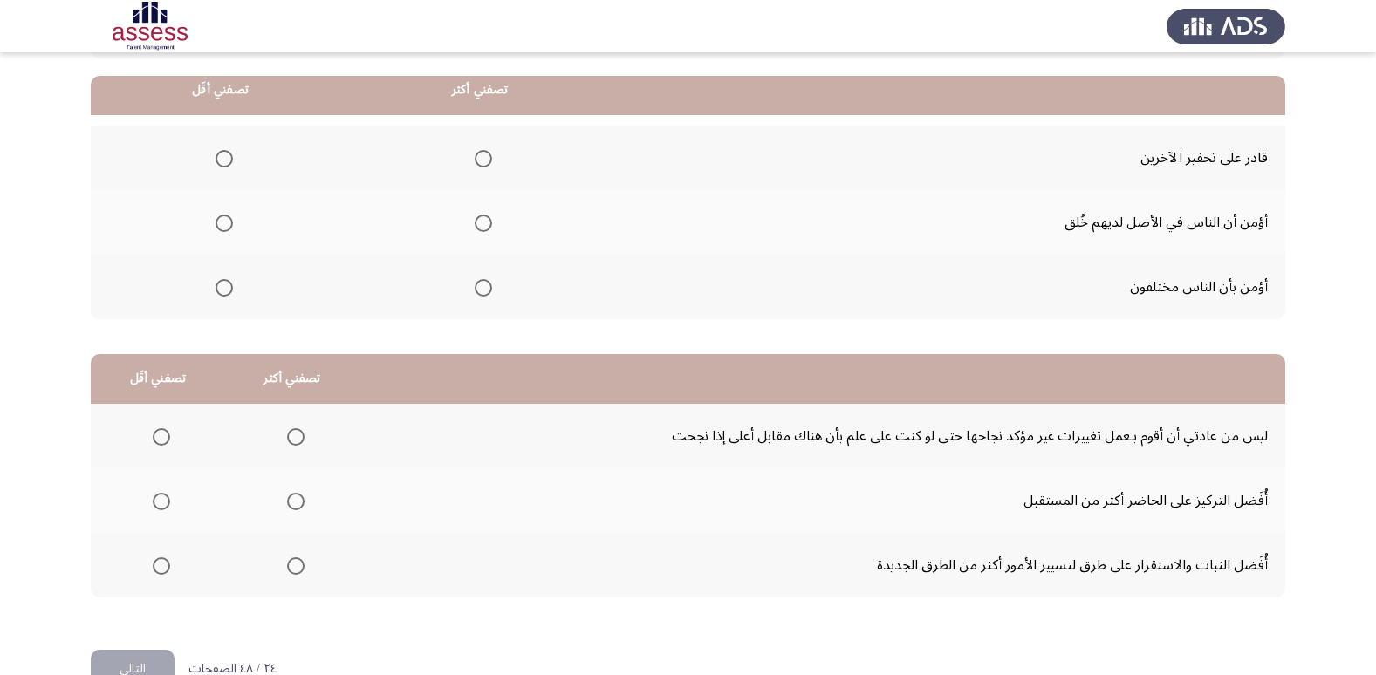
scroll to position [174, 0]
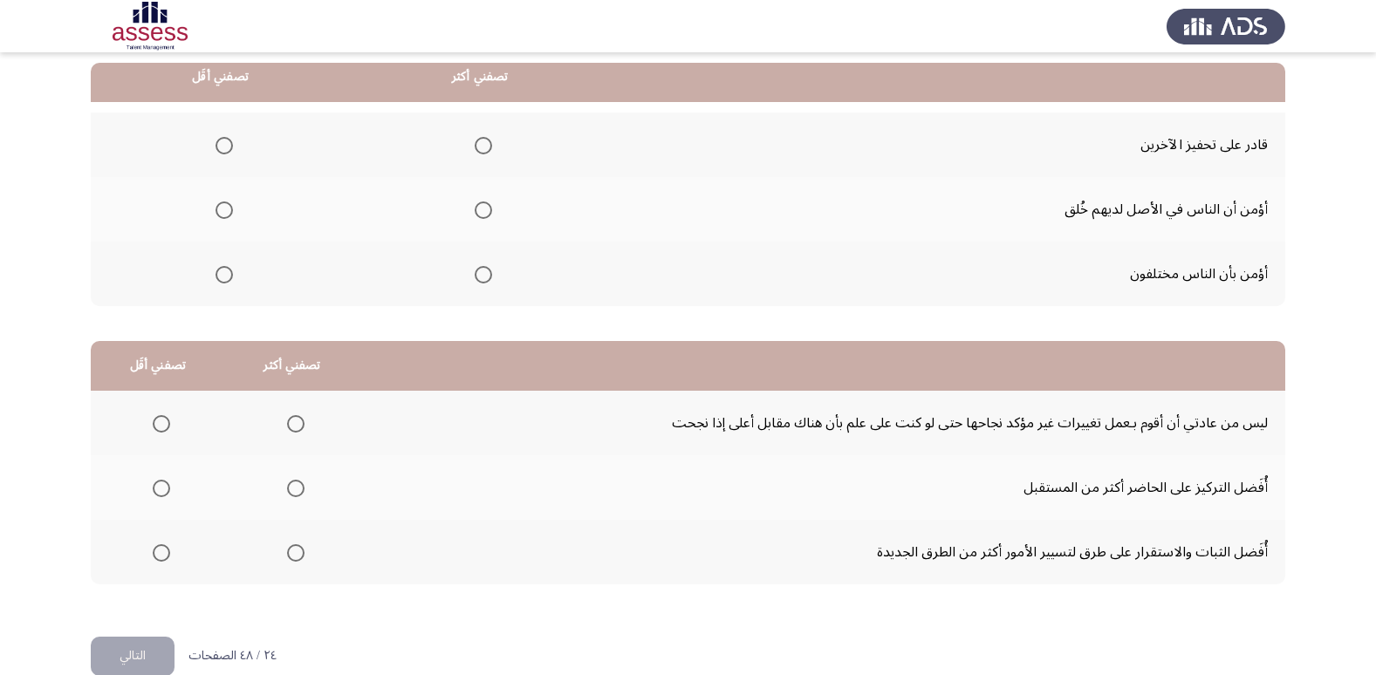
click at [225, 138] on span "Select an option" at bounding box center [223, 145] width 17 height 17
click at [225, 138] on input "Select an option" at bounding box center [223, 145] width 17 height 17
click at [467, 282] on th at bounding box center [480, 274] width 260 height 65
click at [483, 275] on span "Select an option" at bounding box center [483, 275] width 0 height 0
click at [482, 275] on input "Select an option" at bounding box center [483, 274] width 17 height 17
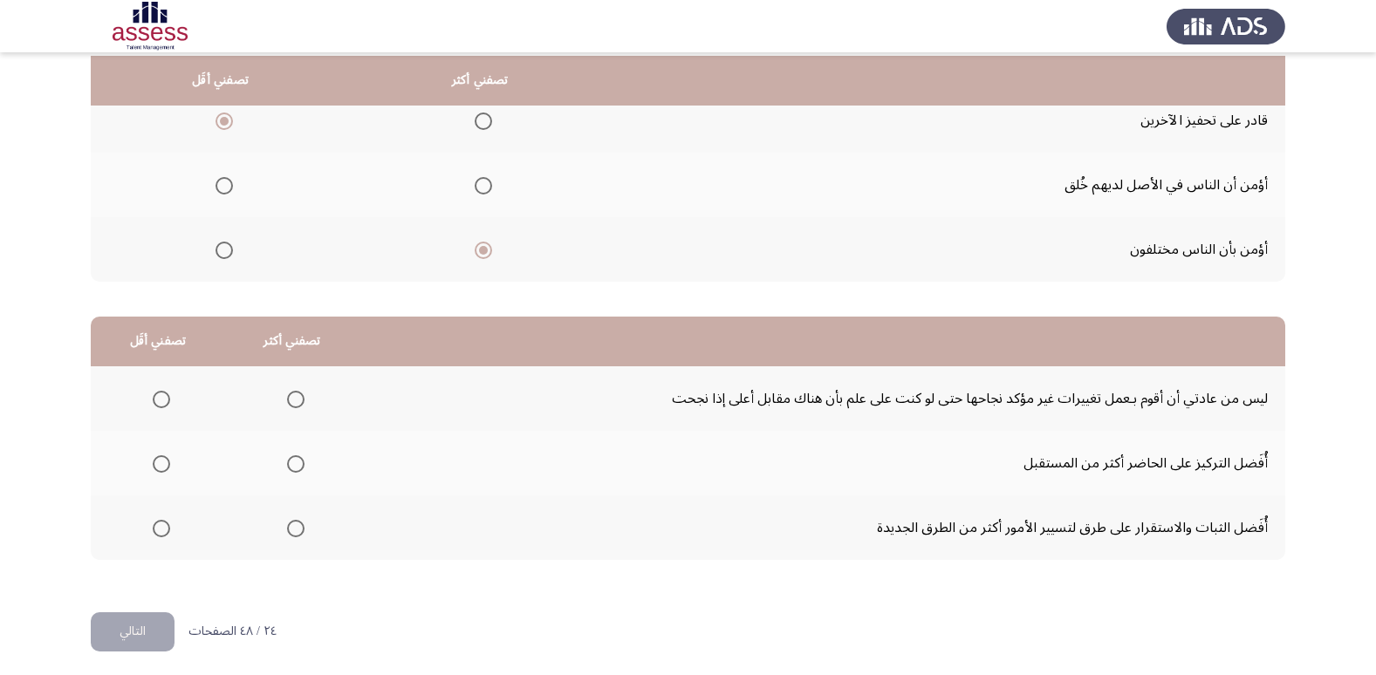
scroll to position [206, 0]
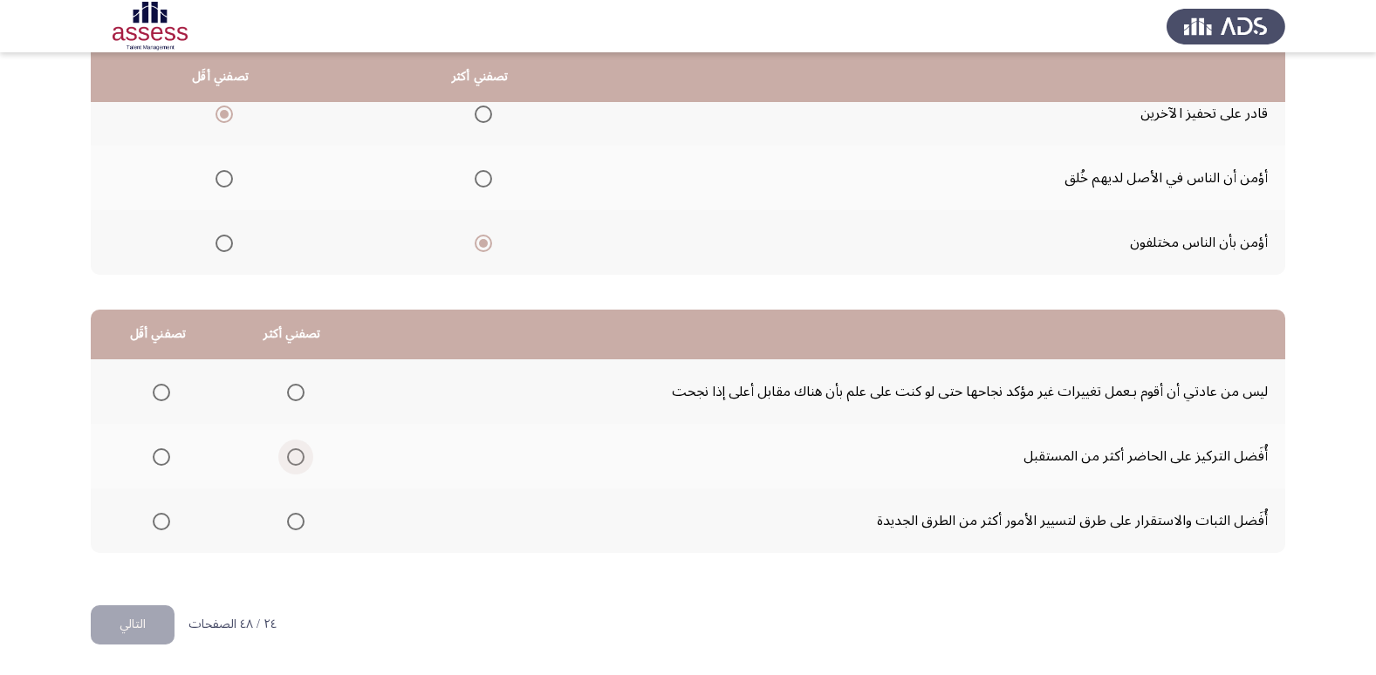
click at [296, 457] on span "Select an option" at bounding box center [296, 457] width 0 height 0
click at [292, 456] on input "Select an option" at bounding box center [295, 456] width 17 height 17
click at [147, 385] on label "Select an option" at bounding box center [158, 392] width 24 height 17
click at [153, 385] on input "Select an option" at bounding box center [161, 392] width 17 height 17
click at [133, 614] on button "التالي" at bounding box center [133, 624] width 84 height 39
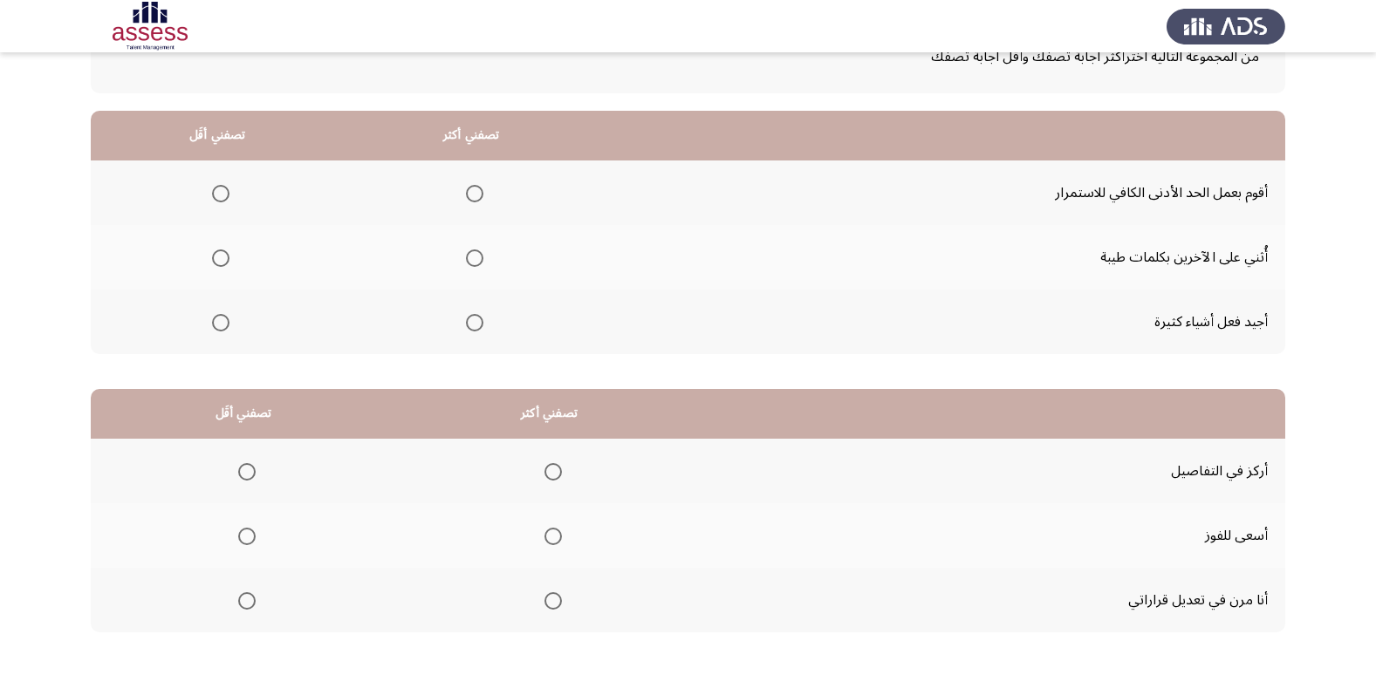
scroll to position [87, 0]
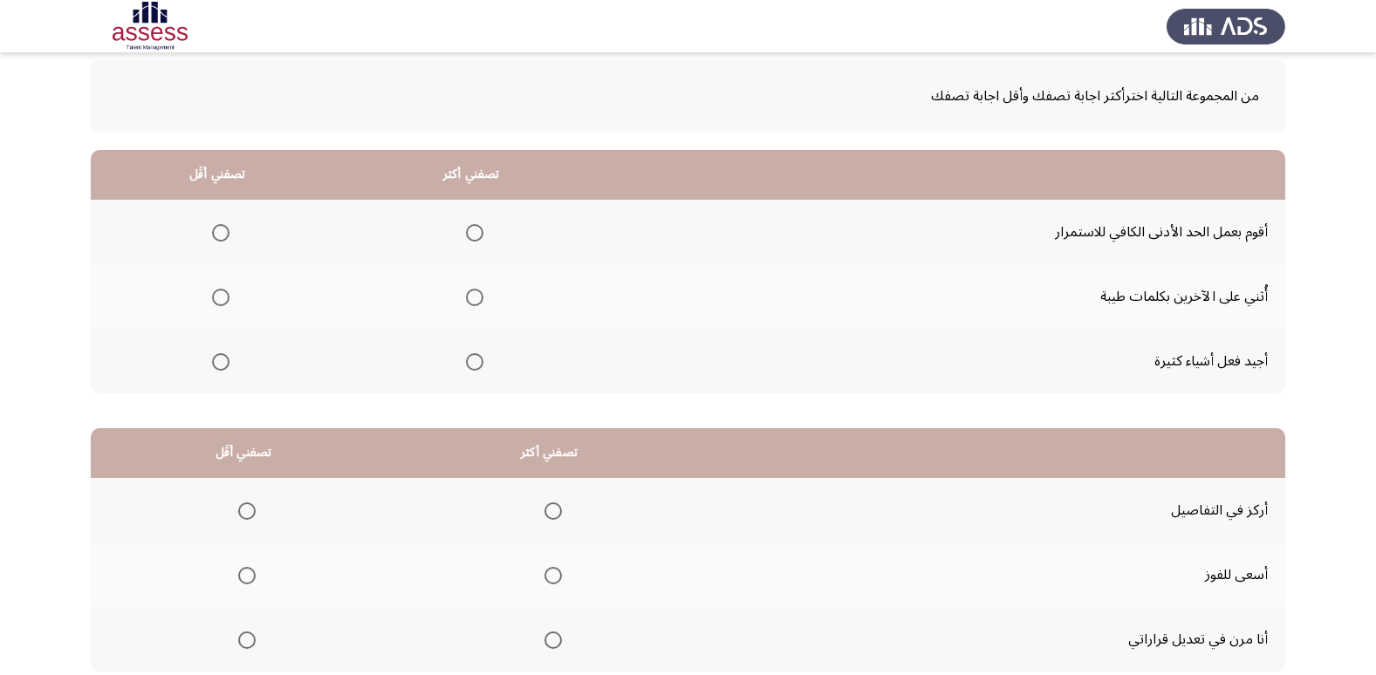
click at [221, 288] on mat-radio-button "Select an option" at bounding box center [217, 297] width 24 height 18
click at [215, 302] on span "Select an option" at bounding box center [220, 297] width 17 height 17
click at [215, 302] on input "Select an option" at bounding box center [220, 297] width 17 height 17
click at [468, 372] on mat-radio-group "Select an option" at bounding box center [471, 361] width 24 height 30
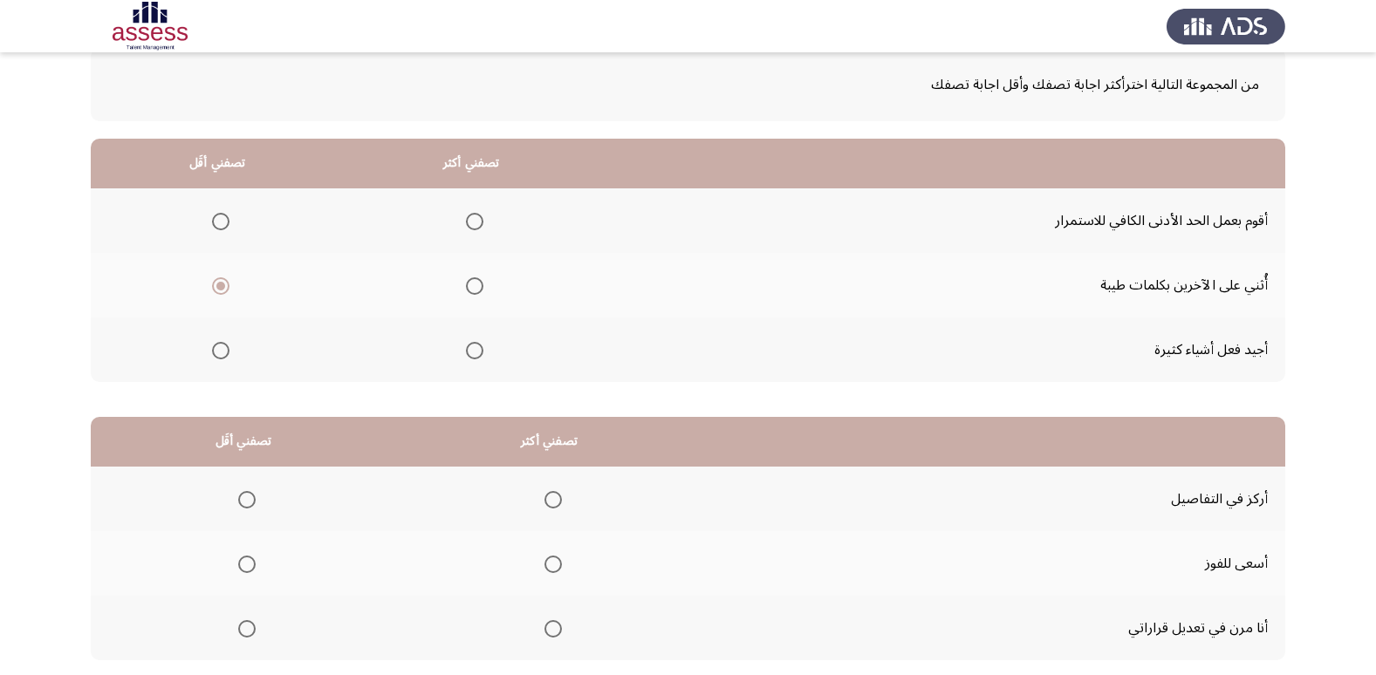
scroll to position [206, 0]
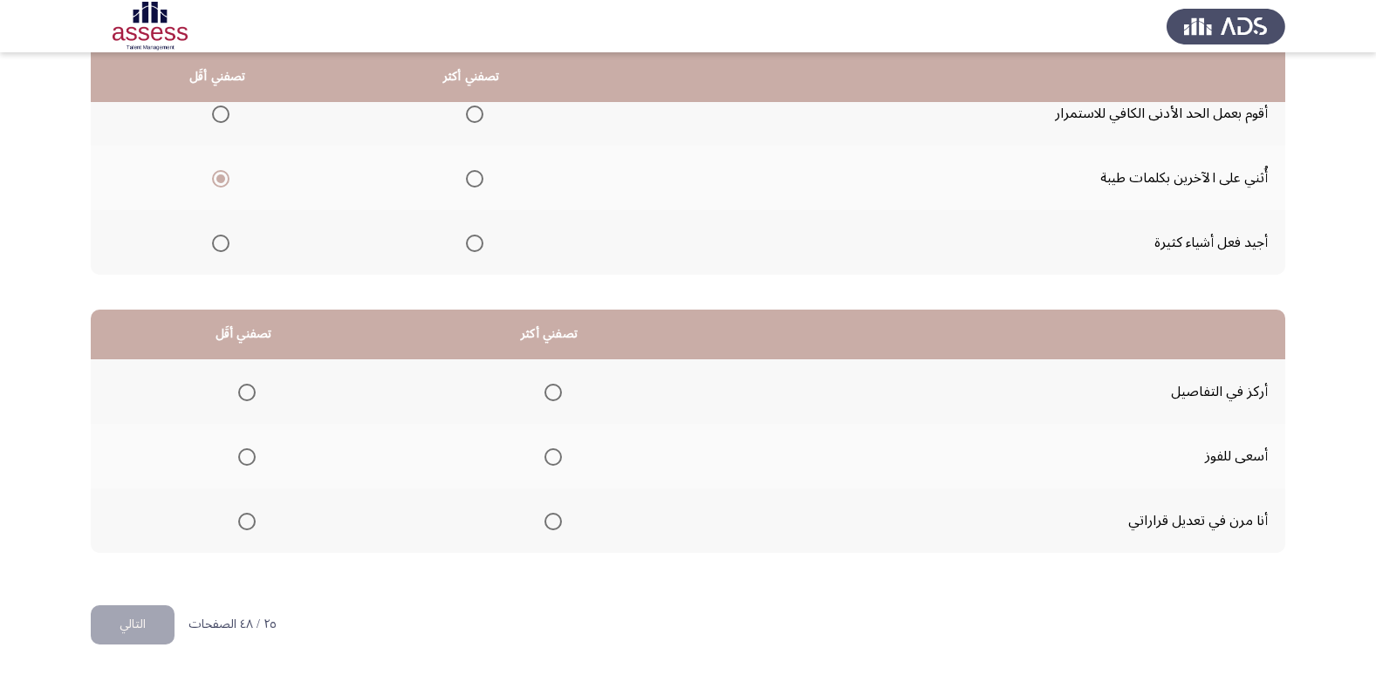
click at [466, 246] on span "Select an option" at bounding box center [474, 243] width 17 height 17
click at [466, 246] on input "Select an option" at bounding box center [474, 243] width 17 height 17
click at [557, 456] on span "Select an option" at bounding box center [552, 456] width 17 height 17
click at [557, 456] on input "Select an option" at bounding box center [552, 456] width 17 height 17
click at [244, 528] on span "Select an option" at bounding box center [246, 521] width 17 height 17
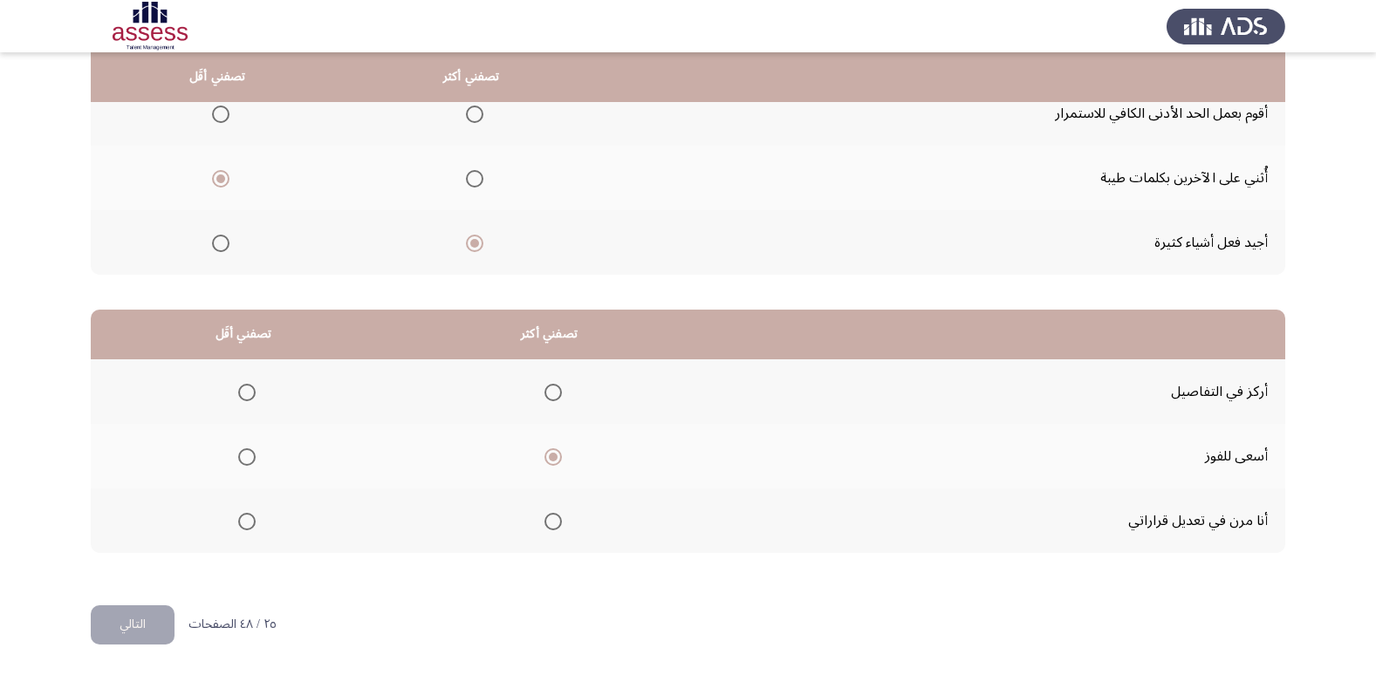
click at [244, 528] on input "Select an option" at bounding box center [246, 521] width 17 height 17
click at [151, 623] on button "التالي" at bounding box center [133, 624] width 84 height 39
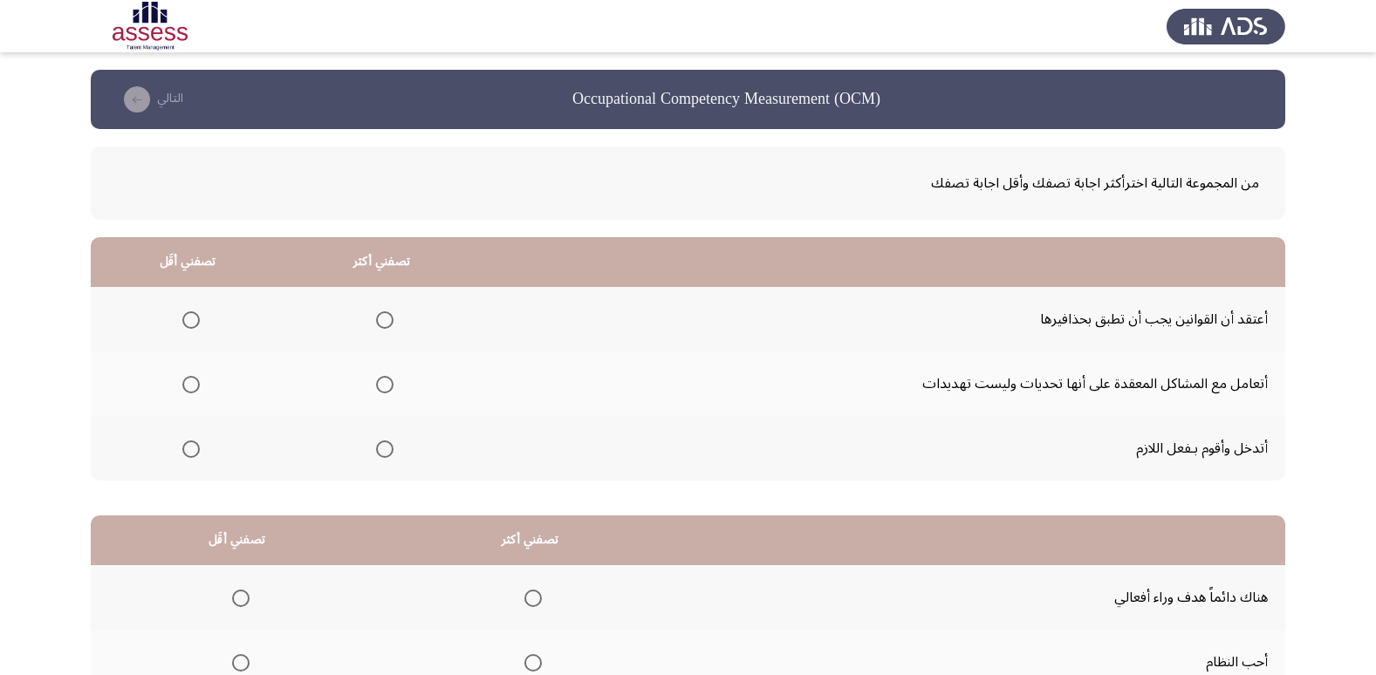
click at [179, 321] on label "Select an option" at bounding box center [187, 319] width 24 height 17
click at [182, 321] on input "Select an option" at bounding box center [190, 319] width 17 height 17
click at [385, 444] on span "Select an option" at bounding box center [384, 449] width 17 height 17
click at [385, 444] on input "Select an option" at bounding box center [384, 449] width 17 height 17
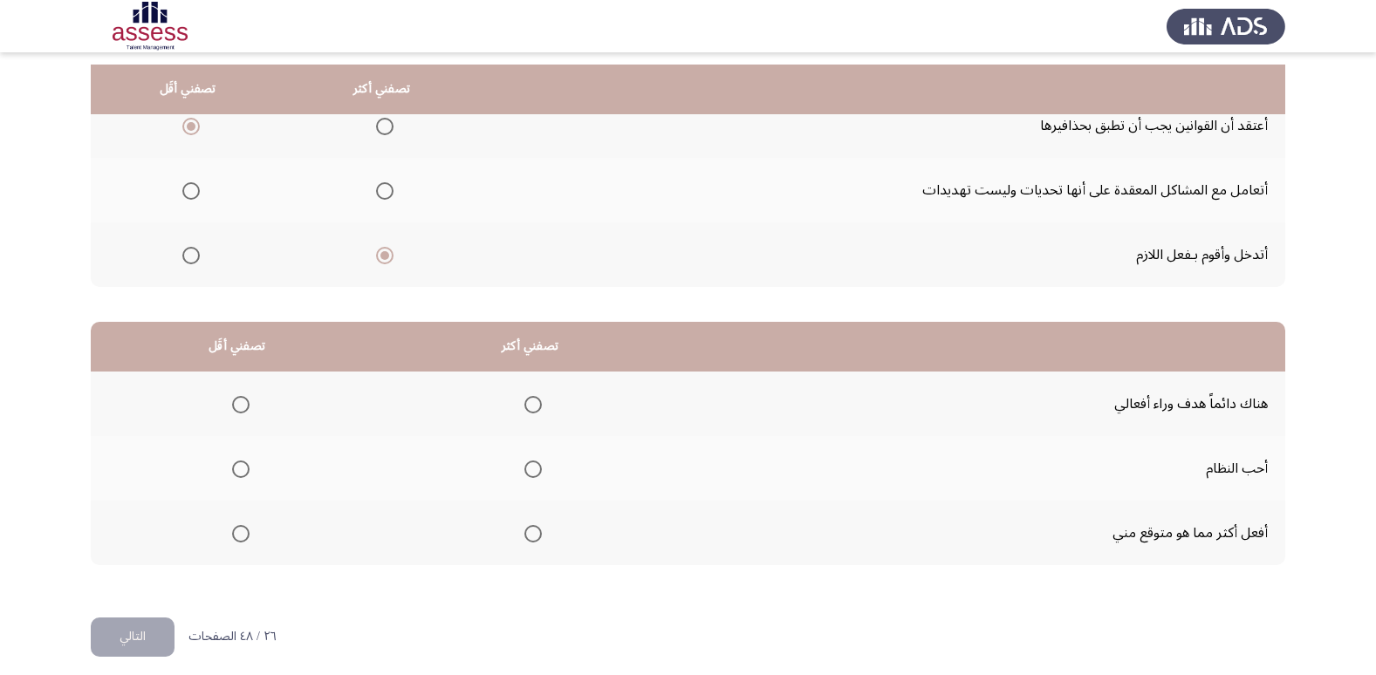
scroll to position [206, 0]
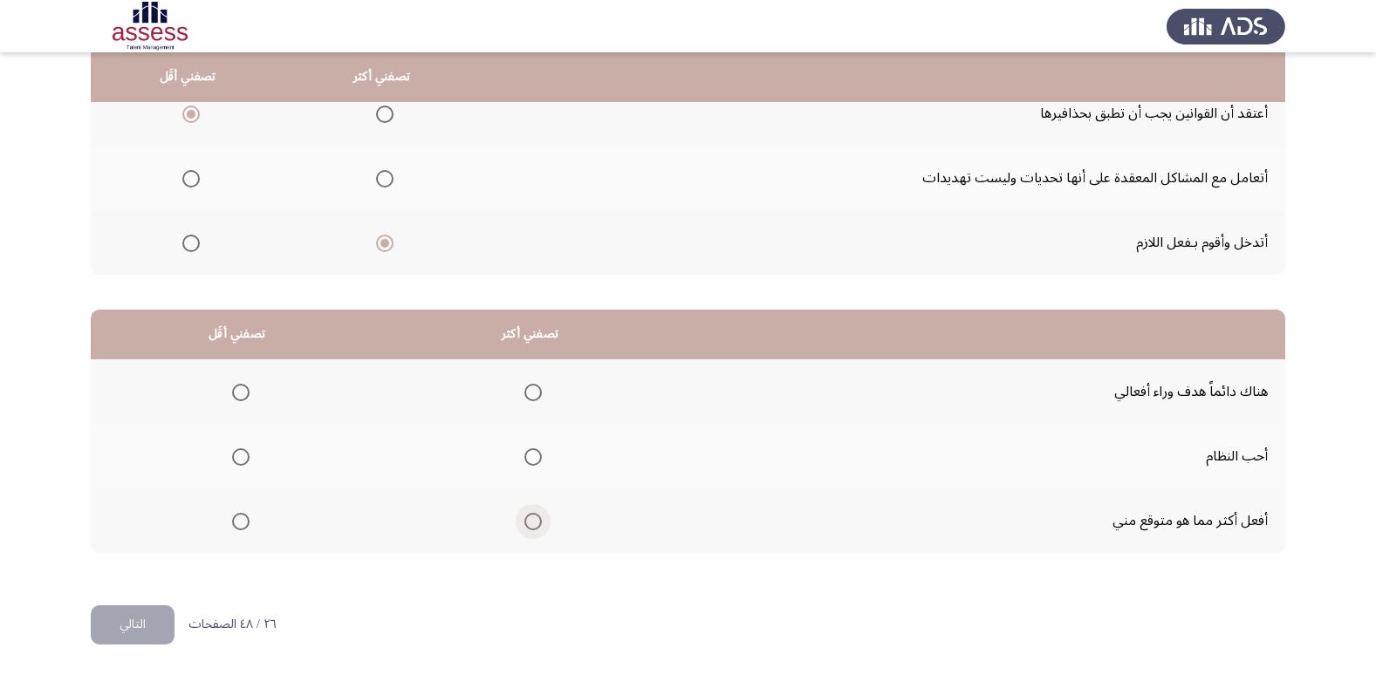
click at [537, 530] on span "Select an option" at bounding box center [532, 521] width 17 height 17
click at [537, 530] on input "Select an option" at bounding box center [532, 521] width 17 height 17
click at [241, 395] on span "Select an option" at bounding box center [240, 392] width 17 height 17
click at [241, 395] on input "Select an option" at bounding box center [240, 392] width 17 height 17
click at [138, 619] on button "التالي" at bounding box center [133, 624] width 84 height 39
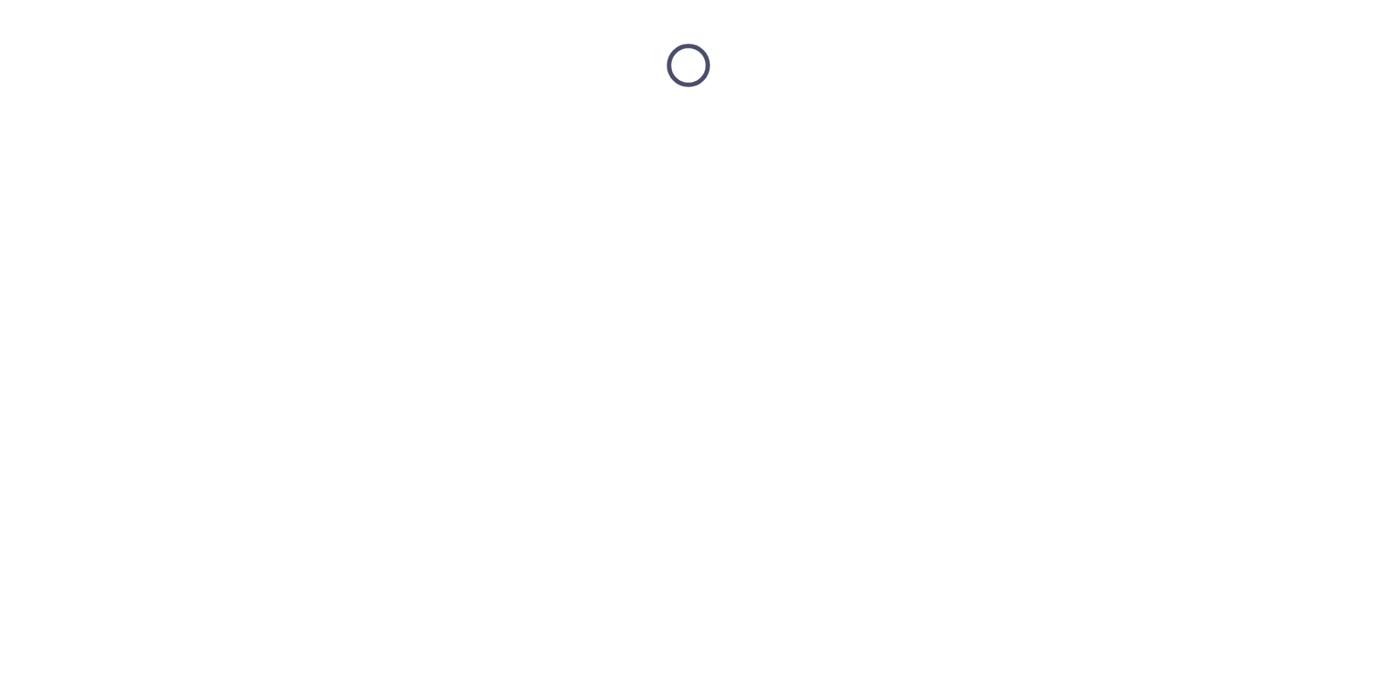
scroll to position [0, 0]
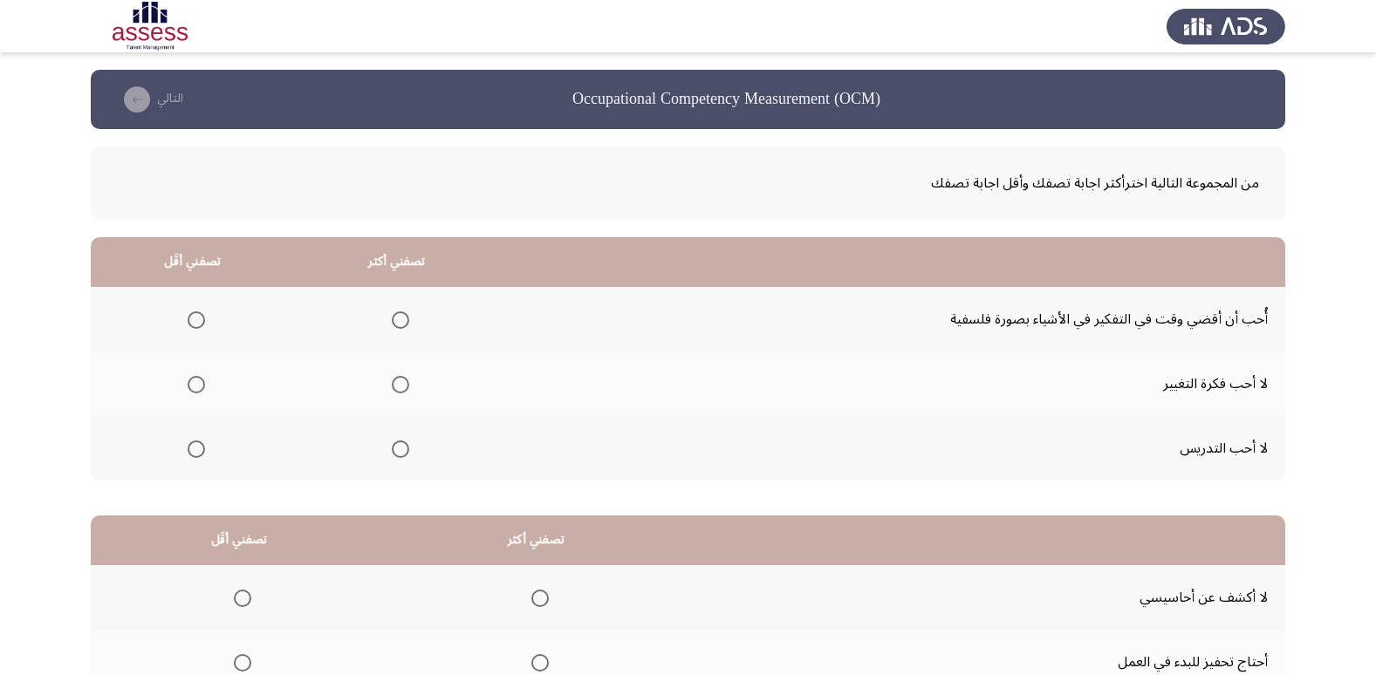
click at [197, 330] on mat-radio-group "Select an option" at bounding box center [193, 319] width 24 height 30
click at [195, 325] on span "Select an option" at bounding box center [196, 319] width 17 height 17
click at [195, 325] on input "Select an option" at bounding box center [196, 319] width 17 height 17
click at [400, 427] on th at bounding box center [397, 448] width 204 height 65
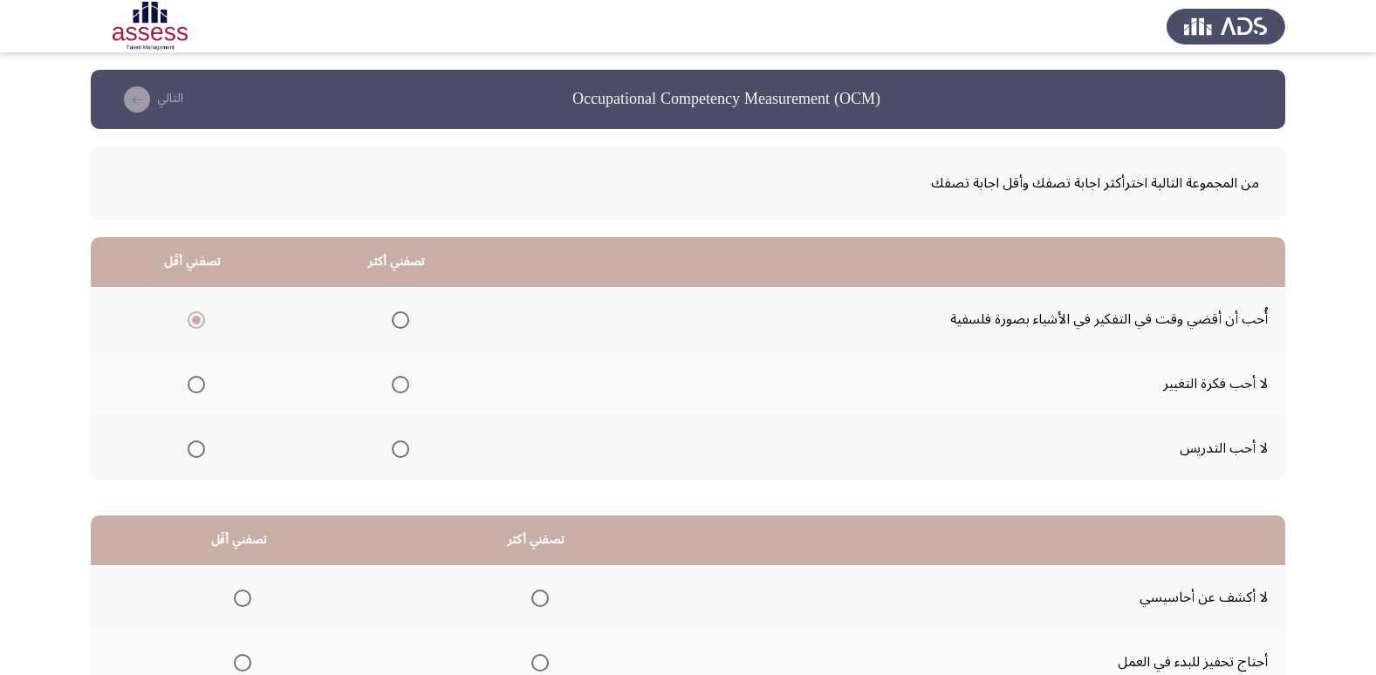
click at [392, 455] on span "Select an option" at bounding box center [400, 449] width 17 height 17
click at [392, 455] on input "Select an option" at bounding box center [400, 449] width 17 height 17
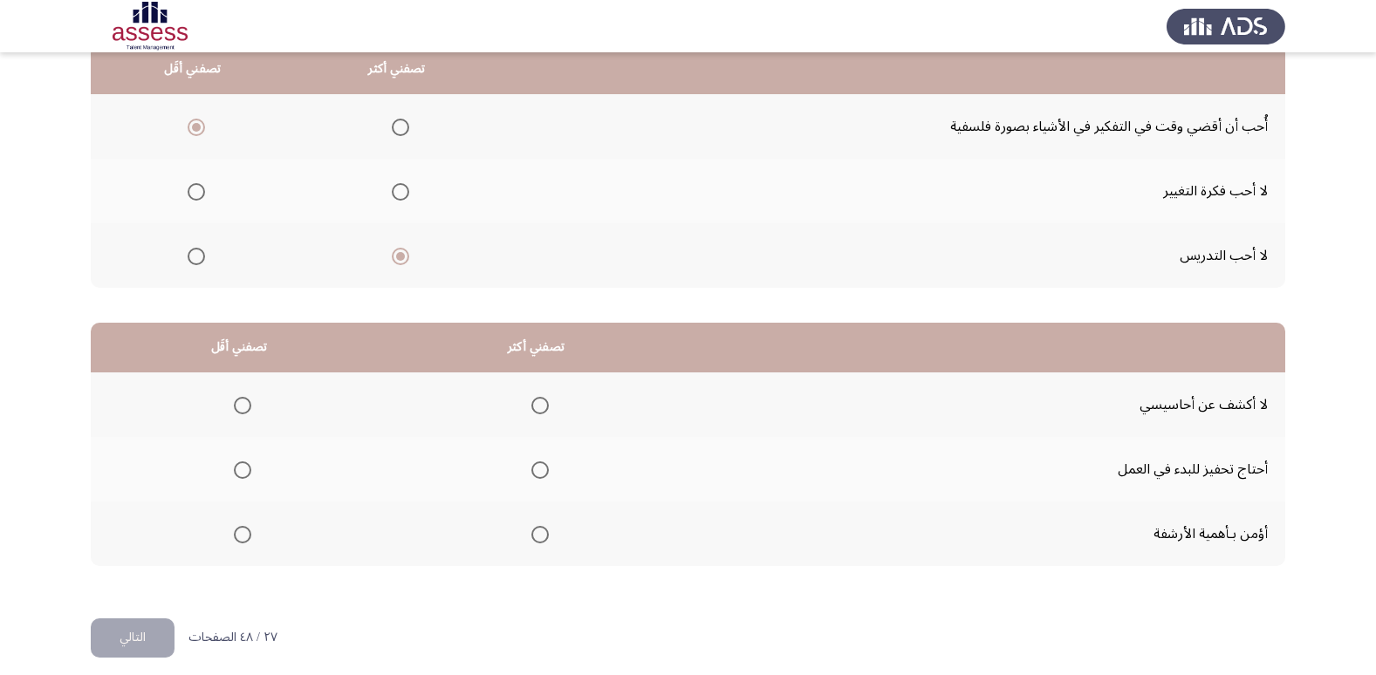
scroll to position [206, 0]
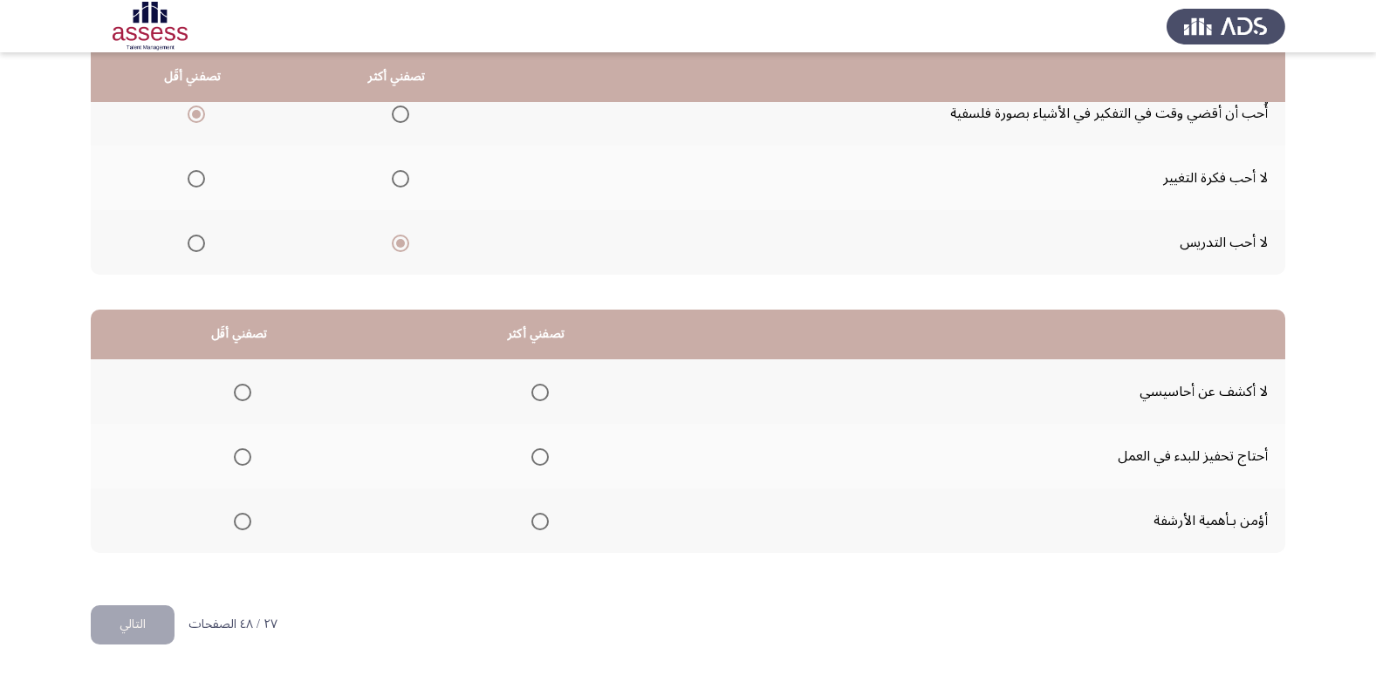
click at [533, 389] on span "Select an option" at bounding box center [539, 392] width 17 height 17
click at [533, 389] on input "Select an option" at bounding box center [539, 392] width 17 height 17
click at [238, 521] on span "Select an option" at bounding box center [242, 521] width 17 height 17
click at [238, 521] on input "Select an option" at bounding box center [242, 521] width 17 height 17
click at [115, 629] on button "التالي" at bounding box center [133, 624] width 84 height 39
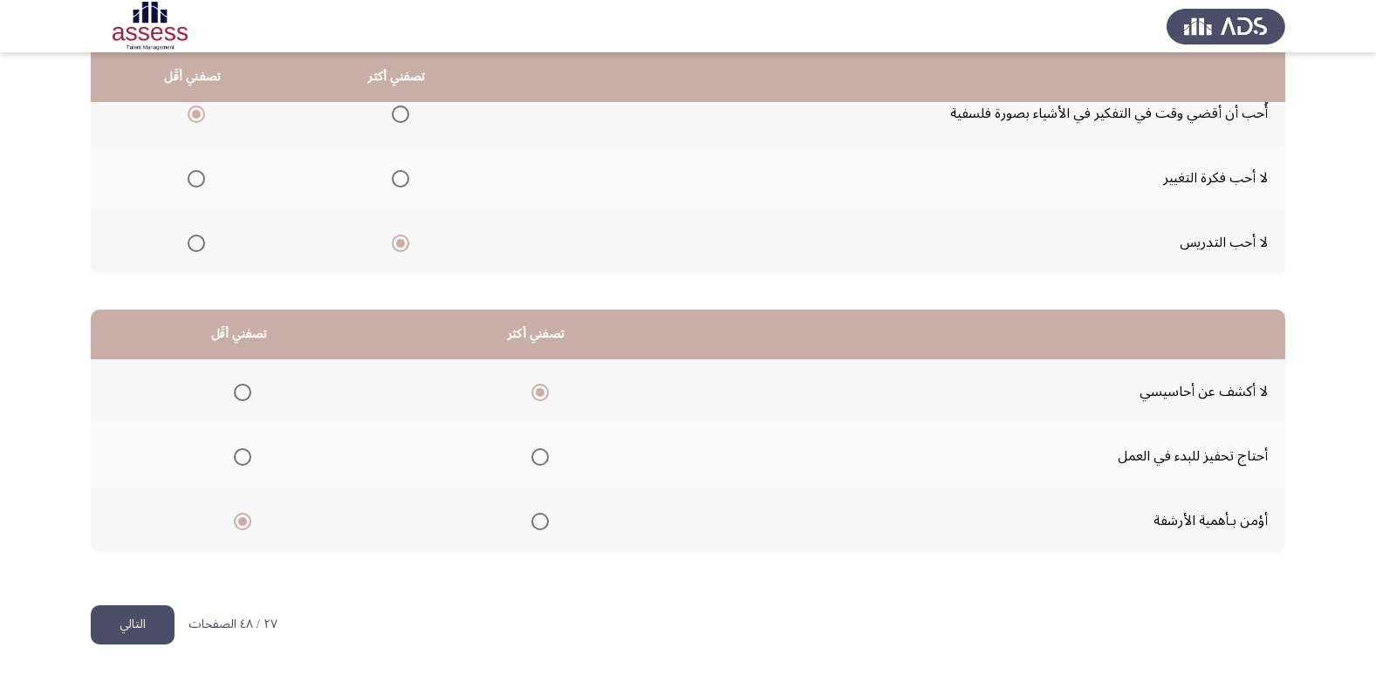
scroll to position [0, 0]
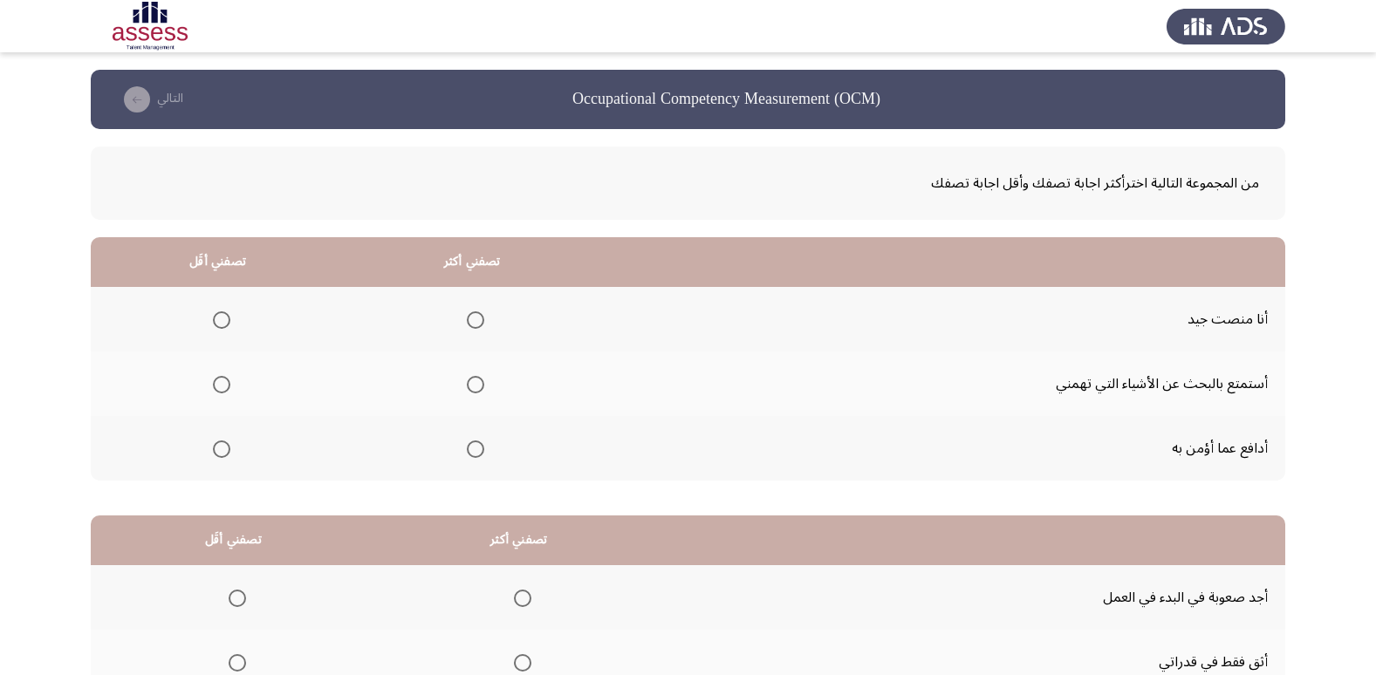
click at [475, 449] on span "Select an option" at bounding box center [475, 449] width 17 height 17
click at [475, 449] on input "Select an option" at bounding box center [475, 449] width 17 height 17
click at [213, 319] on span "Select an option" at bounding box center [221, 319] width 17 height 17
click at [213, 319] on input "Select an option" at bounding box center [221, 319] width 17 height 17
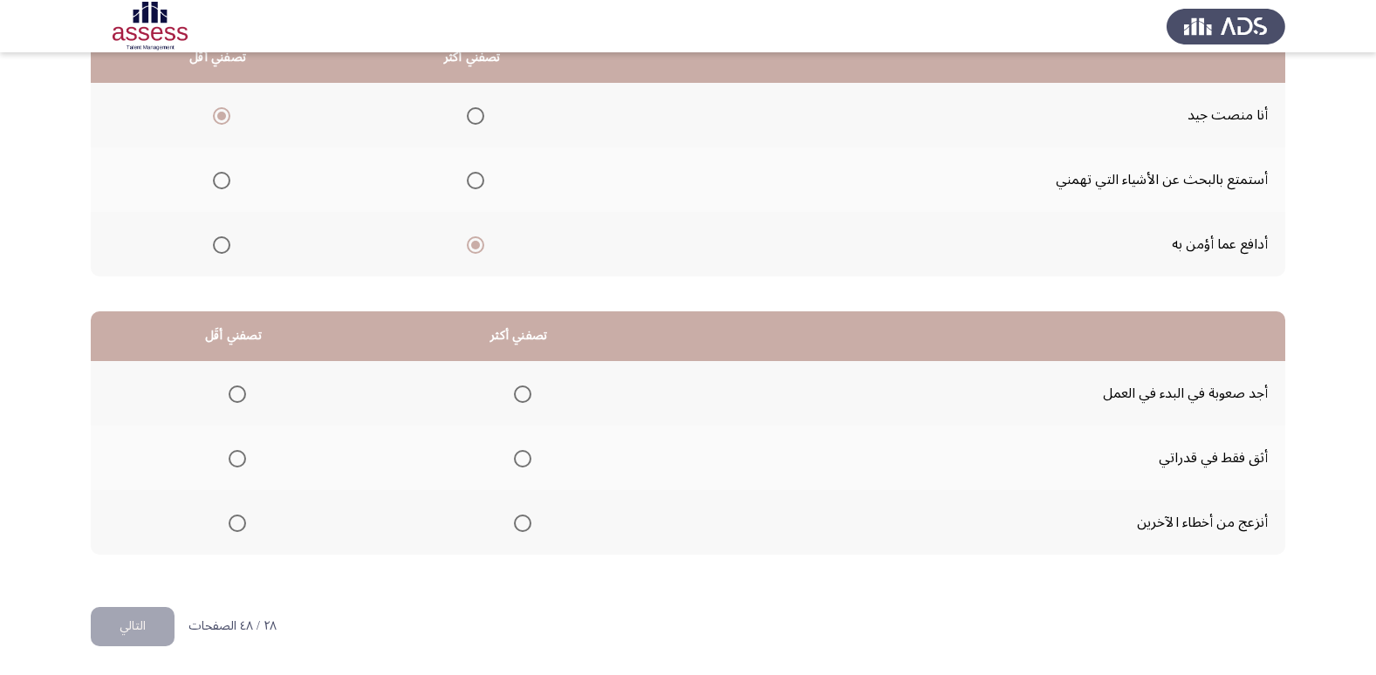
scroll to position [206, 0]
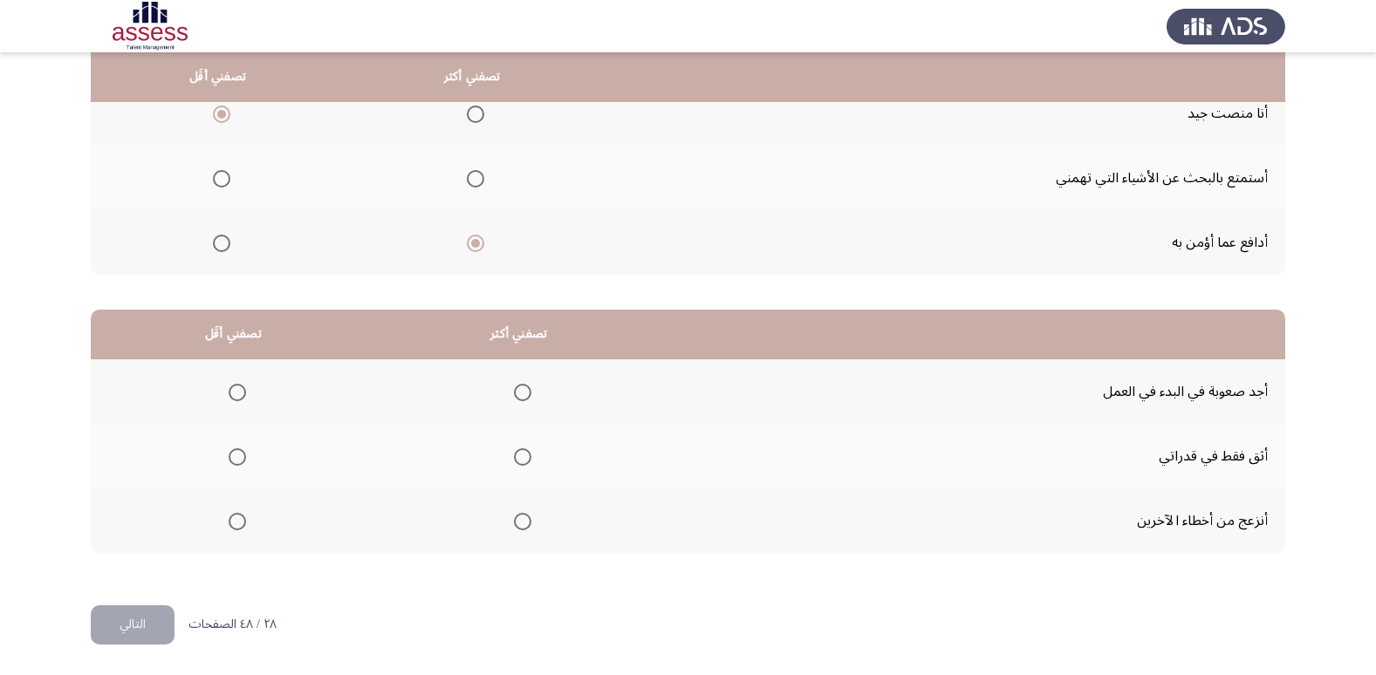
click at [471, 187] on span "Select an option" at bounding box center [475, 178] width 17 height 17
click at [471, 187] on input "Select an option" at bounding box center [475, 178] width 17 height 17
click at [235, 400] on span "Select an option" at bounding box center [237, 392] width 17 height 17
click at [235, 400] on input "Select an option" at bounding box center [237, 392] width 17 height 17
click at [516, 448] on span "Select an option" at bounding box center [522, 456] width 17 height 17
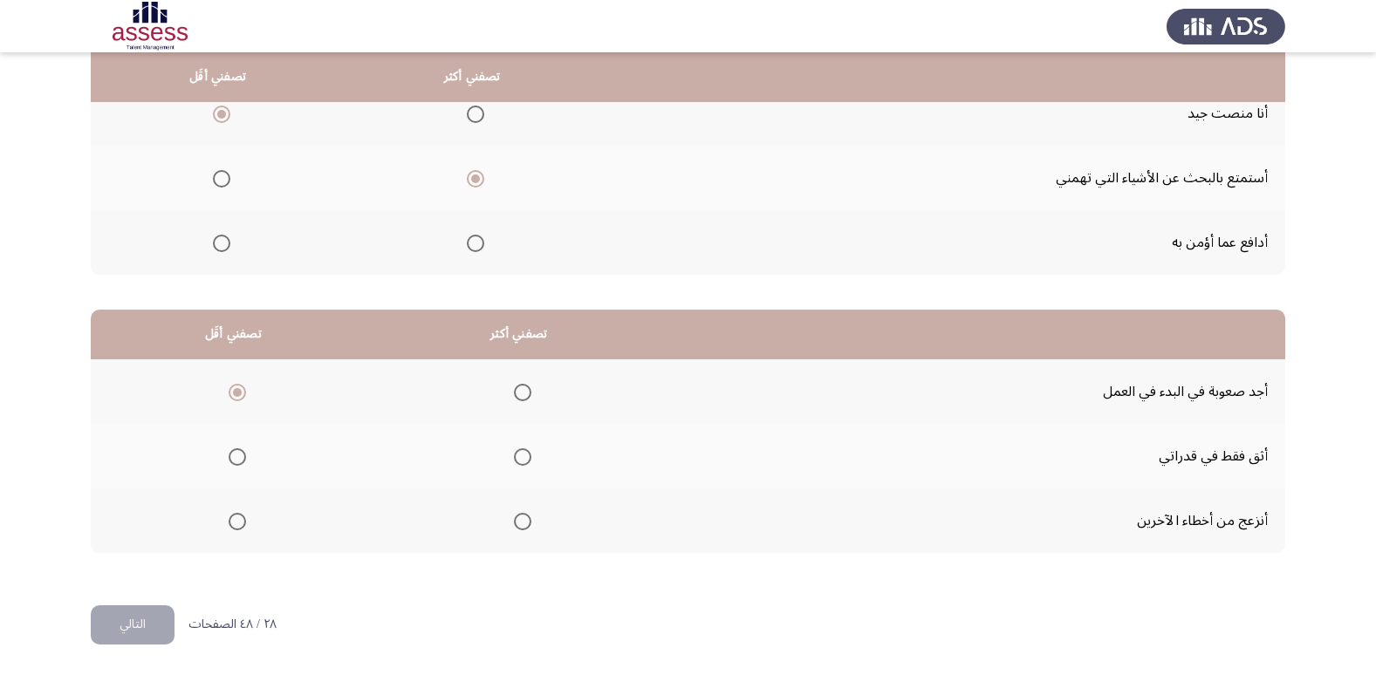
click at [516, 448] on input "Select an option" at bounding box center [522, 456] width 17 height 17
click at [136, 632] on button "التالي" at bounding box center [133, 624] width 84 height 39
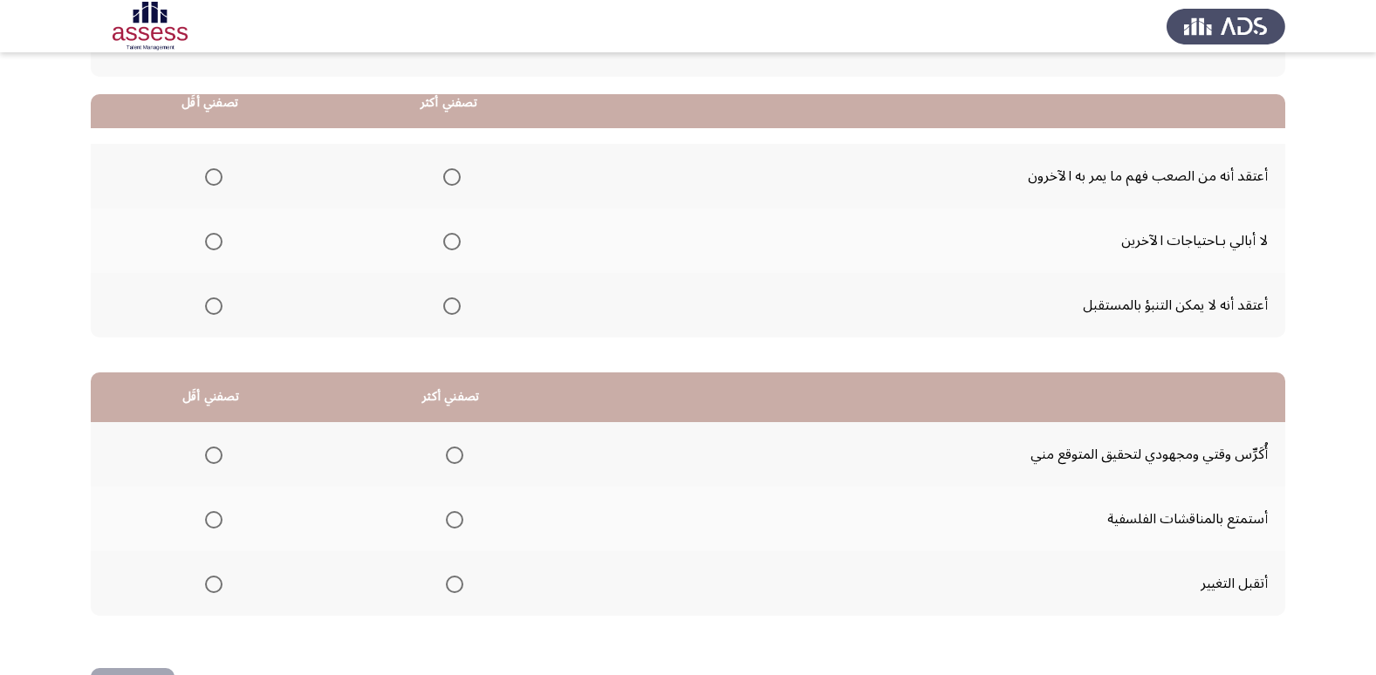
scroll to position [87, 0]
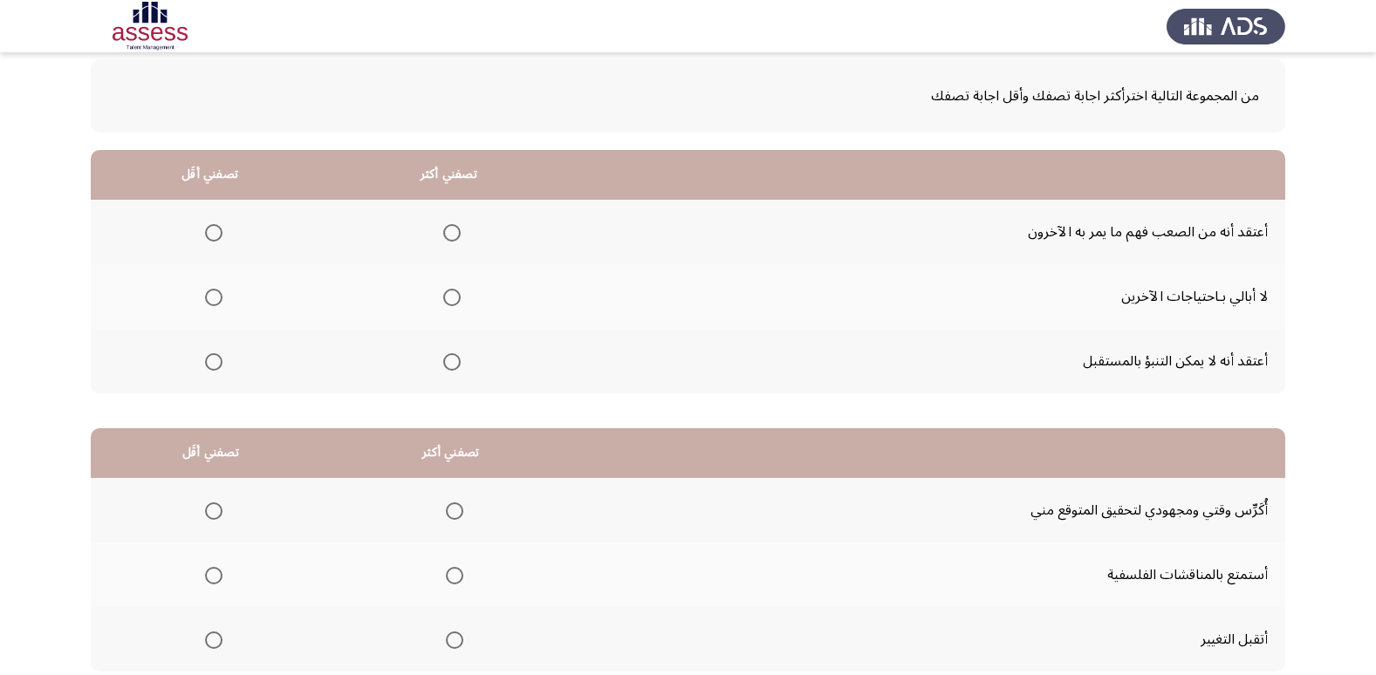
click at [215, 361] on span "Select an option" at bounding box center [213, 361] width 17 height 17
click at [215, 361] on input "Select an option" at bounding box center [213, 361] width 17 height 17
click at [447, 228] on span "Select an option" at bounding box center [451, 232] width 17 height 17
click at [447, 228] on input "Select an option" at bounding box center [451, 232] width 17 height 17
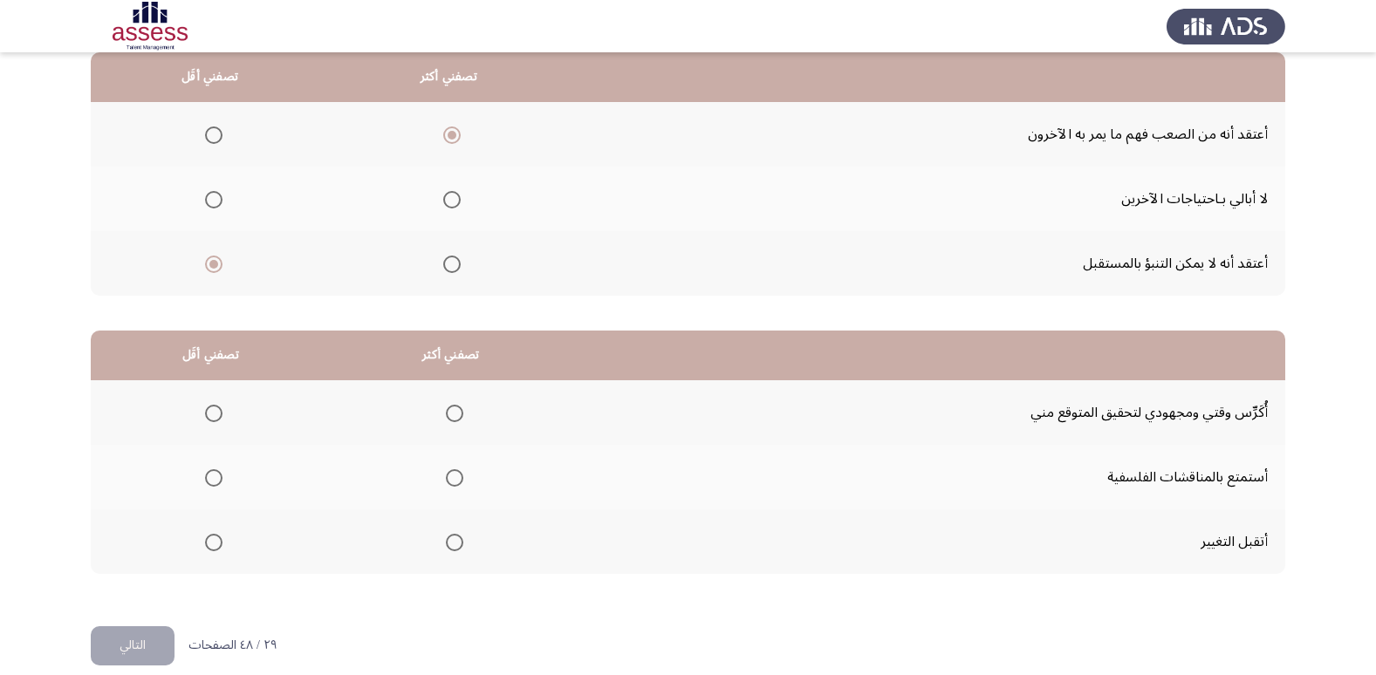
scroll to position [206, 0]
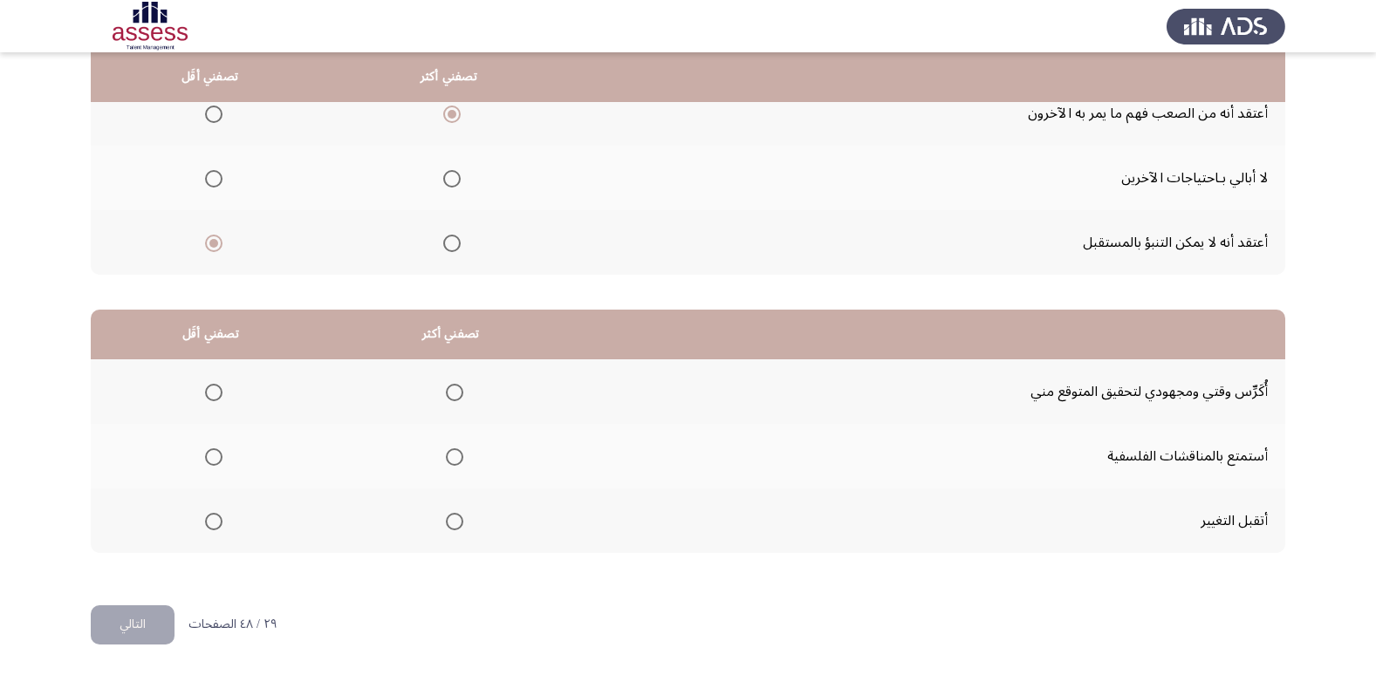
click at [435, 396] on th at bounding box center [451, 391] width 240 height 65
click at [441, 396] on label "Select an option" at bounding box center [451, 392] width 24 height 17
click at [446, 396] on input "Select an option" at bounding box center [454, 392] width 17 height 17
click at [218, 460] on span "Select an option" at bounding box center [213, 456] width 17 height 17
click at [218, 460] on input "Select an option" at bounding box center [213, 456] width 17 height 17
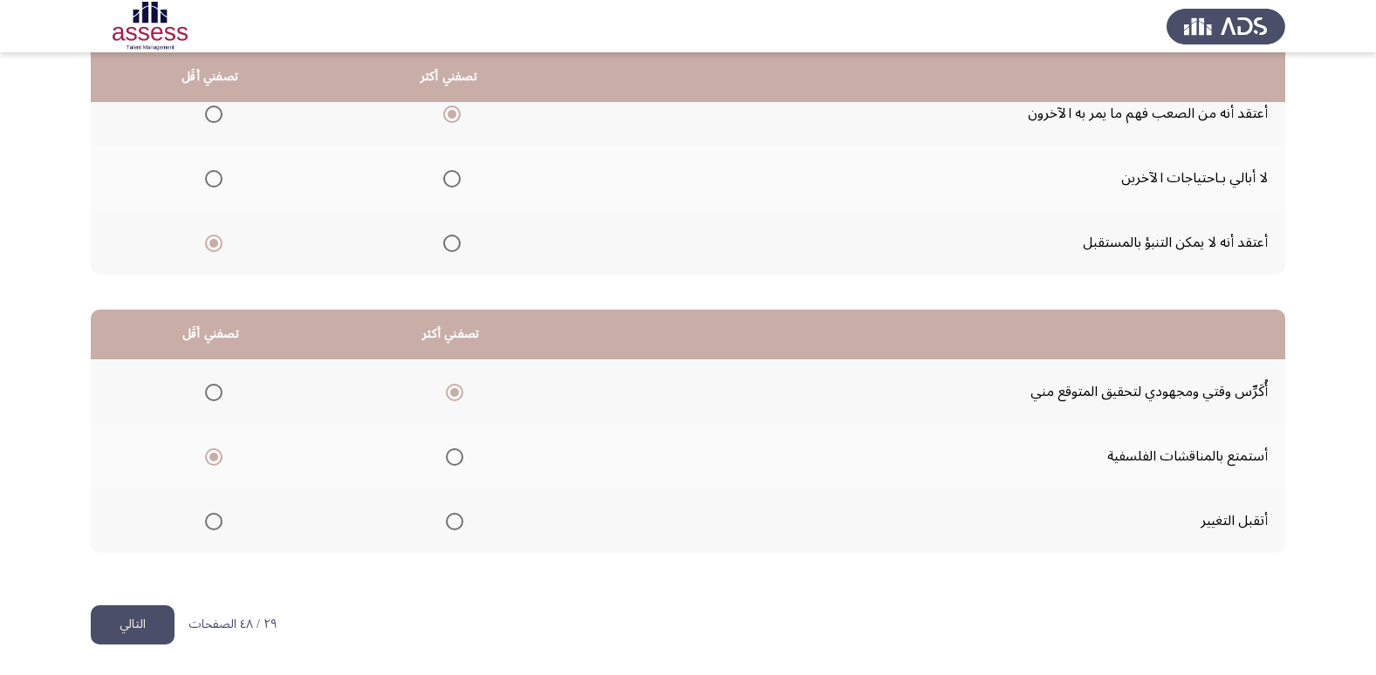
click at [131, 618] on button "التالي" at bounding box center [133, 624] width 84 height 39
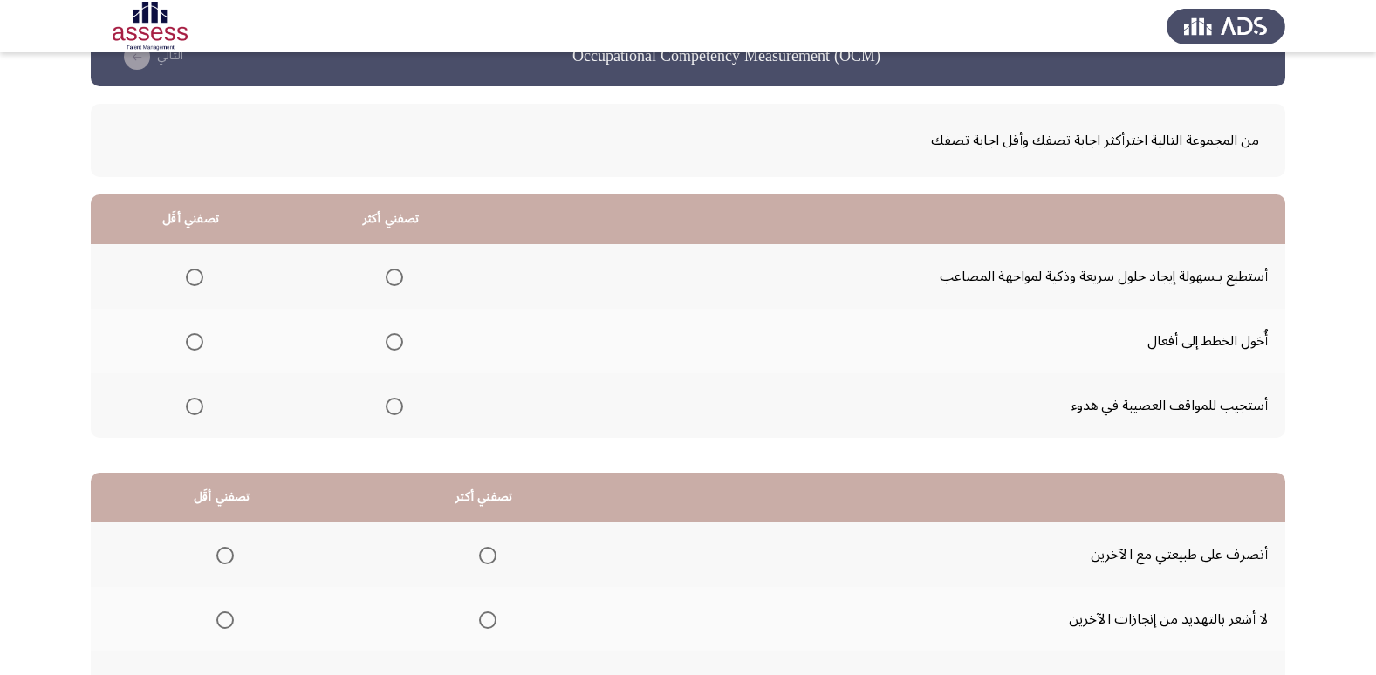
scroll to position [0, 0]
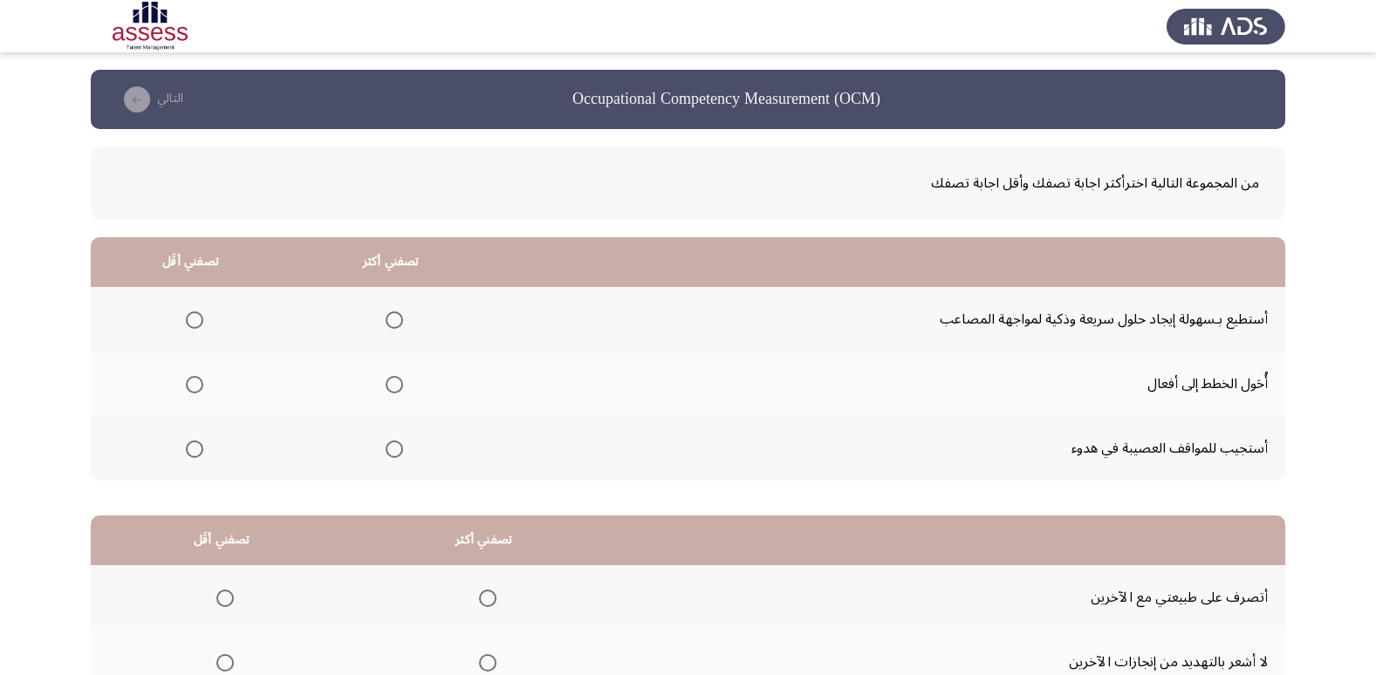
click at [391, 388] on span "Select an option" at bounding box center [394, 384] width 17 height 17
click at [391, 388] on input "Select an option" at bounding box center [394, 384] width 17 height 17
click at [193, 459] on mat-radio-group "Select an option" at bounding box center [191, 449] width 24 height 30
click at [191, 451] on span "Select an option" at bounding box center [194, 449] width 17 height 17
click at [191, 451] on input "Select an option" at bounding box center [194, 449] width 17 height 17
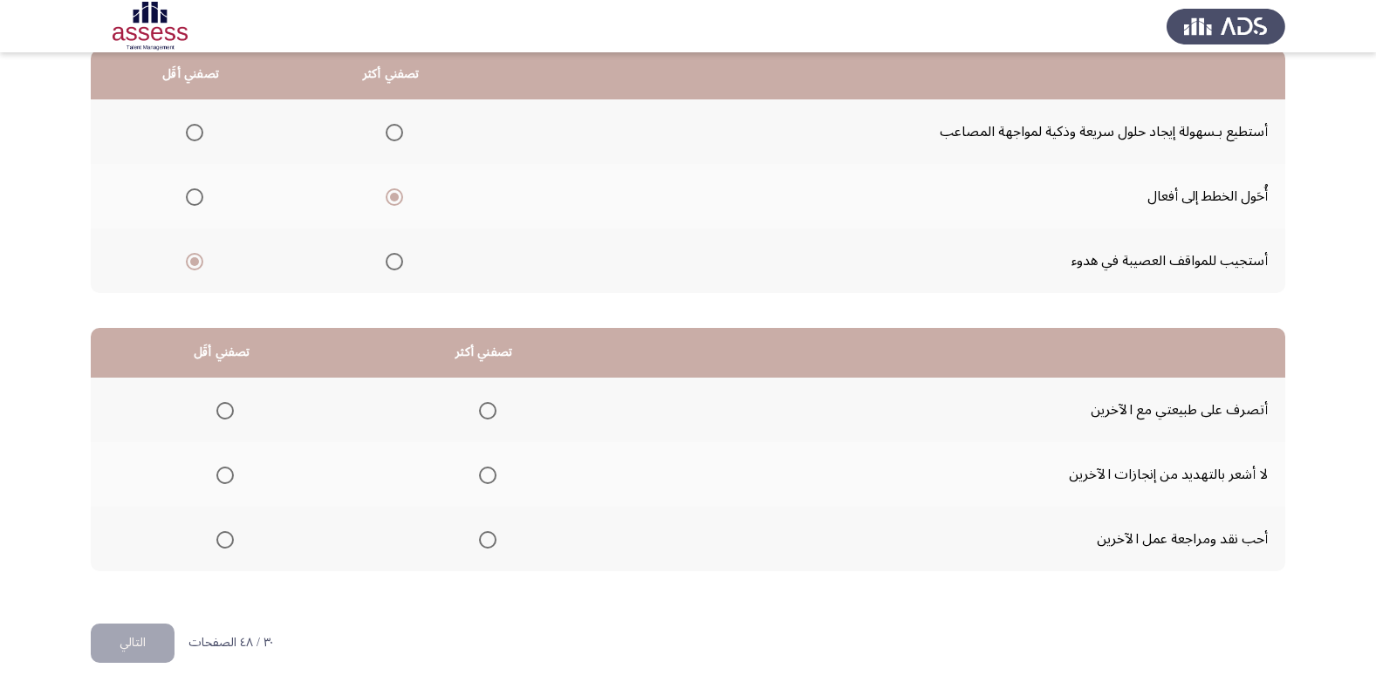
scroll to position [206, 0]
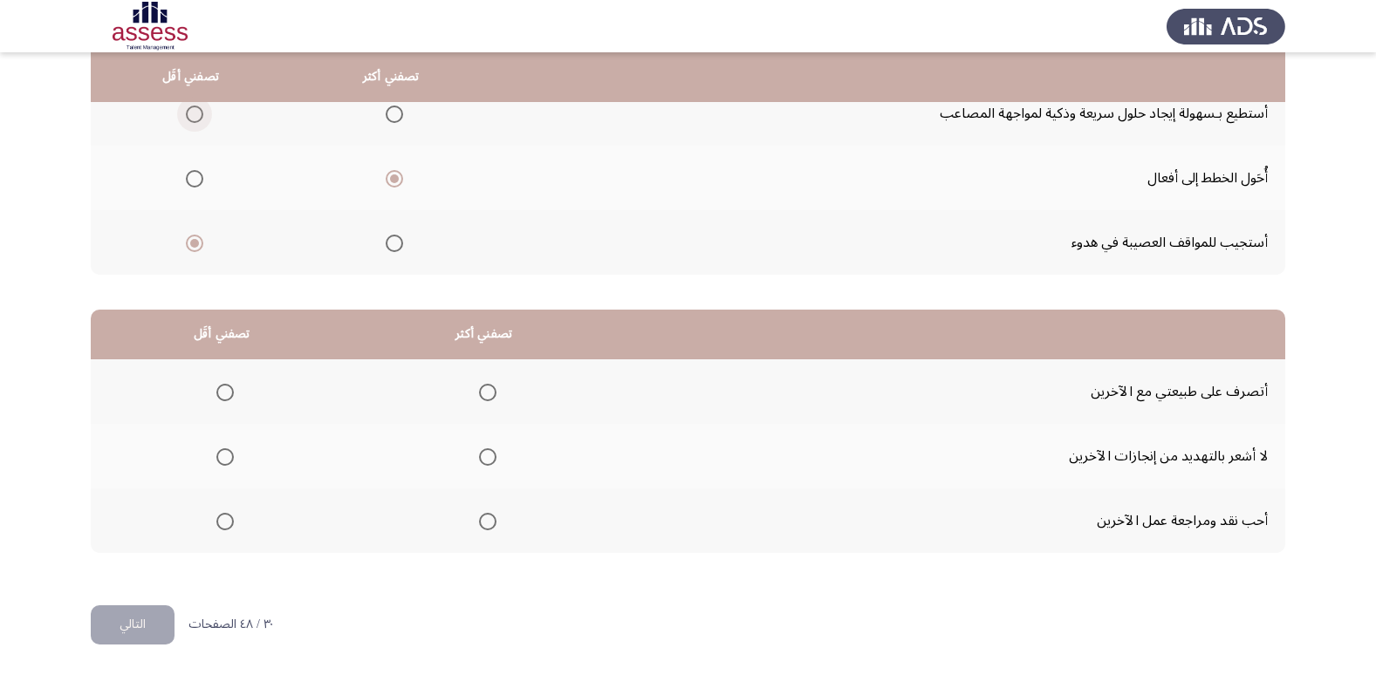
click at [188, 114] on span "Select an option" at bounding box center [194, 114] width 17 height 17
click at [188, 114] on input "Select an option" at bounding box center [194, 114] width 17 height 17
click at [489, 453] on span "Select an option" at bounding box center [487, 456] width 17 height 17
click at [489, 453] on input "Select an option" at bounding box center [487, 456] width 17 height 17
click at [222, 523] on span "Select an option" at bounding box center [224, 521] width 17 height 17
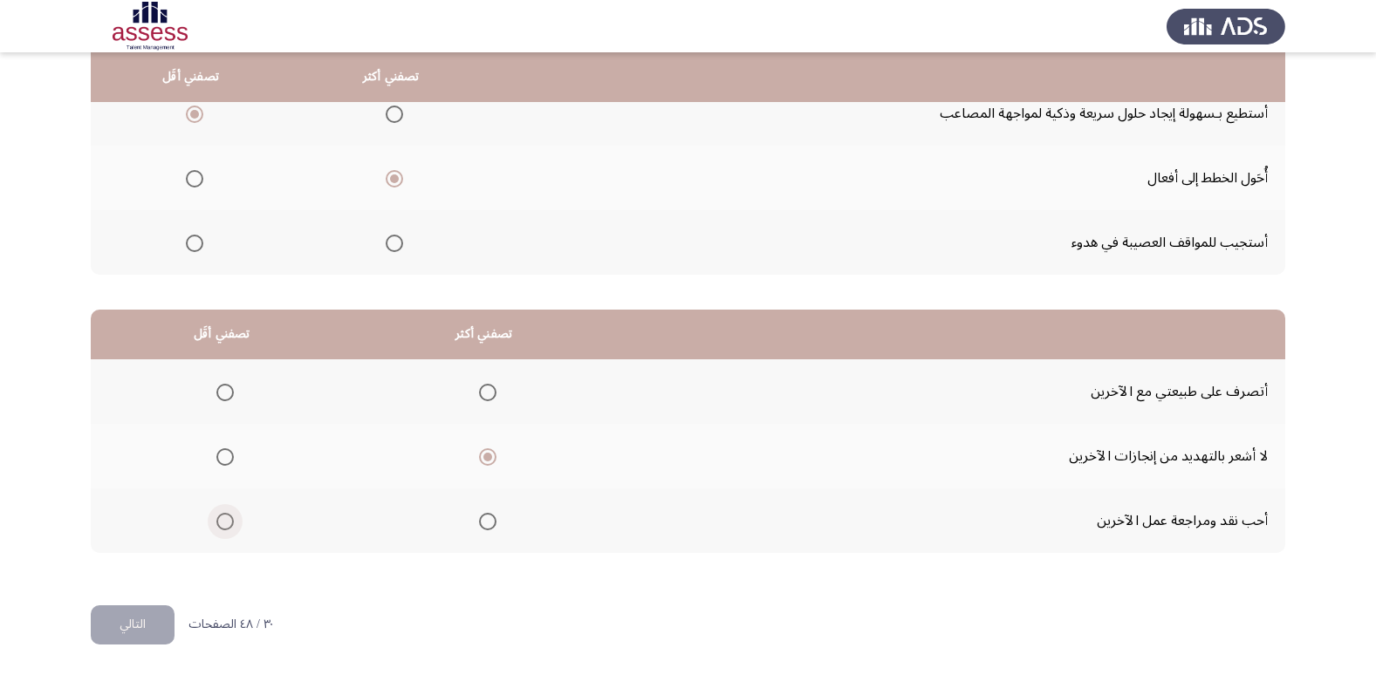
click at [222, 523] on input "Select an option" at bounding box center [224, 521] width 17 height 17
click at [159, 619] on button "التالي" at bounding box center [133, 624] width 84 height 39
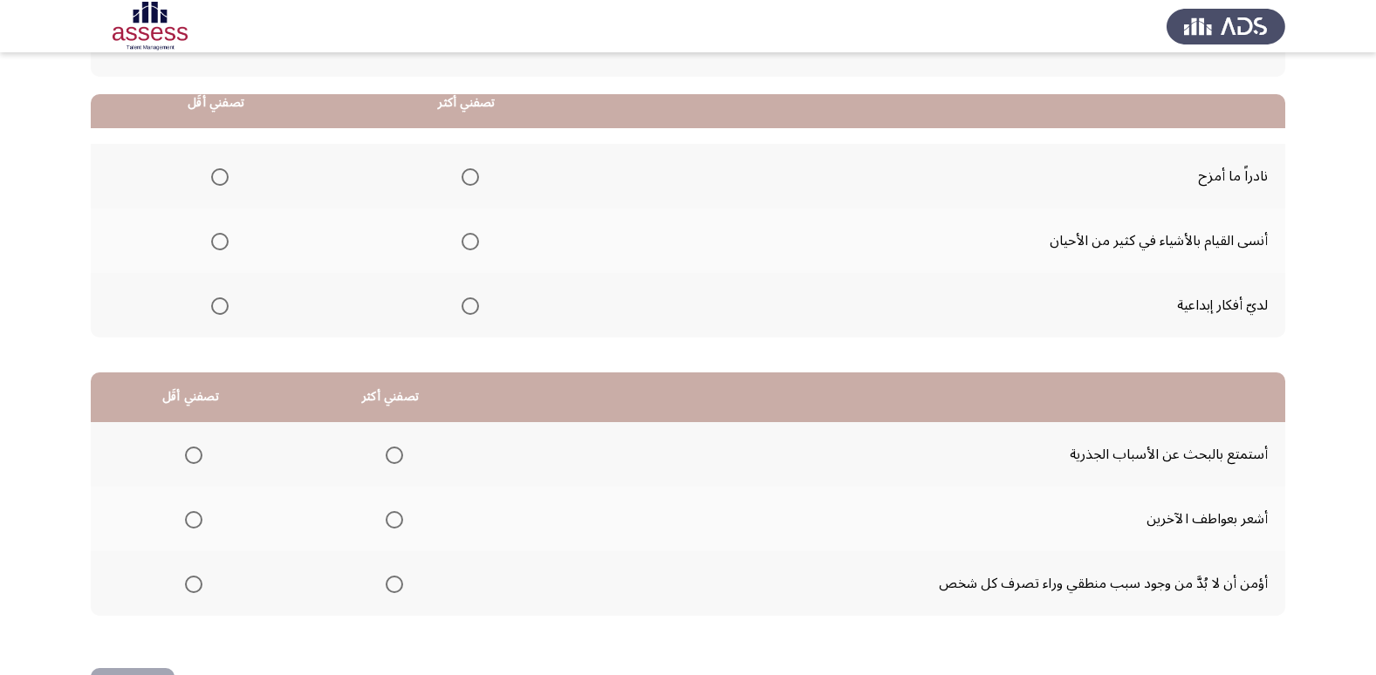
scroll to position [87, 0]
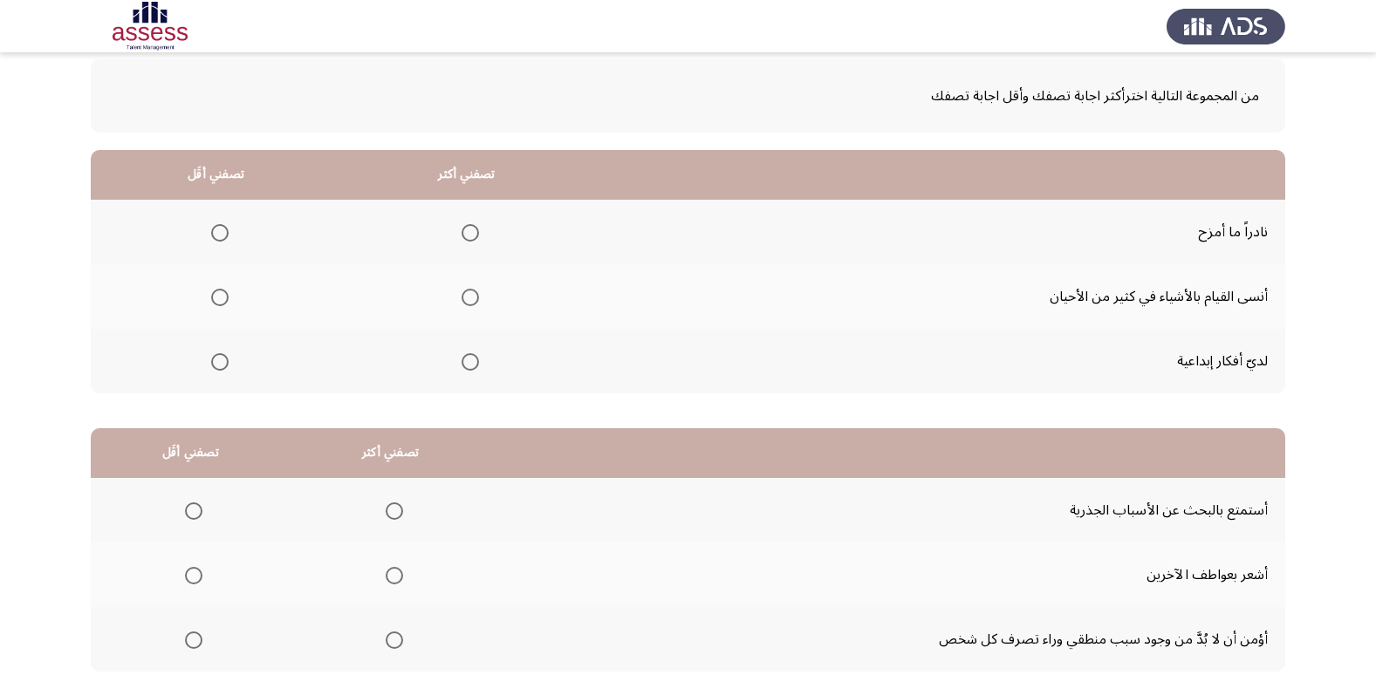
click at [216, 294] on span "Select an option" at bounding box center [219, 297] width 17 height 17
click at [216, 294] on input "Select an option" at bounding box center [219, 297] width 17 height 17
click at [468, 353] on span "Select an option" at bounding box center [470, 361] width 17 height 17
click at [468, 353] on input "Select an option" at bounding box center [470, 361] width 17 height 17
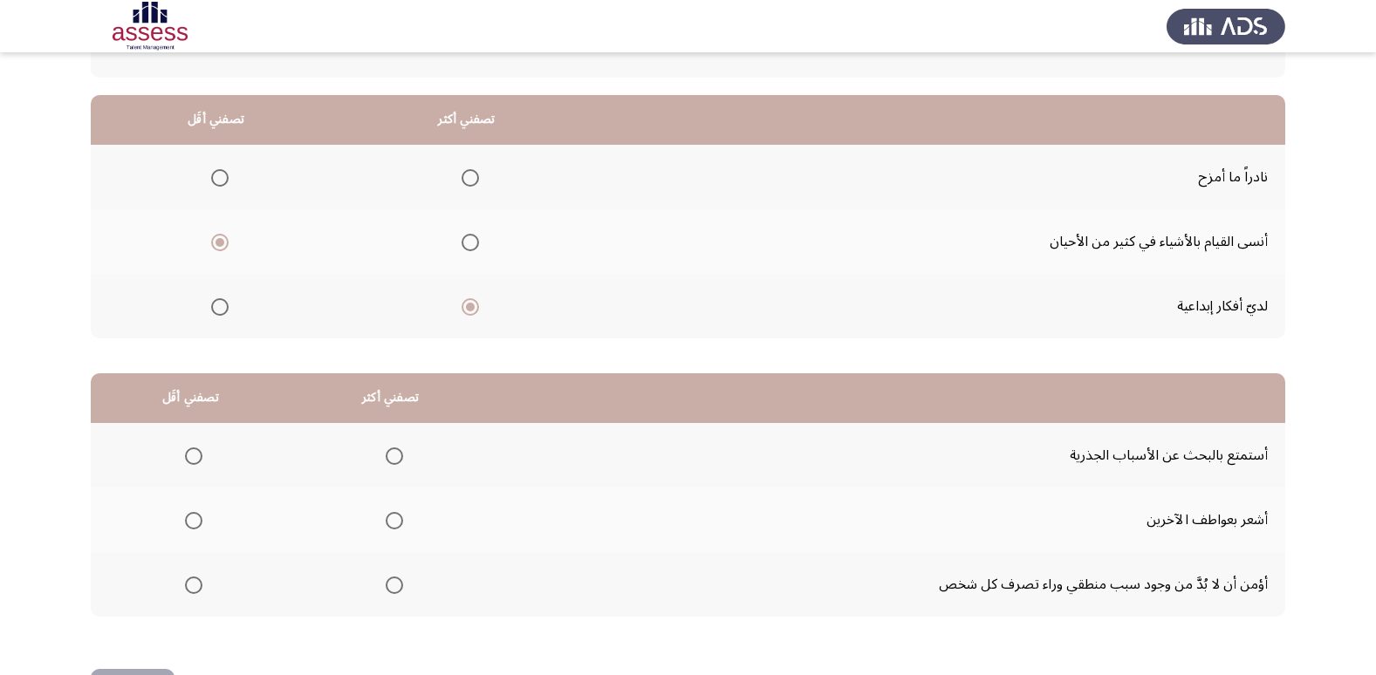
scroll to position [206, 0]
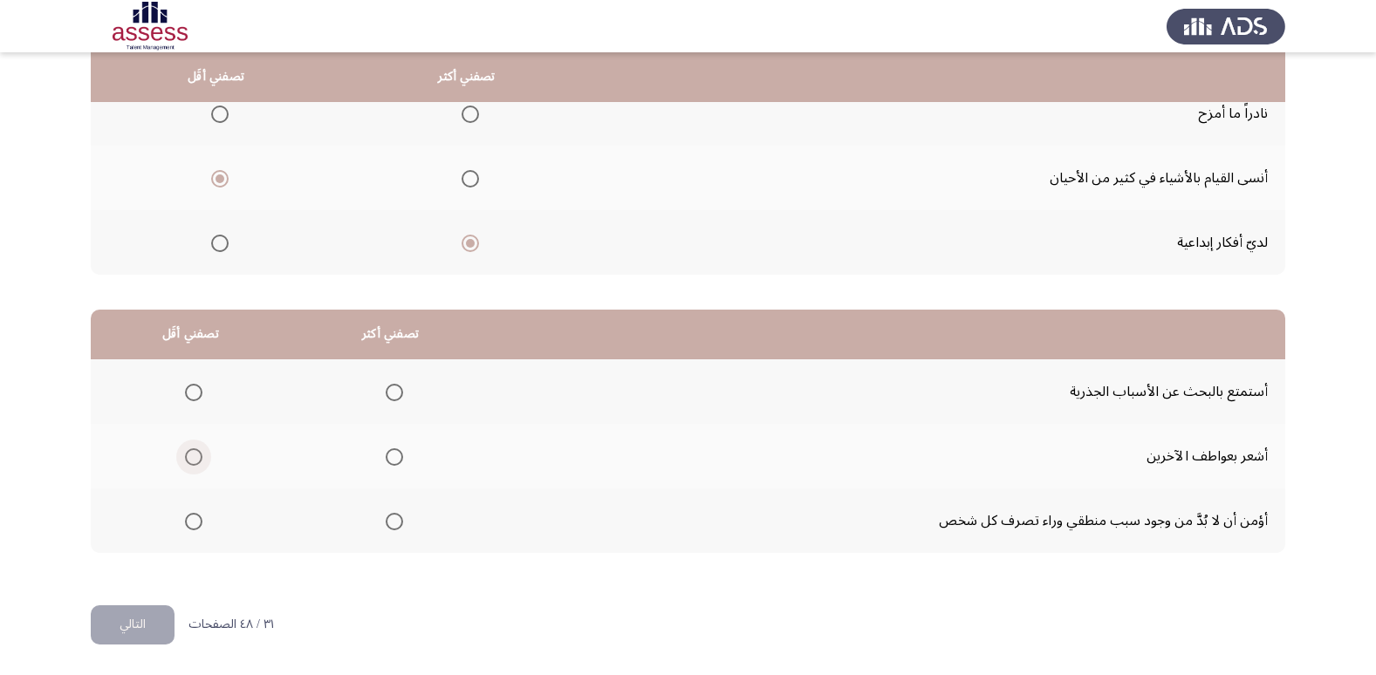
click at [195, 456] on span "Select an option" at bounding box center [193, 456] width 17 height 17
click at [195, 456] on input "Select an option" at bounding box center [193, 456] width 17 height 17
click at [394, 387] on span "Select an option" at bounding box center [394, 392] width 17 height 17
click at [394, 387] on input "Select an option" at bounding box center [394, 392] width 17 height 17
click at [151, 624] on button "التالي" at bounding box center [133, 624] width 84 height 39
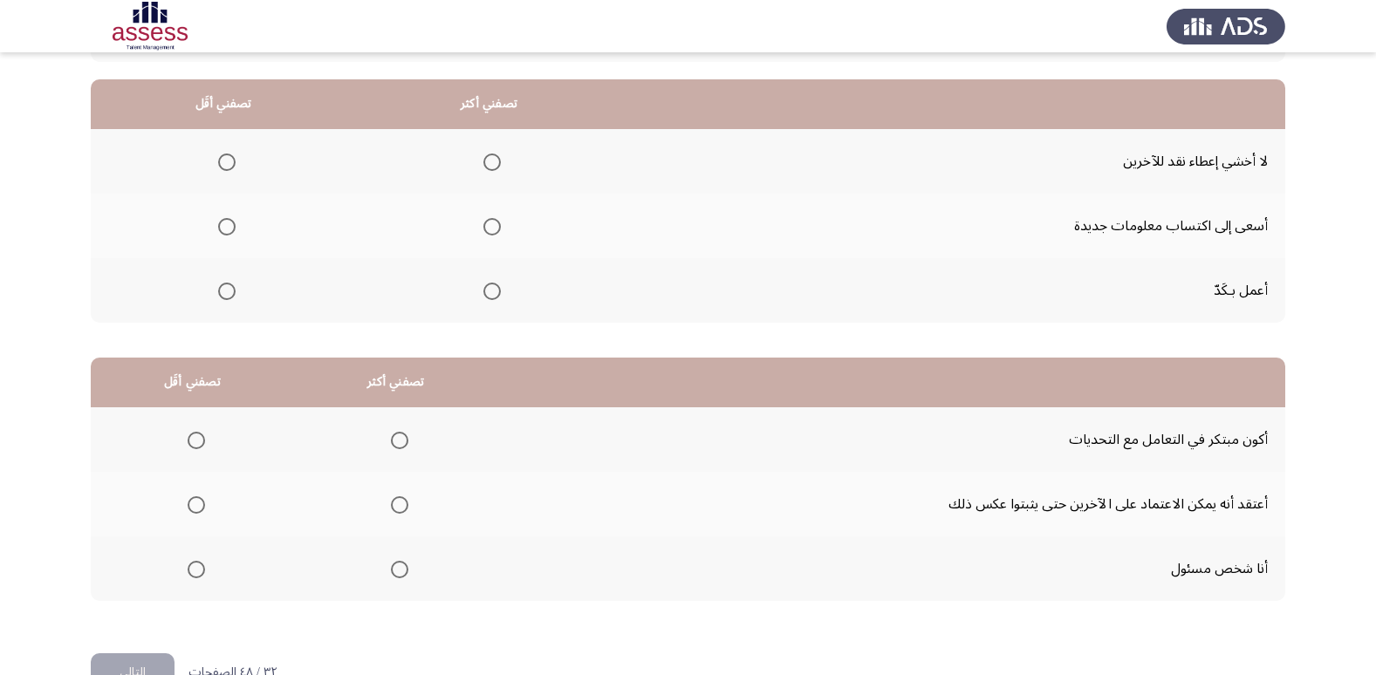
scroll to position [119, 0]
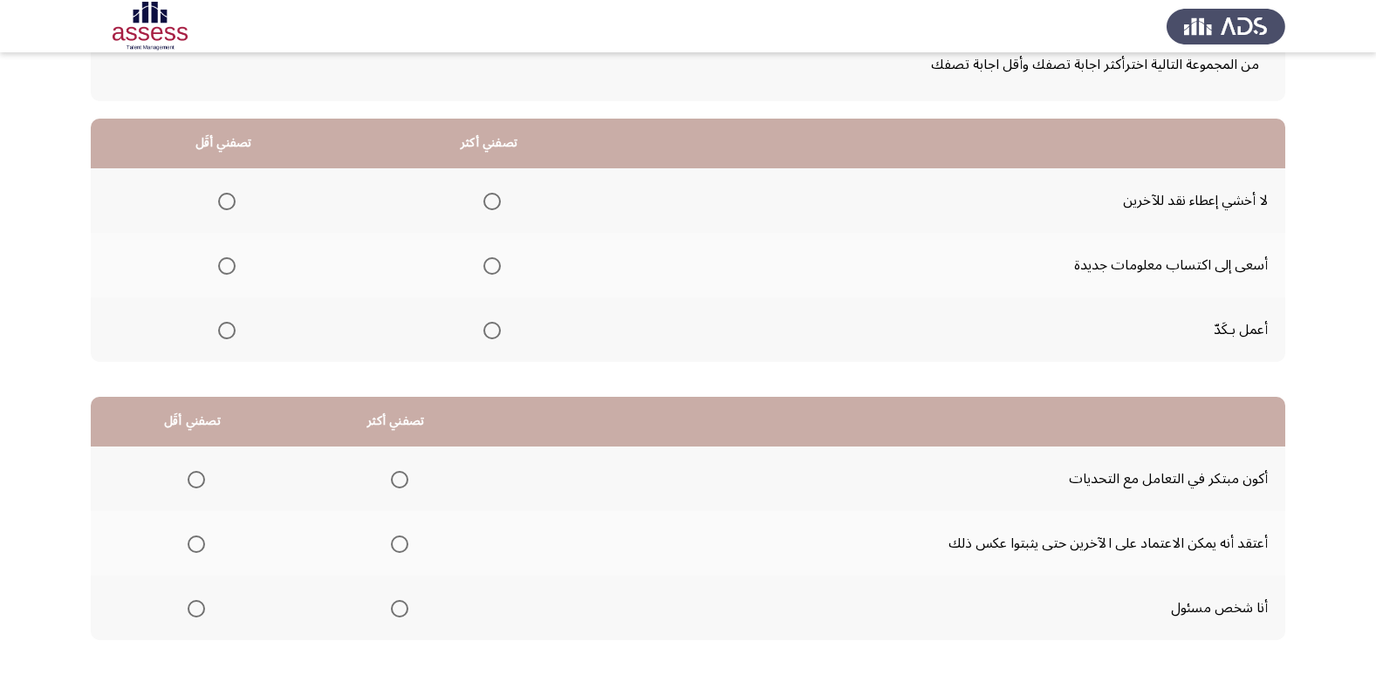
click at [222, 204] on span "Select an option" at bounding box center [226, 201] width 17 height 17
click at [222, 204] on input "Select an option" at bounding box center [226, 201] width 17 height 17
click at [492, 331] on span "Select an option" at bounding box center [492, 331] width 0 height 0
click at [490, 331] on input "Select an option" at bounding box center [491, 330] width 17 height 17
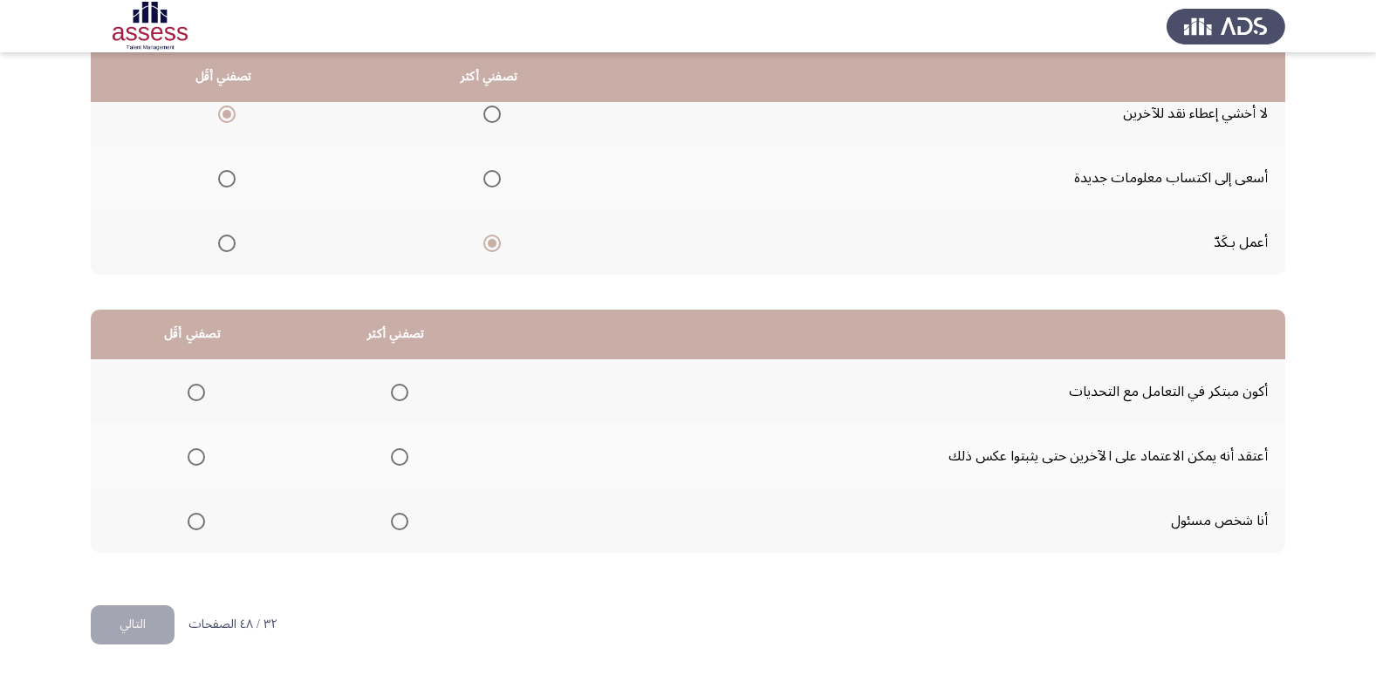
click at [191, 453] on span "Select an option" at bounding box center [196, 456] width 17 height 17
click at [191, 453] on input "Select an option" at bounding box center [196, 456] width 17 height 17
click at [386, 516] on label "Select an option" at bounding box center [396, 521] width 24 height 17
click at [391, 516] on input "Select an option" at bounding box center [399, 521] width 17 height 17
click at [151, 624] on button "التالي" at bounding box center [133, 624] width 84 height 39
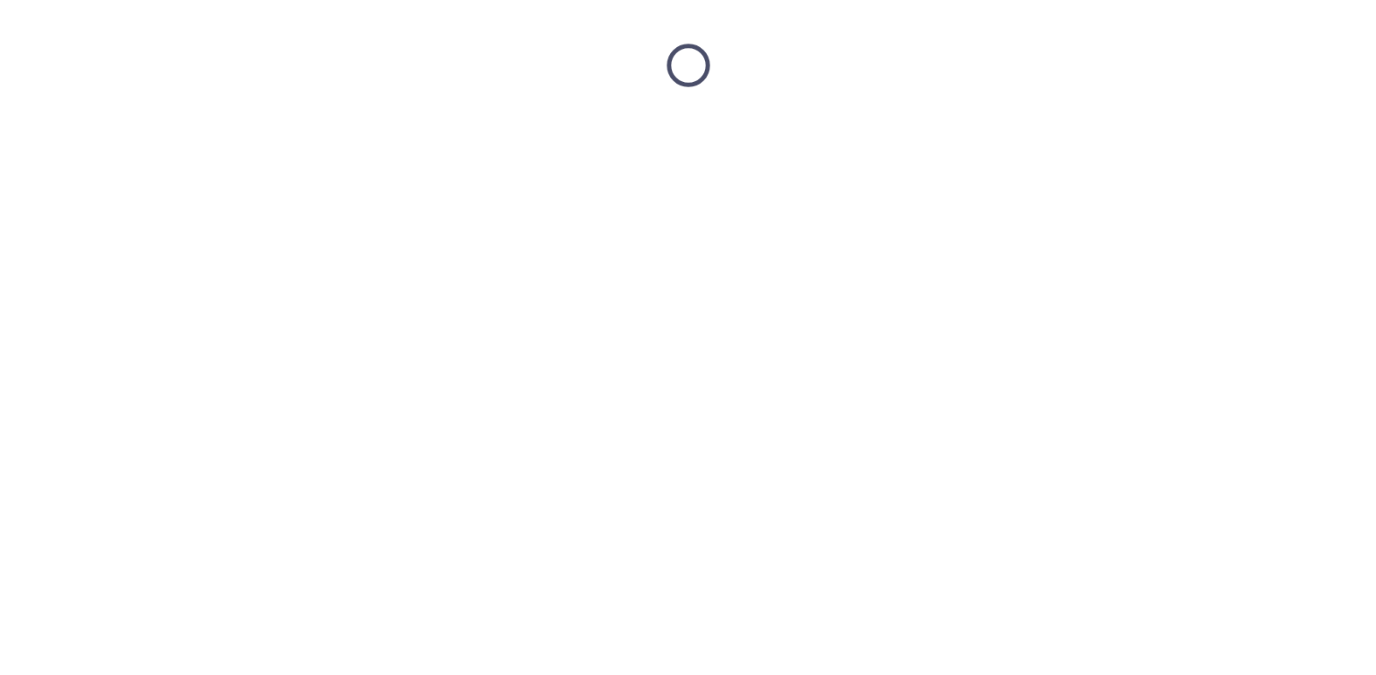
scroll to position [0, 0]
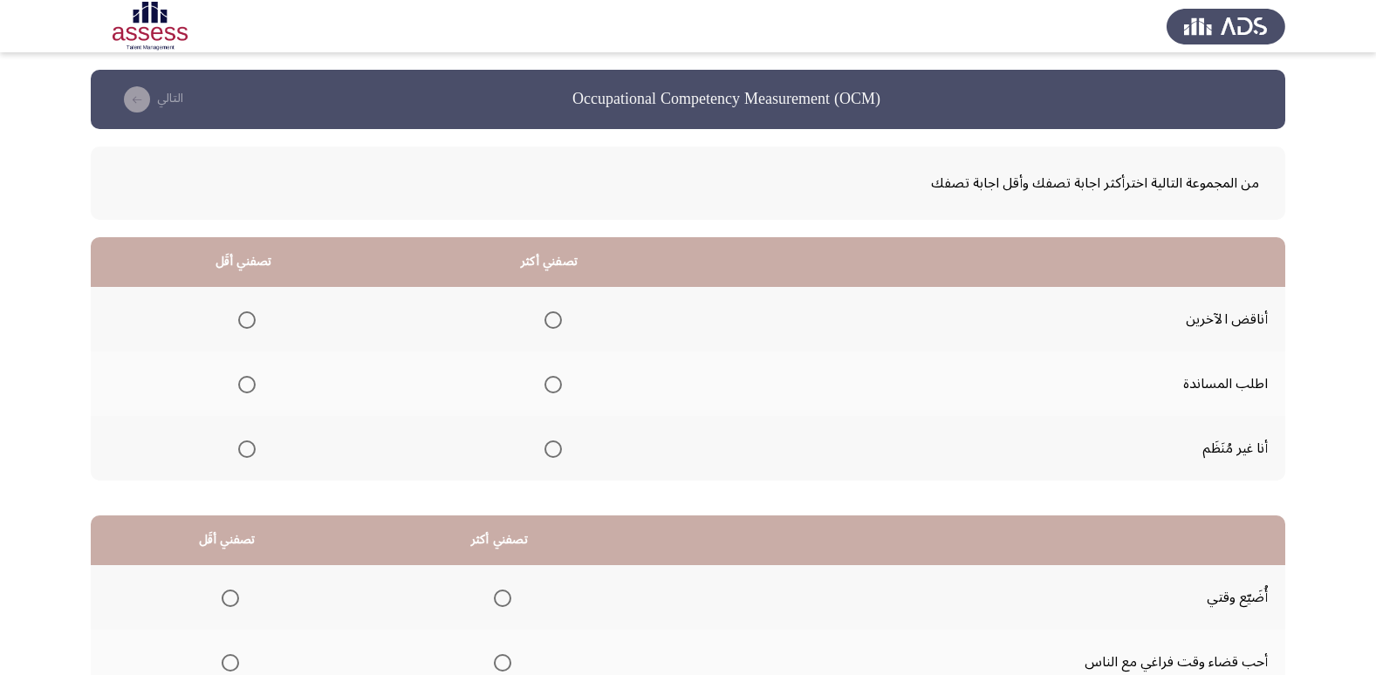
click at [241, 324] on span "Select an option" at bounding box center [246, 319] width 17 height 17
click at [241, 324] on input "Select an option" at bounding box center [246, 319] width 17 height 17
click at [555, 321] on span "Select an option" at bounding box center [552, 319] width 17 height 17
click at [555, 321] on input "Select an option" at bounding box center [552, 319] width 17 height 17
click at [251, 442] on span "Select an option" at bounding box center [246, 449] width 17 height 17
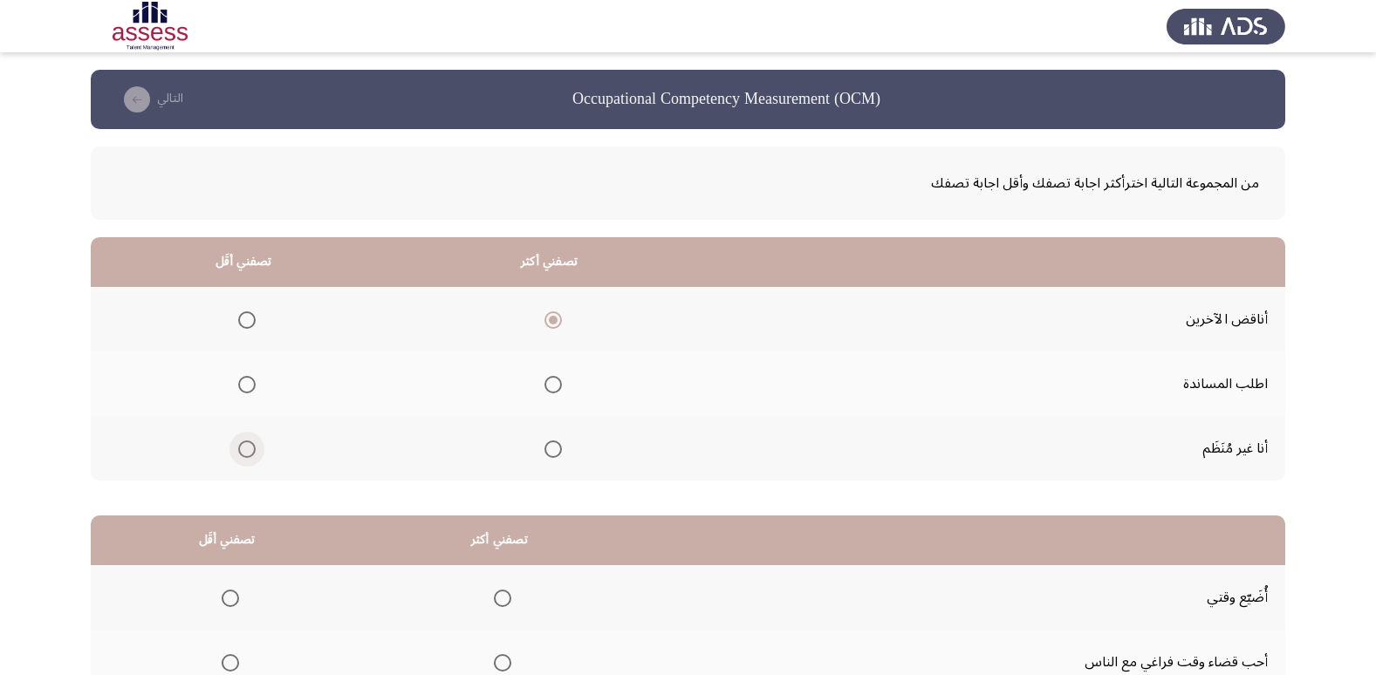
click at [251, 442] on input "Select an option" at bounding box center [246, 449] width 17 height 17
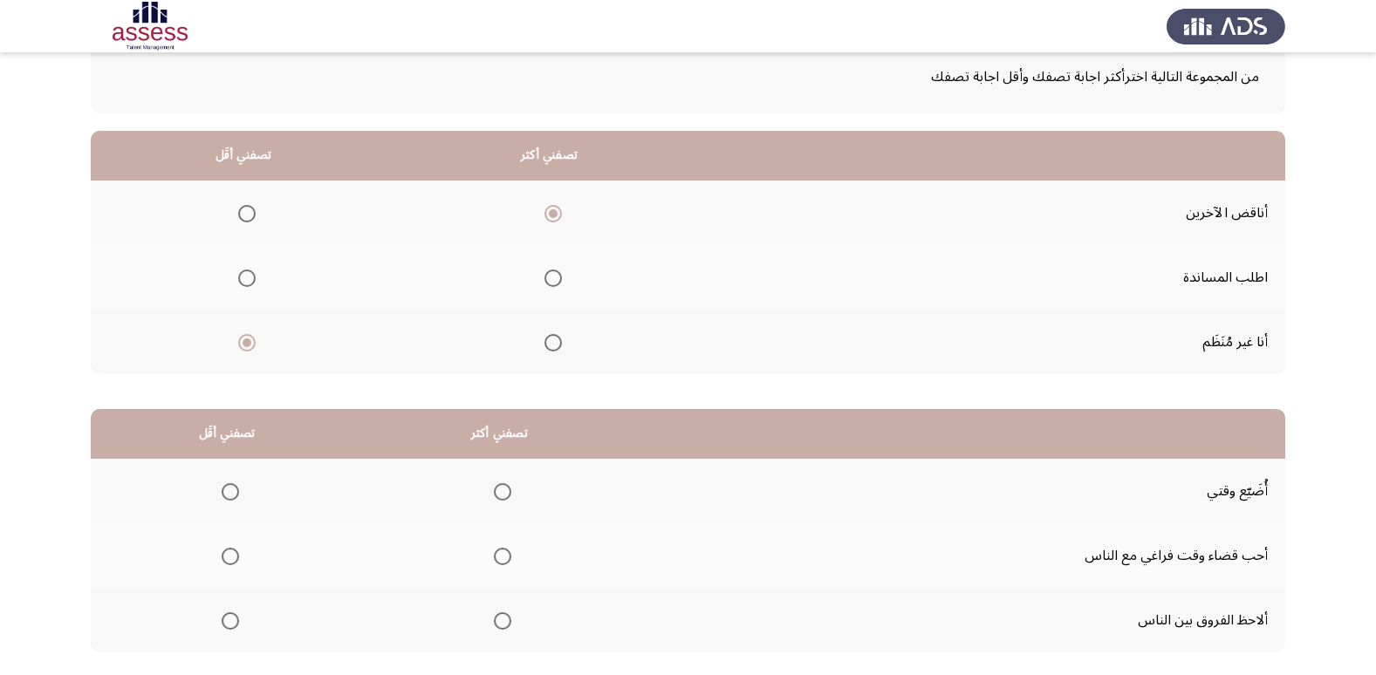
scroll to position [206, 0]
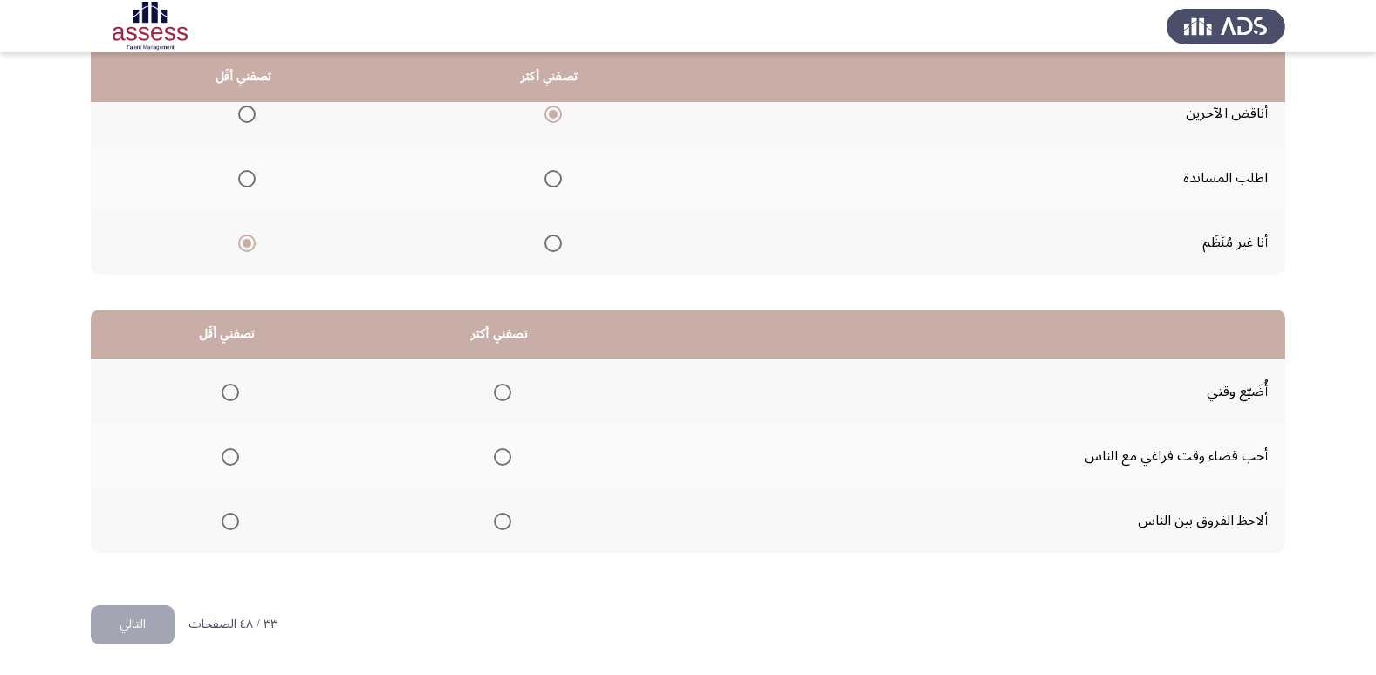
click at [224, 389] on span "Select an option" at bounding box center [230, 392] width 17 height 17
click at [224, 389] on input "Select an option" at bounding box center [230, 392] width 17 height 17
click at [496, 504] on th at bounding box center [499, 521] width 273 height 65
click at [497, 515] on span "Select an option" at bounding box center [502, 521] width 17 height 17
click at [497, 515] on input "Select an option" at bounding box center [502, 521] width 17 height 17
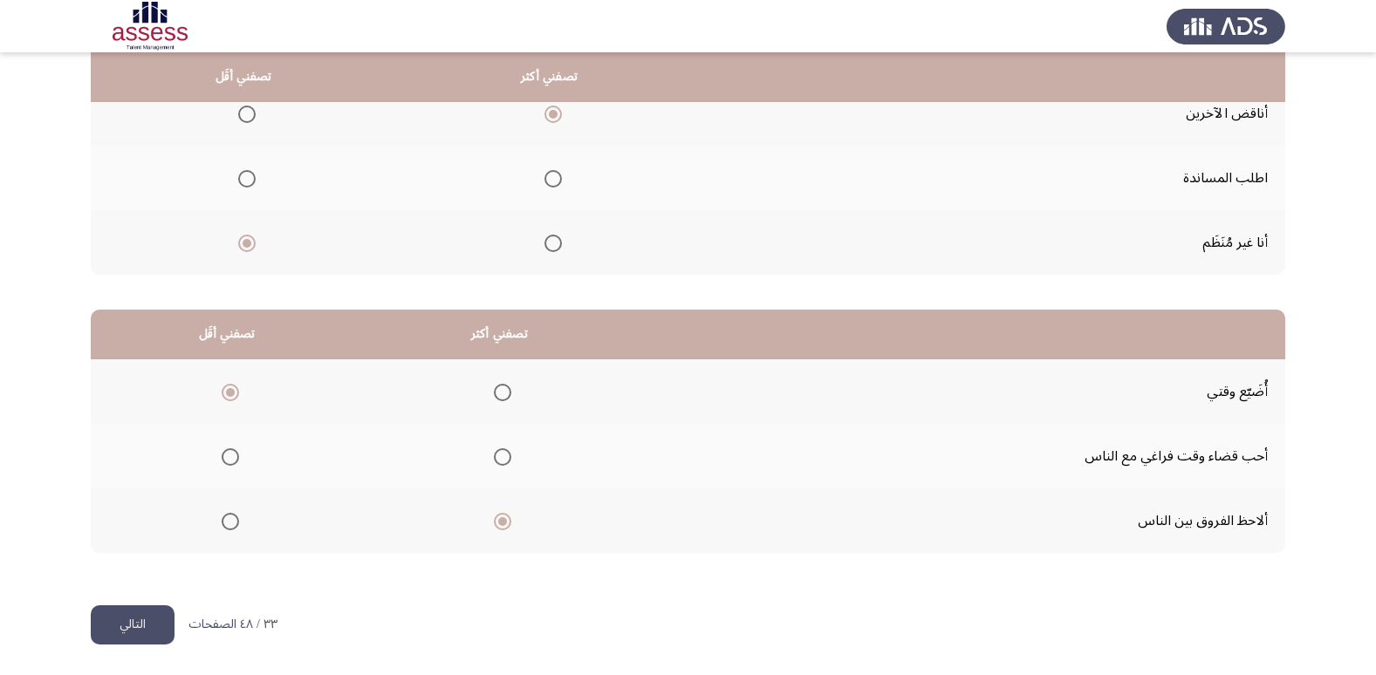
drag, startPoint x: 152, startPoint y: 615, endPoint x: 255, endPoint y: 596, distance: 104.7
click at [153, 615] on button "التالي" at bounding box center [133, 624] width 84 height 39
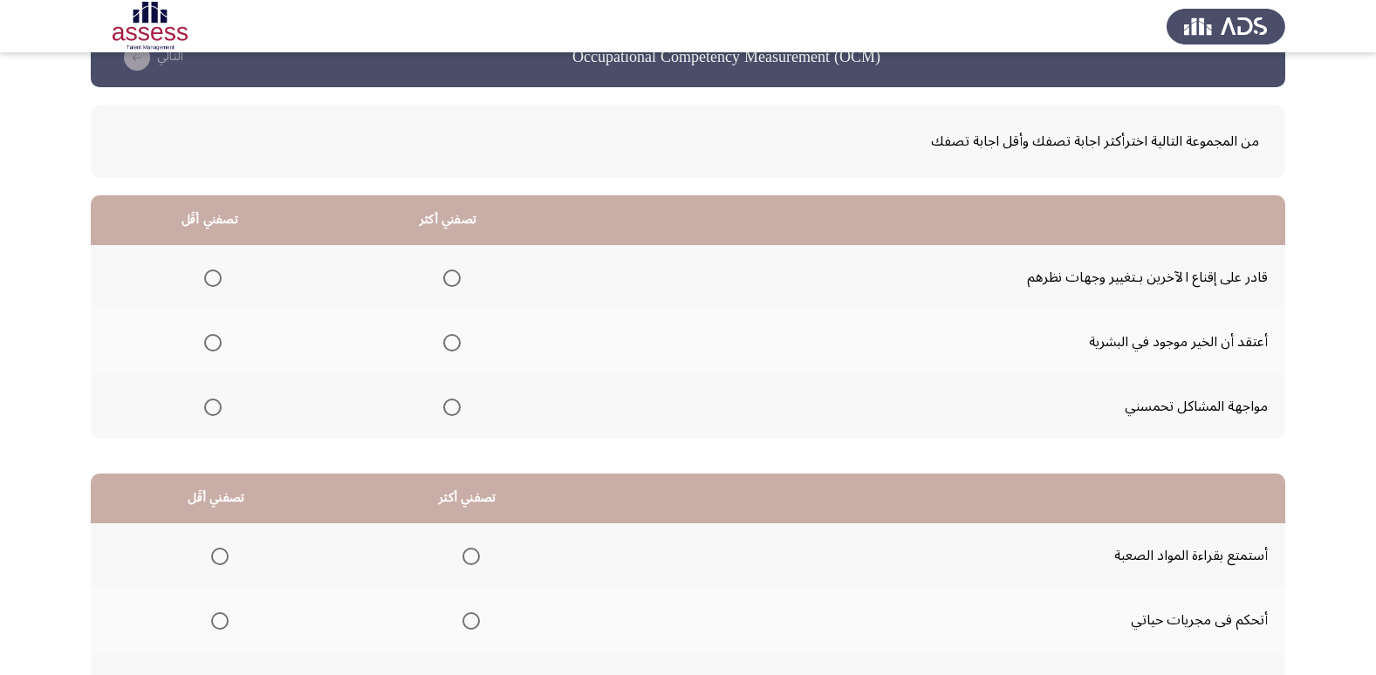
scroll to position [0, 0]
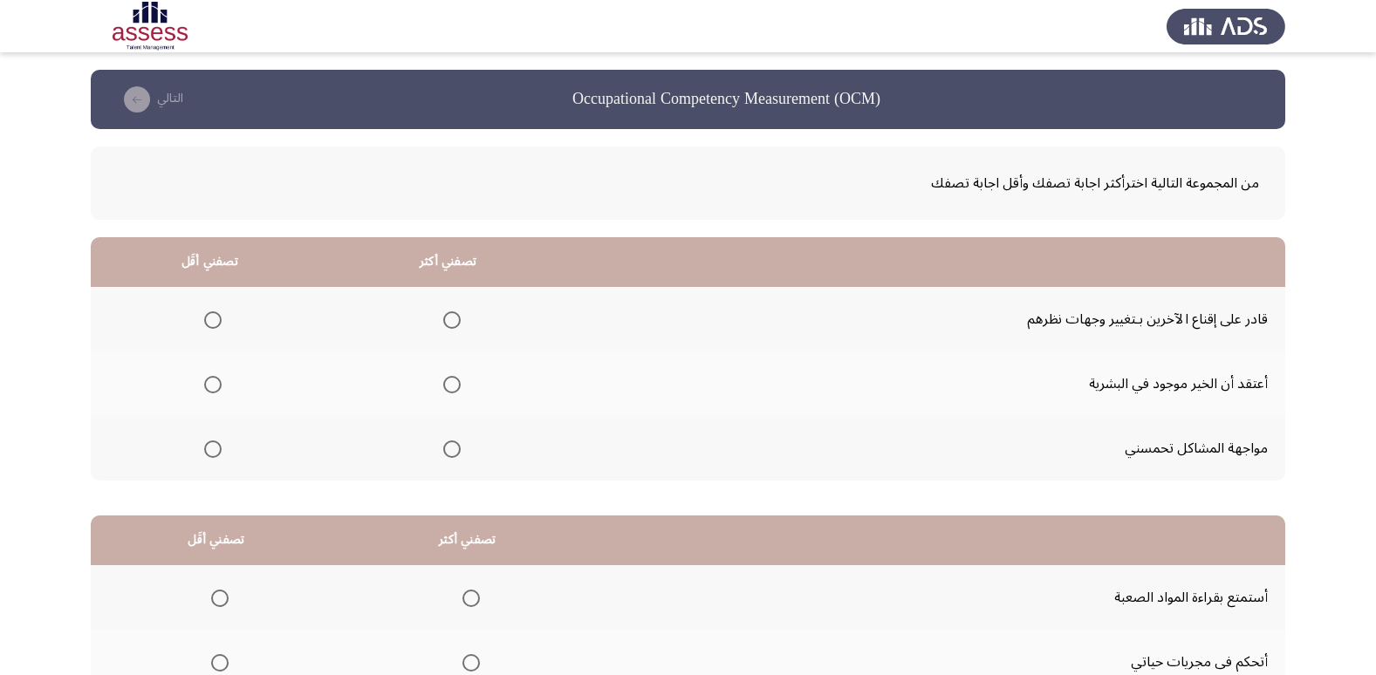
click at [443, 450] on span "Select an option" at bounding box center [451, 449] width 17 height 17
click at [443, 450] on input "Select an option" at bounding box center [451, 449] width 17 height 17
click at [220, 319] on span "Select an option" at bounding box center [212, 319] width 17 height 17
click at [220, 319] on input "Select an option" at bounding box center [212, 319] width 17 height 17
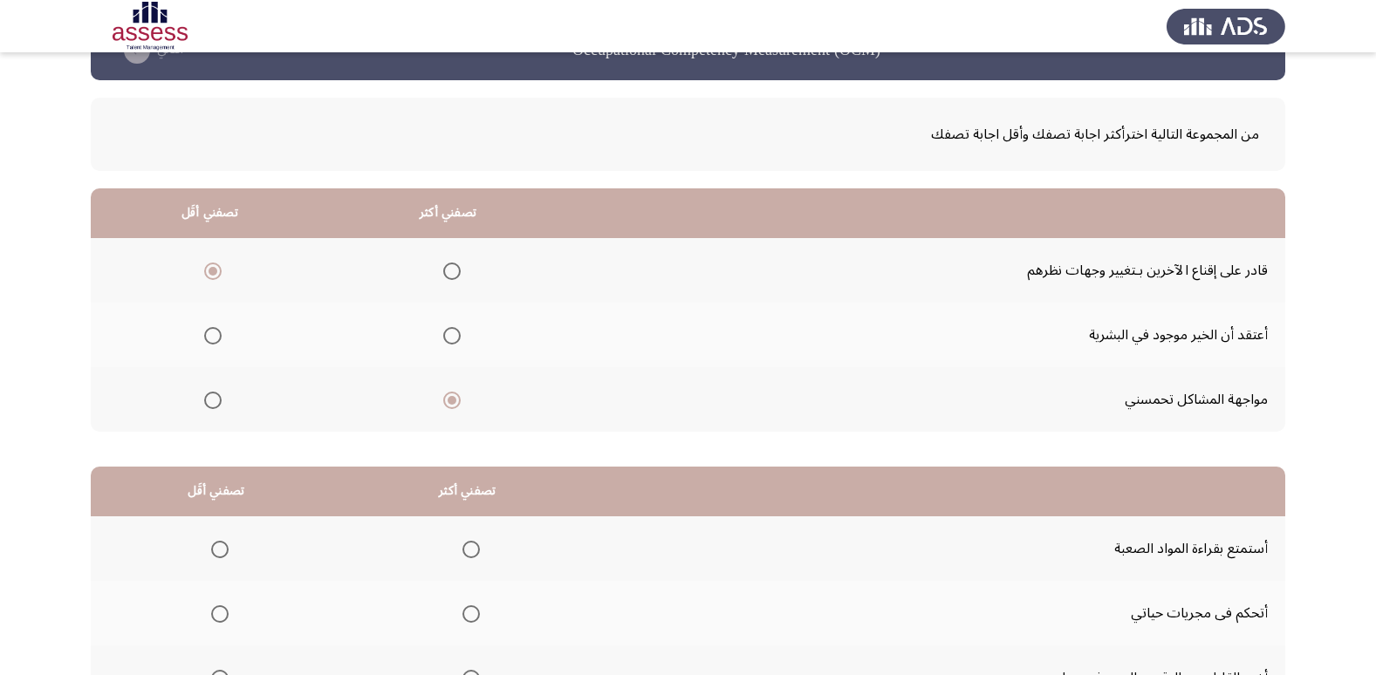
scroll to position [174, 0]
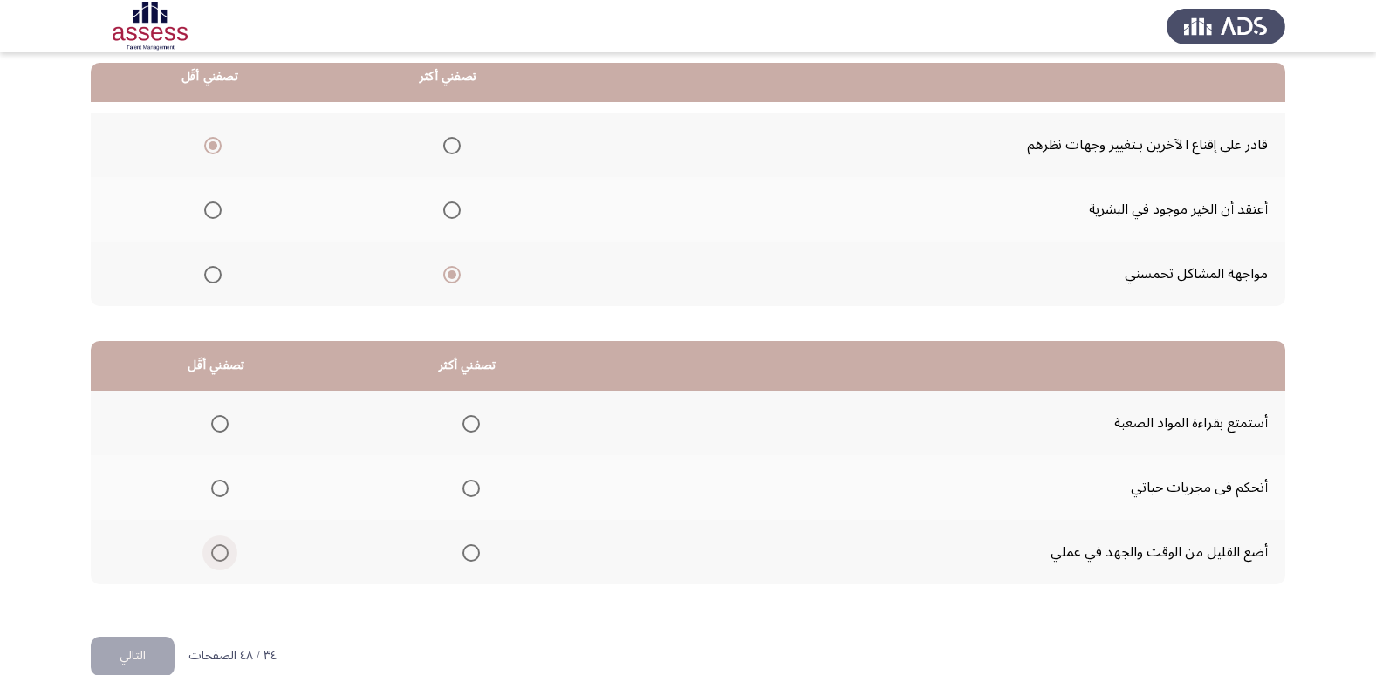
click at [222, 551] on span "Select an option" at bounding box center [219, 552] width 17 height 17
click at [222, 551] on input "Select an option" at bounding box center [219, 552] width 17 height 17
click at [469, 433] on mat-radio-group "Select an option" at bounding box center [467, 423] width 24 height 30
click at [466, 432] on span "Select an option" at bounding box center [470, 423] width 17 height 17
click at [466, 432] on input "Select an option" at bounding box center [470, 423] width 17 height 17
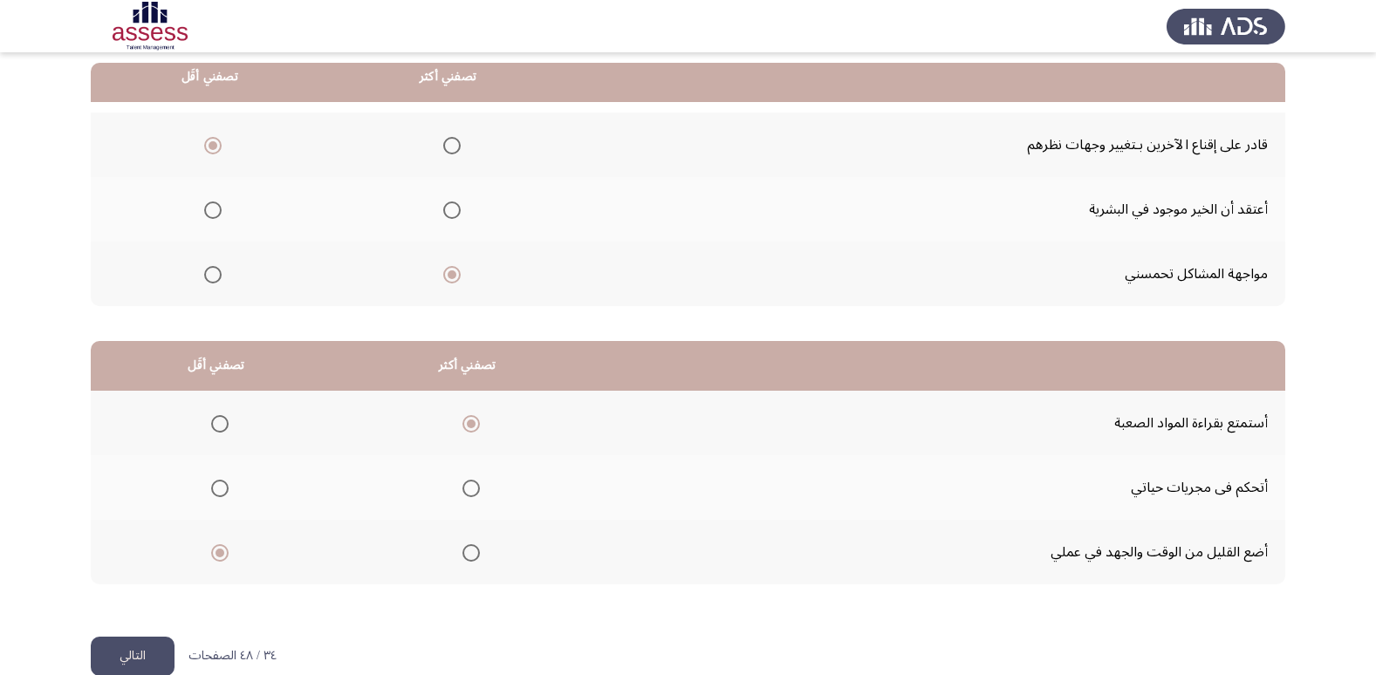
click at [474, 492] on span "Select an option" at bounding box center [470, 488] width 17 height 17
click at [474, 492] on input "Select an option" at bounding box center [470, 488] width 17 height 17
click at [118, 653] on button "التالي" at bounding box center [133, 656] width 84 height 39
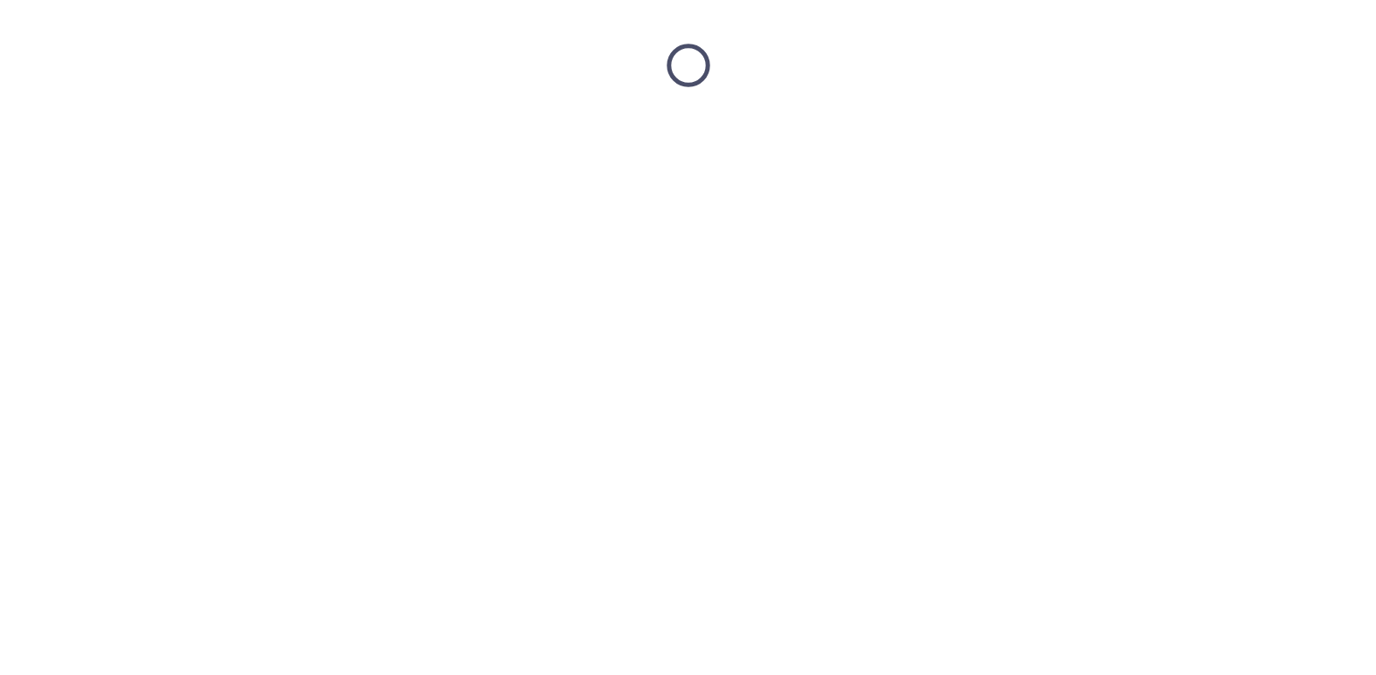
scroll to position [0, 0]
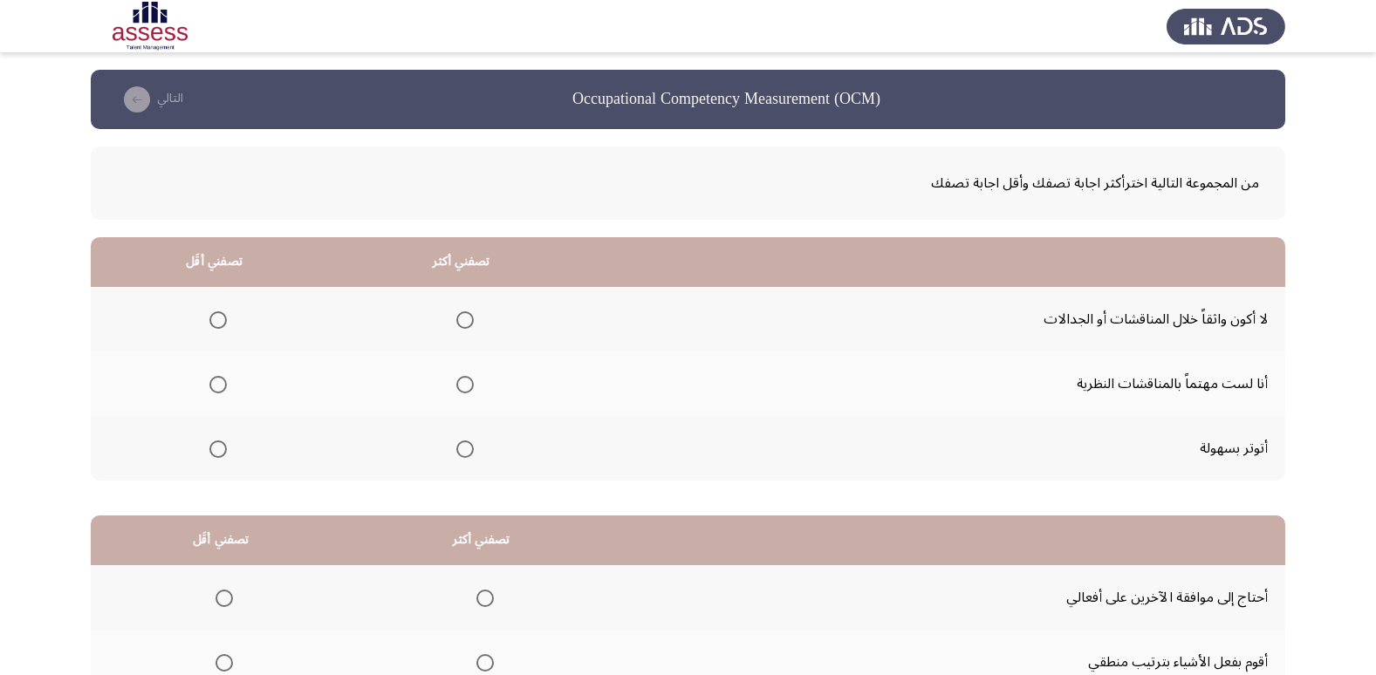
click at [276, 367] on th at bounding box center [214, 384] width 247 height 65
click at [218, 325] on span "Select an option" at bounding box center [217, 319] width 17 height 17
click at [218, 325] on input "Select an option" at bounding box center [217, 319] width 17 height 17
click at [463, 390] on span "Select an option" at bounding box center [464, 384] width 17 height 17
click at [463, 390] on input "Select an option" at bounding box center [464, 384] width 17 height 17
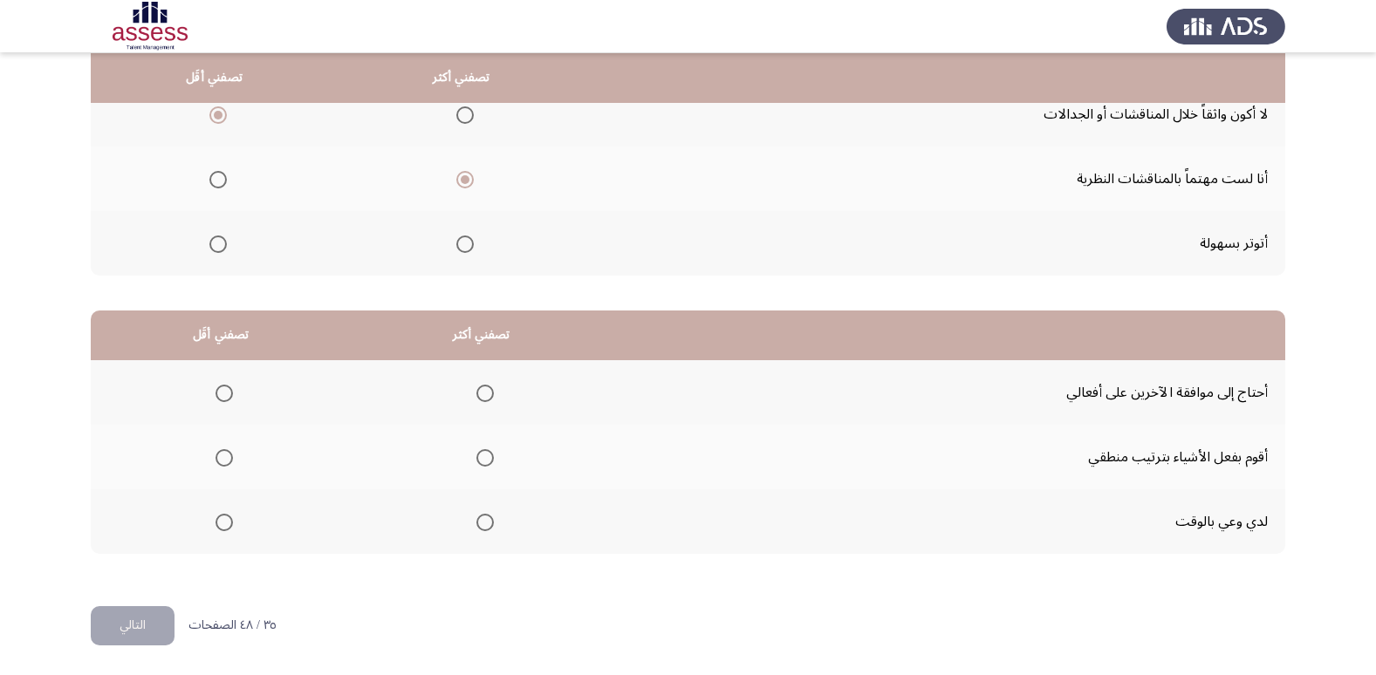
scroll to position [206, 0]
click at [233, 392] on th at bounding box center [221, 391] width 260 height 65
click at [492, 449] on th at bounding box center [481, 456] width 261 height 65
click at [489, 451] on th at bounding box center [481, 456] width 261 height 65
click at [483, 454] on span "Select an option" at bounding box center [484, 456] width 17 height 17
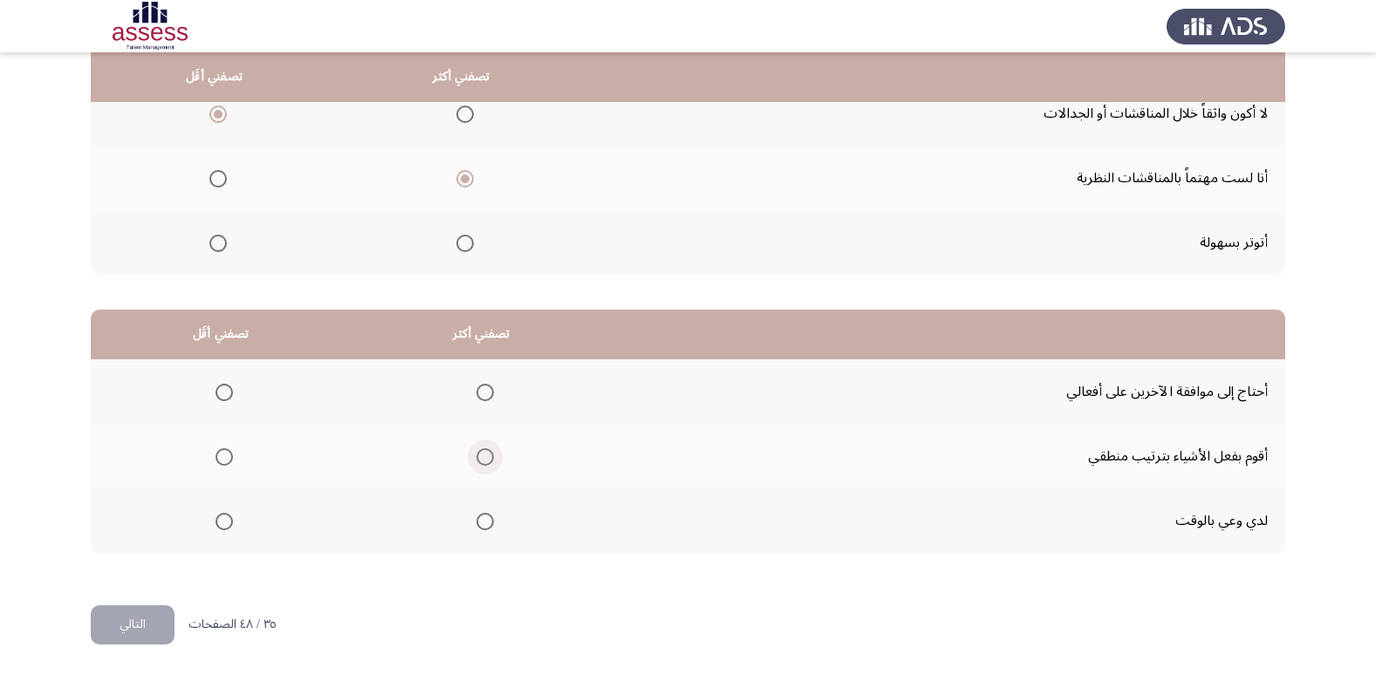
click at [483, 454] on input "Select an option" at bounding box center [484, 456] width 17 height 17
click at [226, 395] on span "Select an option" at bounding box center [223, 392] width 17 height 17
click at [226, 395] on input "Select an option" at bounding box center [223, 392] width 17 height 17
click at [147, 621] on button "التالي" at bounding box center [133, 624] width 84 height 39
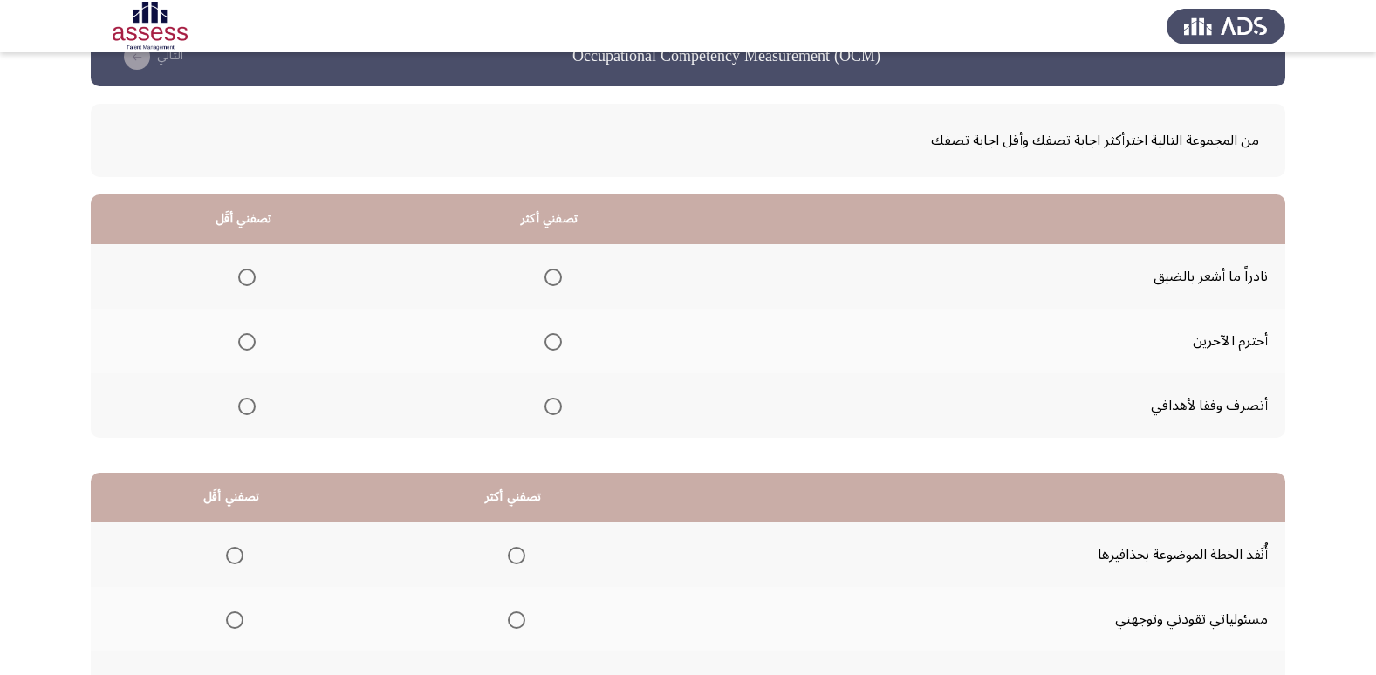
scroll to position [0, 0]
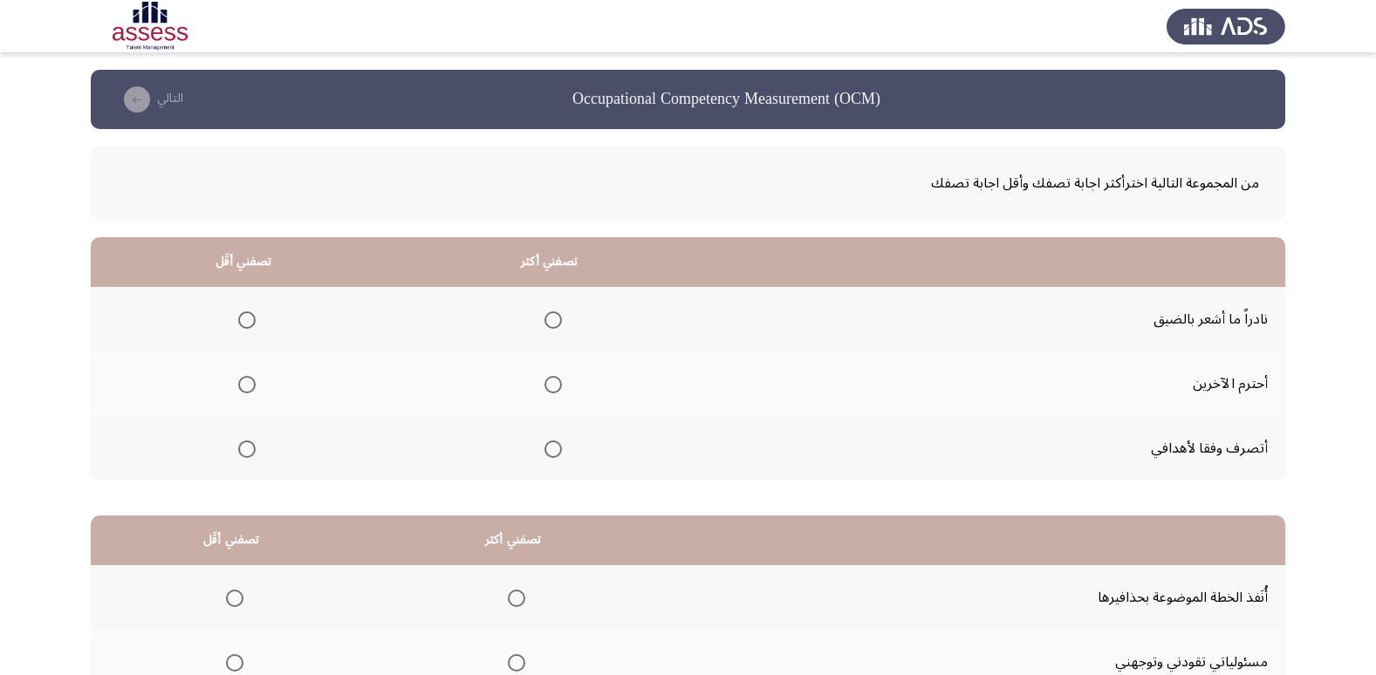
click at [550, 447] on span "Select an option" at bounding box center [552, 449] width 17 height 17
click at [550, 447] on input "Select an option" at bounding box center [552, 449] width 17 height 17
click at [238, 318] on span "Select an option" at bounding box center [246, 319] width 17 height 17
click at [238, 318] on input "Select an option" at bounding box center [246, 319] width 17 height 17
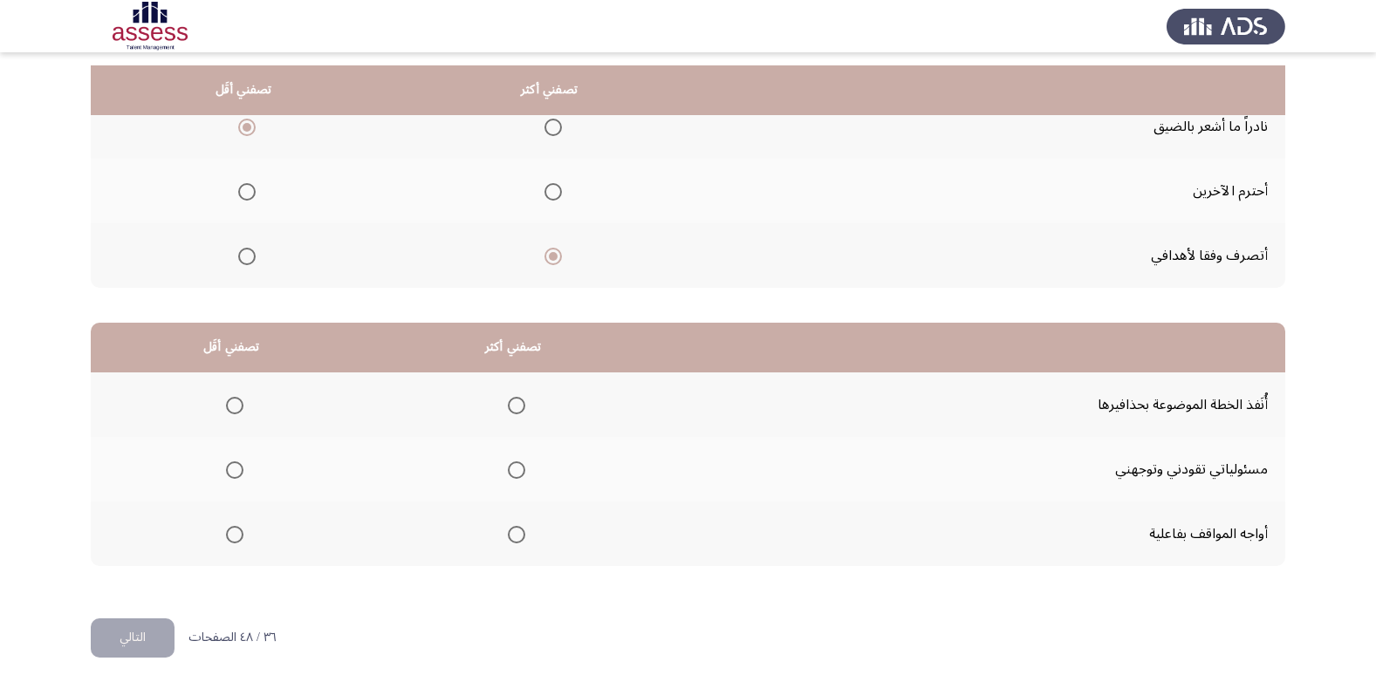
scroll to position [206, 0]
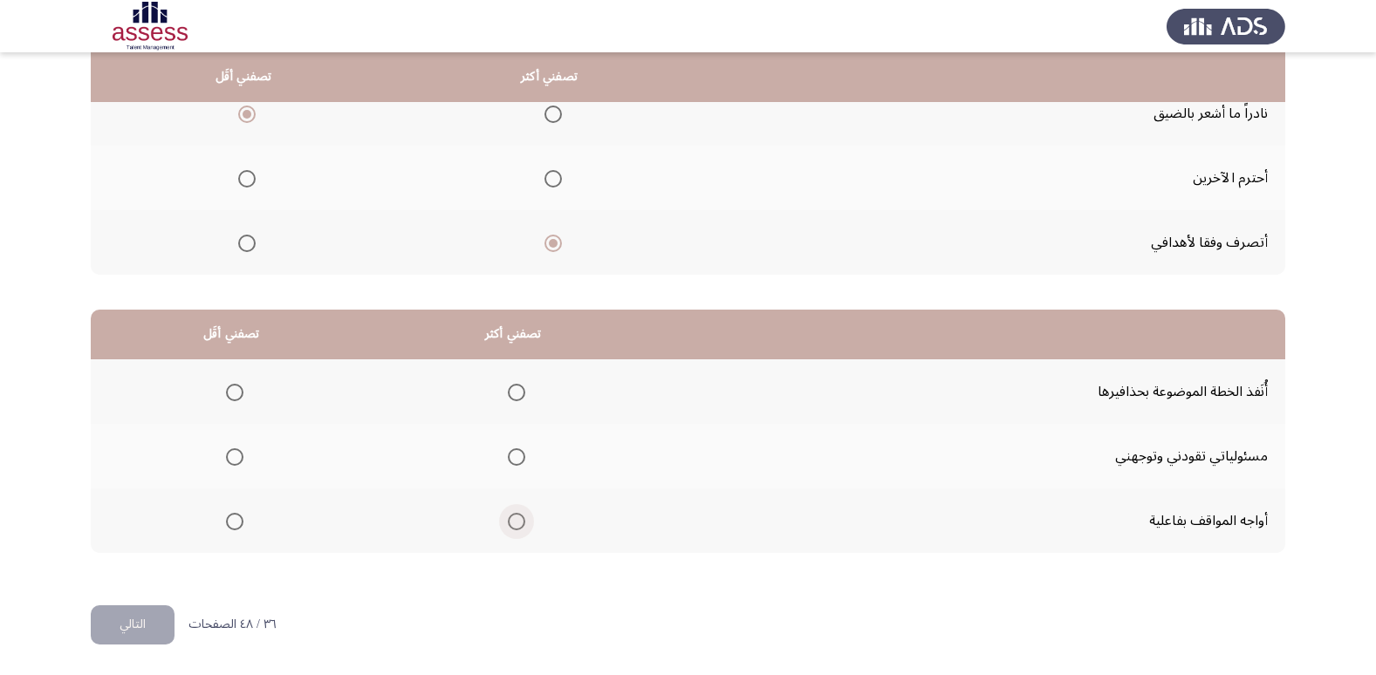
click at [514, 519] on span "Select an option" at bounding box center [516, 521] width 17 height 17
click at [514, 519] on input "Select an option" at bounding box center [516, 521] width 17 height 17
click at [226, 400] on span "Select an option" at bounding box center [234, 392] width 17 height 17
click at [226, 400] on input "Select an option" at bounding box center [234, 392] width 17 height 17
click at [156, 610] on button "التالي" at bounding box center [133, 624] width 84 height 39
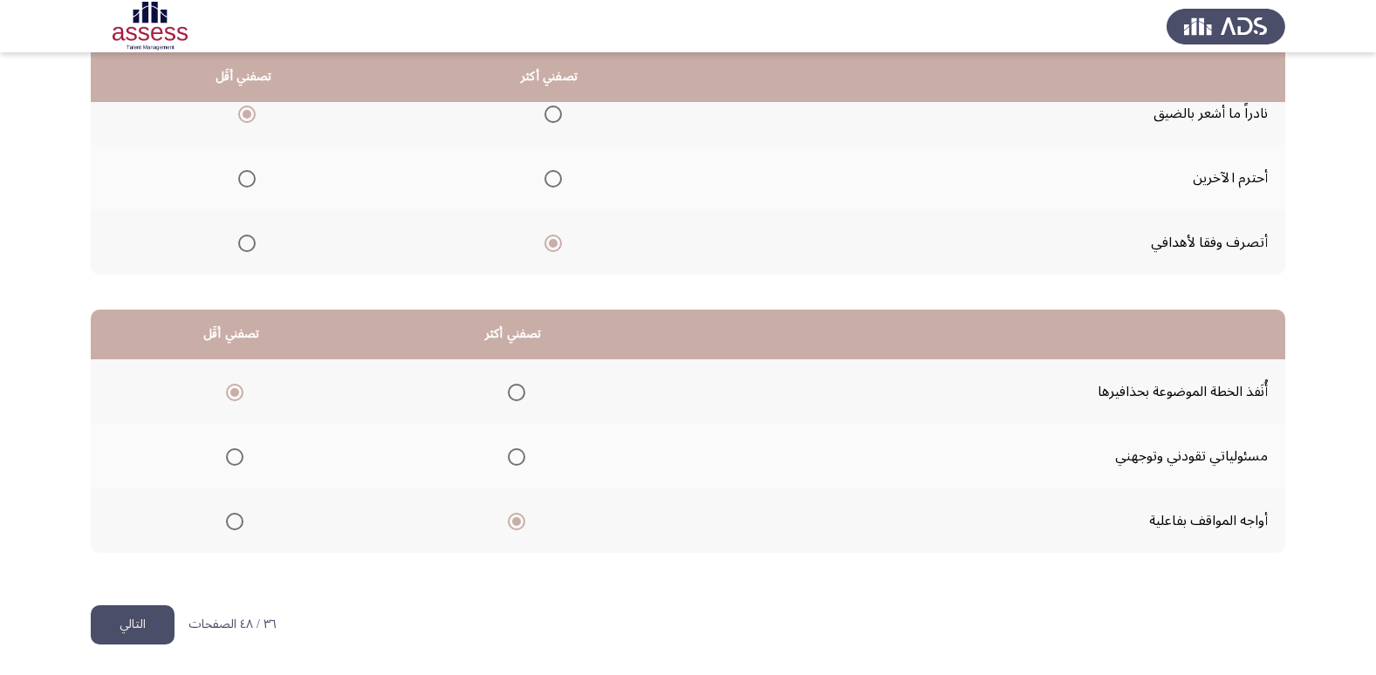
scroll to position [0, 0]
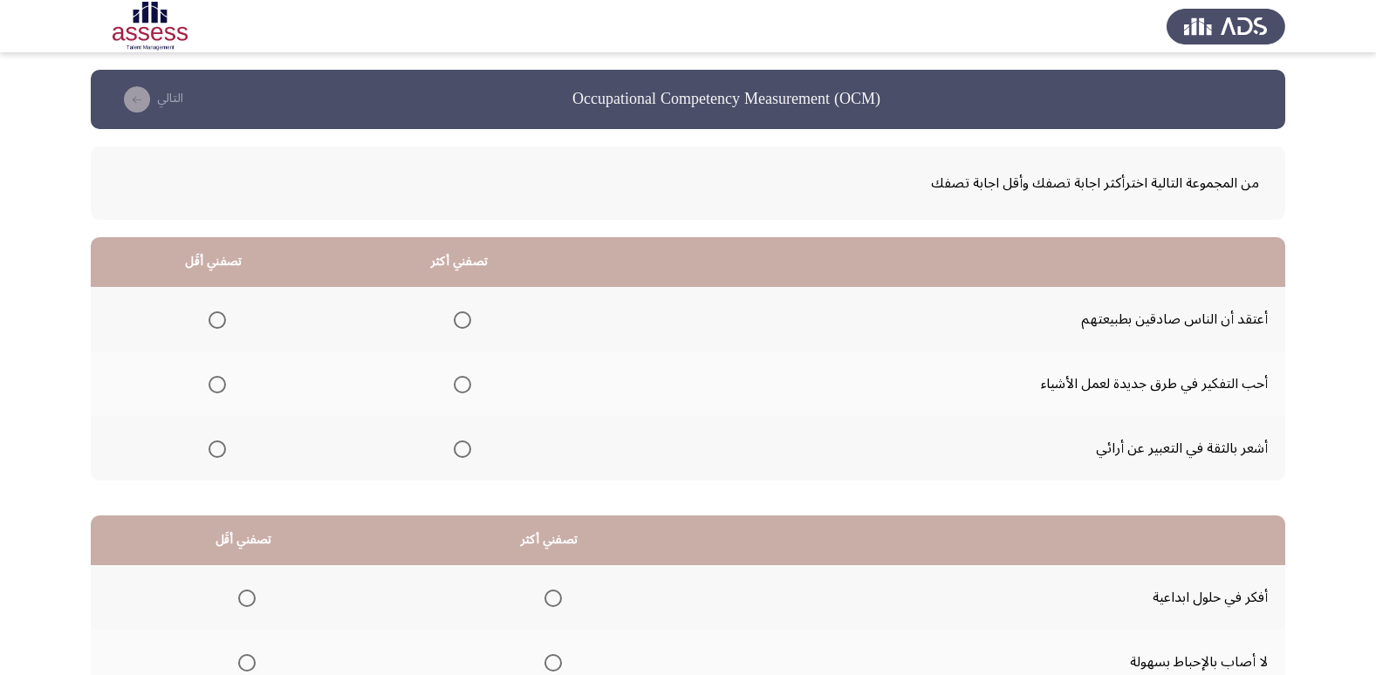
click at [211, 327] on span "Select an option" at bounding box center [217, 319] width 17 height 17
click at [211, 327] on input "Select an option" at bounding box center [217, 319] width 17 height 17
click at [454, 448] on span "Select an option" at bounding box center [462, 449] width 17 height 17
click at [454, 448] on input "Select an option" at bounding box center [462, 449] width 17 height 17
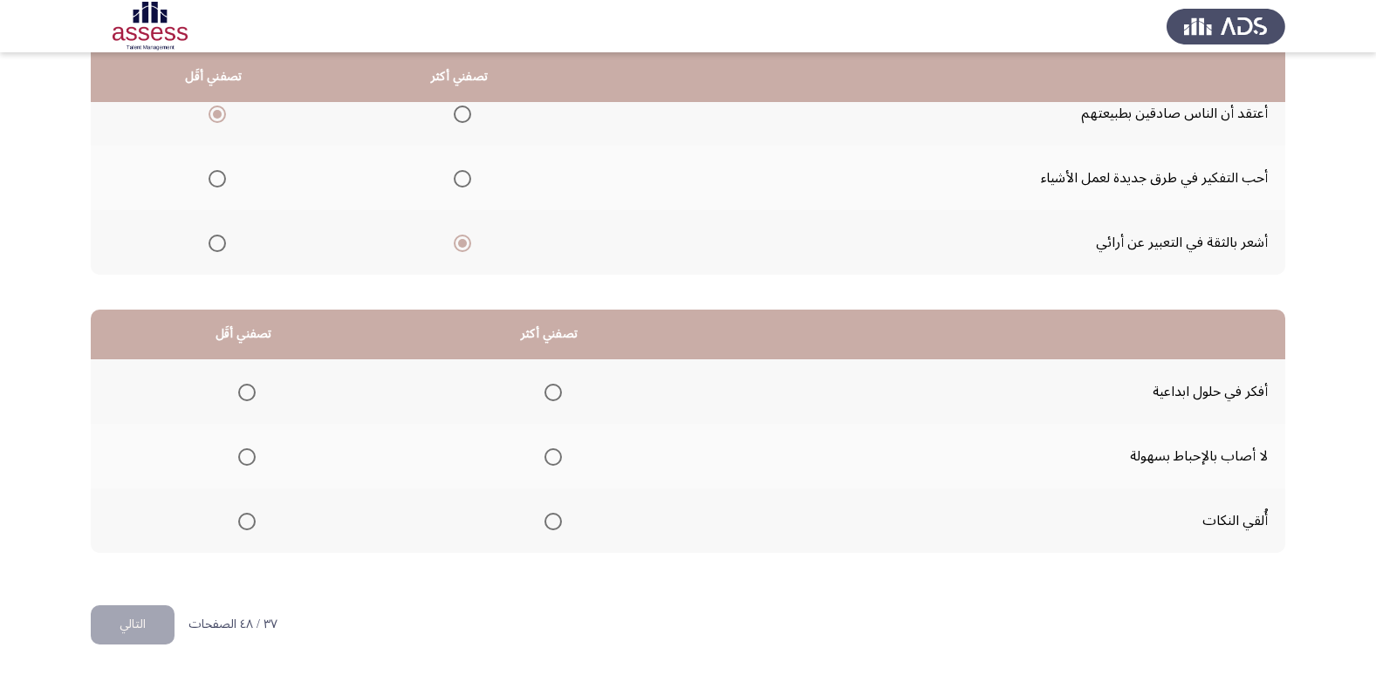
click at [544, 395] on span "Select an option" at bounding box center [552, 392] width 17 height 17
click at [544, 395] on input "Select an option" at bounding box center [552, 392] width 17 height 17
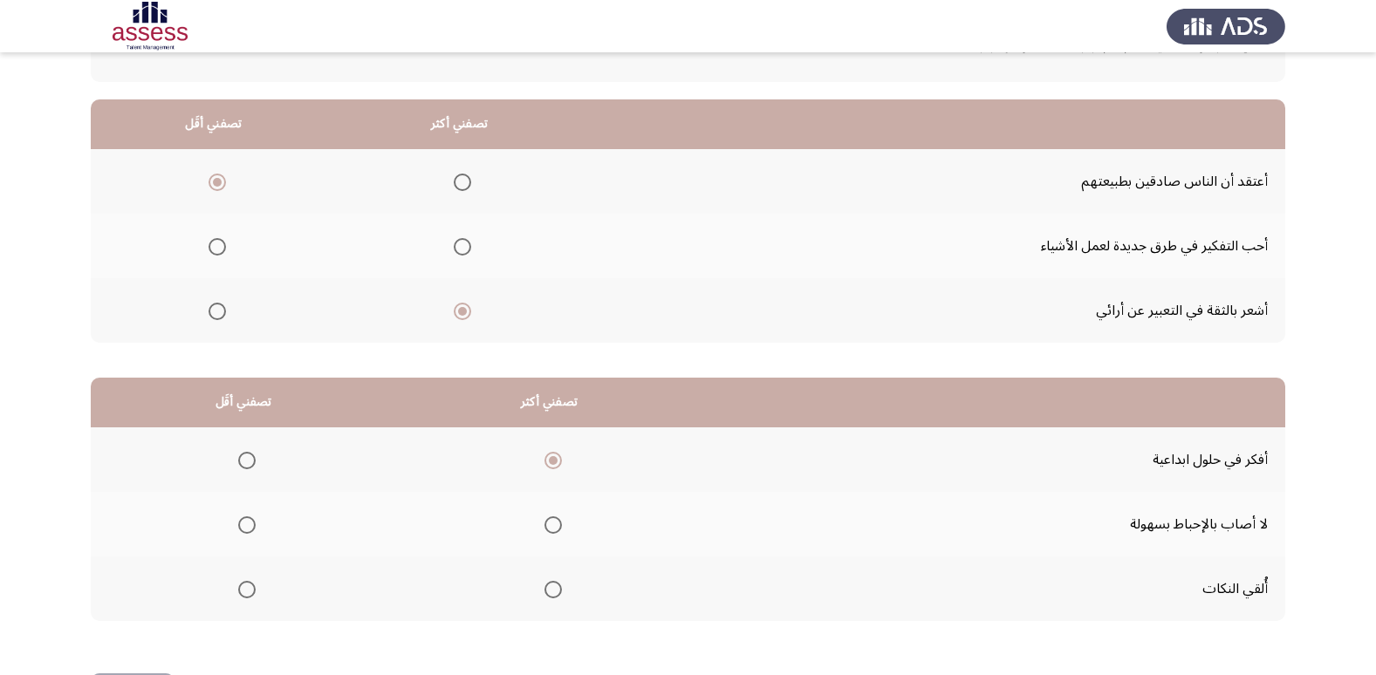
scroll to position [31, 0]
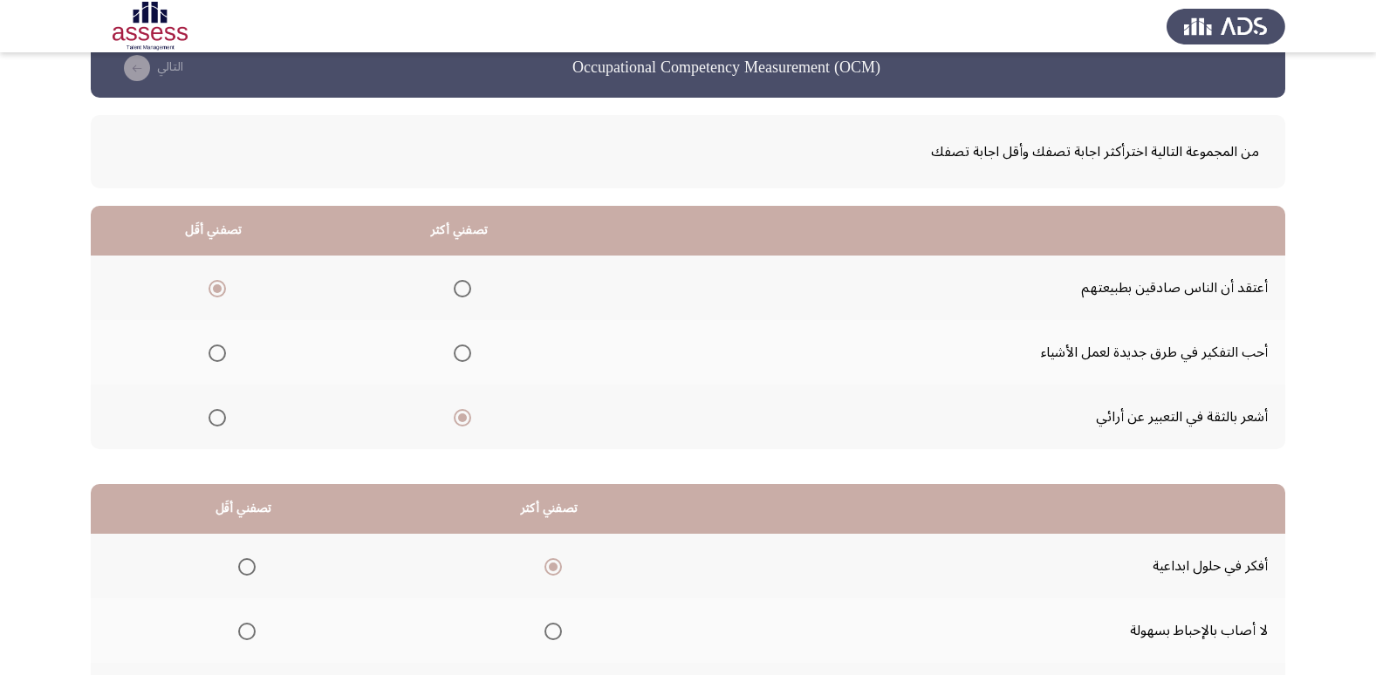
click at [462, 352] on span "Select an option" at bounding box center [462, 353] width 17 height 17
click at [462, 352] on input "Select an option" at bounding box center [462, 353] width 17 height 17
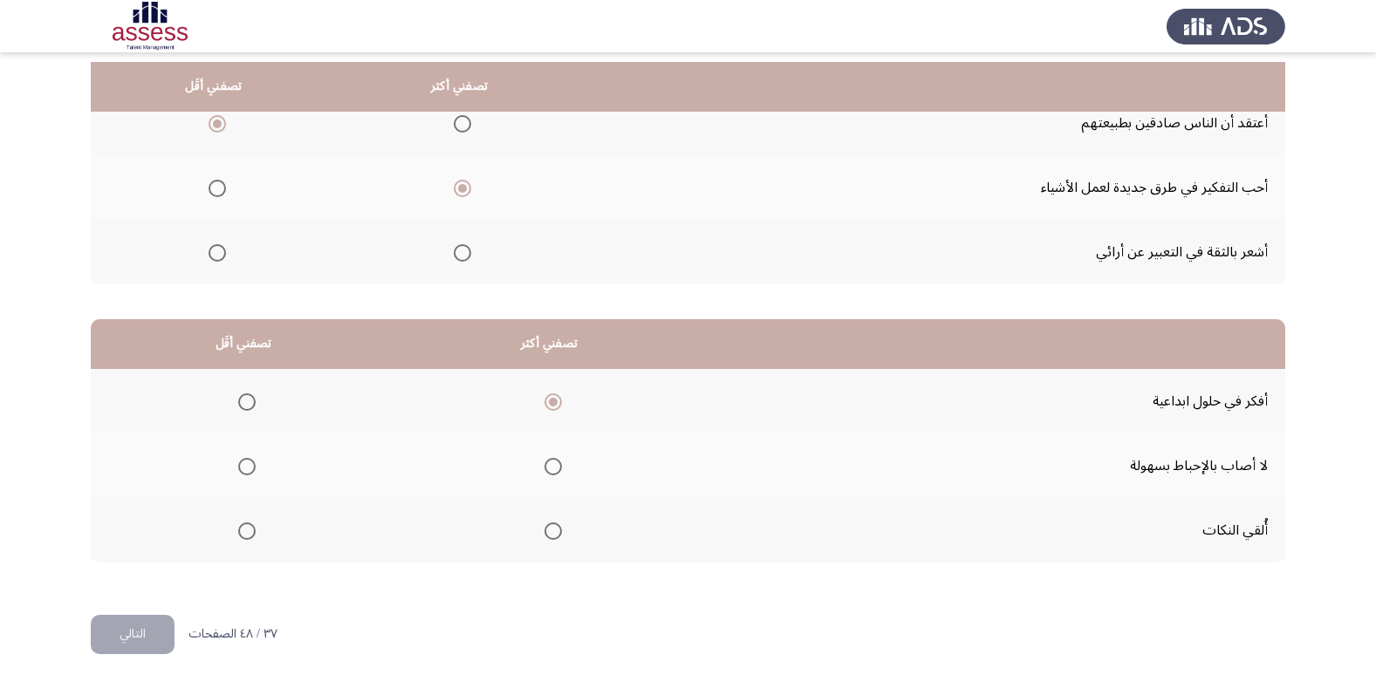
scroll to position [206, 0]
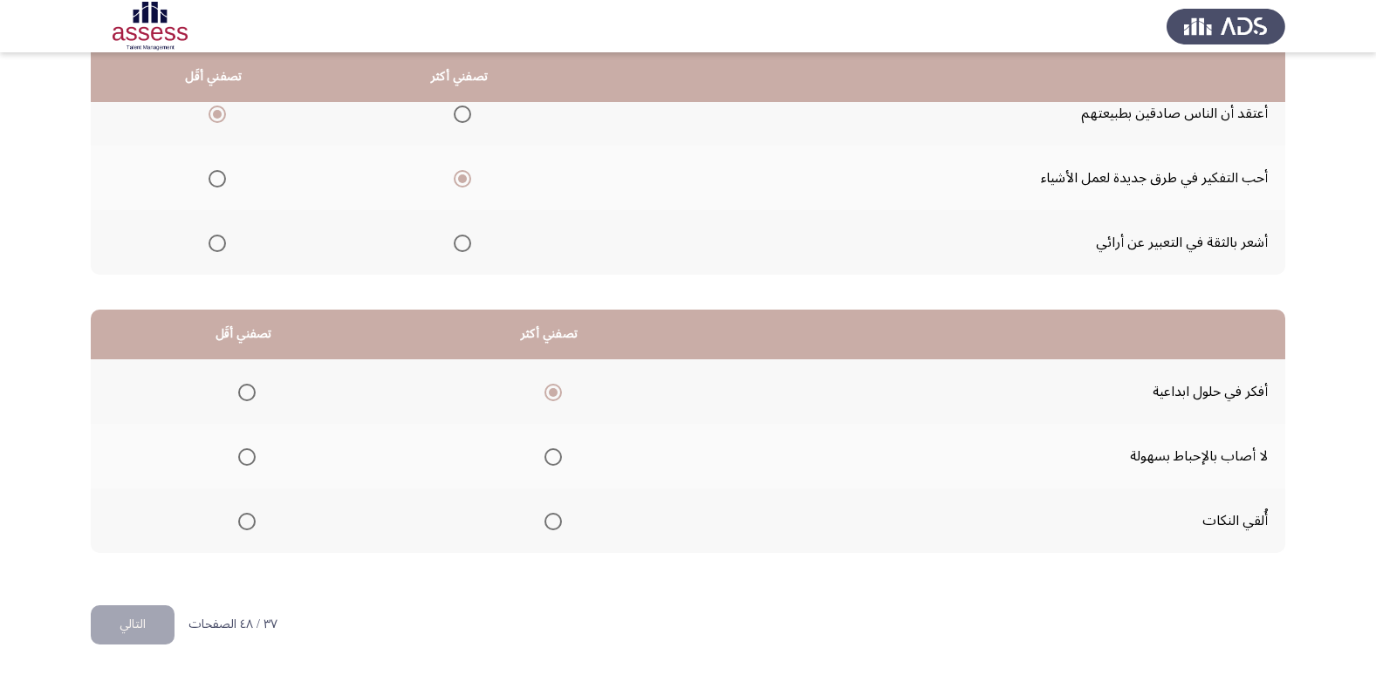
click at [243, 525] on span "Select an option" at bounding box center [246, 521] width 17 height 17
click at [243, 525] on input "Select an option" at bounding box center [246, 521] width 17 height 17
drag, startPoint x: 127, startPoint y: 619, endPoint x: 335, endPoint y: 612, distance: 208.6
click at [127, 619] on button "التالي" at bounding box center [133, 624] width 84 height 39
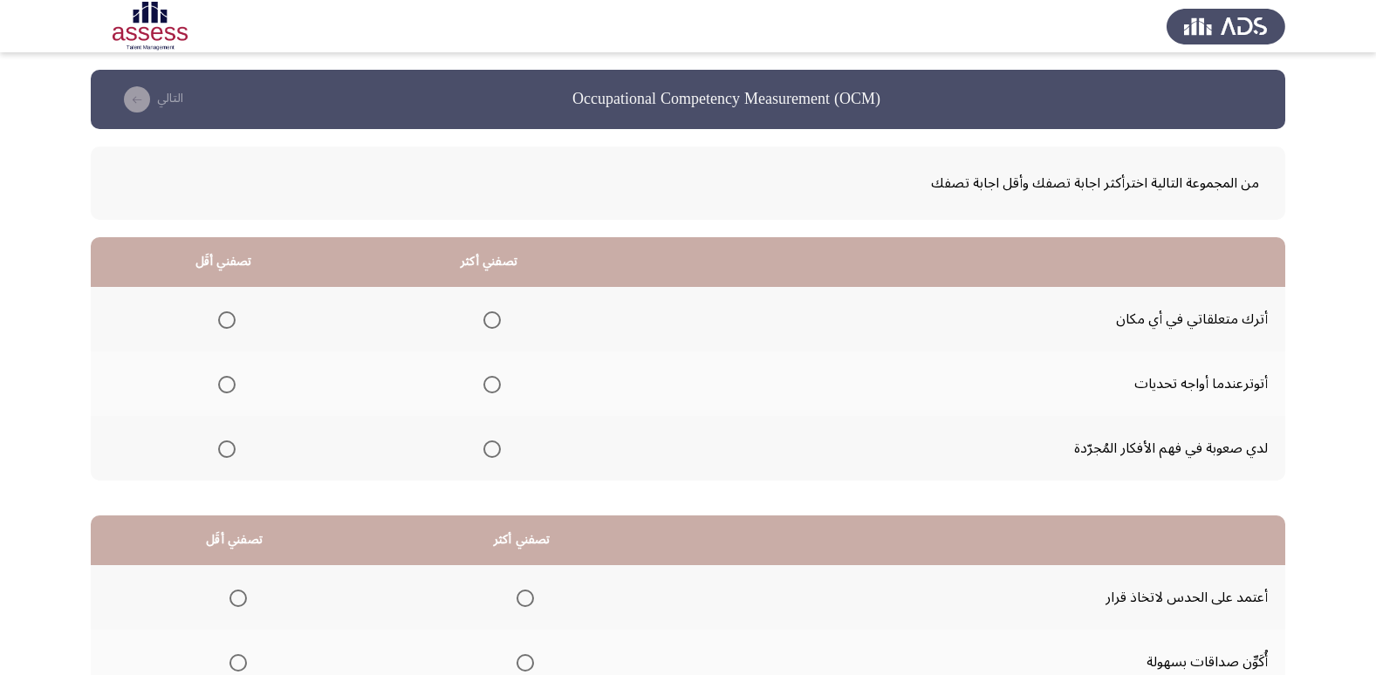
click at [229, 386] on span "Select an option" at bounding box center [226, 384] width 17 height 17
click at [229, 386] on input "Select an option" at bounding box center [226, 384] width 17 height 17
click at [495, 315] on span "Select an option" at bounding box center [491, 319] width 17 height 17
click at [495, 315] on input "Select an option" at bounding box center [491, 319] width 17 height 17
click at [496, 452] on span "Select an option" at bounding box center [491, 449] width 17 height 17
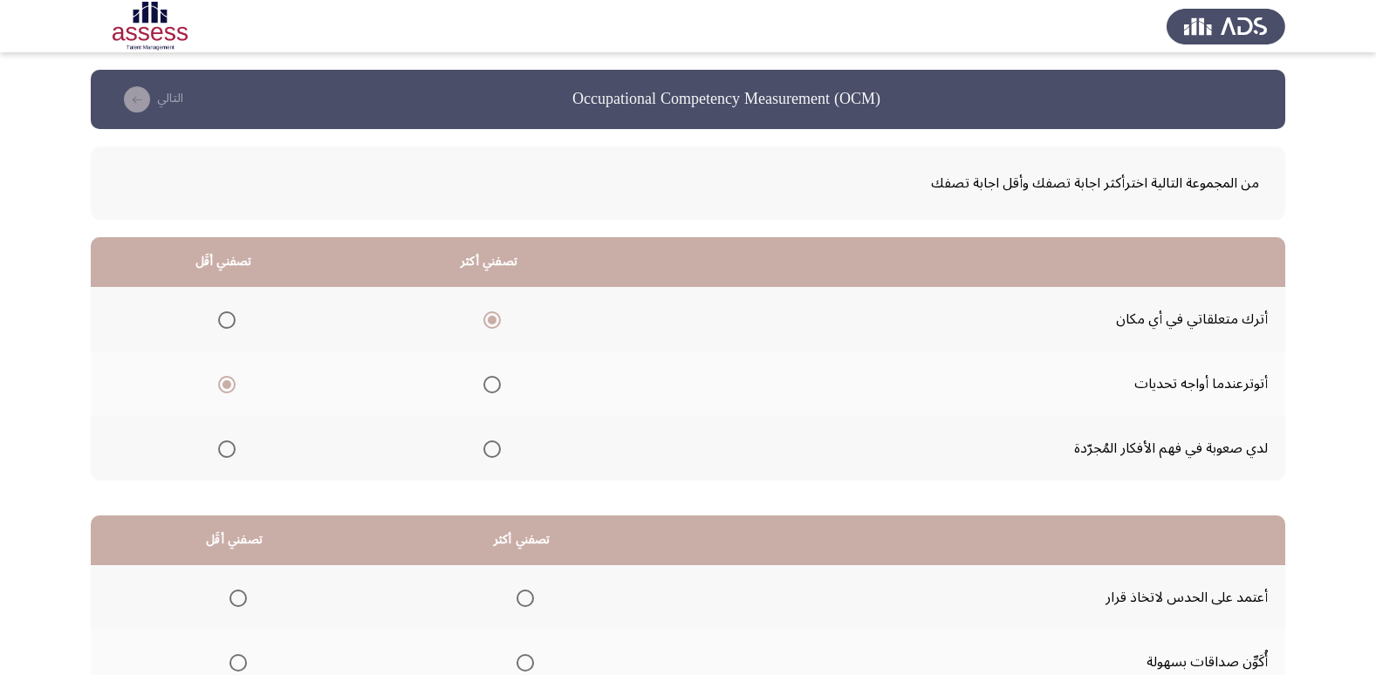
click at [496, 452] on input "Select an option" at bounding box center [491, 449] width 17 height 17
click at [479, 315] on label "Select an option" at bounding box center [488, 319] width 24 height 17
click at [483, 315] on input "Select an option" at bounding box center [491, 319] width 17 height 17
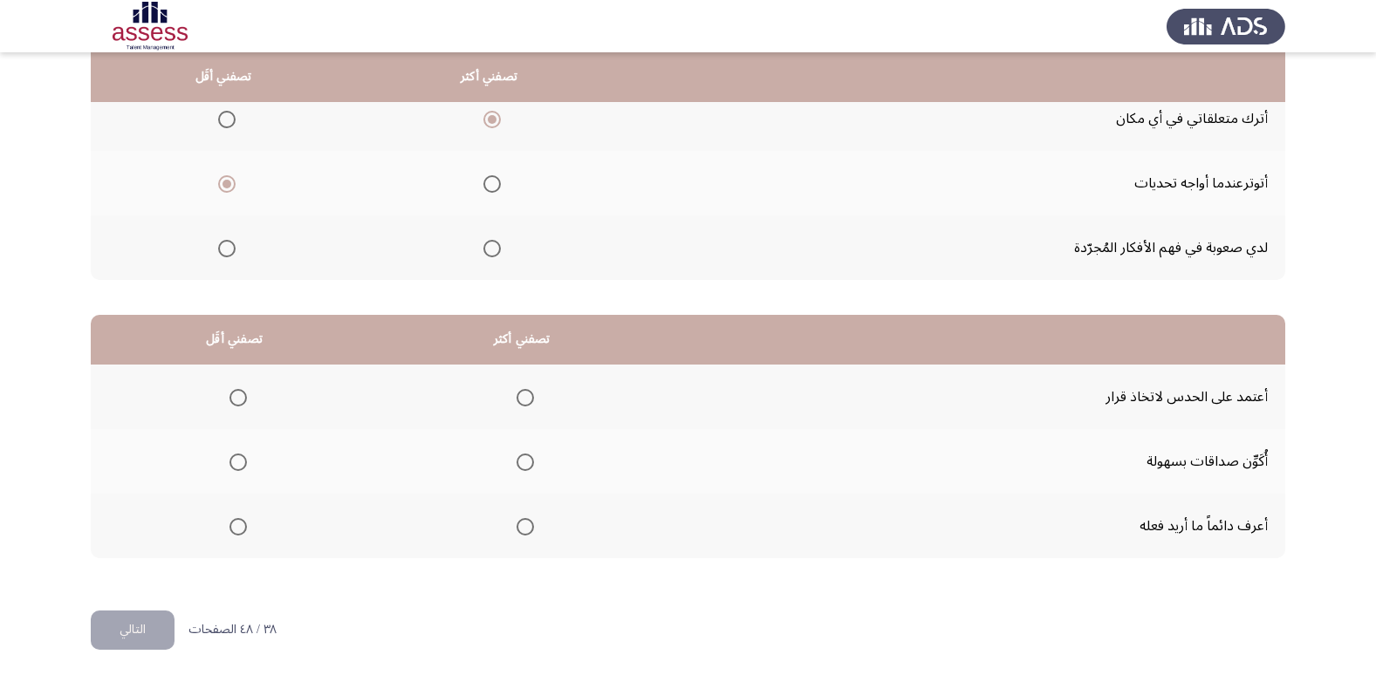
scroll to position [206, 0]
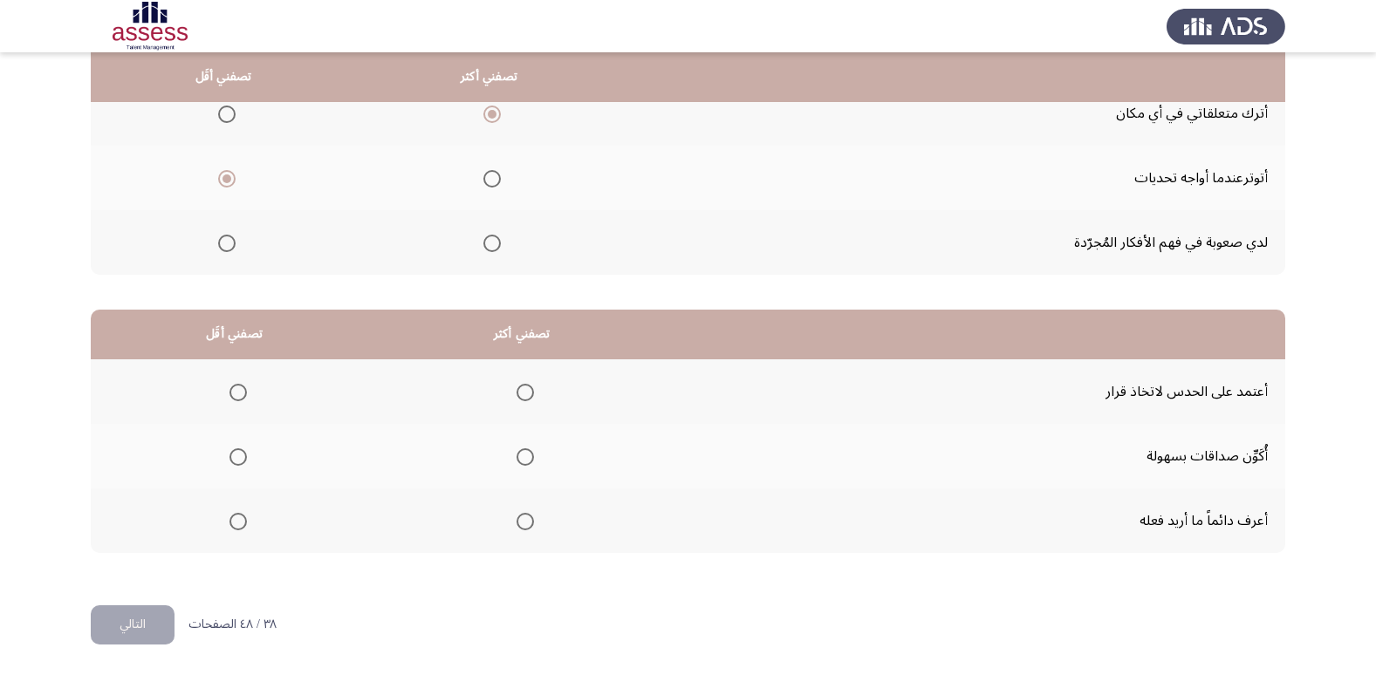
click at [233, 400] on span "Select an option" at bounding box center [237, 392] width 17 height 17
click at [233, 400] on input "Select an option" at bounding box center [237, 392] width 17 height 17
click at [525, 527] on span "Select an option" at bounding box center [524, 521] width 17 height 17
click at [525, 527] on input "Select an option" at bounding box center [524, 521] width 17 height 17
click at [144, 610] on button "التالي" at bounding box center [133, 624] width 84 height 39
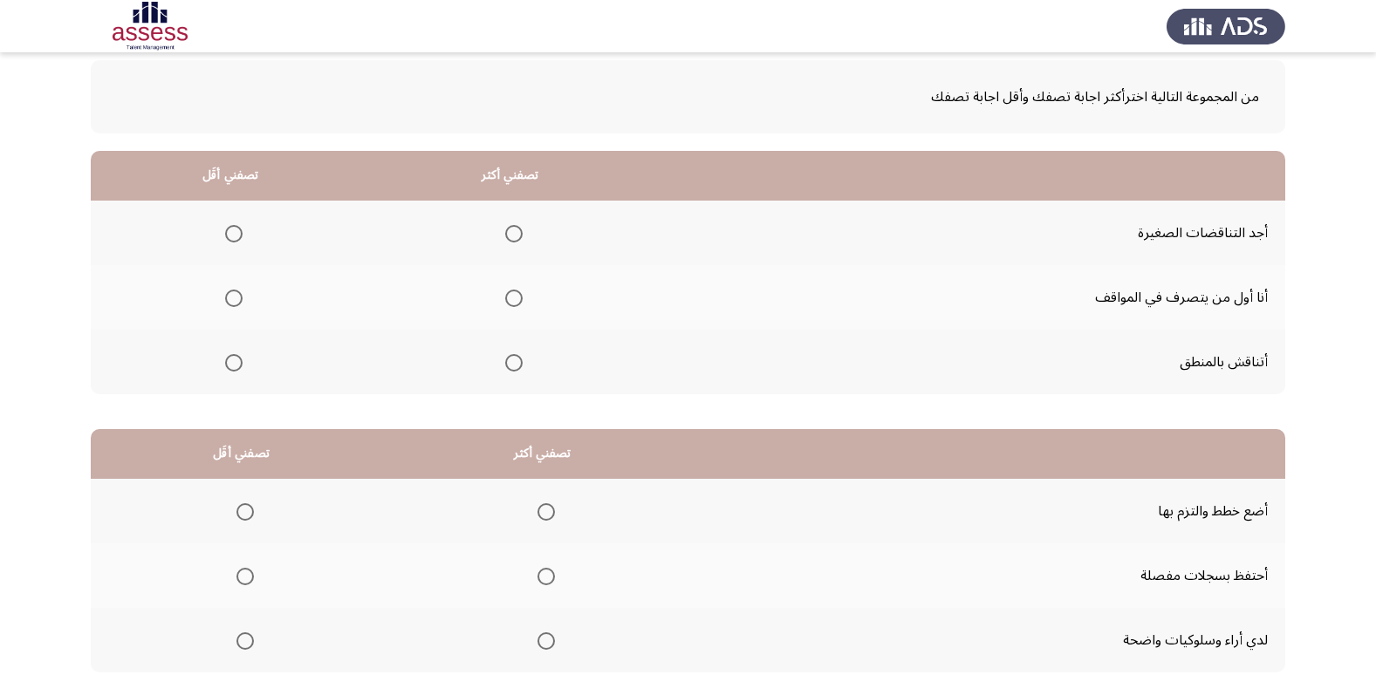
scroll to position [87, 0]
click at [505, 301] on span "Select an option" at bounding box center [513, 297] width 17 height 17
click at [505, 301] on input "Select an option" at bounding box center [513, 297] width 17 height 17
click at [244, 236] on th at bounding box center [230, 232] width 279 height 65
click at [230, 236] on span "Select an option" at bounding box center [233, 232] width 17 height 17
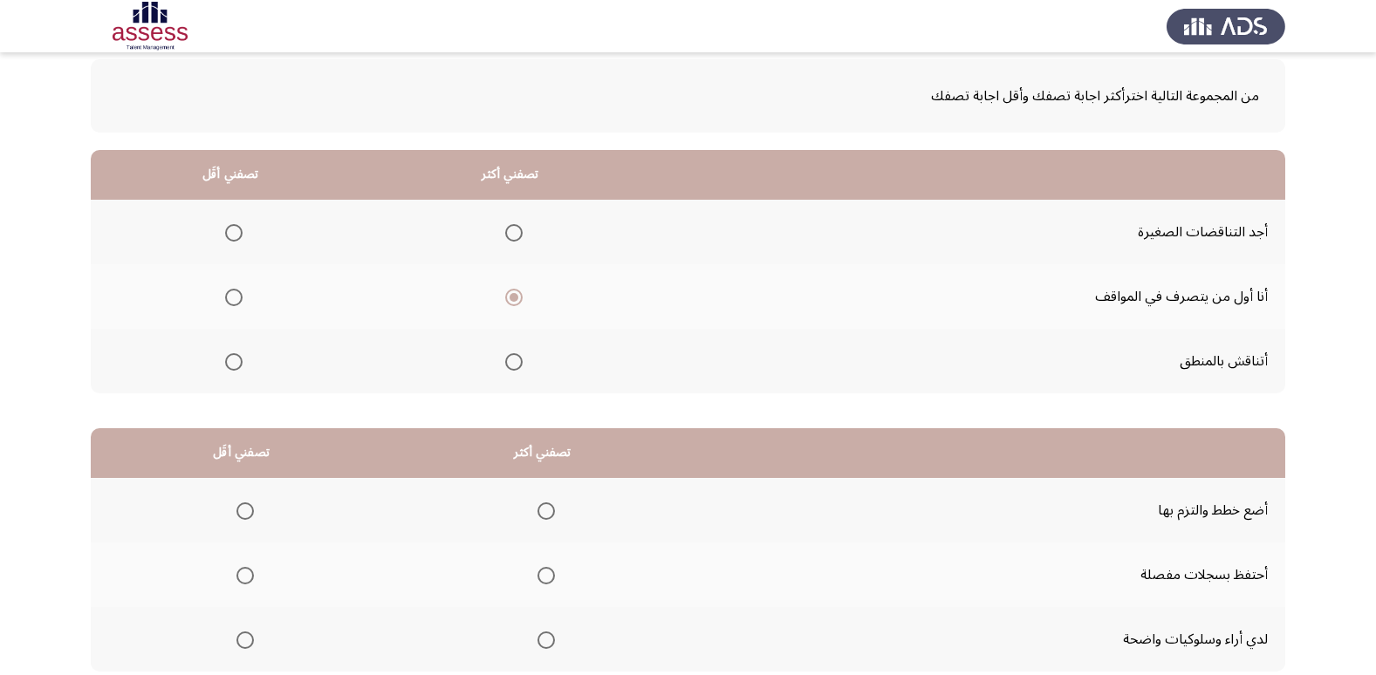
click at [230, 236] on input "Select an option" at bounding box center [233, 232] width 17 height 17
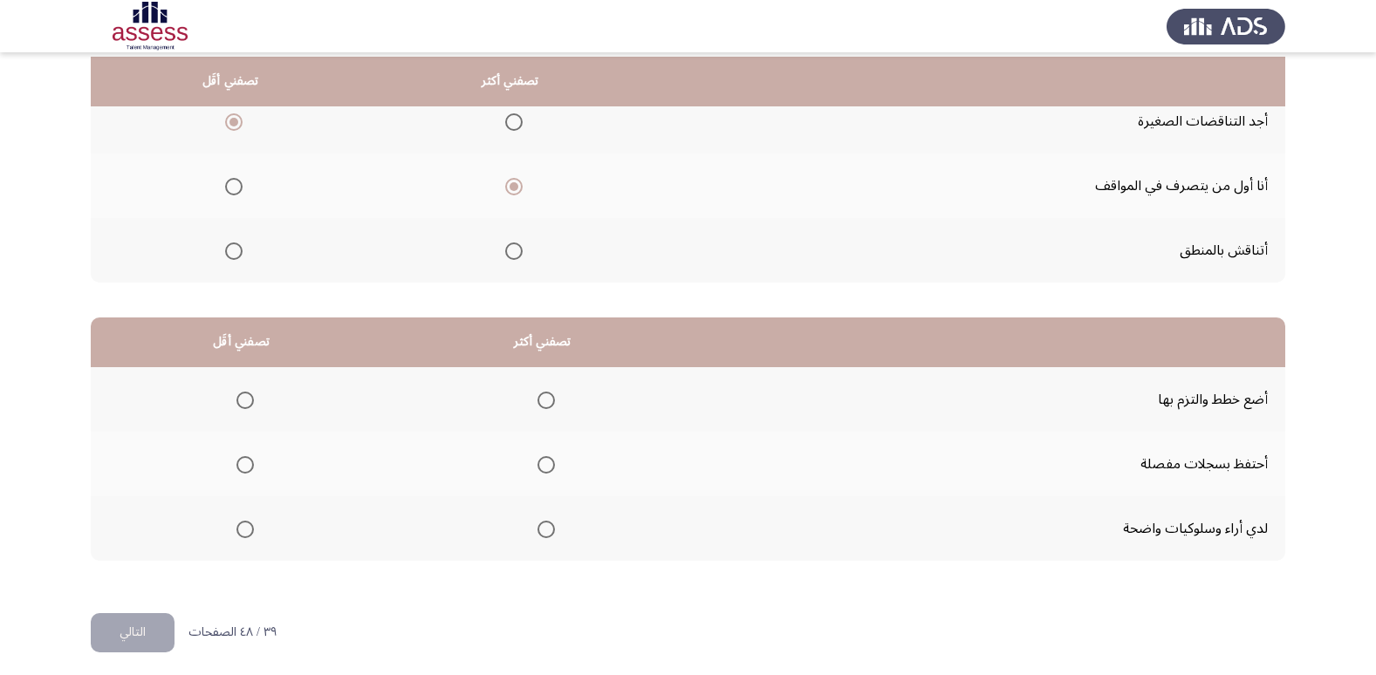
scroll to position [206, 0]
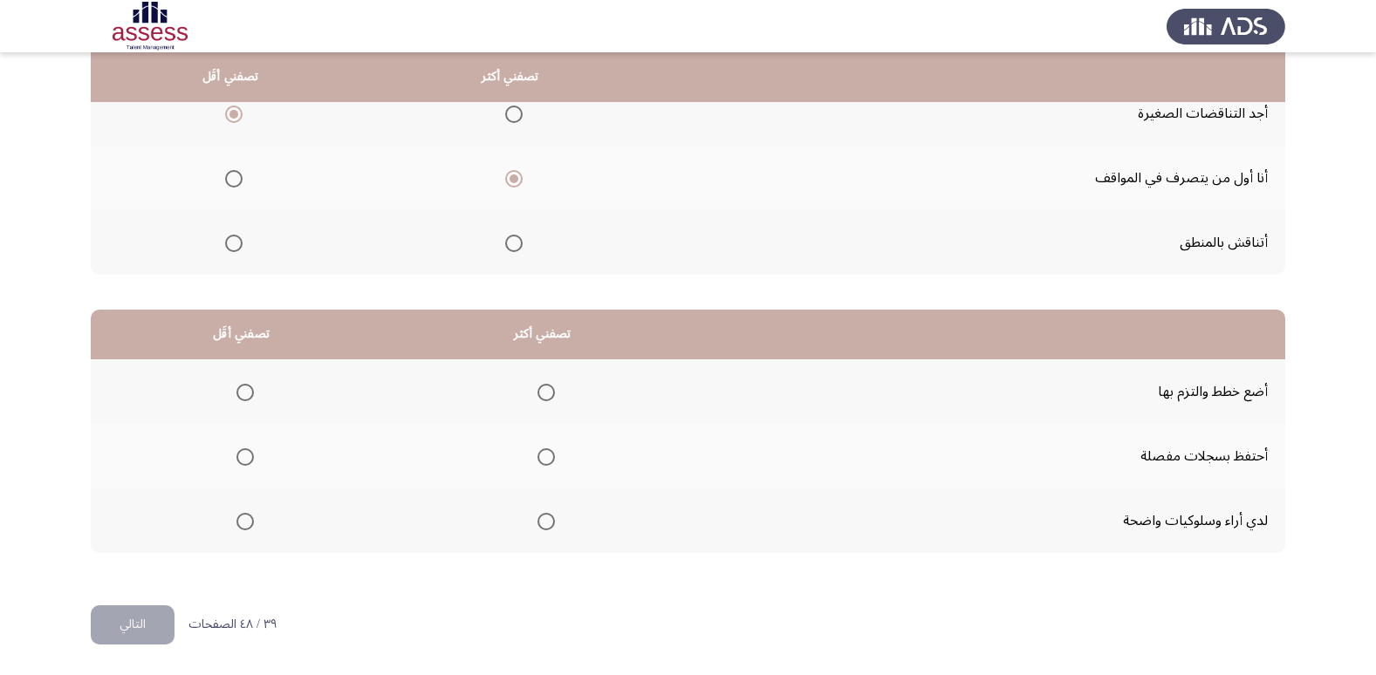
click at [243, 453] on span "Select an option" at bounding box center [244, 456] width 17 height 17
click at [243, 453] on input "Select an option" at bounding box center [244, 456] width 17 height 17
click at [537, 391] on span "Select an option" at bounding box center [545, 392] width 17 height 17
click at [537, 391] on input "Select an option" at bounding box center [545, 392] width 17 height 17
click at [236, 525] on span "Select an option" at bounding box center [244, 521] width 17 height 17
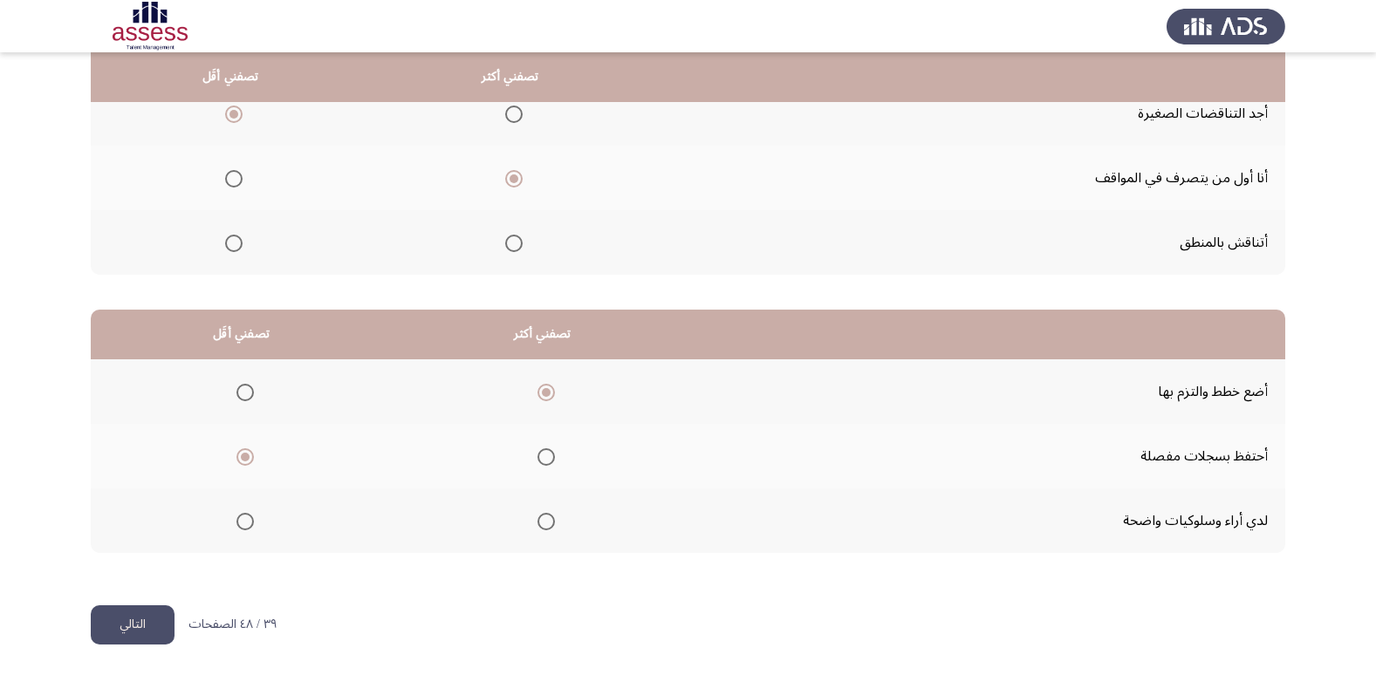
click at [236, 525] on input "Select an option" at bounding box center [244, 521] width 17 height 17
click at [133, 623] on button "التالي" at bounding box center [133, 624] width 84 height 39
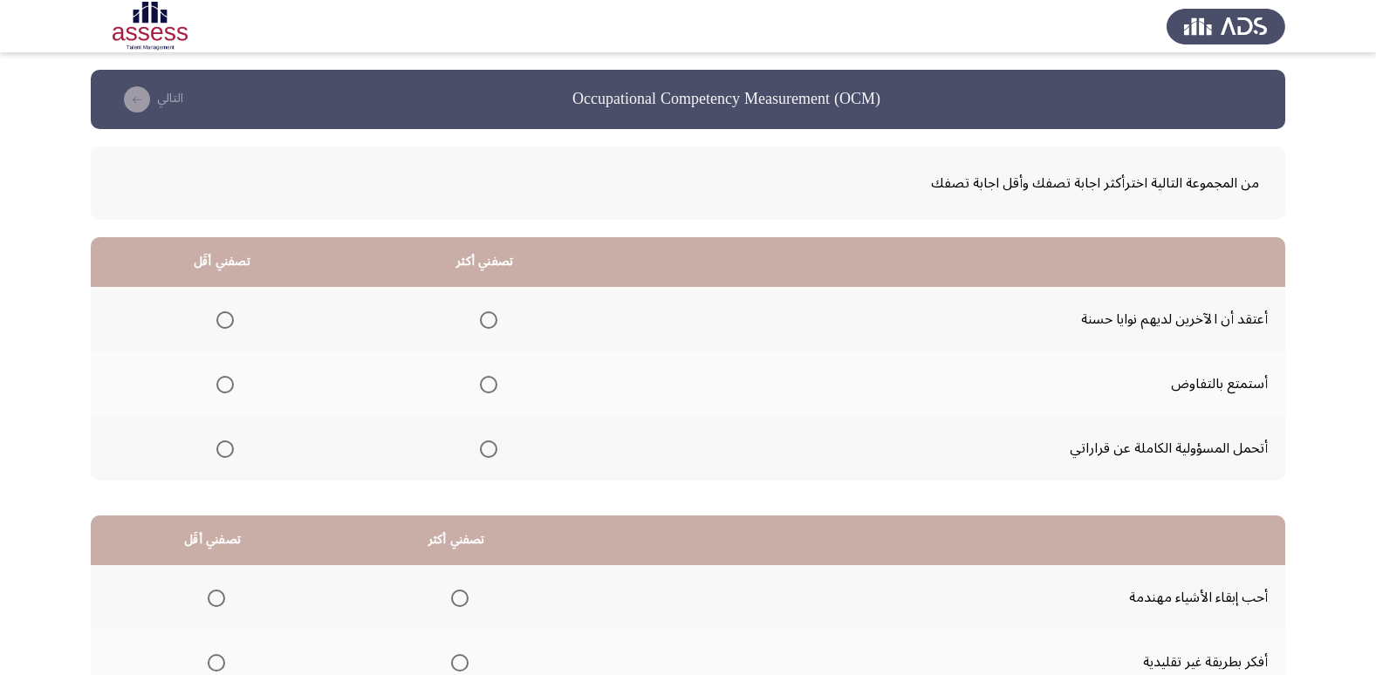
click at [222, 321] on span "Select an option" at bounding box center [224, 319] width 17 height 17
click at [222, 321] on input "Select an option" at bounding box center [224, 319] width 17 height 17
click at [488, 401] on th at bounding box center [484, 384] width 263 height 65
click at [489, 390] on span "Select an option" at bounding box center [488, 384] width 17 height 17
click at [489, 390] on input "Select an option" at bounding box center [488, 384] width 17 height 17
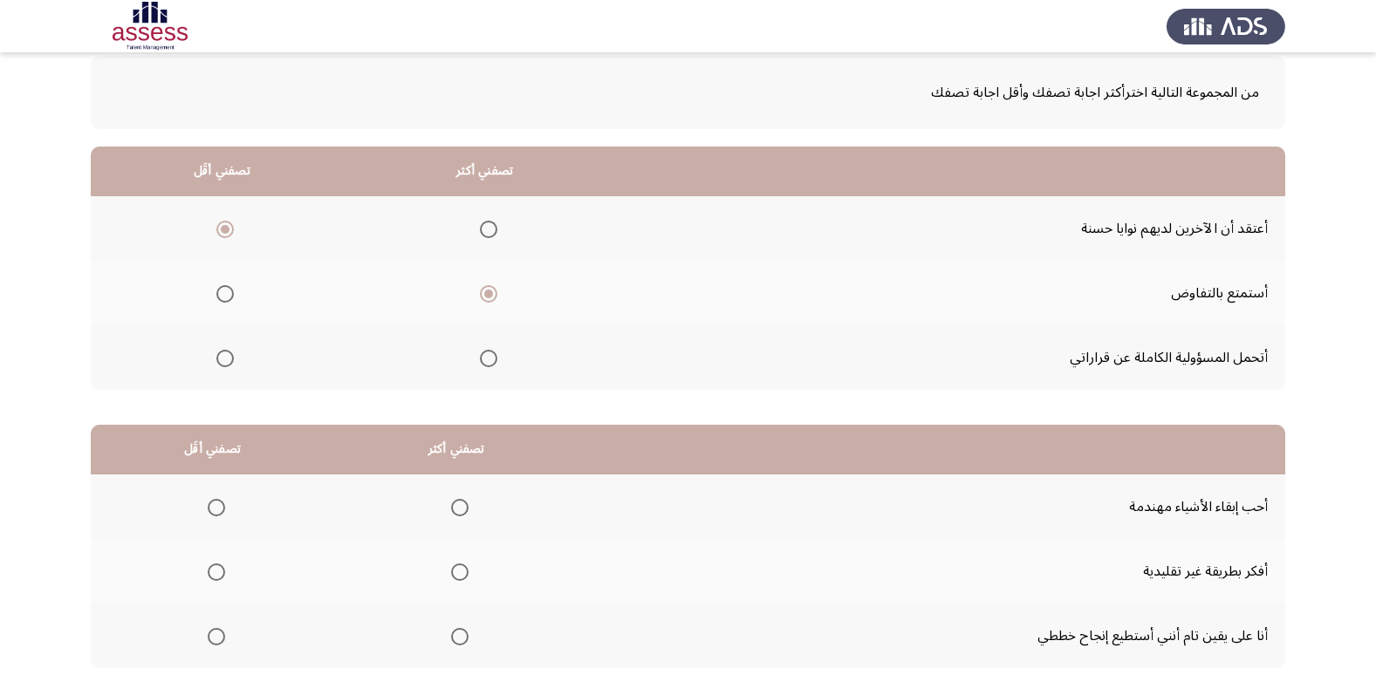
scroll to position [206, 0]
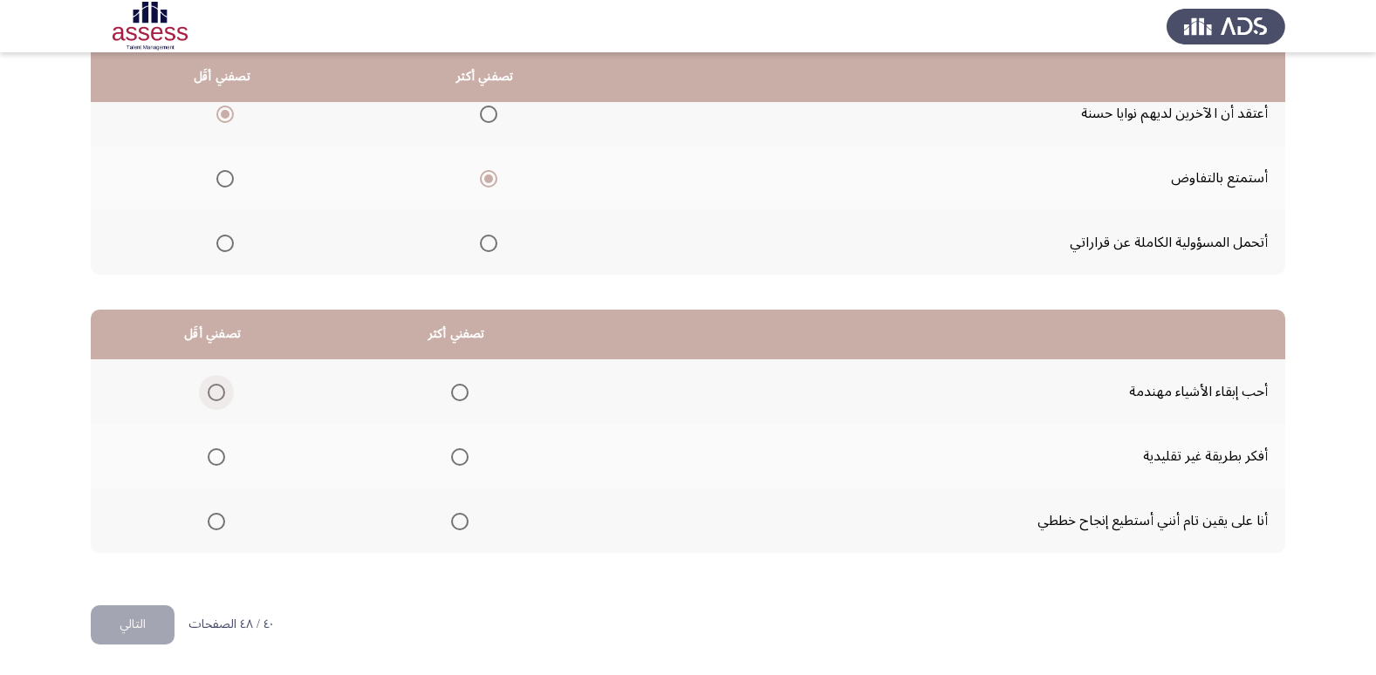
click at [217, 390] on span "Select an option" at bounding box center [216, 392] width 17 height 17
click at [217, 390] on input "Select an option" at bounding box center [216, 392] width 17 height 17
click at [451, 460] on span "Select an option" at bounding box center [459, 456] width 17 height 17
click at [451, 460] on input "Select an option" at bounding box center [459, 456] width 17 height 17
click at [144, 617] on button "التالي" at bounding box center [133, 624] width 84 height 39
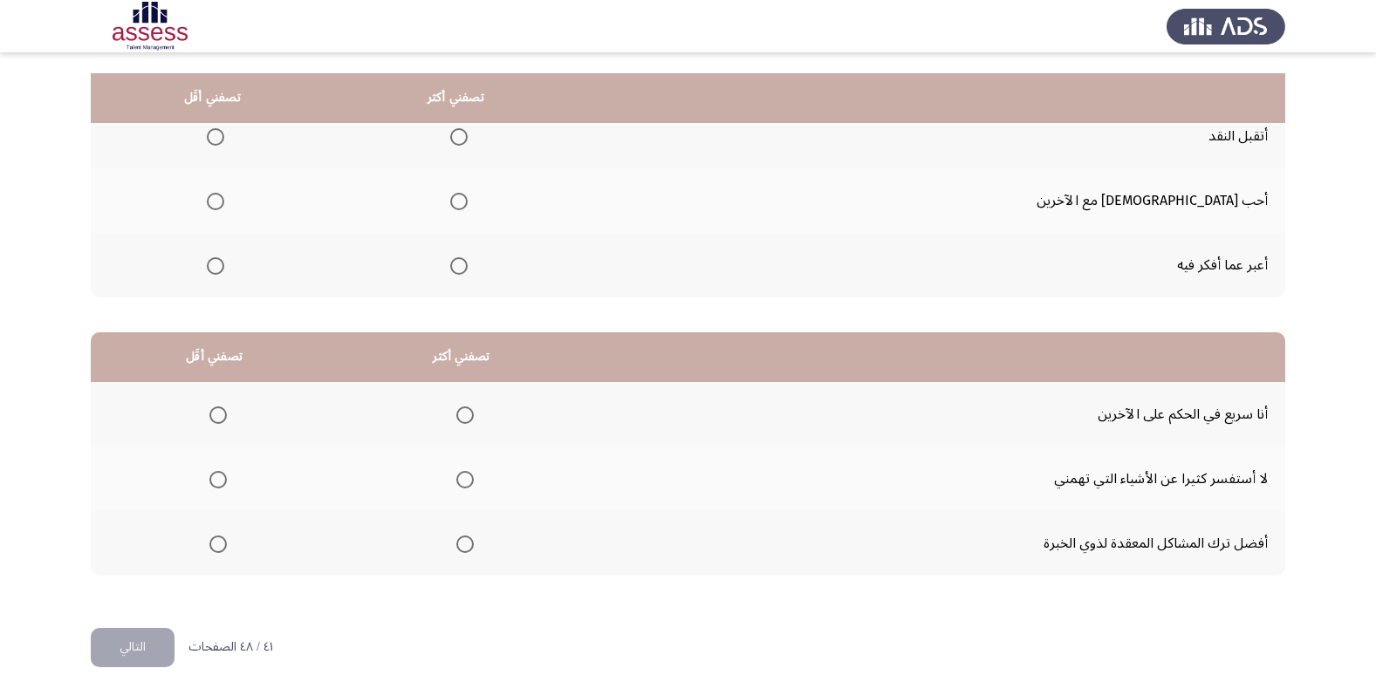
scroll to position [119, 0]
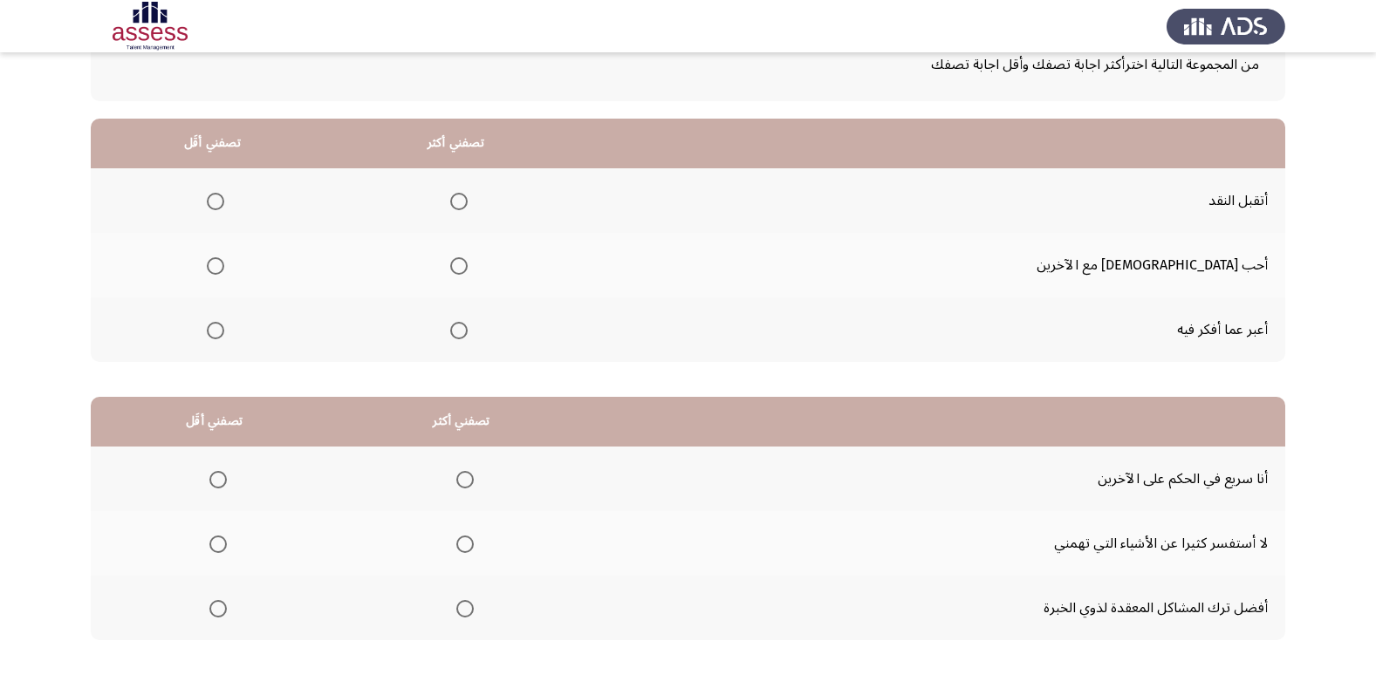
click at [224, 273] on span "Select an option" at bounding box center [215, 265] width 17 height 17
click at [224, 273] on input "Select an option" at bounding box center [215, 265] width 17 height 17
click at [468, 337] on span "Select an option" at bounding box center [458, 330] width 17 height 17
click at [468, 337] on input "Select an option" at bounding box center [458, 330] width 17 height 17
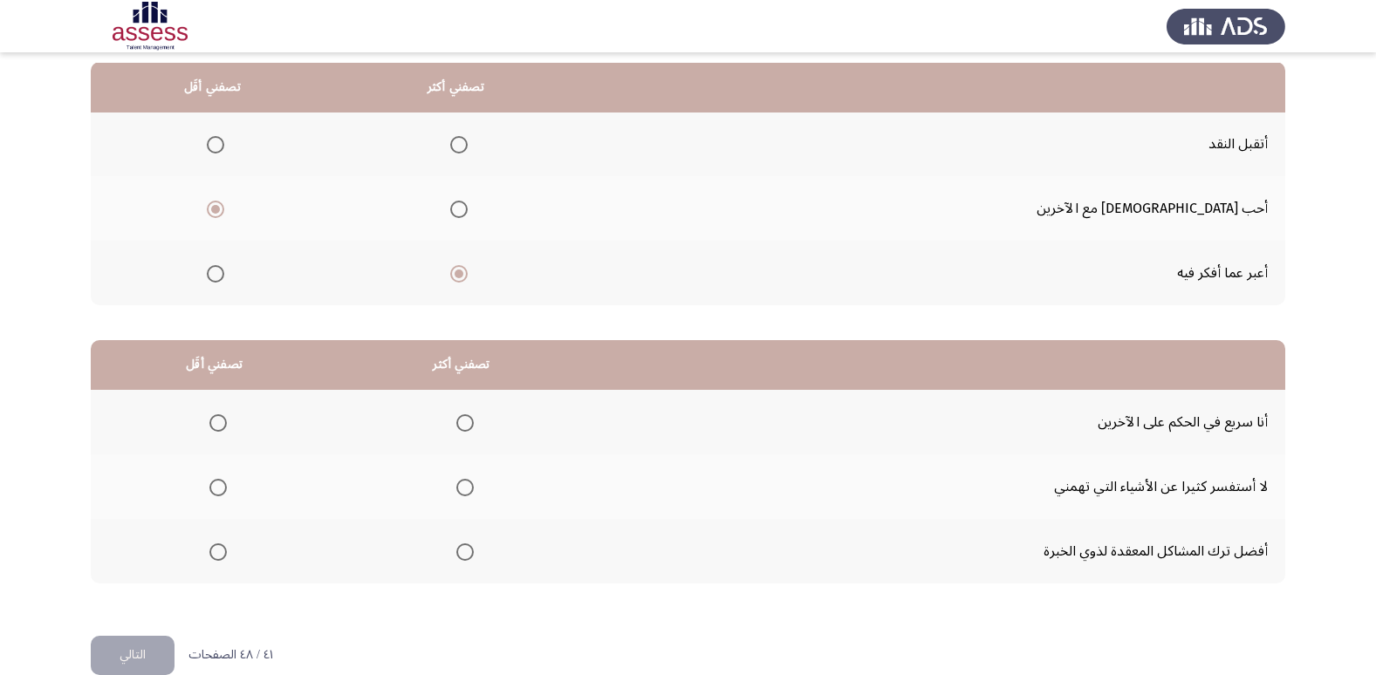
scroll to position [206, 0]
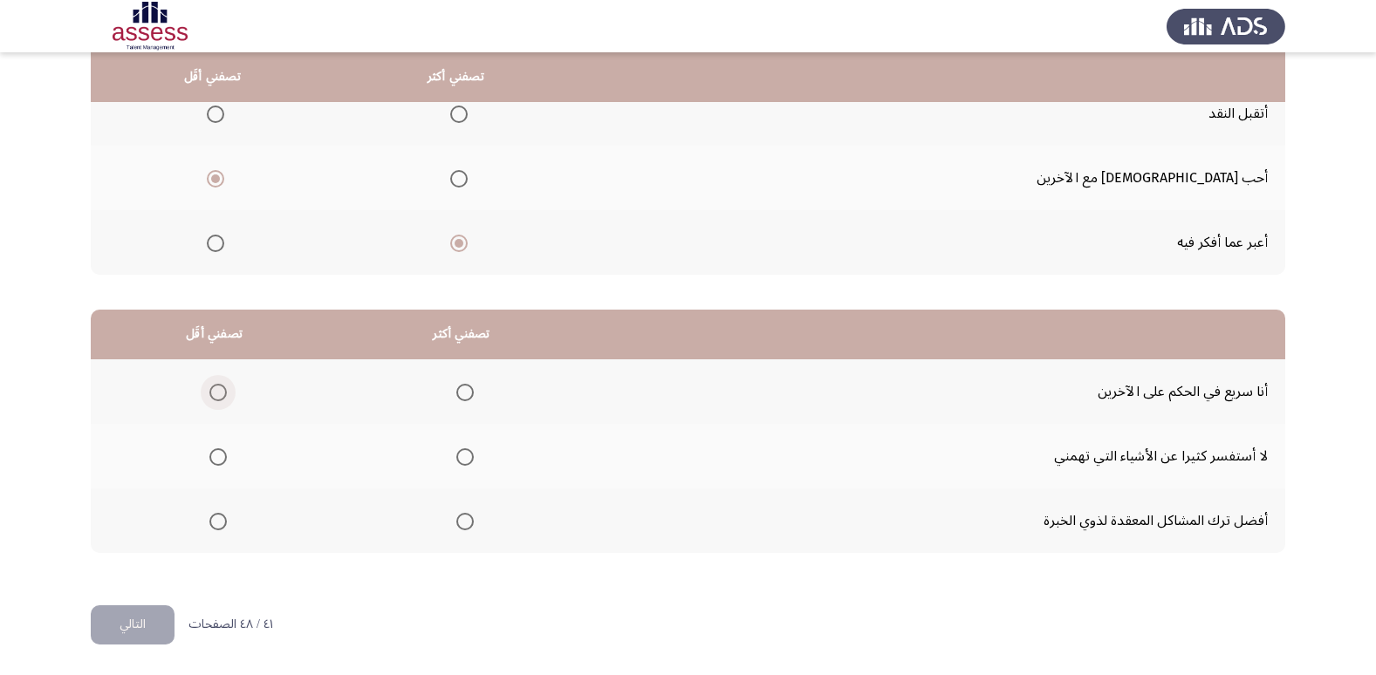
click at [218, 393] on span "Select an option" at bounding box center [217, 392] width 17 height 17
click at [218, 393] on input "Select an option" at bounding box center [217, 392] width 17 height 17
click at [464, 519] on span "Select an option" at bounding box center [464, 521] width 17 height 17
click at [464, 519] on input "Select an option" at bounding box center [464, 521] width 17 height 17
click at [133, 626] on button "التالي" at bounding box center [133, 624] width 84 height 39
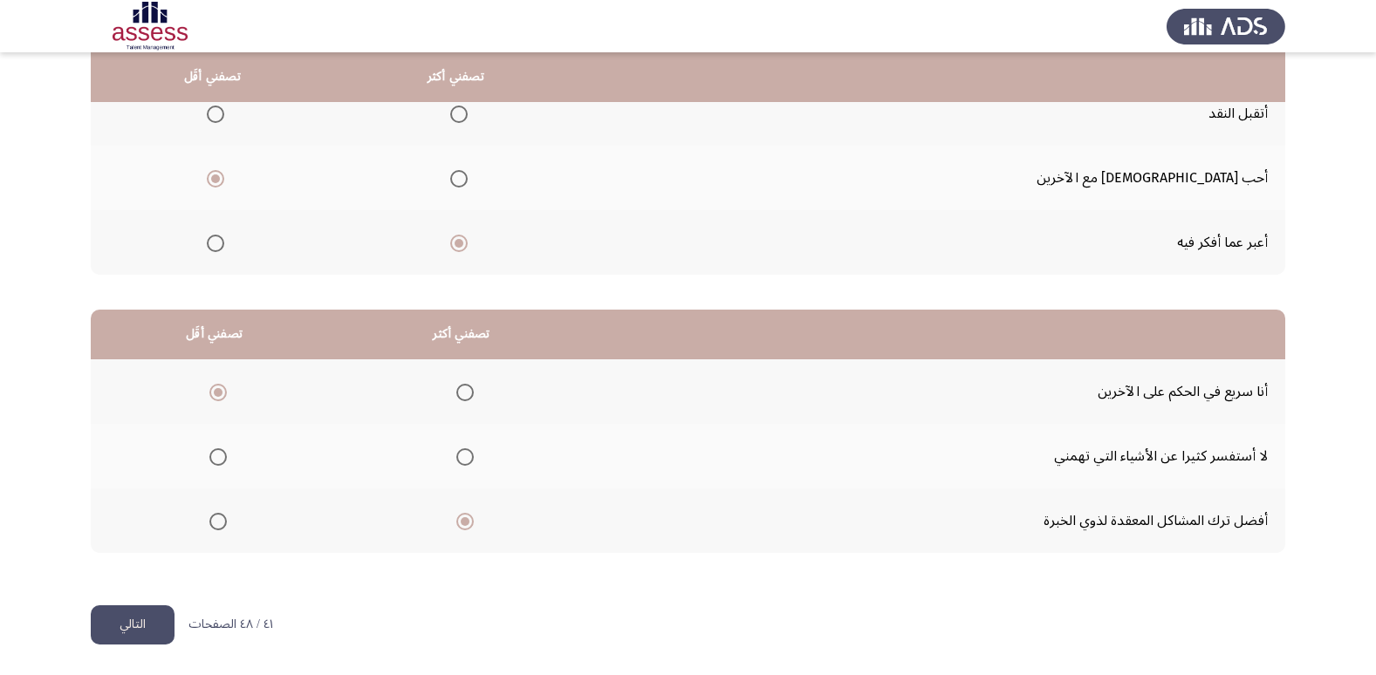
scroll to position [0, 0]
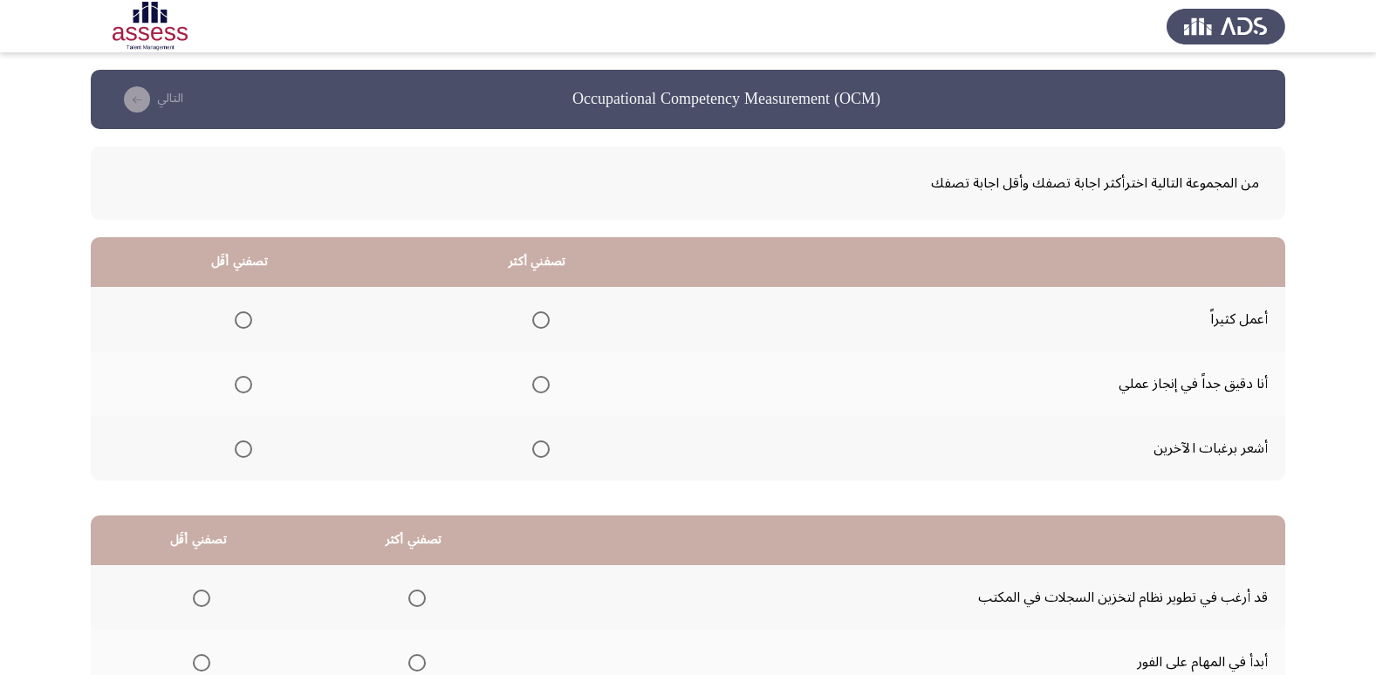
click at [250, 457] on span "Select an option" at bounding box center [243, 449] width 17 height 17
click at [250, 457] on input "Select an option" at bounding box center [243, 449] width 17 height 17
click at [526, 318] on label "Select an option" at bounding box center [537, 319] width 24 height 17
click at [532, 318] on input "Select an option" at bounding box center [540, 319] width 17 height 17
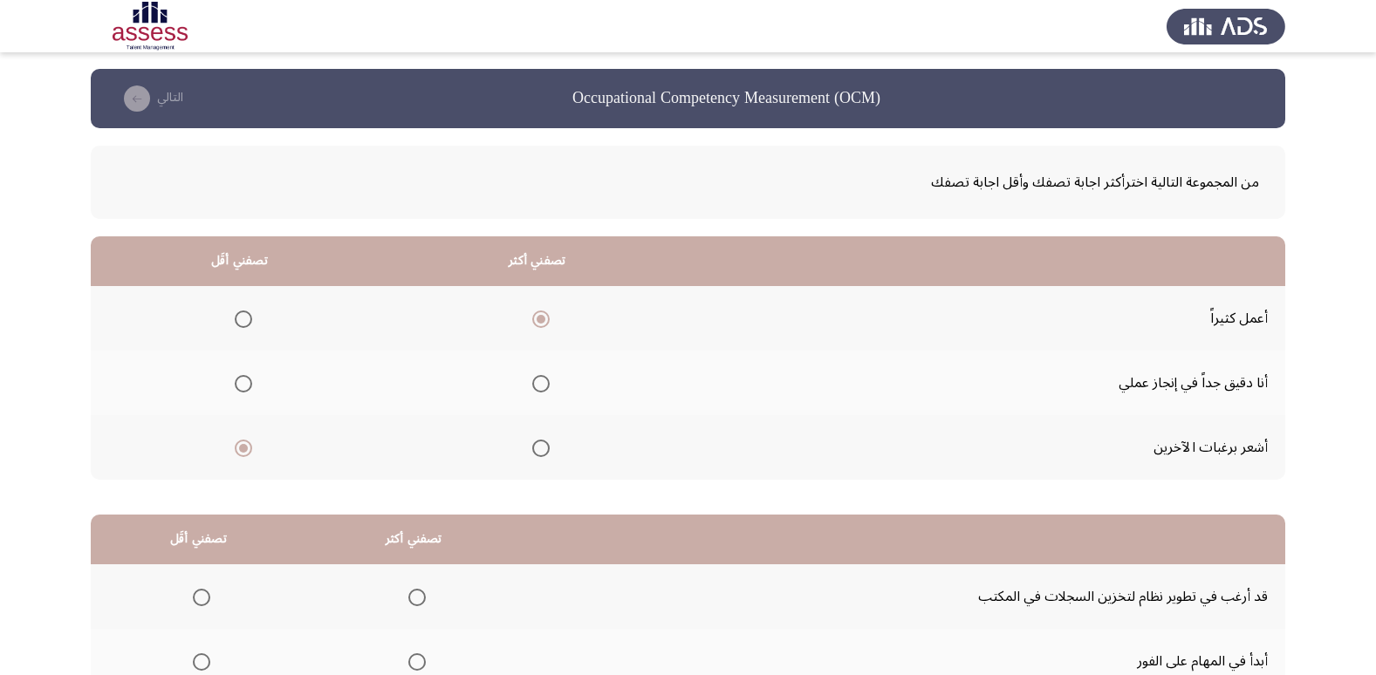
scroll to position [206, 0]
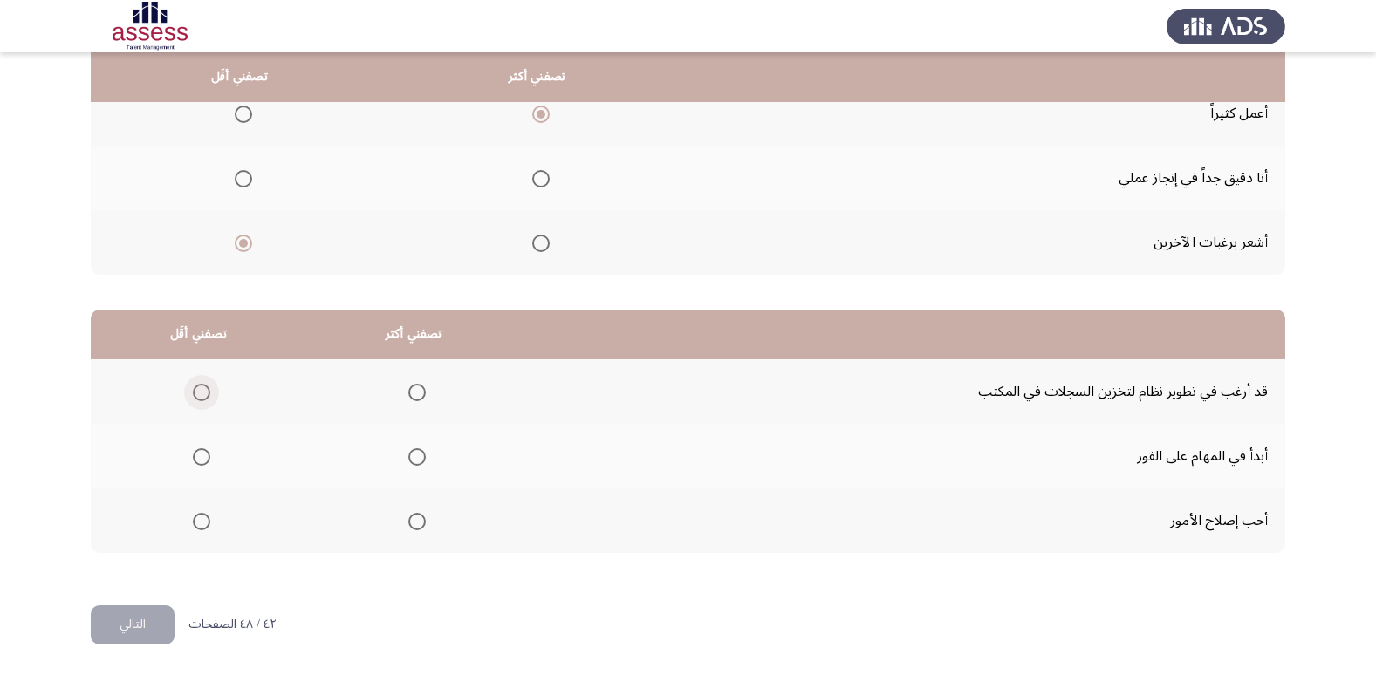
click at [200, 395] on span "Select an option" at bounding box center [201, 392] width 17 height 17
click at [200, 395] on input "Select an option" at bounding box center [201, 392] width 17 height 17
click at [402, 454] on label "Select an option" at bounding box center [413, 456] width 24 height 17
click at [408, 454] on input "Select an option" at bounding box center [416, 456] width 17 height 17
click at [142, 619] on button "التالي" at bounding box center [133, 624] width 84 height 39
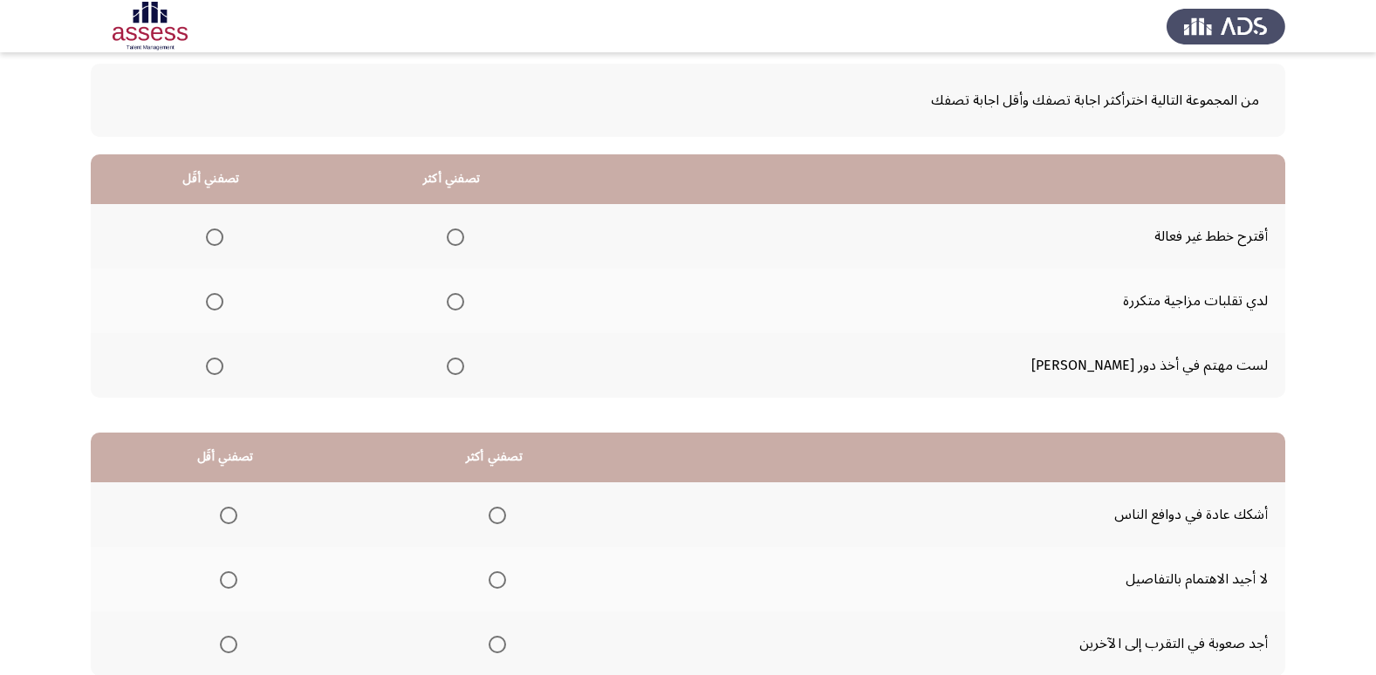
scroll to position [87, 0]
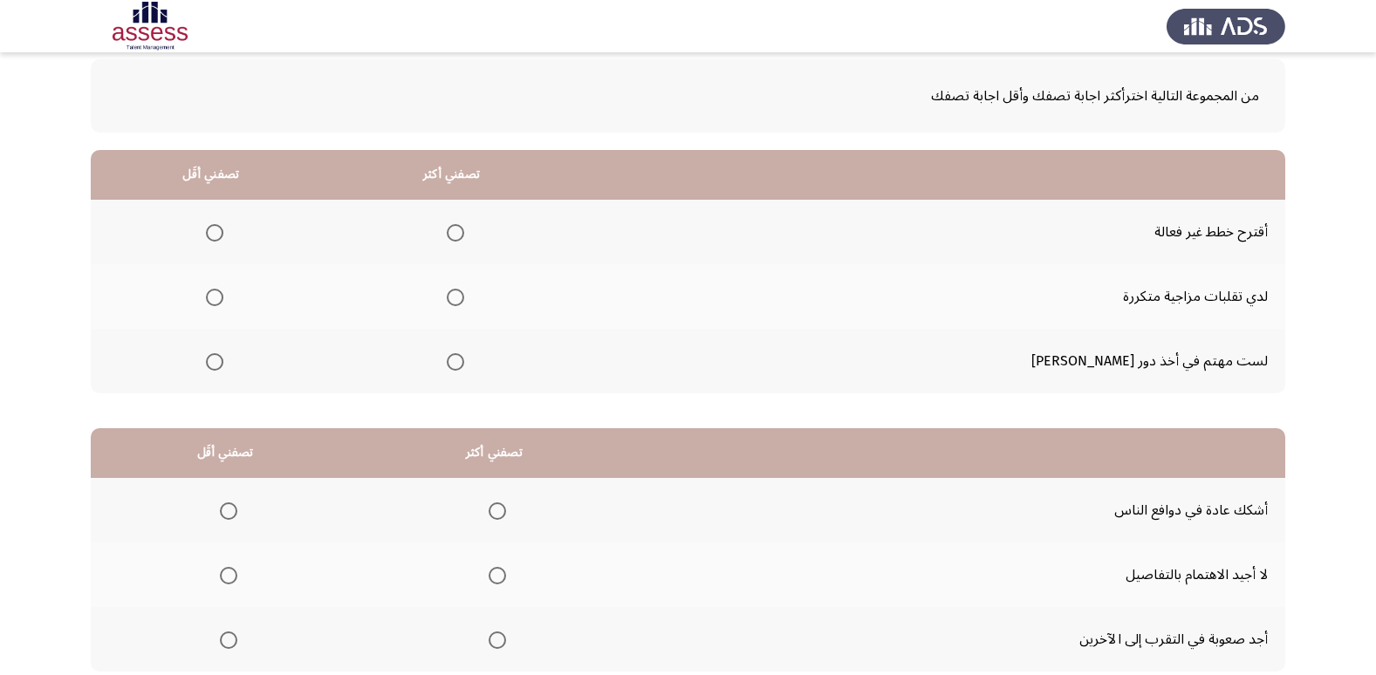
click at [223, 229] on span "Select an option" at bounding box center [214, 232] width 17 height 17
click at [223, 229] on input "Select an option" at bounding box center [214, 232] width 17 height 17
click at [464, 301] on span "Select an option" at bounding box center [455, 297] width 17 height 17
click at [464, 301] on input "Select an option" at bounding box center [455, 297] width 17 height 17
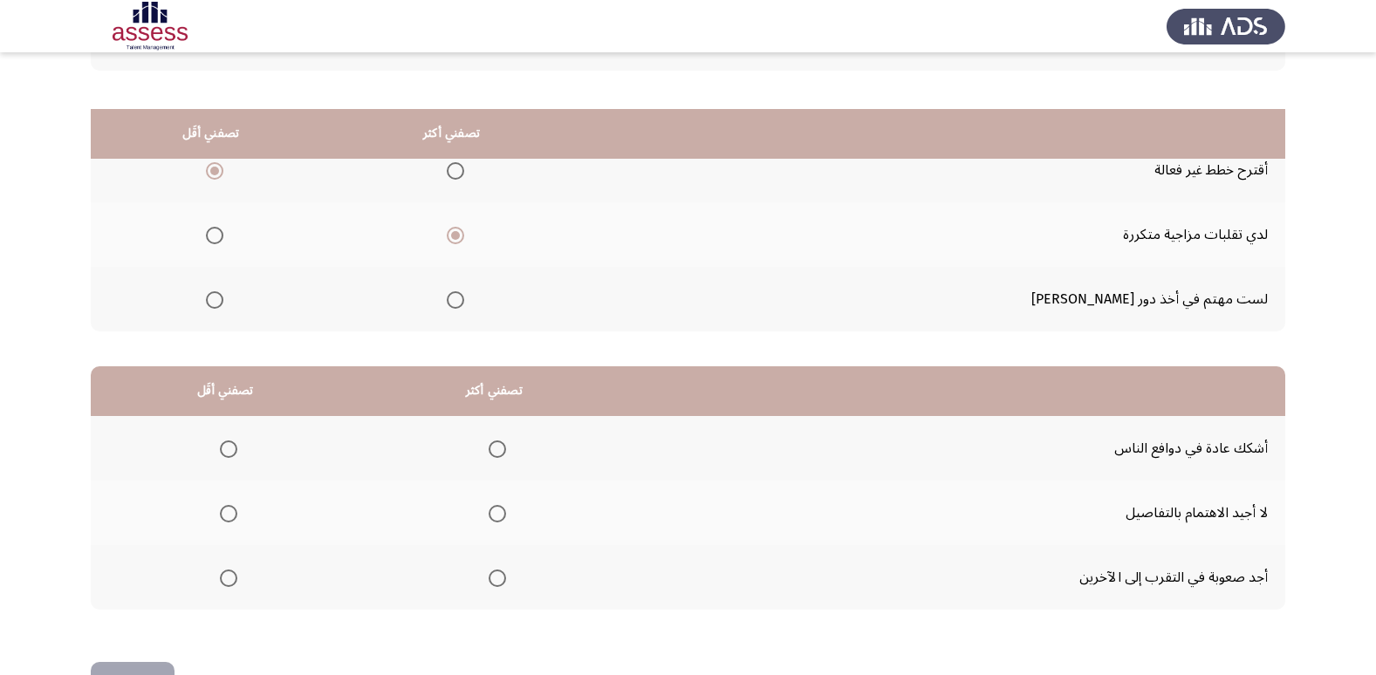
scroll to position [206, 0]
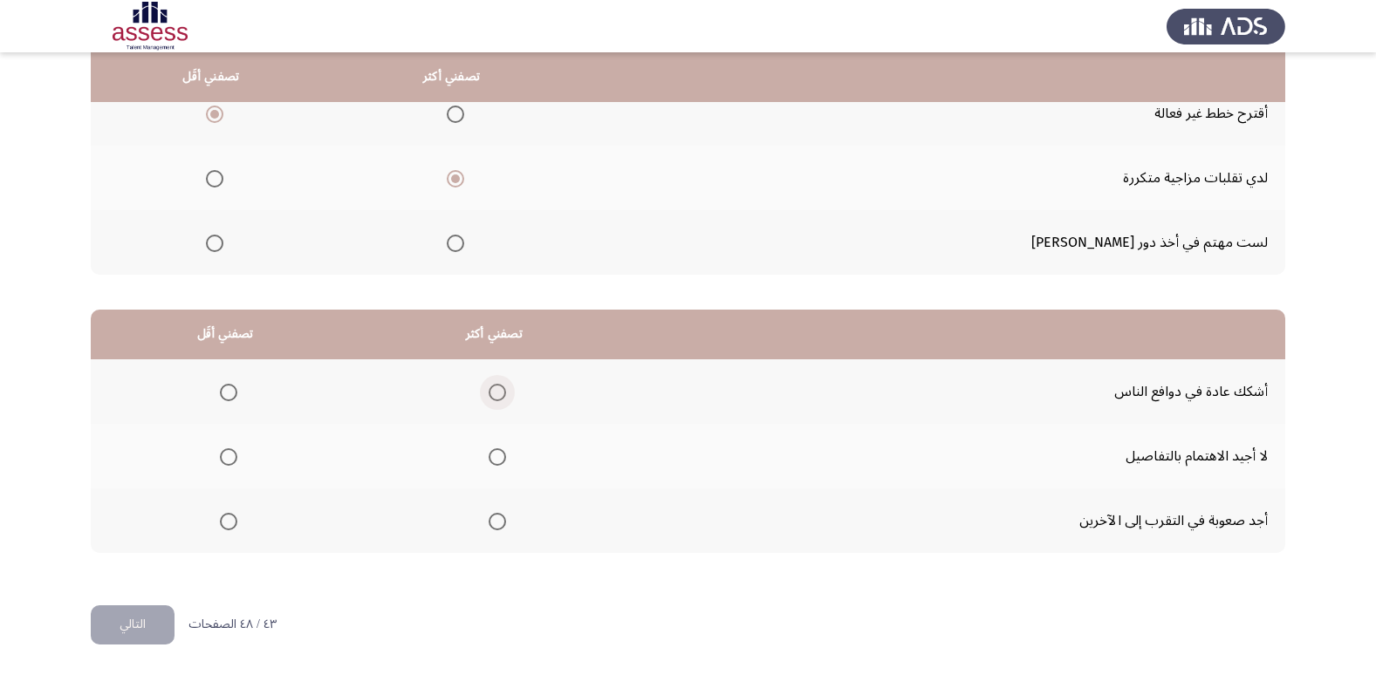
click at [489, 392] on span "Select an option" at bounding box center [497, 392] width 17 height 17
click at [489, 392] on input "Select an option" at bounding box center [497, 392] width 17 height 17
click at [496, 518] on span "Select an option" at bounding box center [497, 521] width 17 height 17
click at [496, 518] on input "Select an option" at bounding box center [497, 521] width 17 height 17
click at [492, 393] on span "Select an option" at bounding box center [497, 392] width 17 height 17
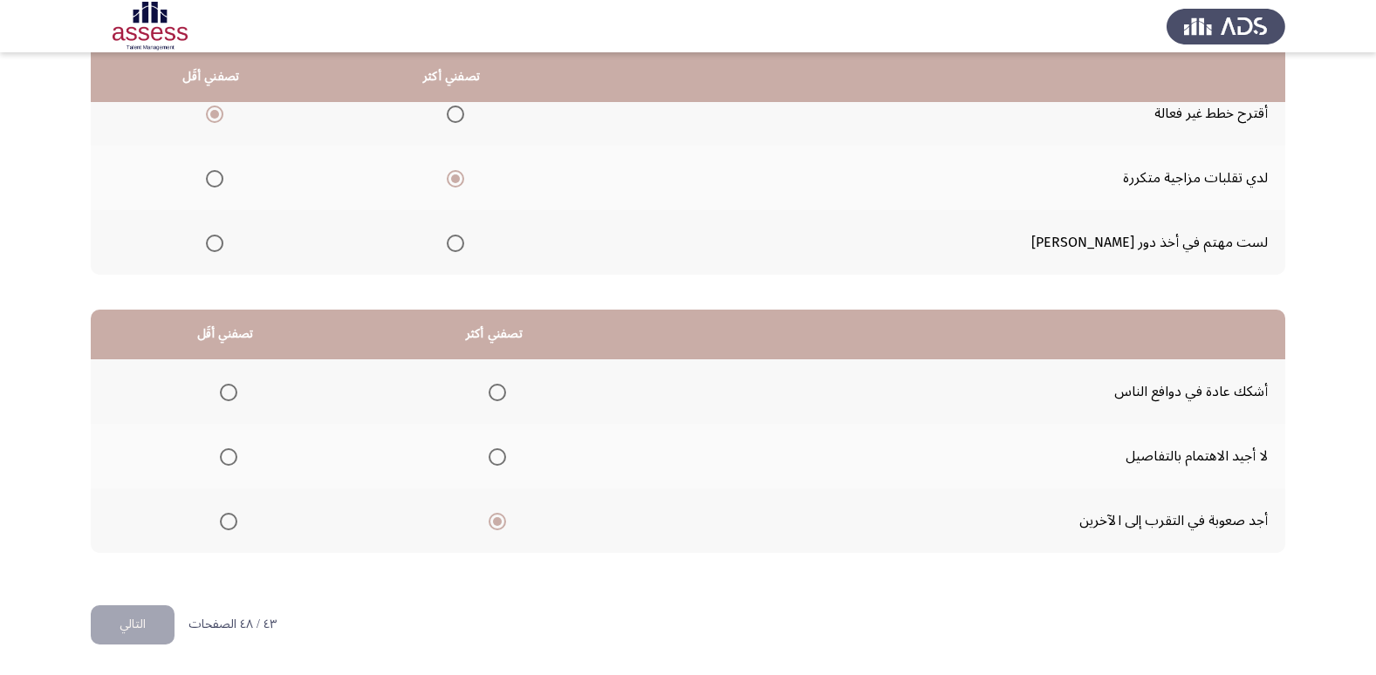
click at [492, 393] on input "Select an option" at bounding box center [497, 392] width 17 height 17
click at [226, 462] on span "Select an option" at bounding box center [228, 456] width 17 height 17
click at [226, 462] on input "Select an option" at bounding box center [228, 456] width 17 height 17
click at [120, 612] on button "التالي" at bounding box center [133, 624] width 84 height 39
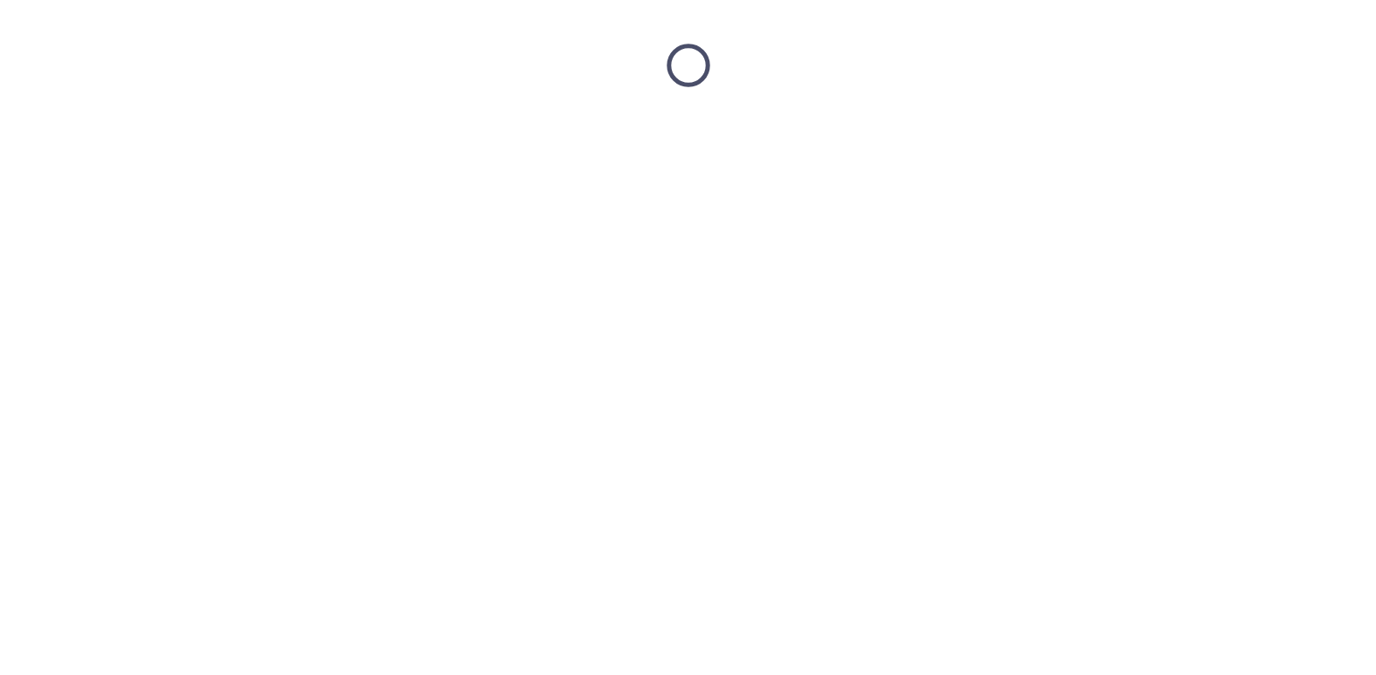
scroll to position [0, 0]
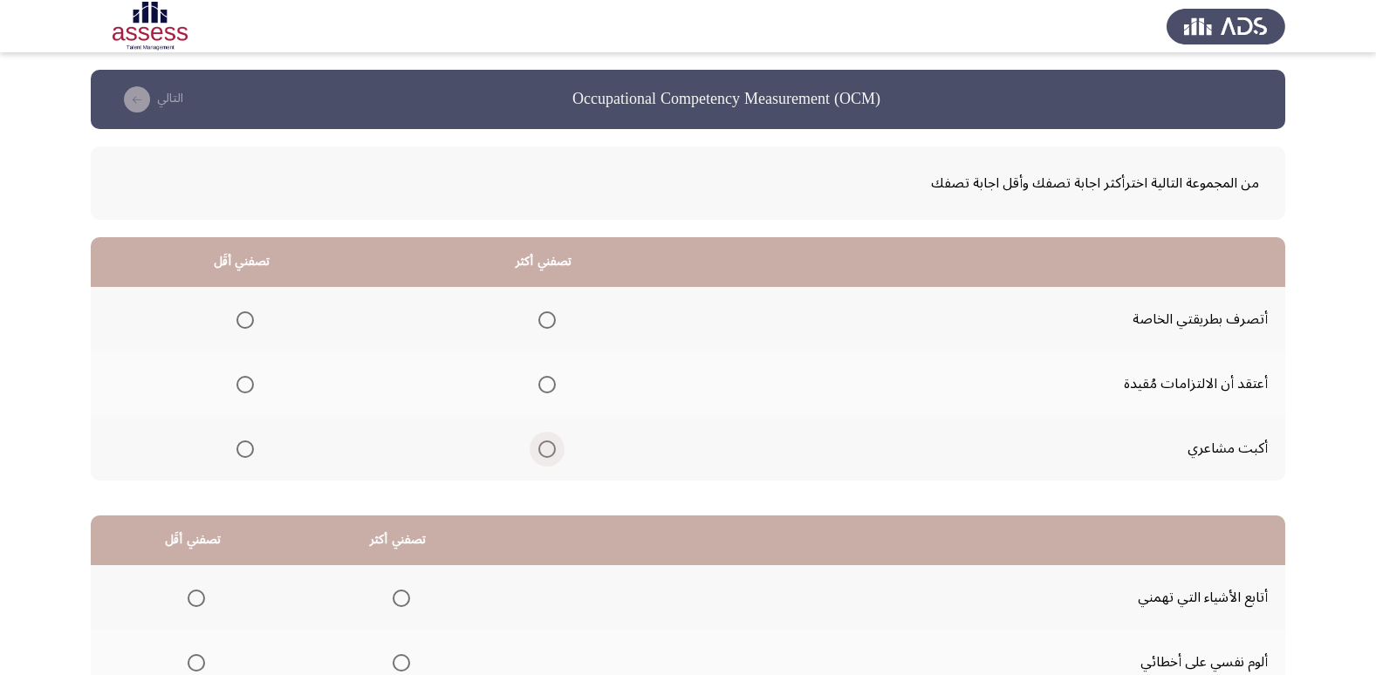
click at [537, 454] on label "Select an option" at bounding box center [543, 449] width 24 height 17
click at [538, 454] on input "Select an option" at bounding box center [546, 449] width 17 height 17
click at [546, 324] on span "Select an option" at bounding box center [546, 319] width 17 height 17
click at [546, 324] on input "Select an option" at bounding box center [546, 319] width 17 height 17
click at [240, 386] on span "Select an option" at bounding box center [244, 384] width 17 height 17
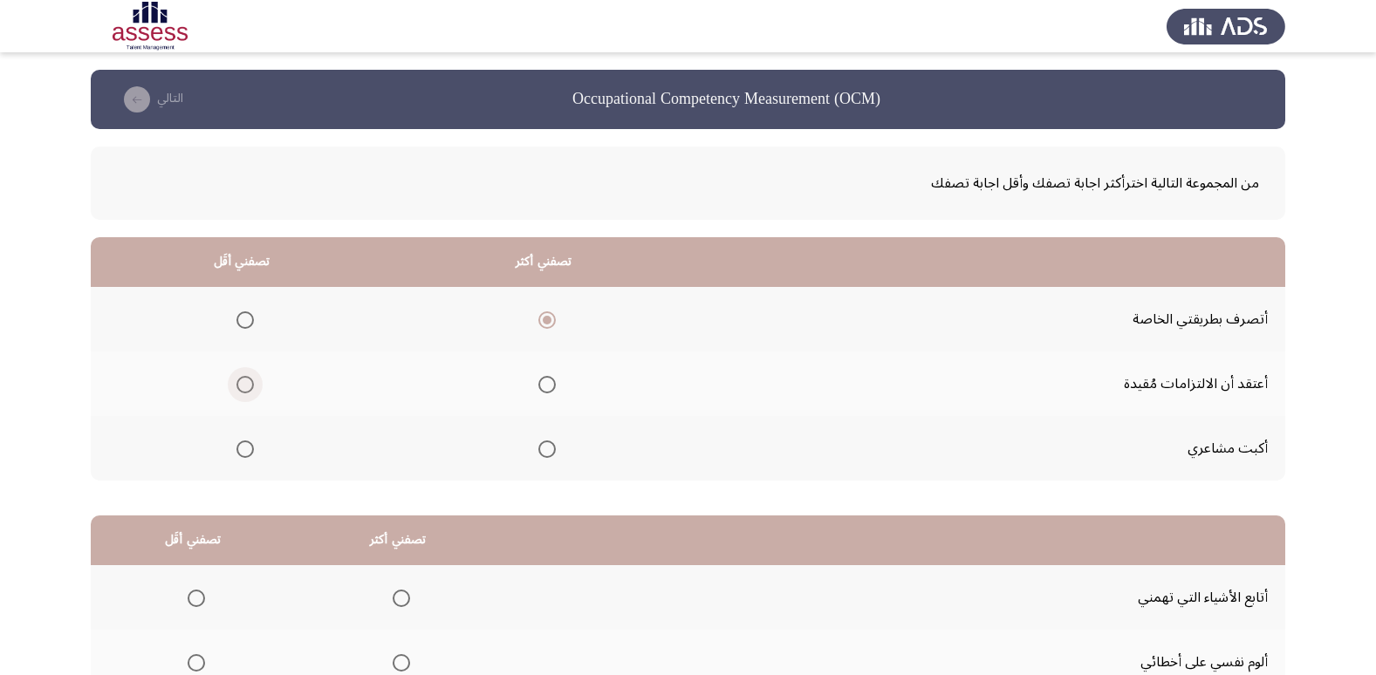
click at [240, 386] on input "Select an option" at bounding box center [244, 384] width 17 height 17
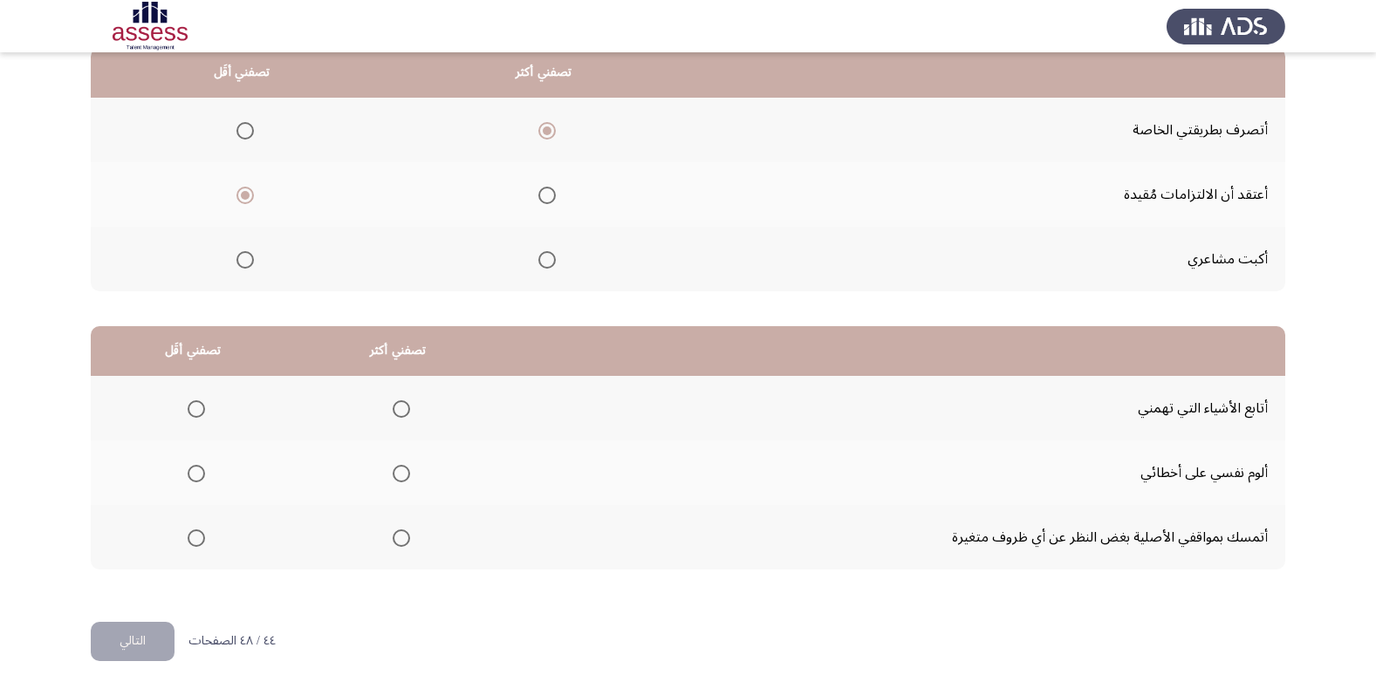
scroll to position [206, 0]
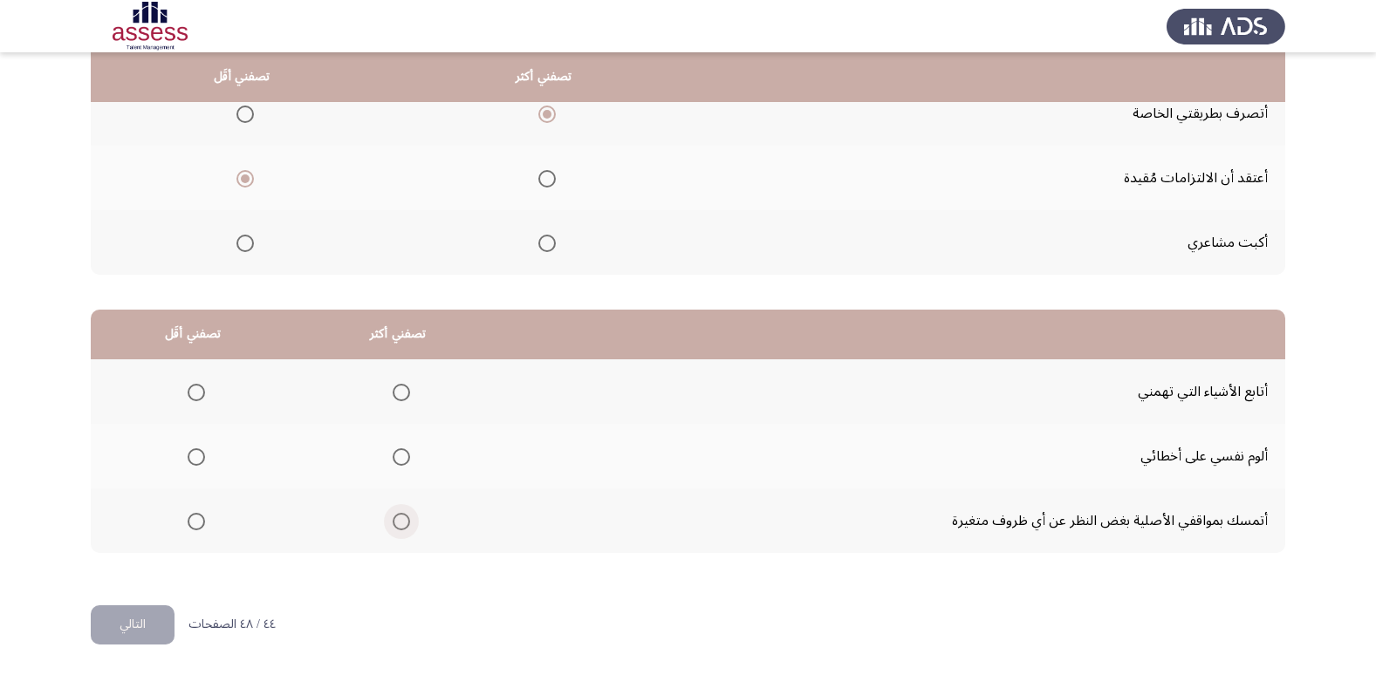
click at [396, 525] on span "Select an option" at bounding box center [401, 521] width 17 height 17
click at [396, 525] on input "Select an option" at bounding box center [401, 521] width 17 height 17
click at [198, 459] on span "Select an option" at bounding box center [196, 456] width 17 height 17
click at [198, 459] on input "Select an option" at bounding box center [196, 456] width 17 height 17
drag, startPoint x: 123, startPoint y: 624, endPoint x: 232, endPoint y: 627, distance: 109.1
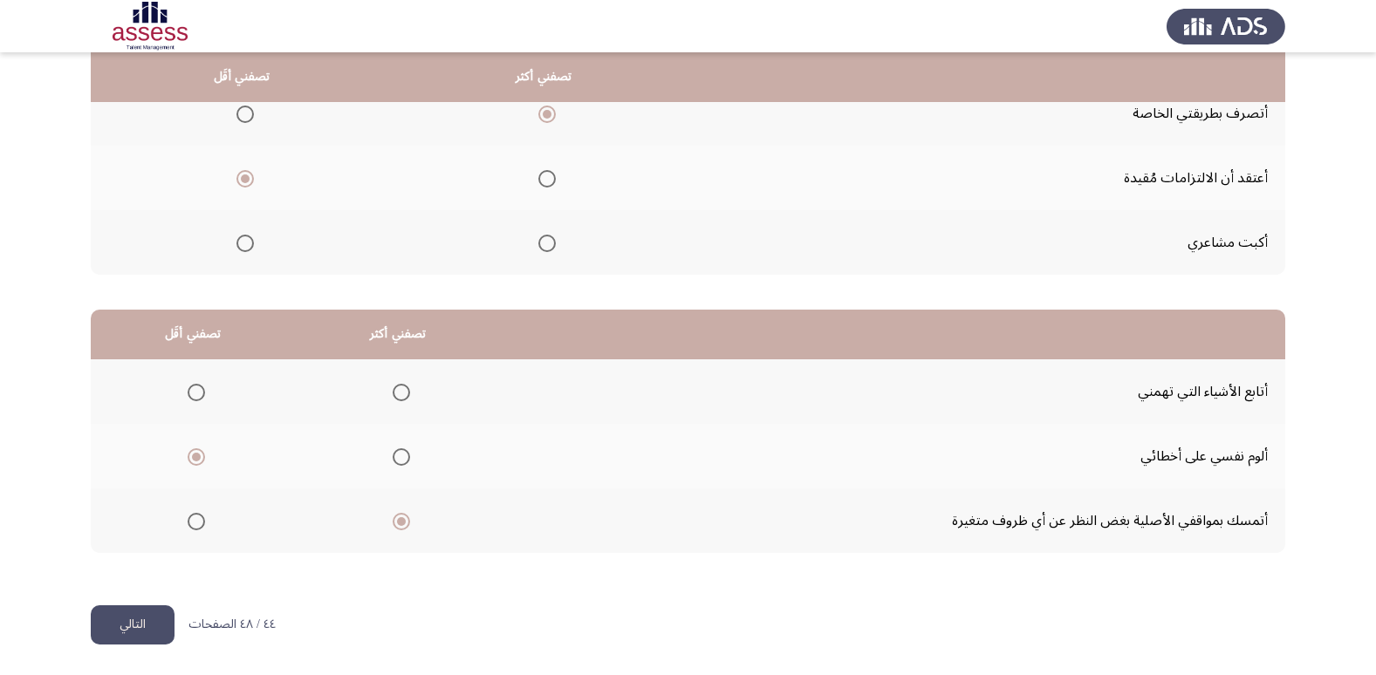
click at [121, 624] on button "التالي" at bounding box center [133, 624] width 84 height 39
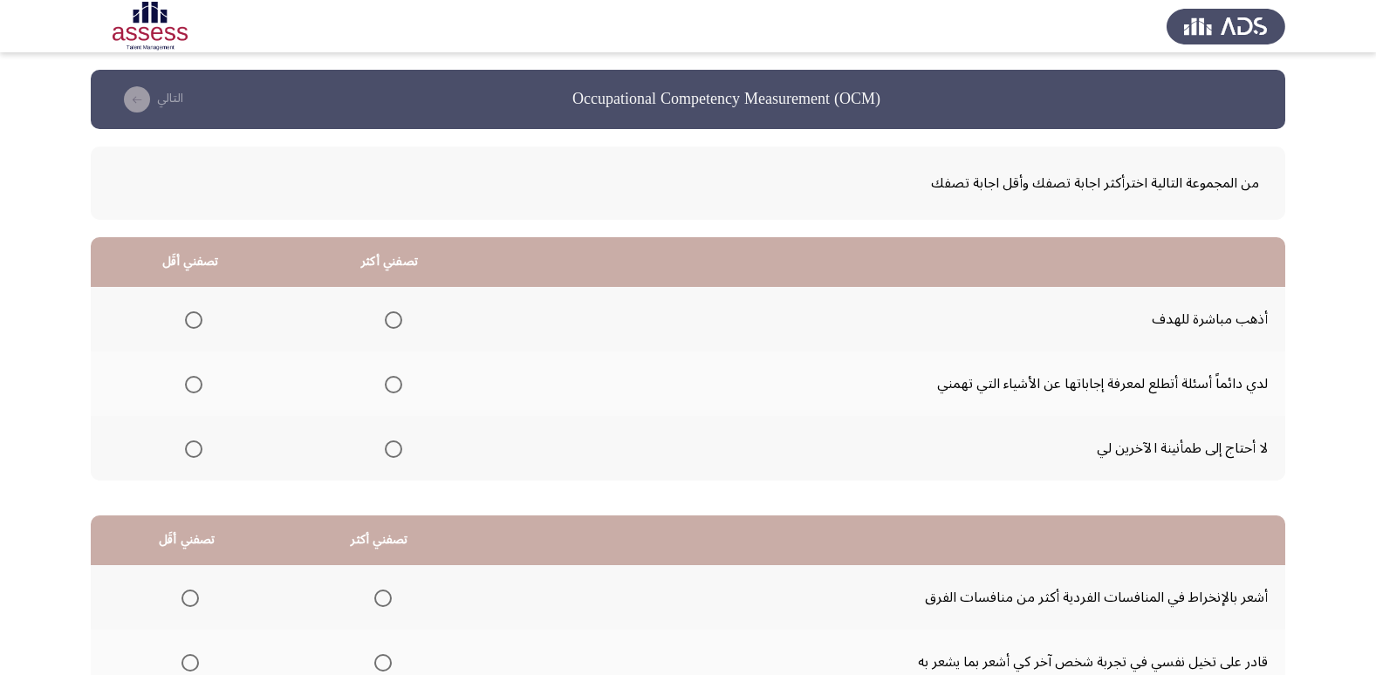
click at [180, 457] on label "Select an option" at bounding box center [190, 449] width 24 height 17
click at [185, 457] on input "Select an option" at bounding box center [193, 449] width 17 height 17
click at [393, 314] on span "Select an option" at bounding box center [393, 319] width 17 height 17
click at [393, 314] on input "Select an option" at bounding box center [393, 319] width 17 height 17
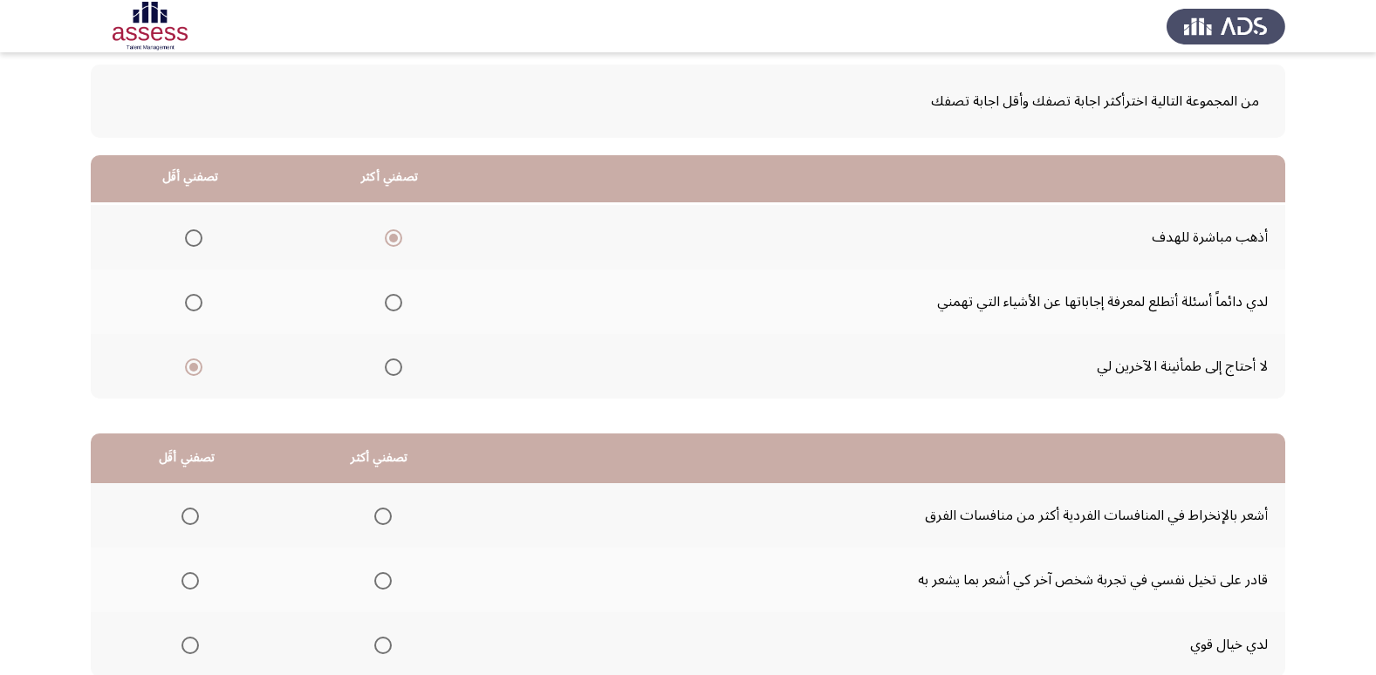
scroll to position [206, 0]
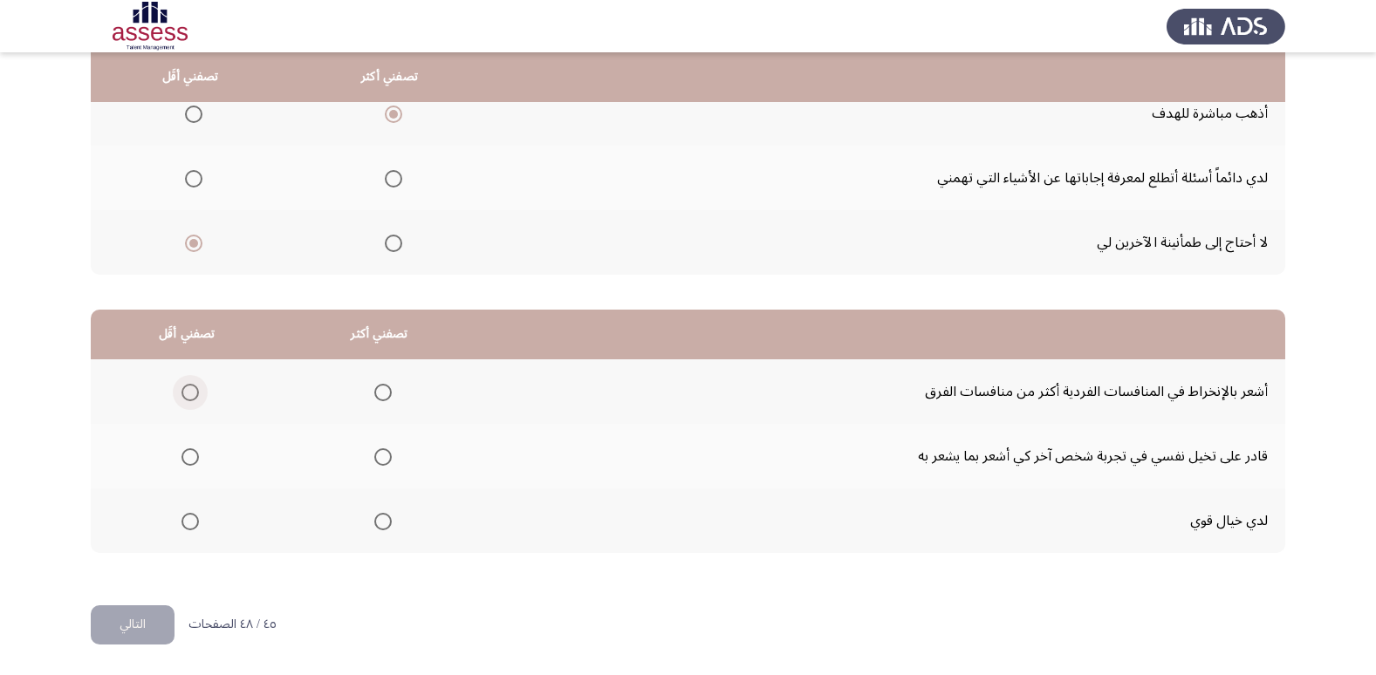
click at [186, 393] on span "Select an option" at bounding box center [189, 392] width 17 height 17
click at [186, 393] on input "Select an option" at bounding box center [189, 392] width 17 height 17
click at [374, 526] on span "Select an option" at bounding box center [382, 521] width 17 height 17
click at [374, 526] on input "Select an option" at bounding box center [382, 521] width 17 height 17
click at [113, 616] on button "التالي" at bounding box center [133, 624] width 84 height 39
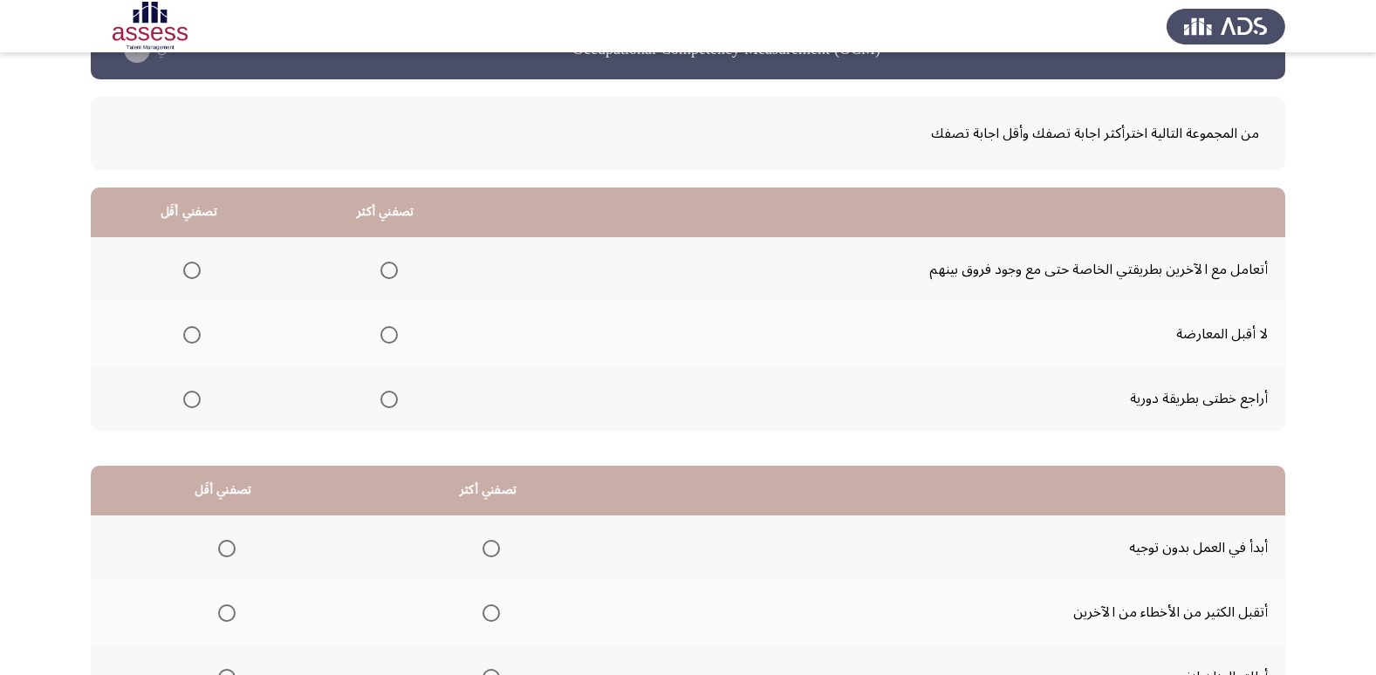
scroll to position [0, 0]
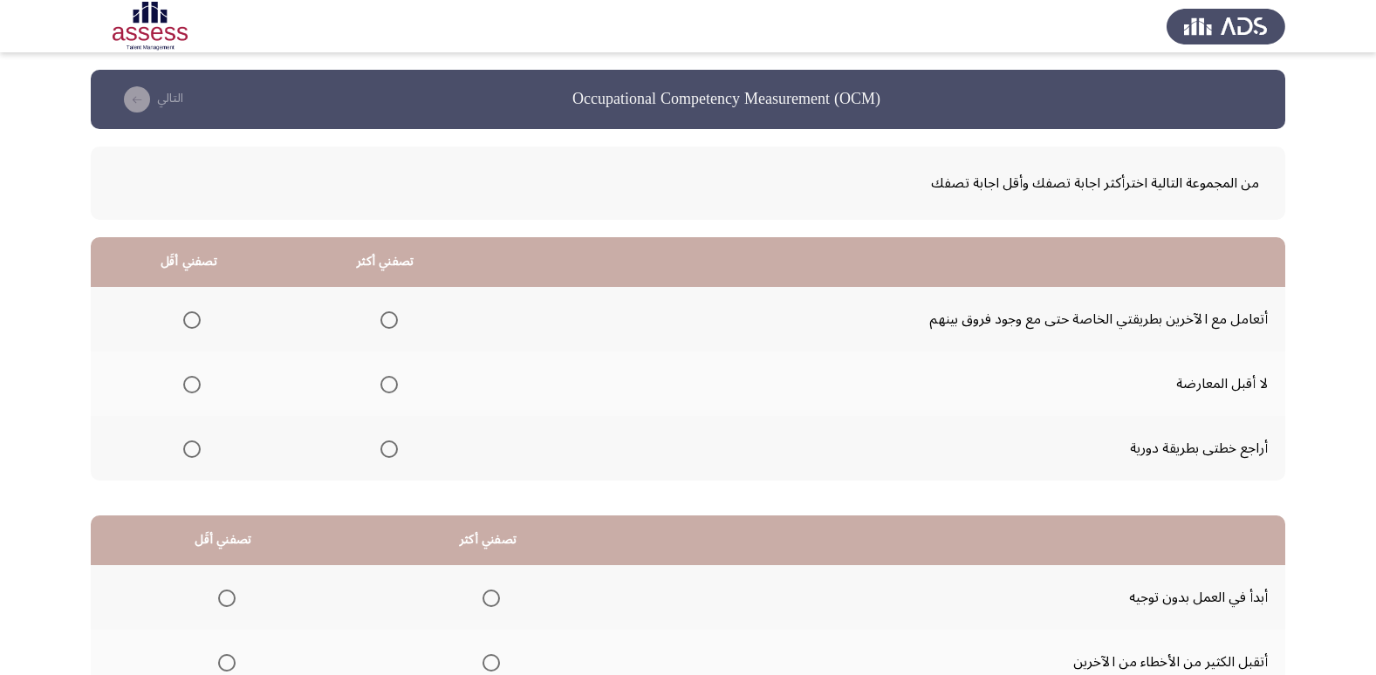
click at [393, 445] on span "Select an option" at bounding box center [388, 449] width 17 height 17
click at [393, 445] on input "Select an option" at bounding box center [388, 449] width 17 height 17
click at [188, 322] on span "Select an option" at bounding box center [191, 319] width 17 height 17
click at [188, 322] on input "Select an option" at bounding box center [191, 319] width 17 height 17
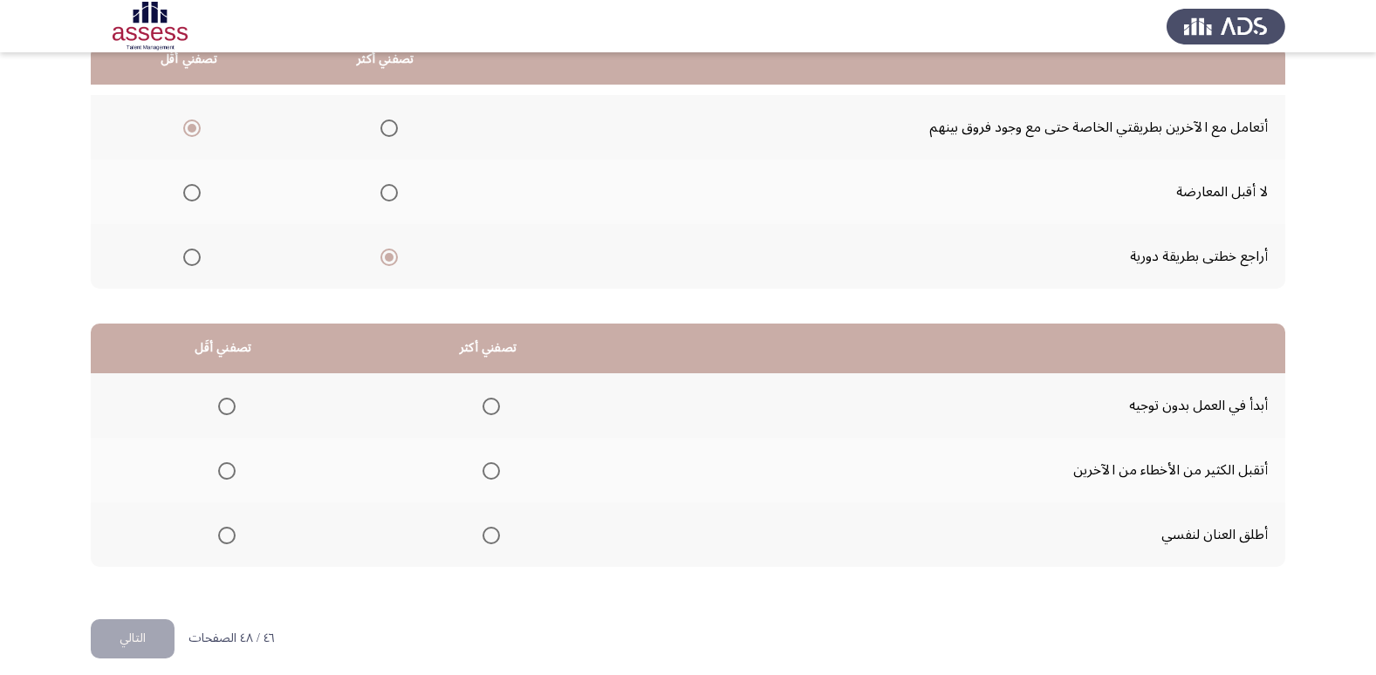
scroll to position [206, 0]
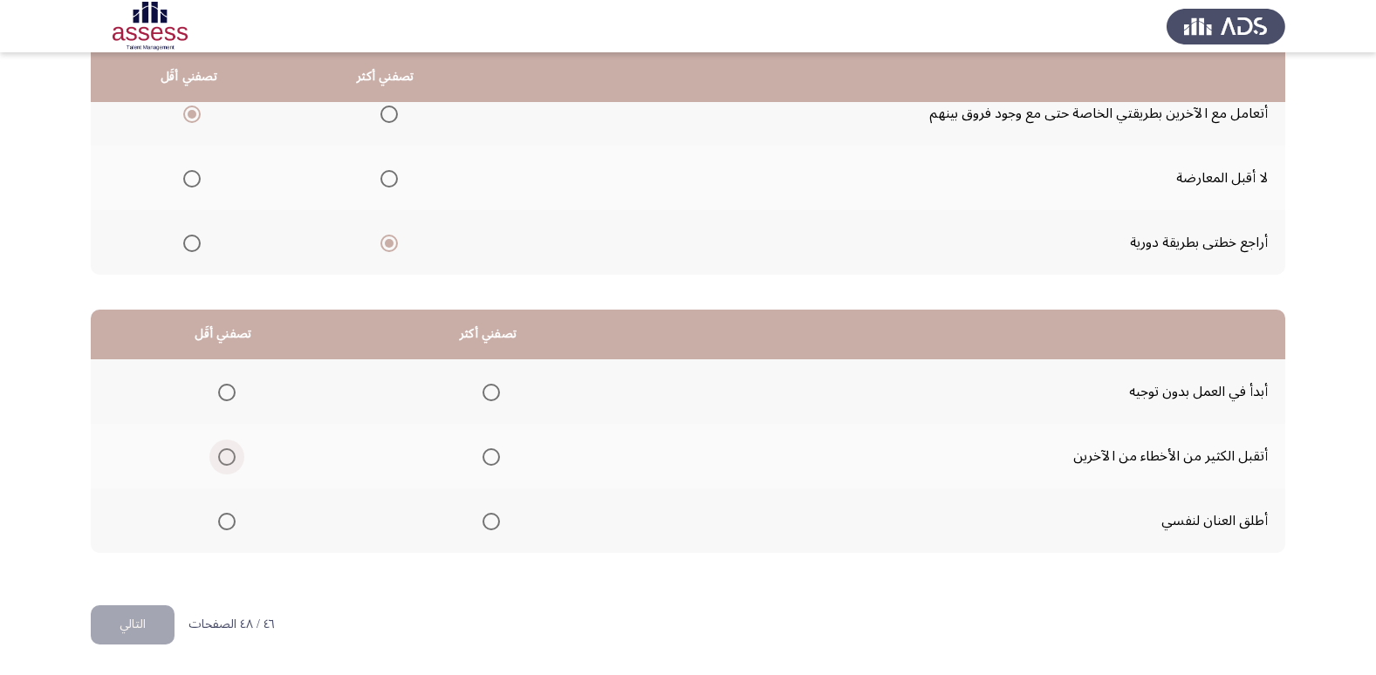
click at [218, 448] on span "Select an option" at bounding box center [226, 456] width 17 height 17
click at [218, 448] on input "Select an option" at bounding box center [226, 456] width 17 height 17
click at [484, 400] on span "Select an option" at bounding box center [490, 392] width 17 height 17
click at [484, 400] on input "Select an option" at bounding box center [490, 392] width 17 height 17
click at [152, 617] on button "التالي" at bounding box center [133, 624] width 84 height 39
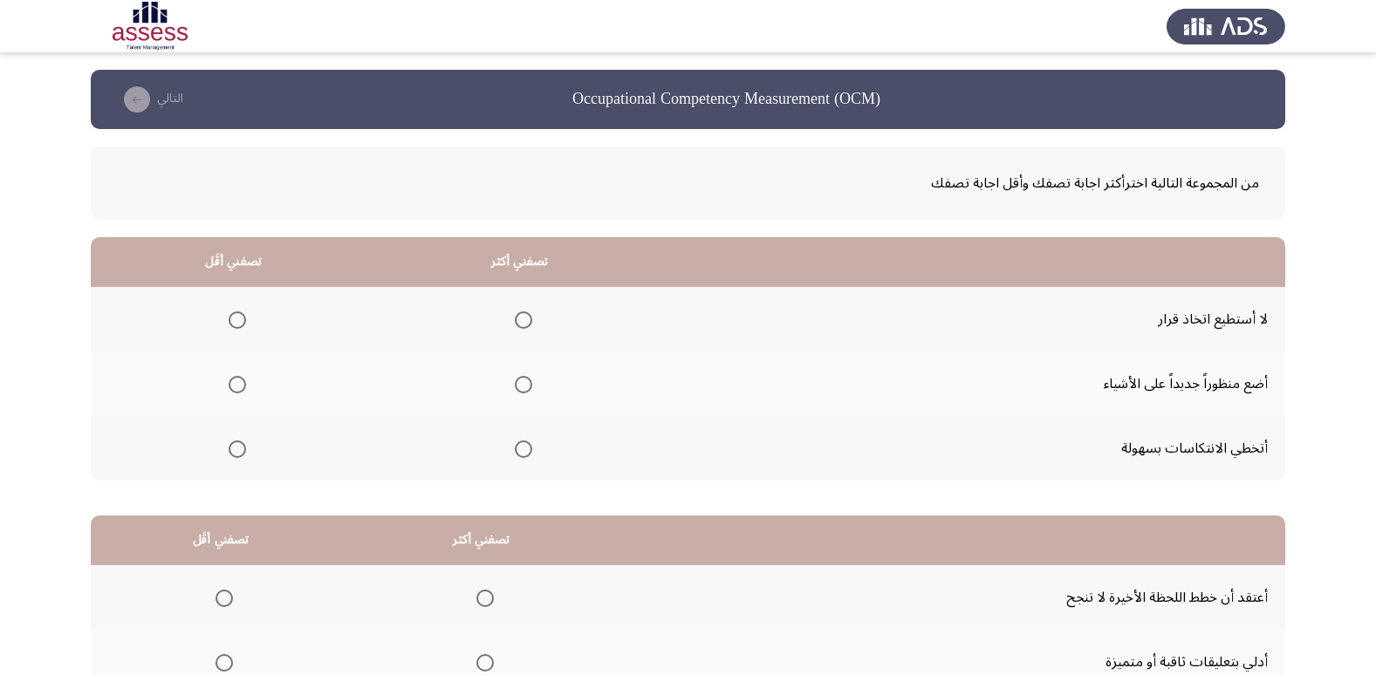
scroll to position [174, 0]
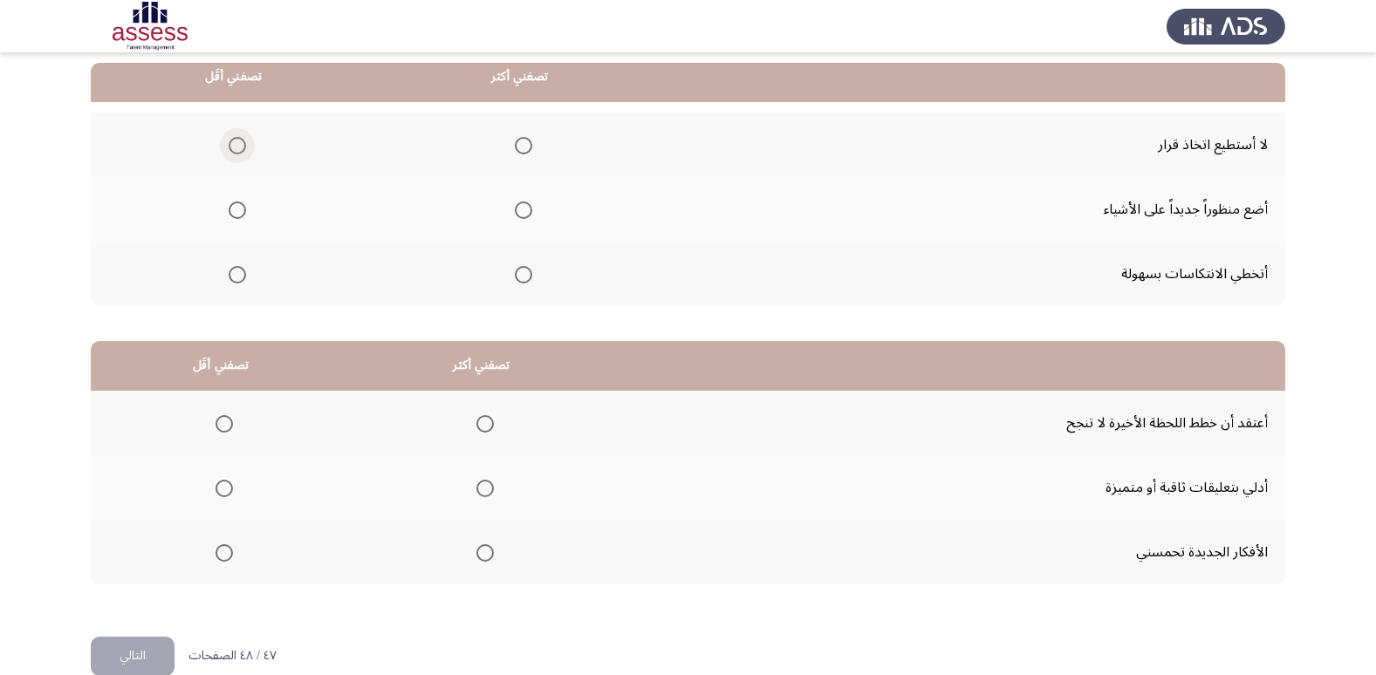
click at [224, 141] on label "Select an option" at bounding box center [234, 145] width 24 height 17
click at [229, 141] on input "Select an option" at bounding box center [237, 145] width 17 height 17
click at [508, 277] on label "Select an option" at bounding box center [520, 274] width 24 height 17
click at [515, 277] on input "Select an option" at bounding box center [523, 274] width 17 height 17
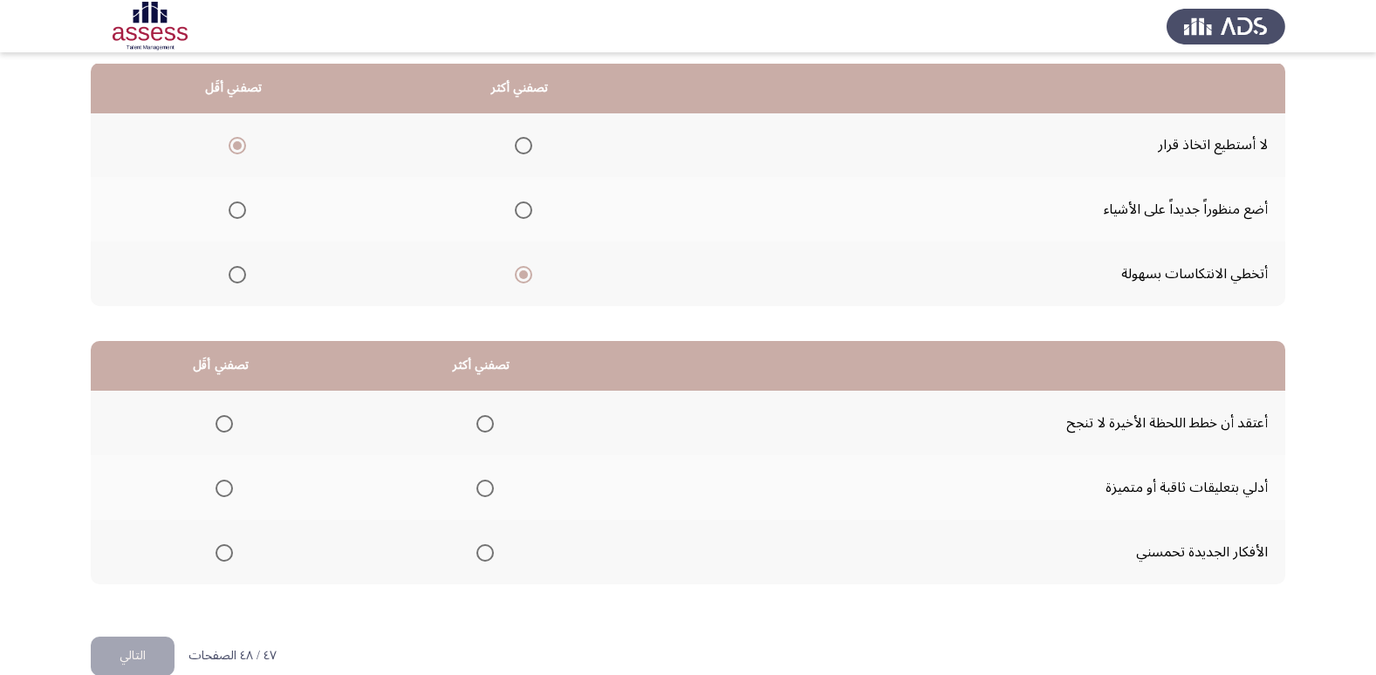
scroll to position [206, 0]
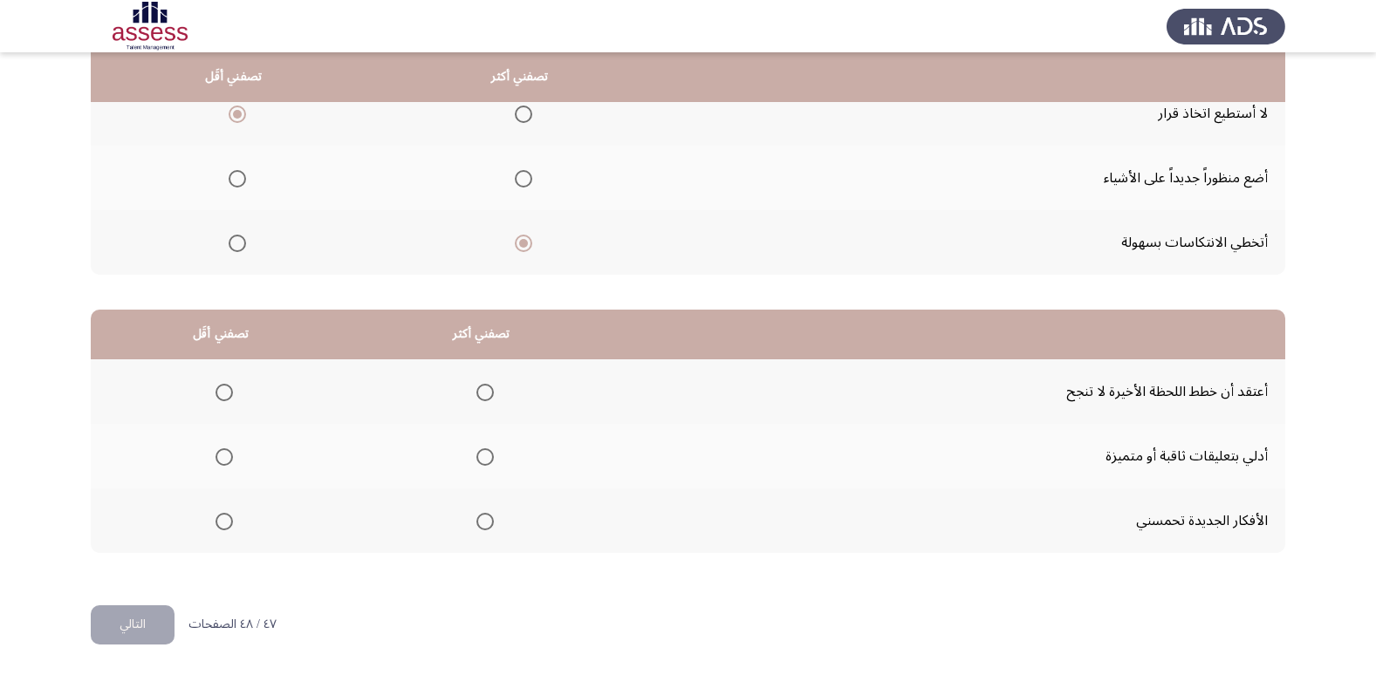
click at [214, 379] on mat-radio-group "Select an option" at bounding box center [221, 392] width 24 height 30
click at [225, 398] on span "Select an option" at bounding box center [223, 392] width 17 height 17
click at [225, 398] on input "Select an option" at bounding box center [223, 392] width 17 height 17
click at [482, 455] on span "Select an option" at bounding box center [484, 456] width 17 height 17
click at [482, 455] on input "Select an option" at bounding box center [484, 456] width 17 height 17
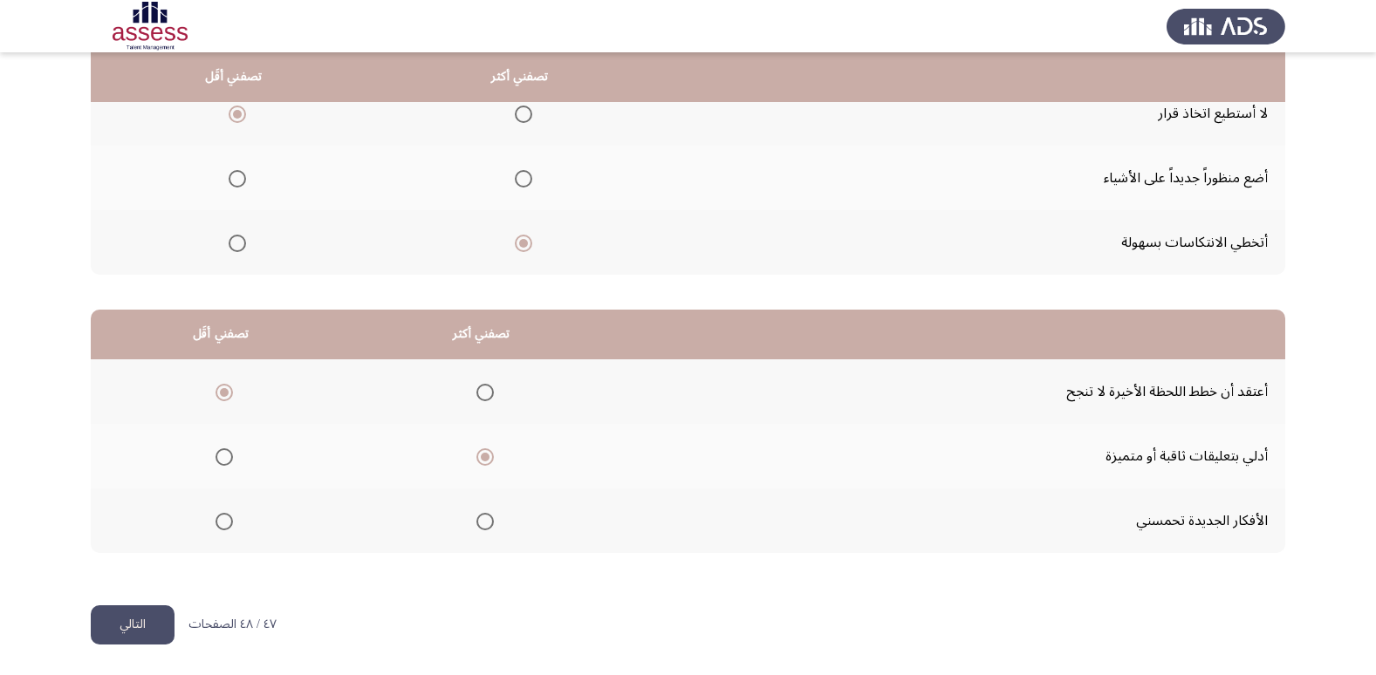
click at [129, 626] on button "التالي" at bounding box center [133, 624] width 84 height 39
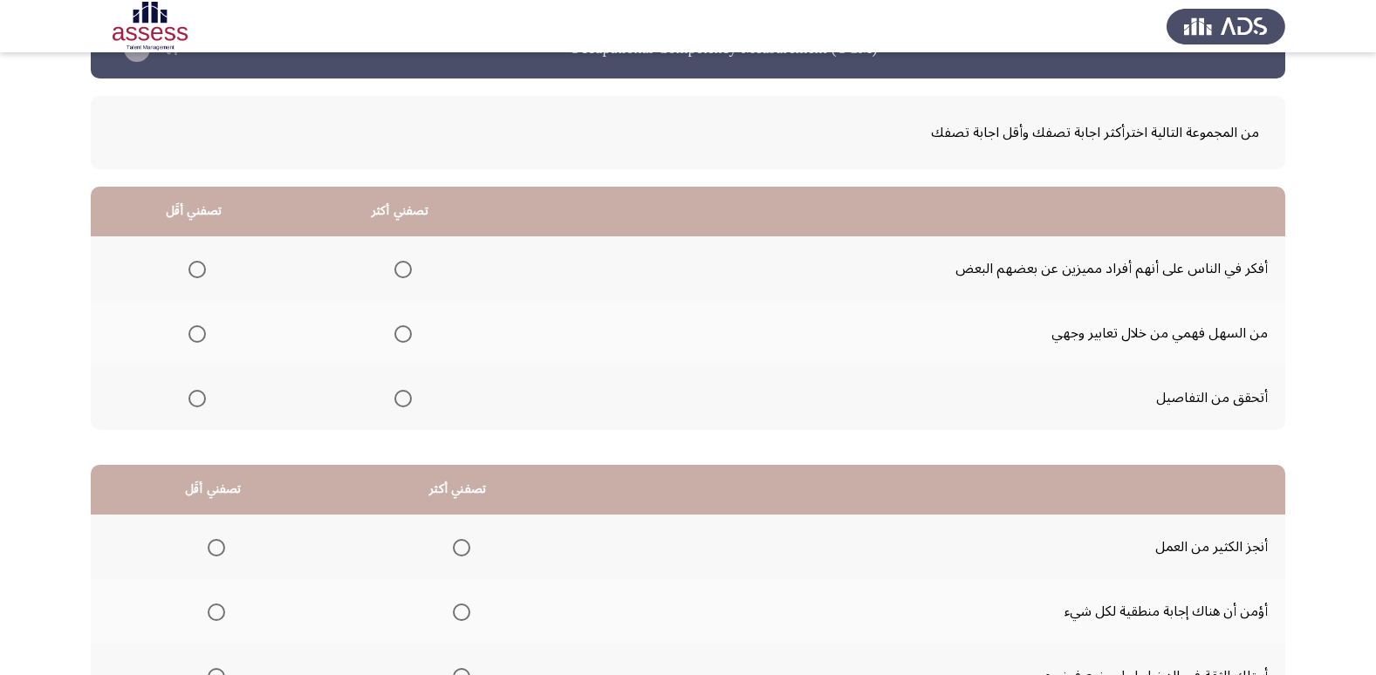
scroll to position [31, 0]
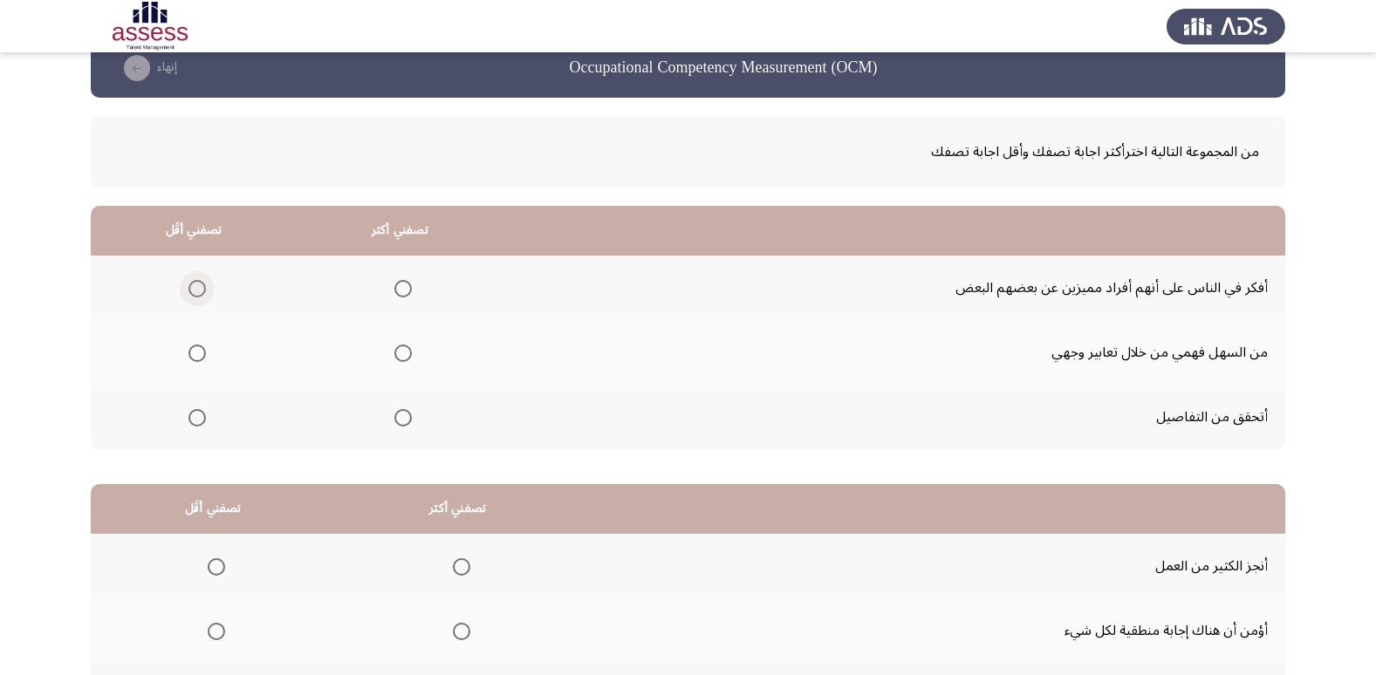
click at [197, 290] on span "Select an option" at bounding box center [196, 288] width 17 height 17
click at [197, 290] on input "Select an option" at bounding box center [196, 288] width 17 height 17
click at [406, 414] on span "Select an option" at bounding box center [402, 417] width 17 height 17
click at [406, 414] on input "Select an option" at bounding box center [402, 417] width 17 height 17
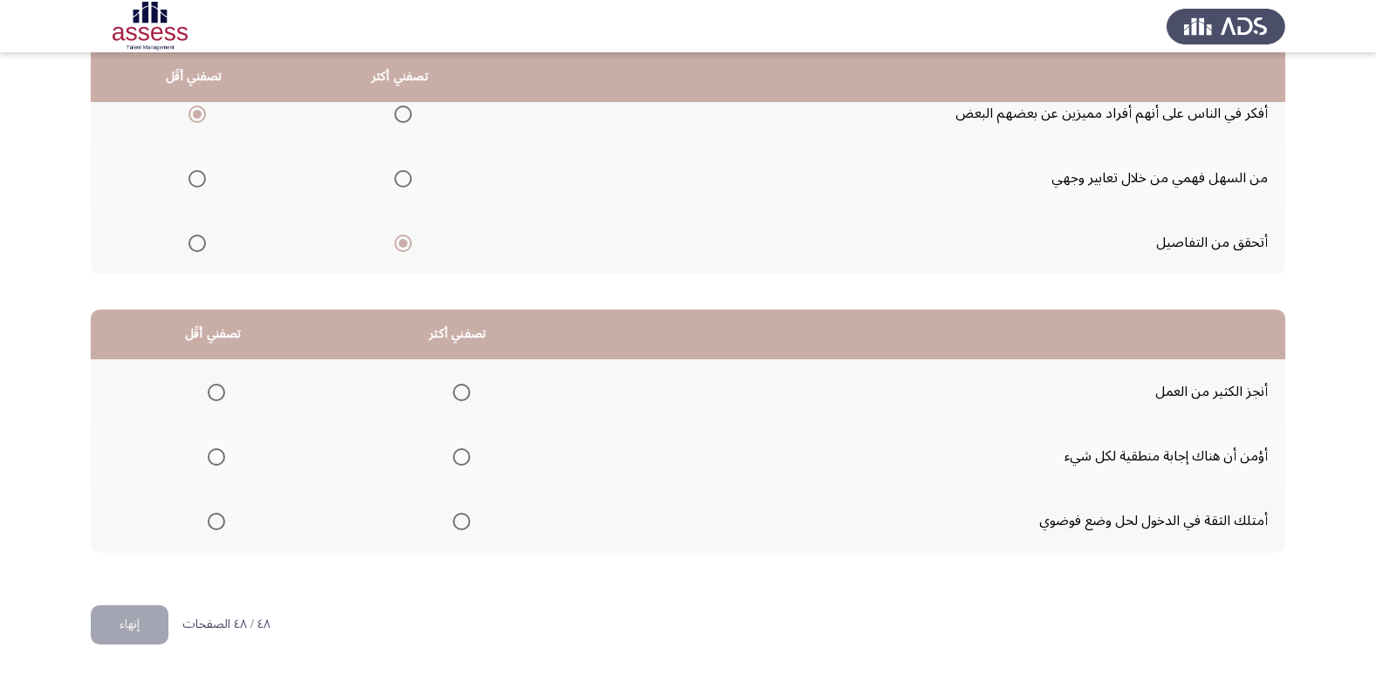
click at [459, 391] on span "Select an option" at bounding box center [461, 392] width 17 height 17
click at [459, 391] on input "Select an option" at bounding box center [461, 392] width 17 height 17
click at [227, 453] on th at bounding box center [213, 456] width 244 height 65
click at [218, 467] on mat-radio-group "Select an option" at bounding box center [213, 456] width 24 height 30
click at [218, 464] on span "Select an option" at bounding box center [216, 456] width 17 height 17
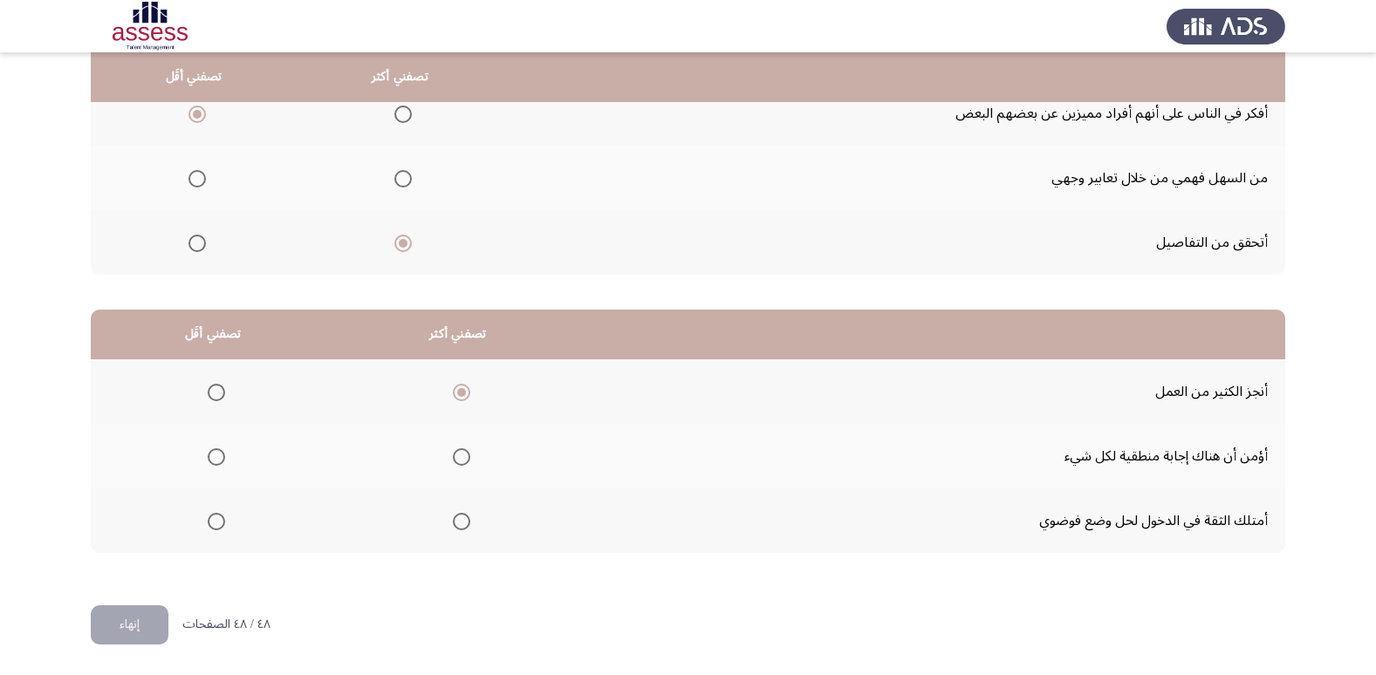
click at [218, 464] on input "Select an option" at bounding box center [216, 456] width 17 height 17
click at [146, 617] on button "إنهاء" at bounding box center [130, 624] width 78 height 39
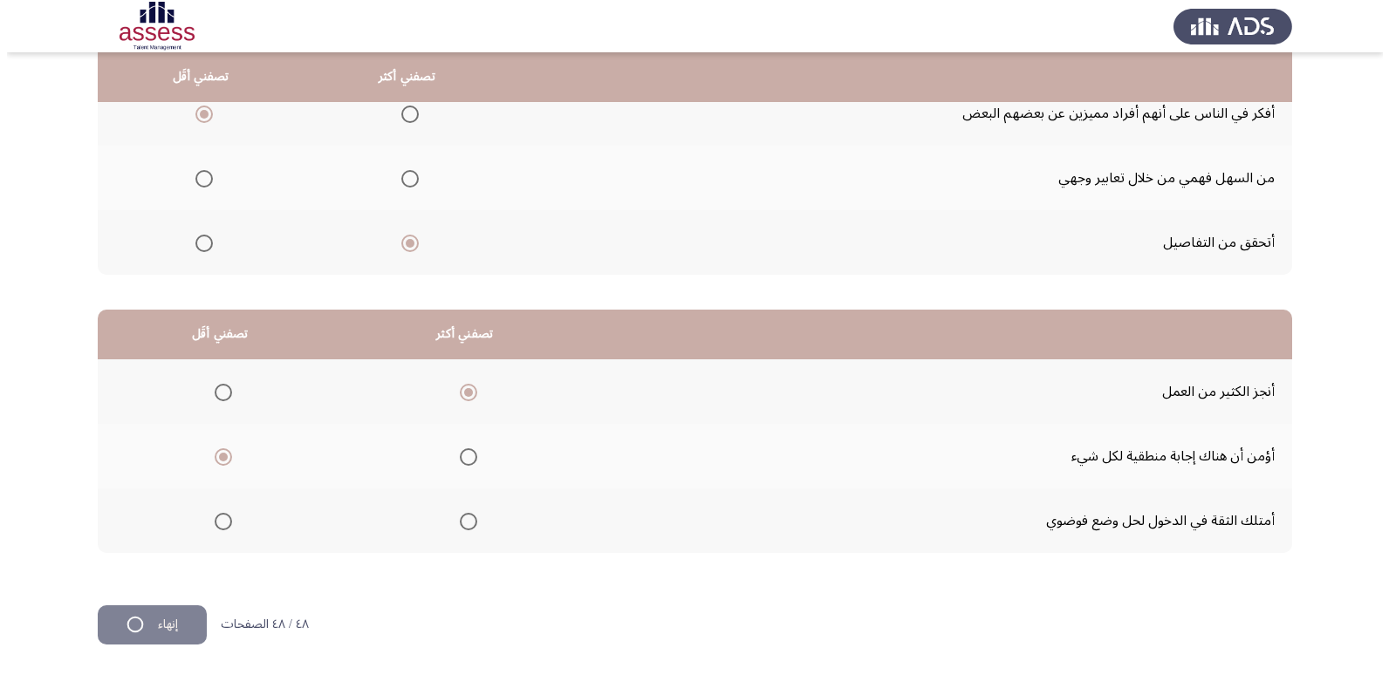
scroll to position [0, 0]
